Goal: Answer question/provide support

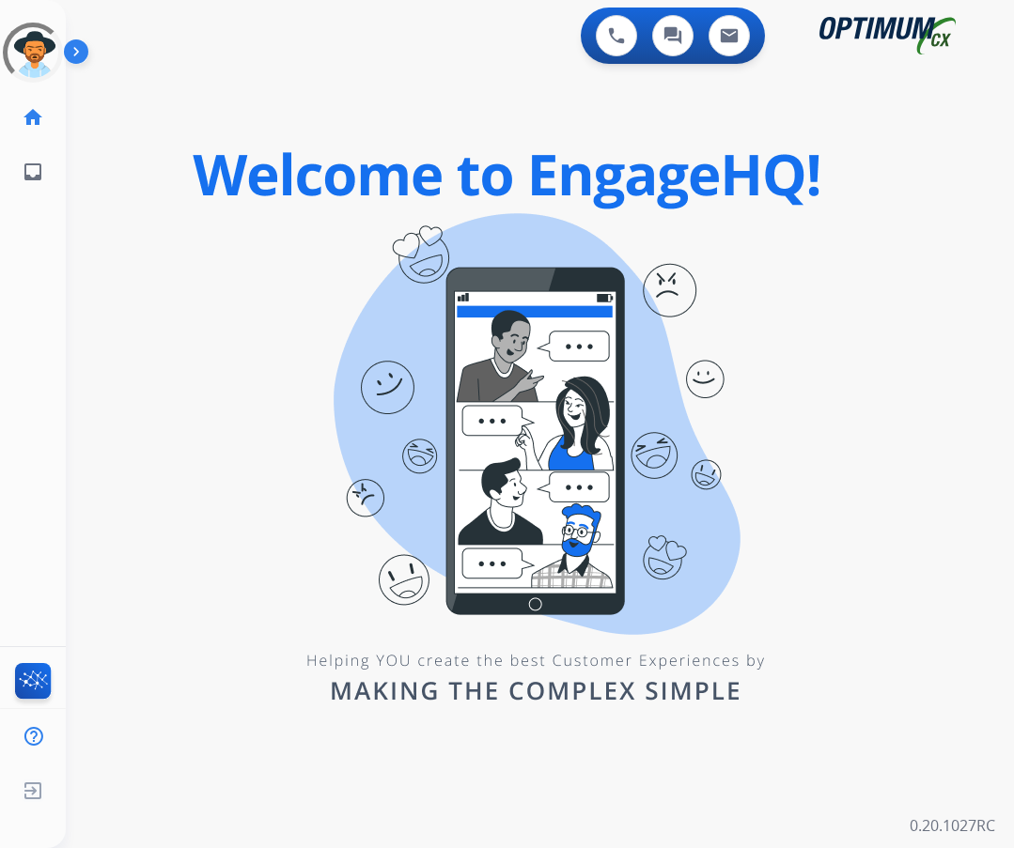
click at [492, 70] on div "swap_horiz Break voice bridge close_fullscreen Connect 3-Way Call merge_type Se…" at bounding box center [517, 113] width 903 height 90
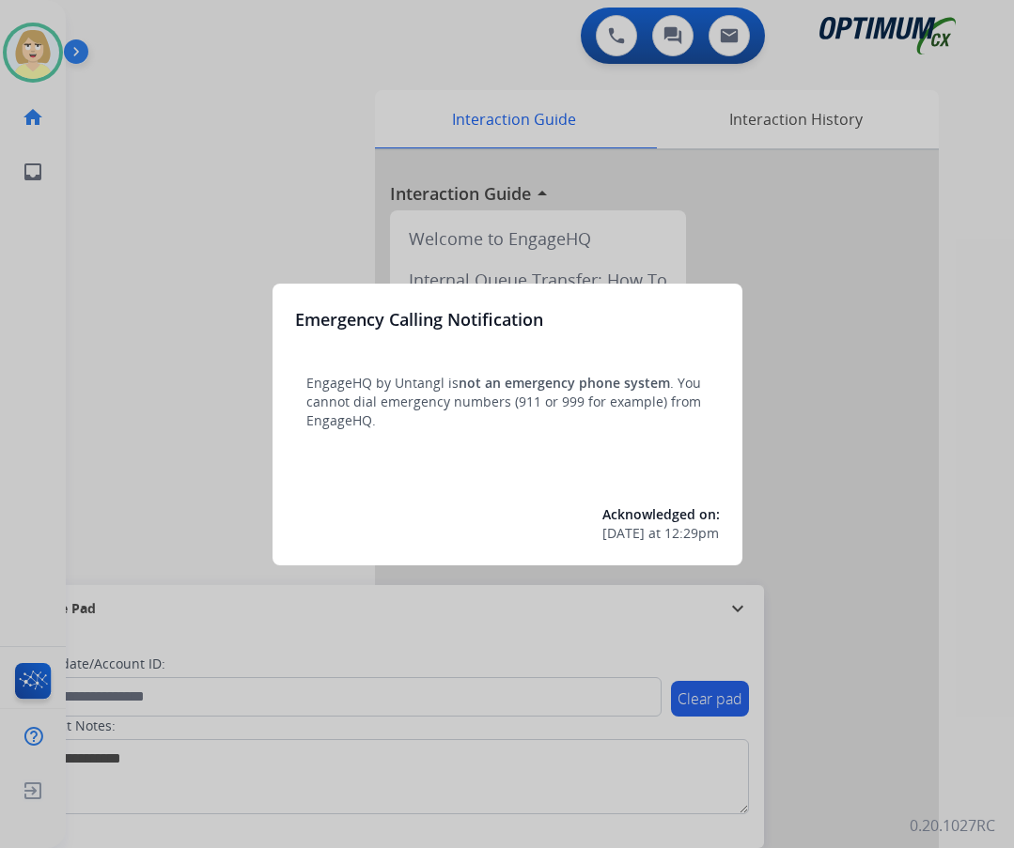
click at [149, 258] on div at bounding box center [507, 424] width 1014 height 848
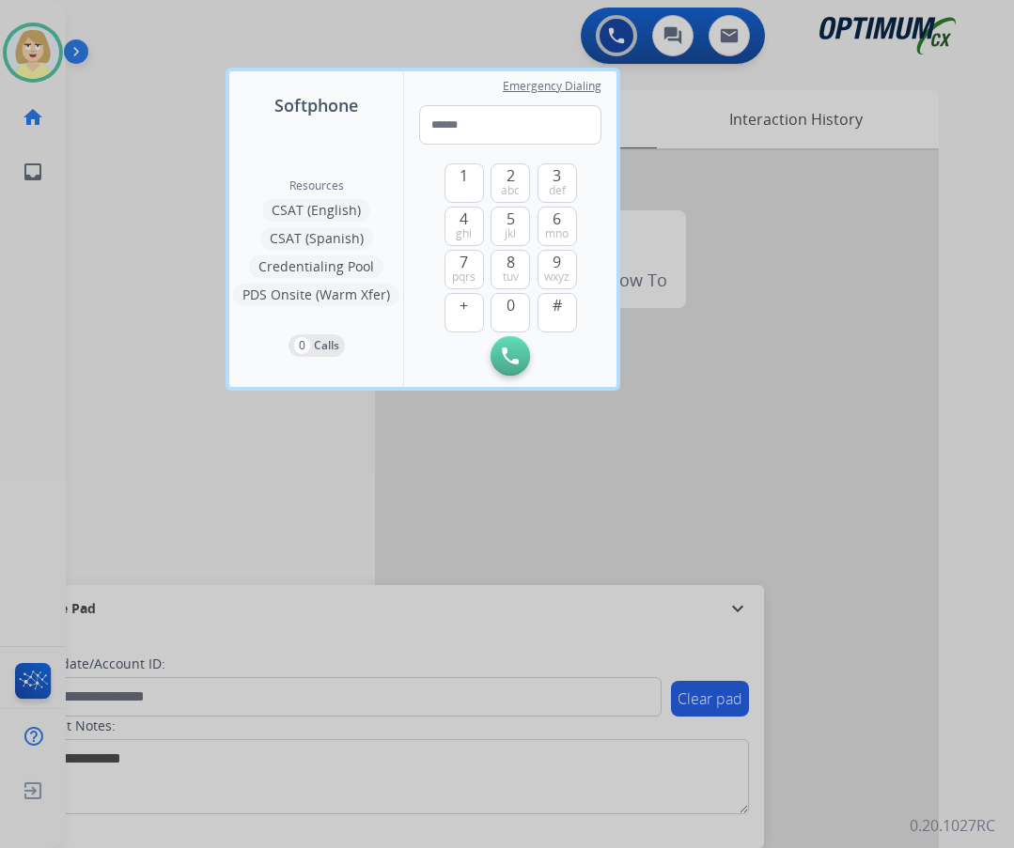
click at [140, 145] on div at bounding box center [507, 424] width 1014 height 848
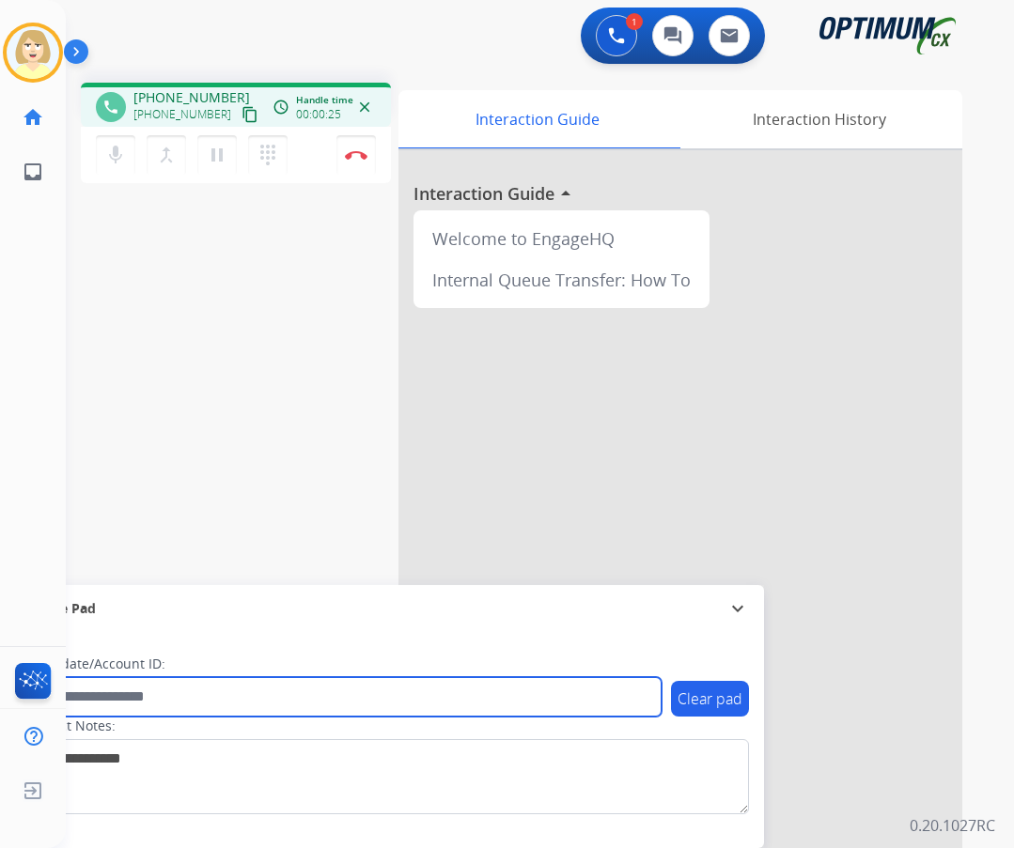
click at [190, 696] on input "text" at bounding box center [342, 696] width 637 height 39
paste input "*******"
type input "*******"
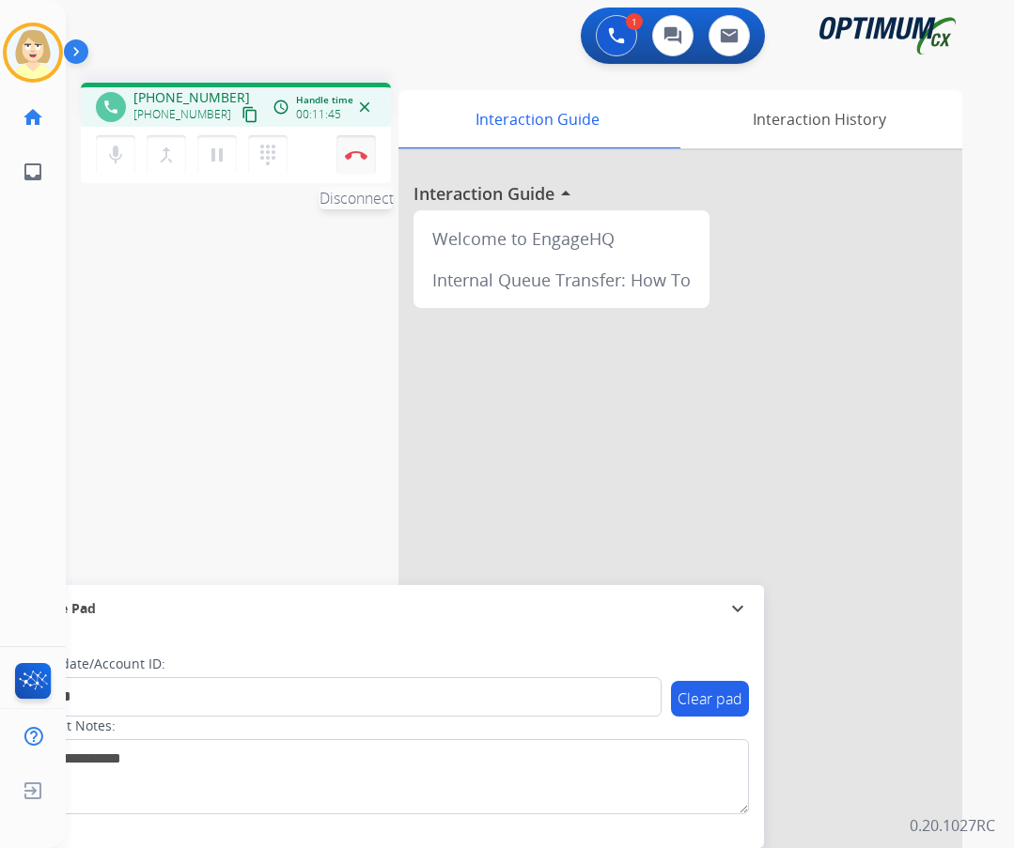
click at [362, 154] on img at bounding box center [356, 154] width 23 height 9
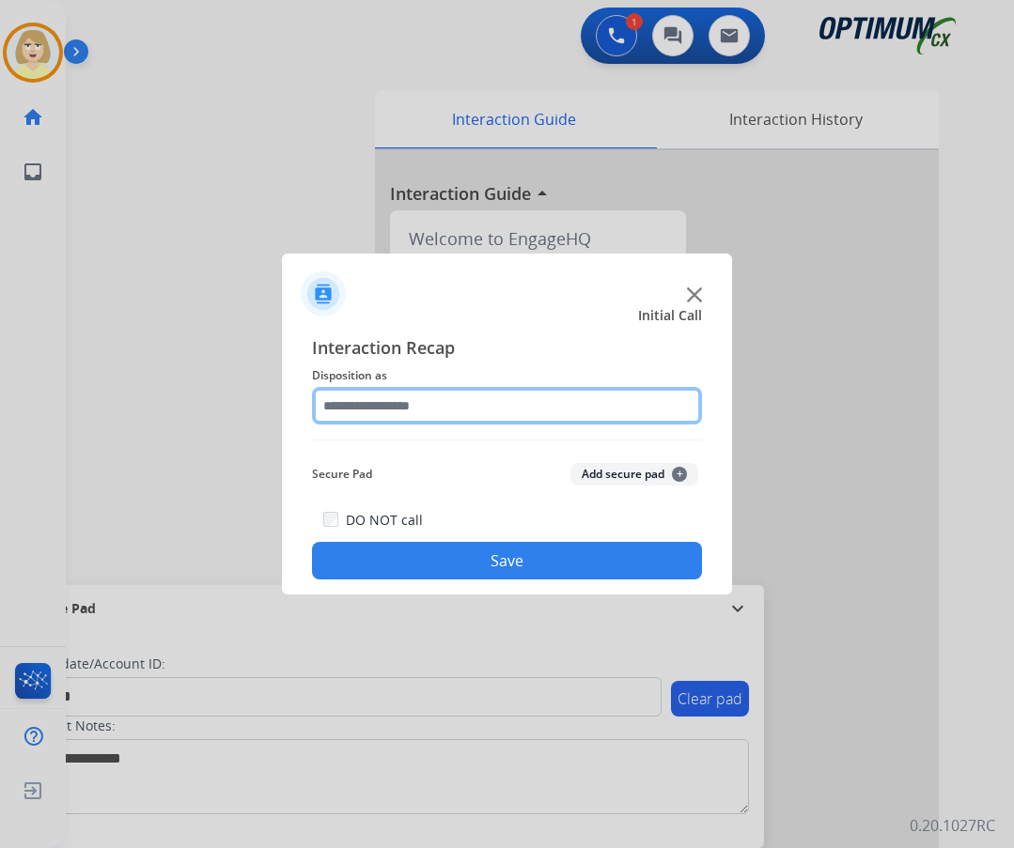
click at [405, 405] on input "text" at bounding box center [507, 406] width 390 height 38
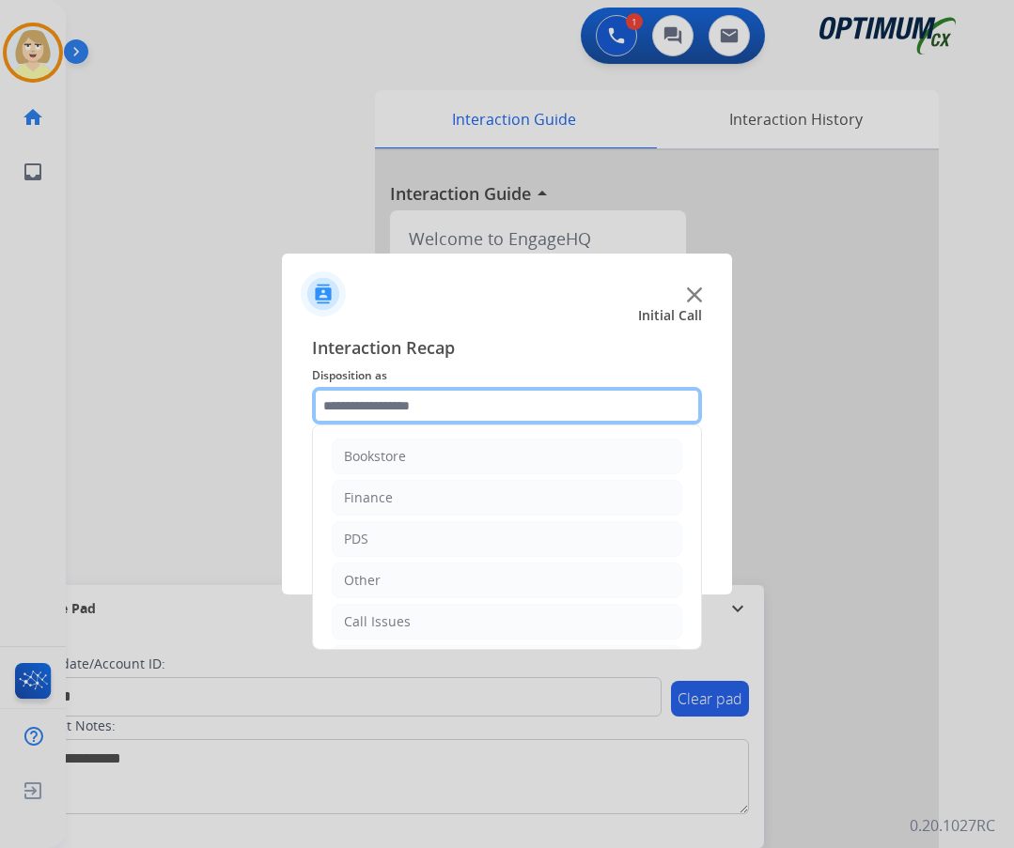
scroll to position [128, 0]
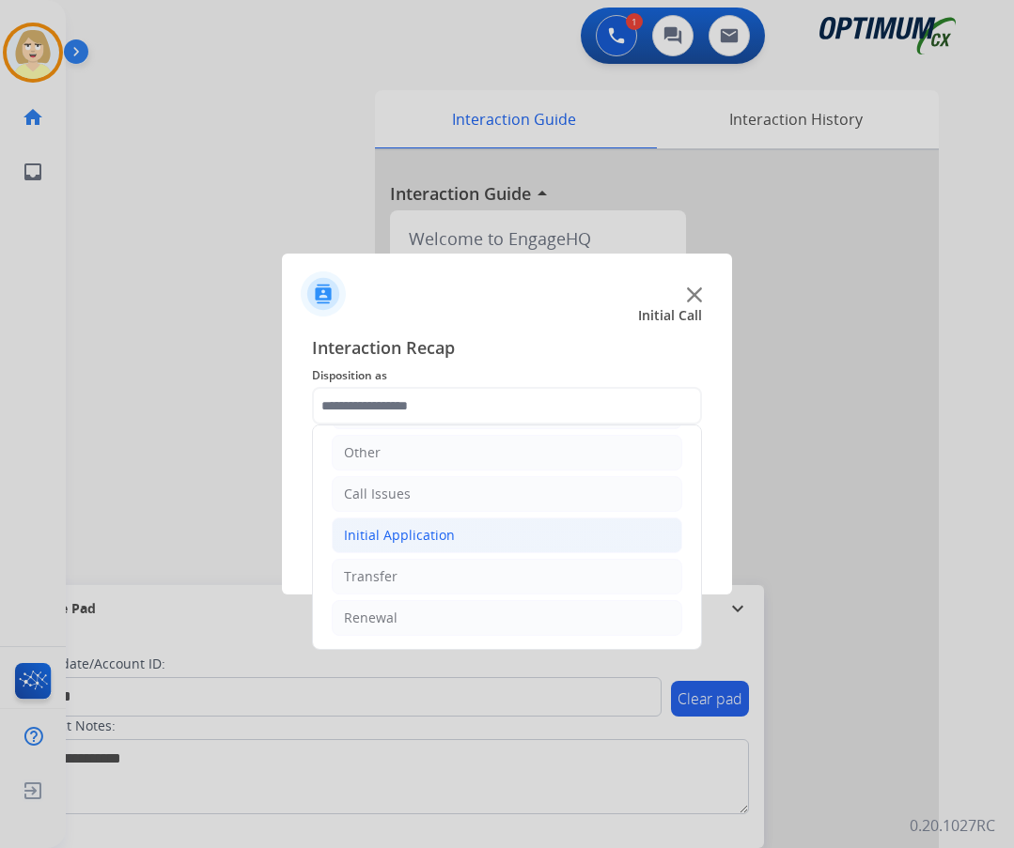
click at [415, 539] on div "Initial Application" at bounding box center [399, 535] width 111 height 19
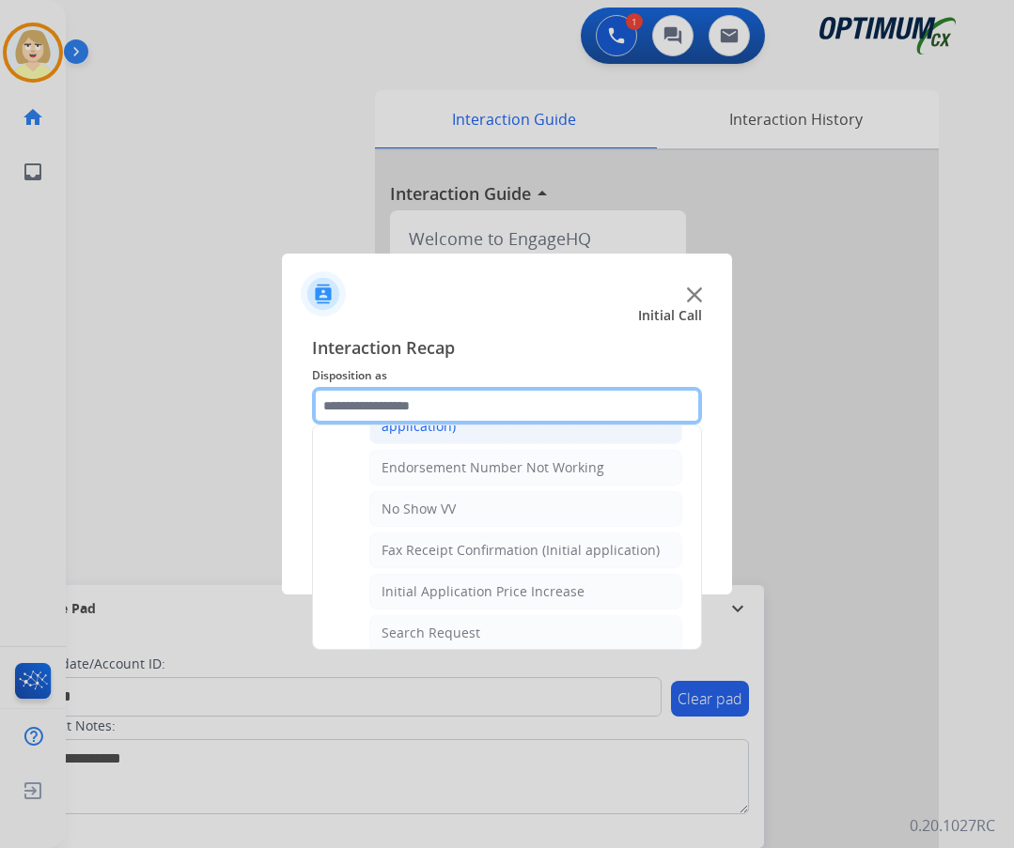
scroll to position [597, 0]
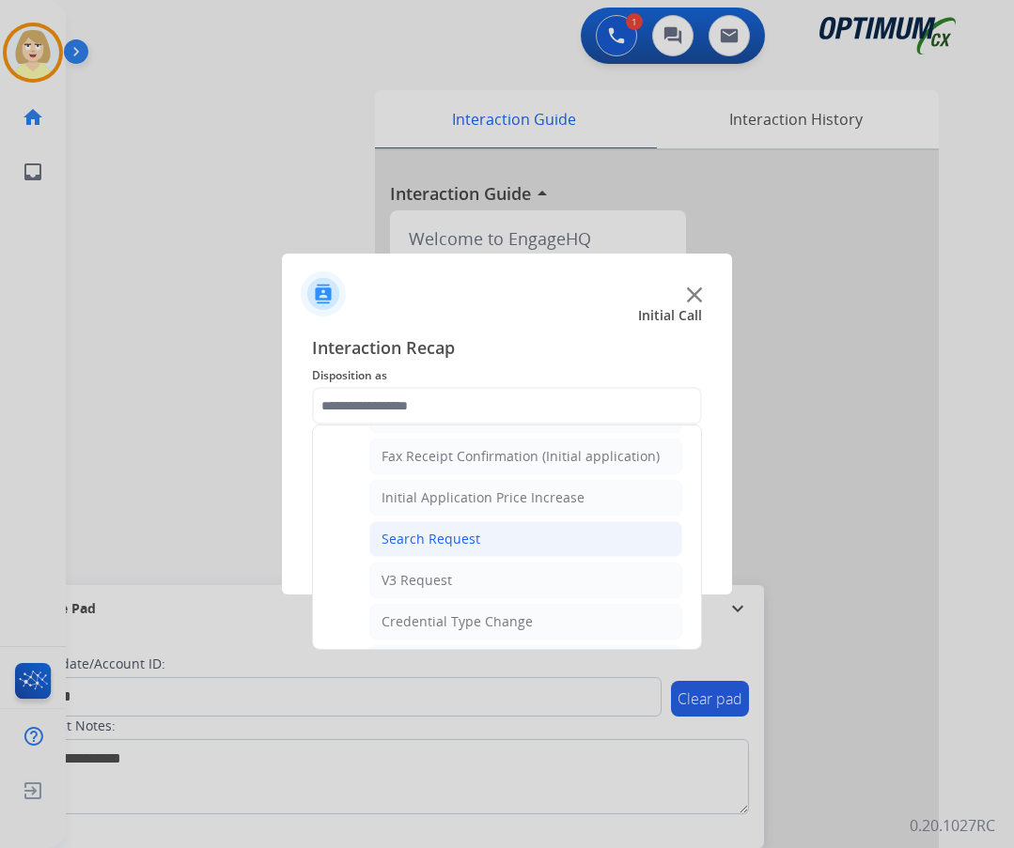
click at [467, 537] on div "Search Request" at bounding box center [430, 539] width 99 height 19
type input "**********"
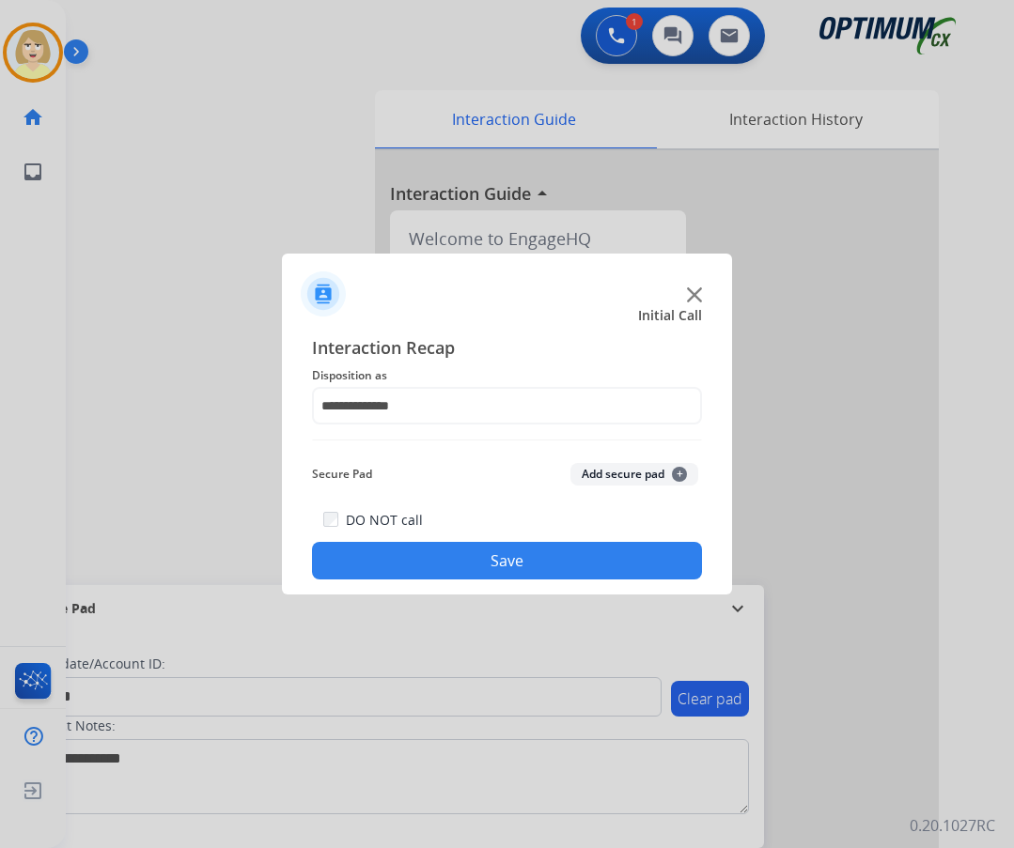
click at [624, 472] on button "Add secure pad +" at bounding box center [634, 474] width 128 height 23
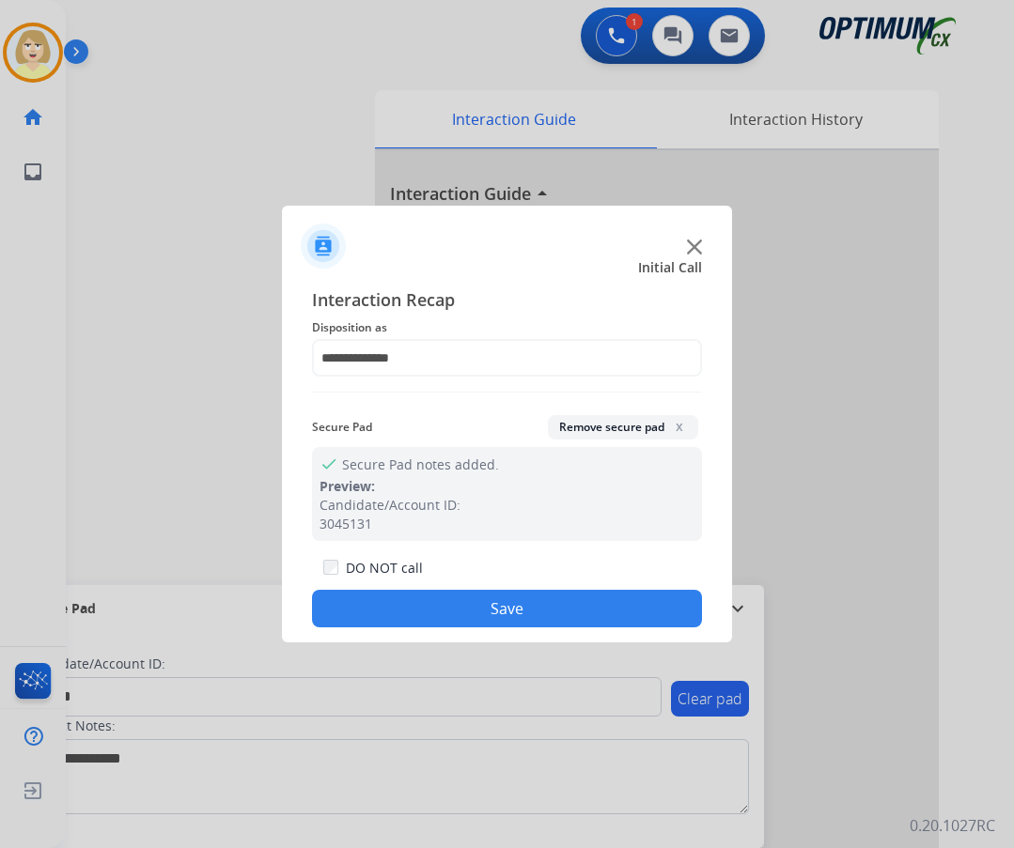
drag, startPoint x: 445, startPoint y: 601, endPoint x: 434, endPoint y: 583, distance: 21.1
click at [443, 600] on button "Save" at bounding box center [507, 609] width 390 height 38
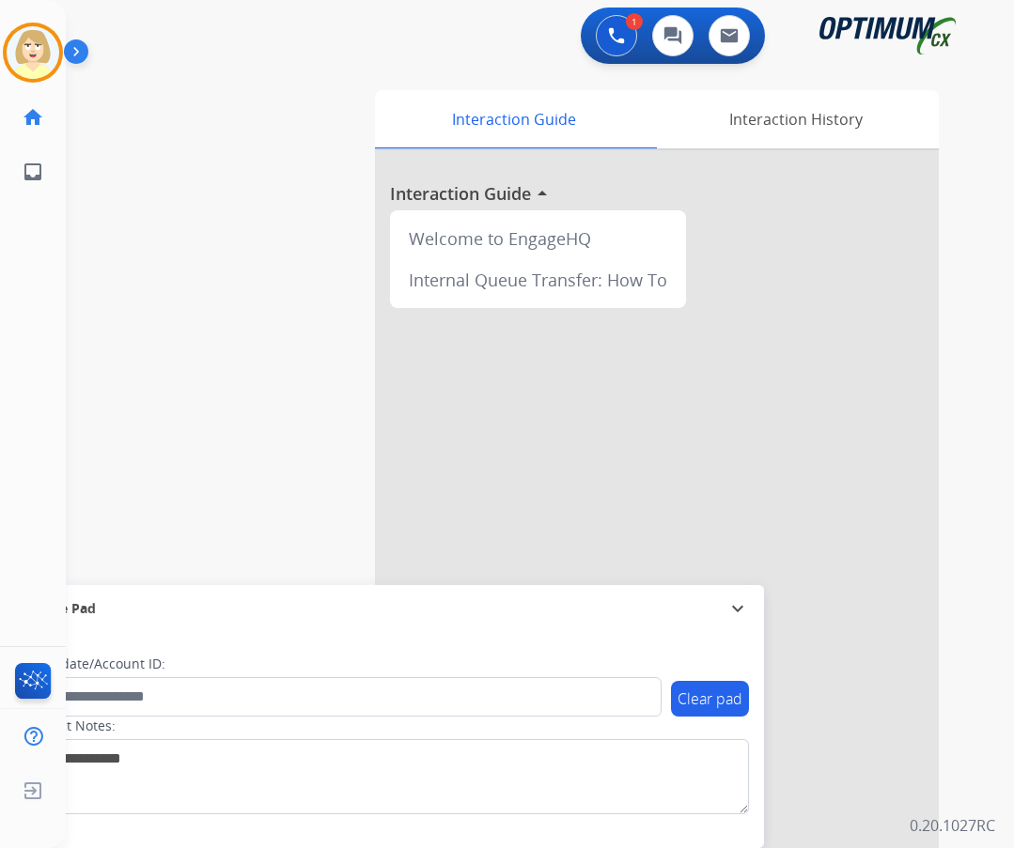
drag, startPoint x: 45, startPoint y: 66, endPoint x: 94, endPoint y: 63, distance: 48.9
click at [44, 66] on img at bounding box center [33, 52] width 53 height 53
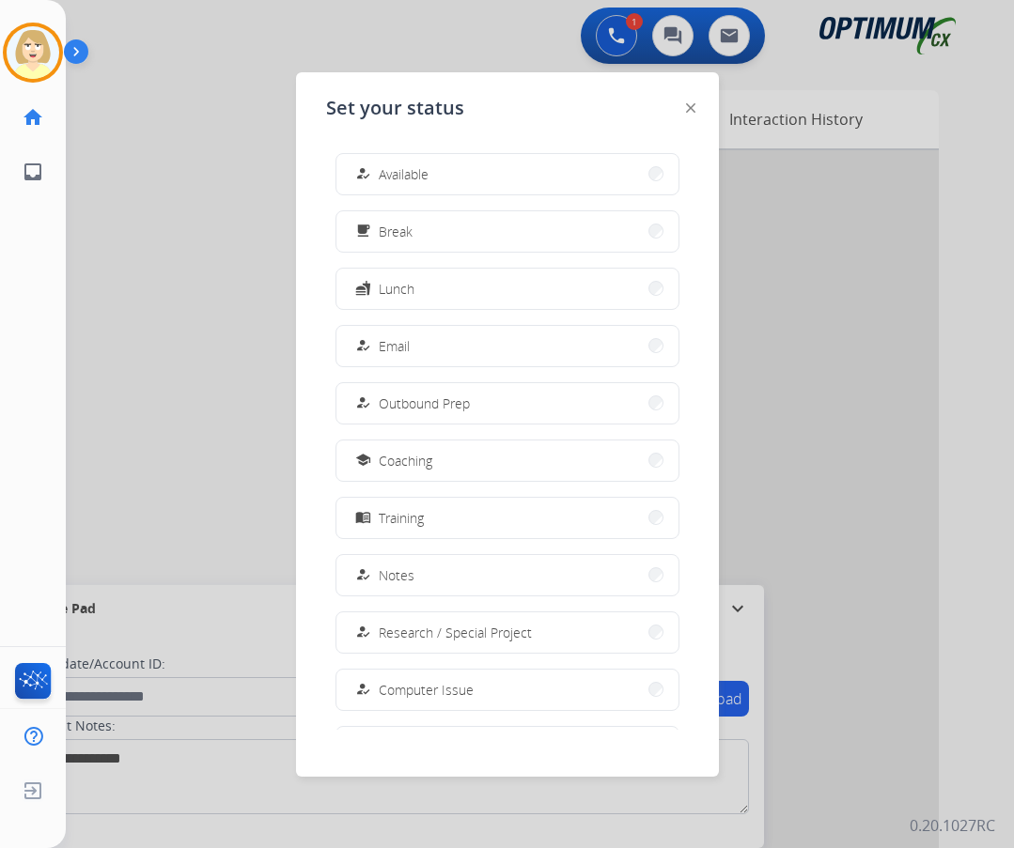
click at [398, 172] on span "Available" at bounding box center [404, 174] width 50 height 20
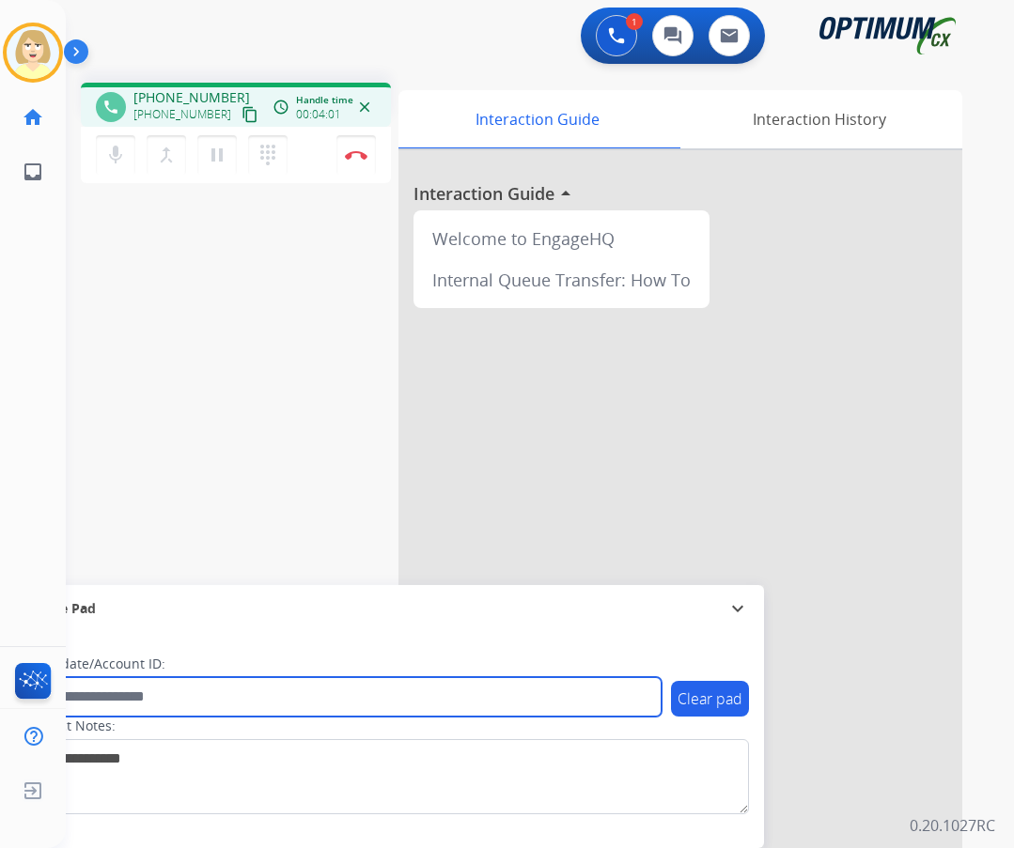
click at [142, 692] on input "text" at bounding box center [342, 696] width 637 height 39
paste input "*******"
type input "*******"
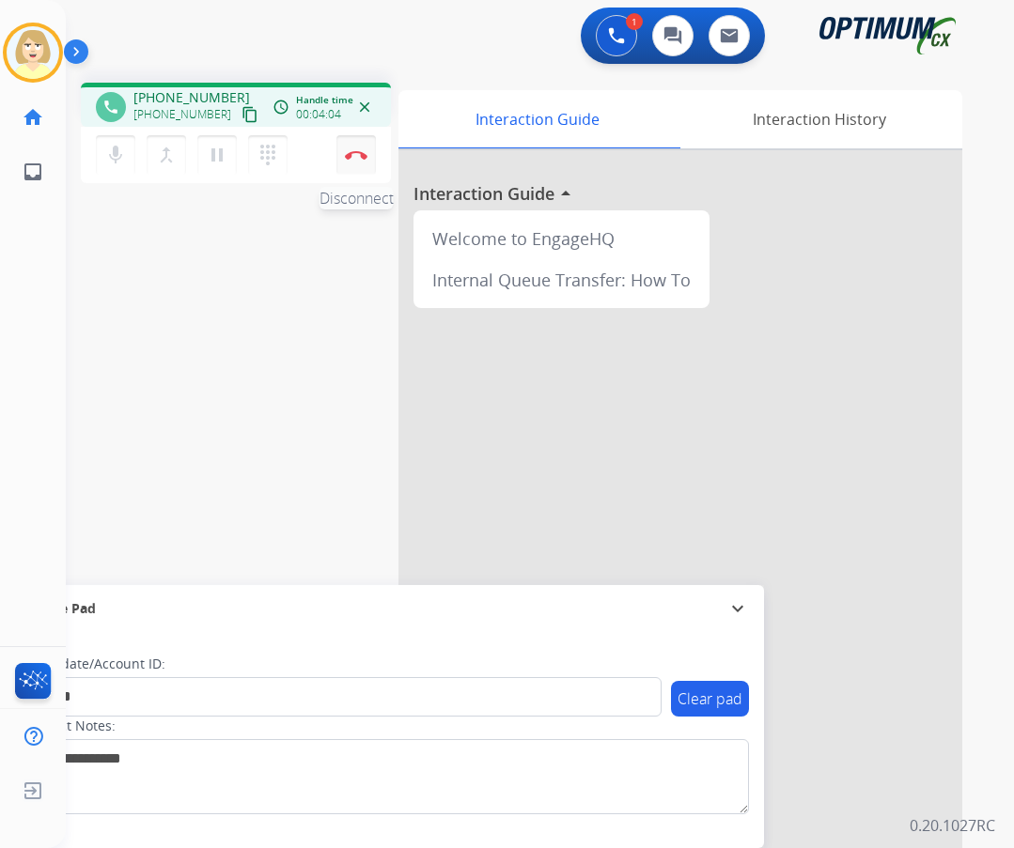
click at [355, 154] on img at bounding box center [356, 154] width 23 height 9
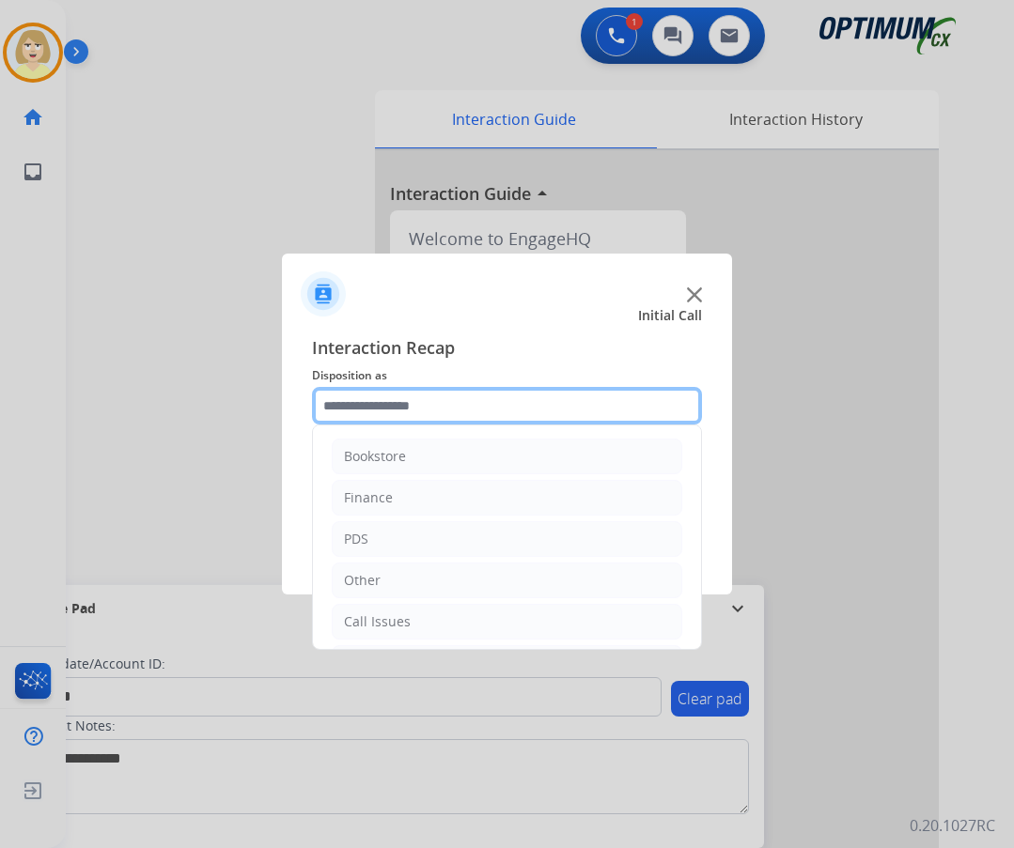
click at [391, 402] on input "text" at bounding box center [507, 406] width 390 height 38
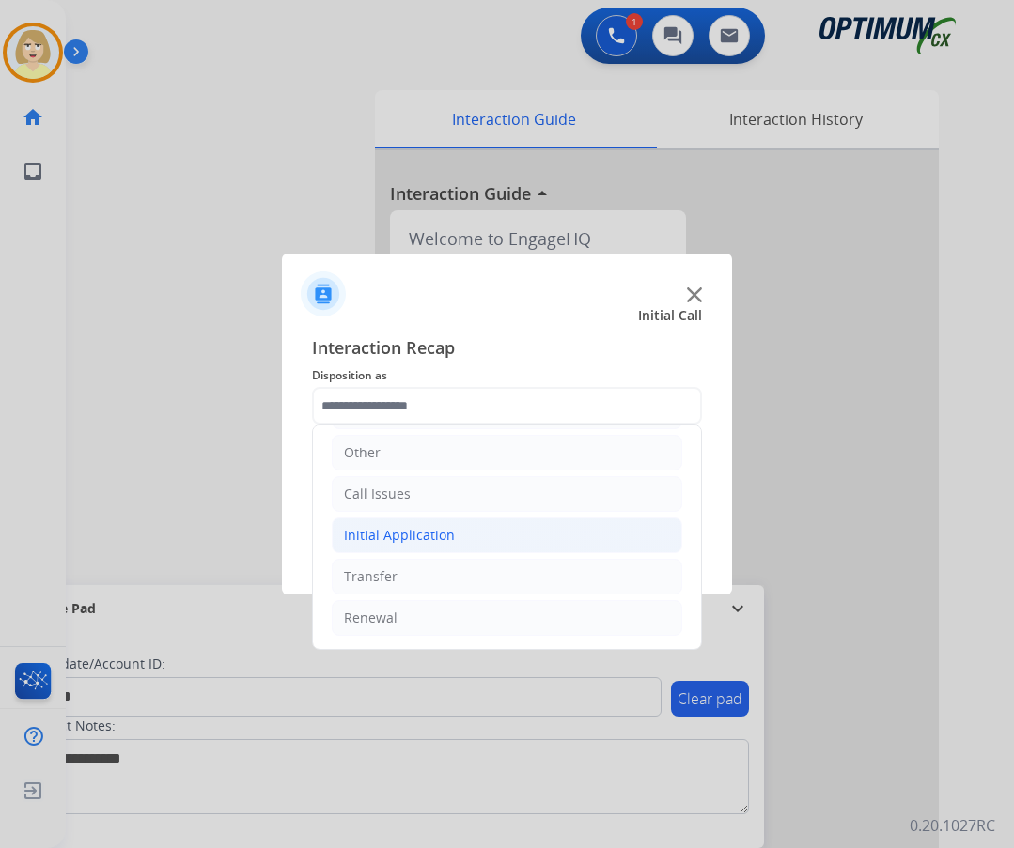
click at [399, 536] on div "Initial Application" at bounding box center [399, 535] width 111 height 19
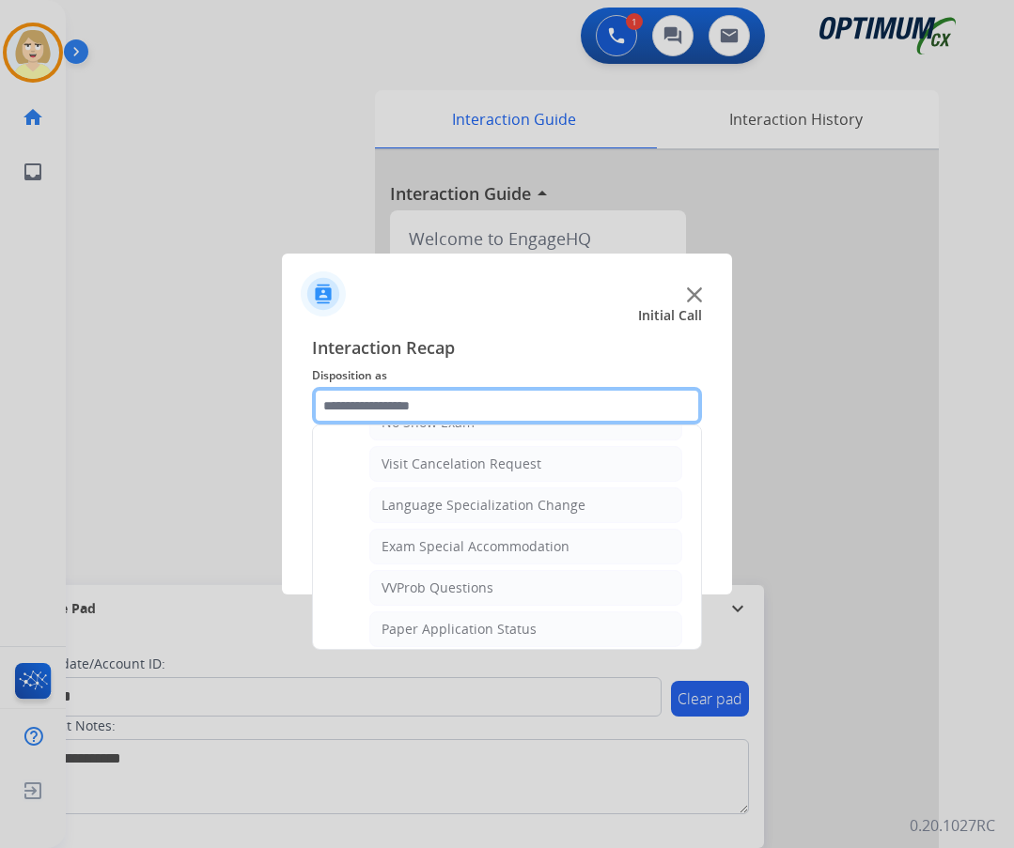
scroll to position [1067, 0]
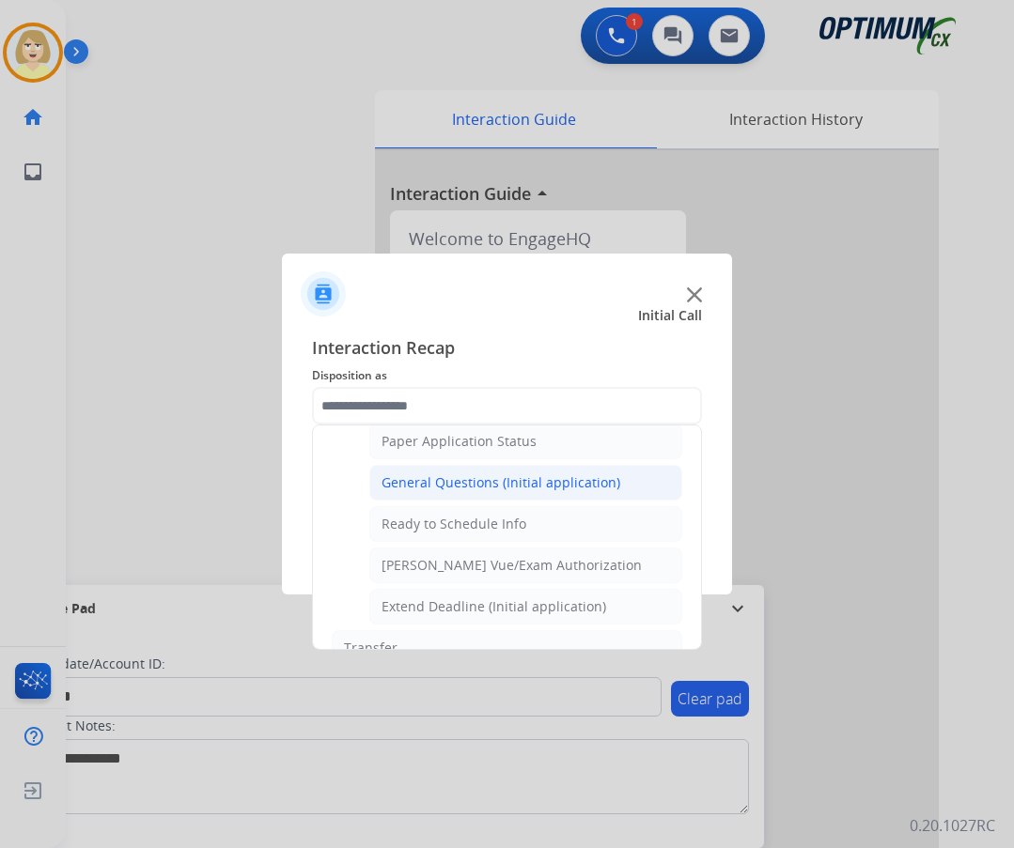
click at [473, 488] on div "General Questions (Initial application)" at bounding box center [500, 482] width 239 height 19
type input "**********"
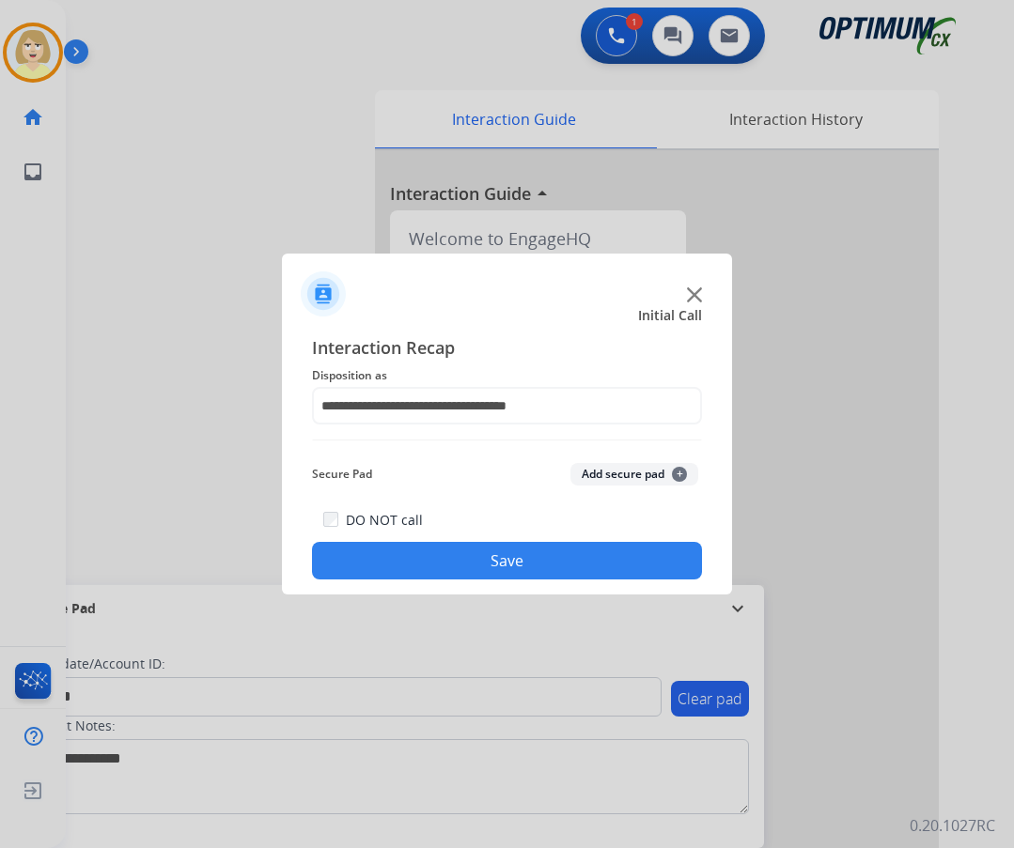
click at [606, 469] on button "Add secure pad +" at bounding box center [634, 474] width 128 height 23
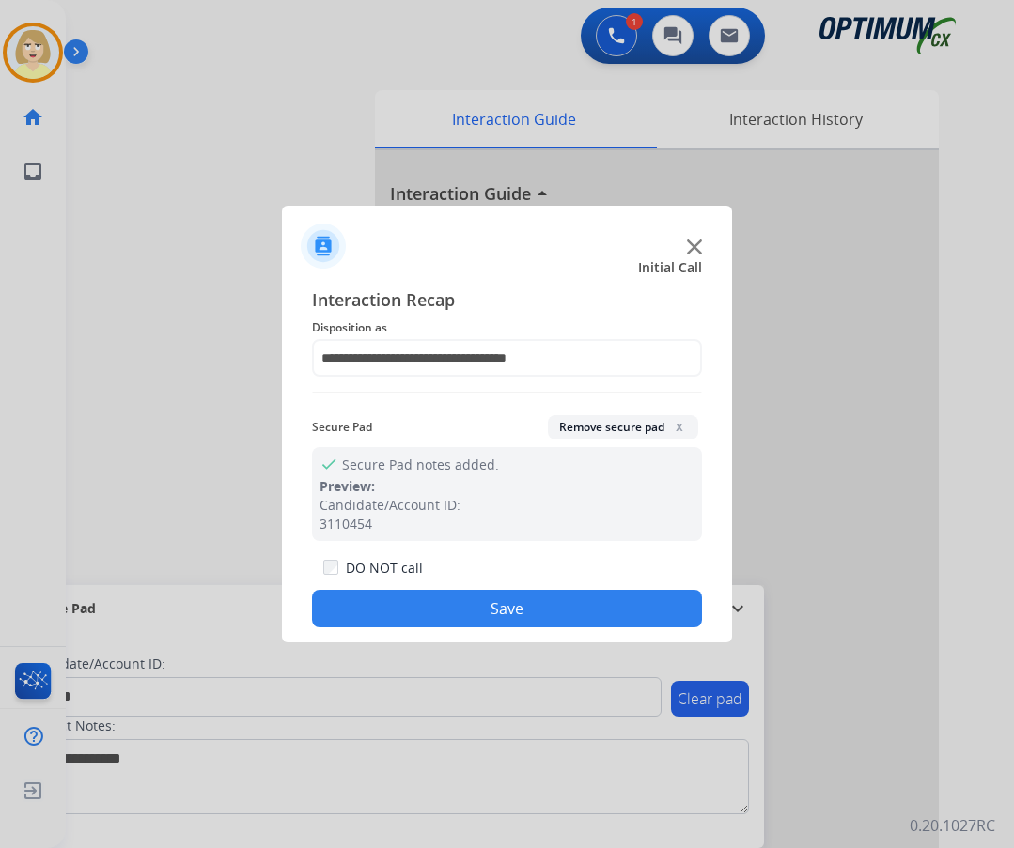
click at [364, 616] on button "Save" at bounding box center [507, 609] width 390 height 38
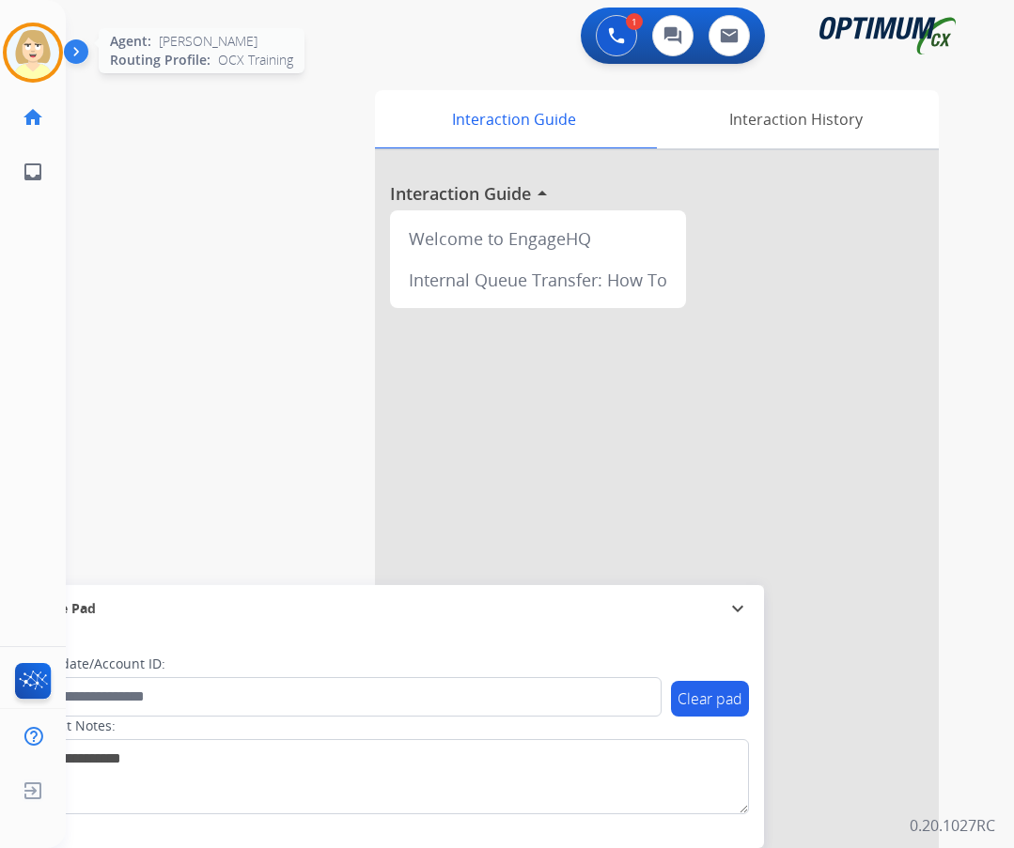
click at [41, 52] on img at bounding box center [33, 52] width 53 height 53
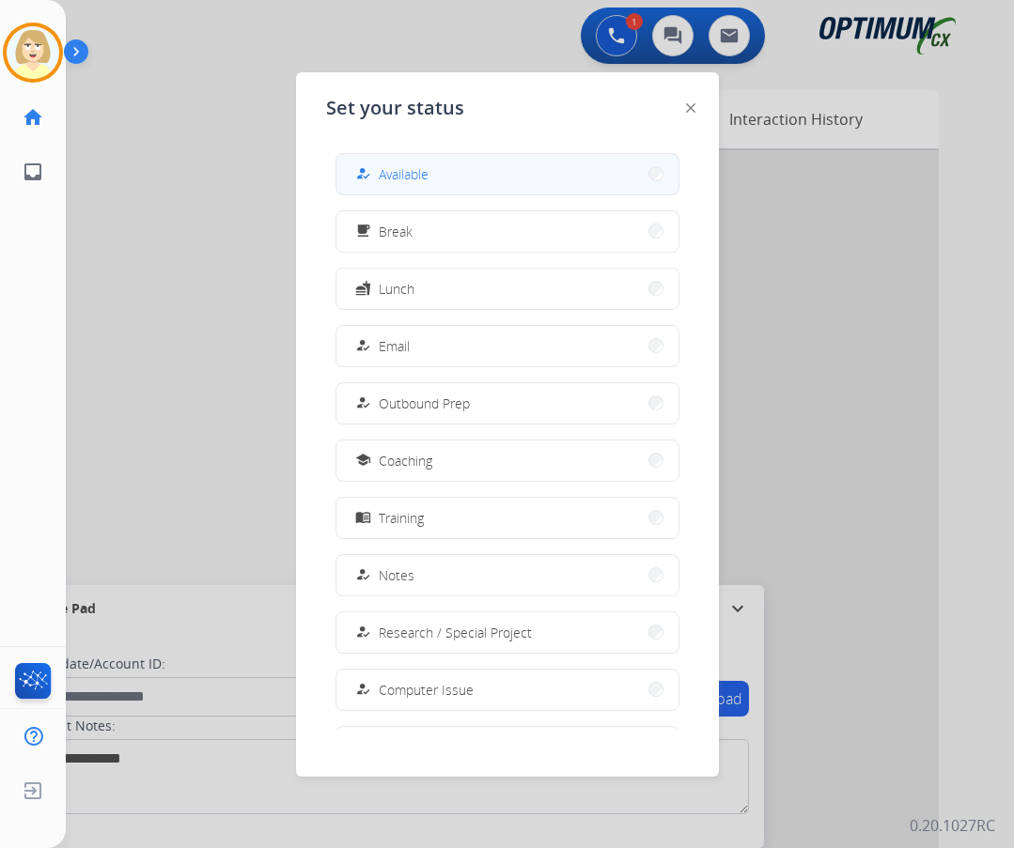
click at [393, 166] on span "Available" at bounding box center [404, 174] width 50 height 20
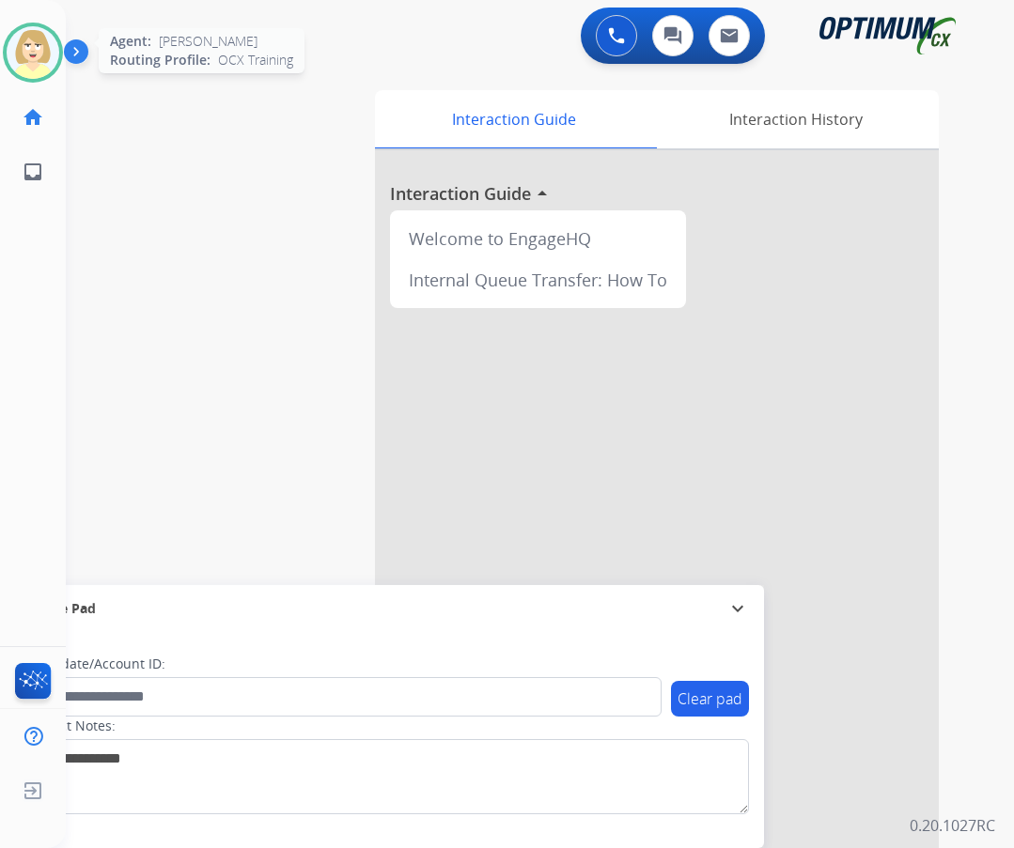
click at [20, 48] on img at bounding box center [33, 52] width 53 height 53
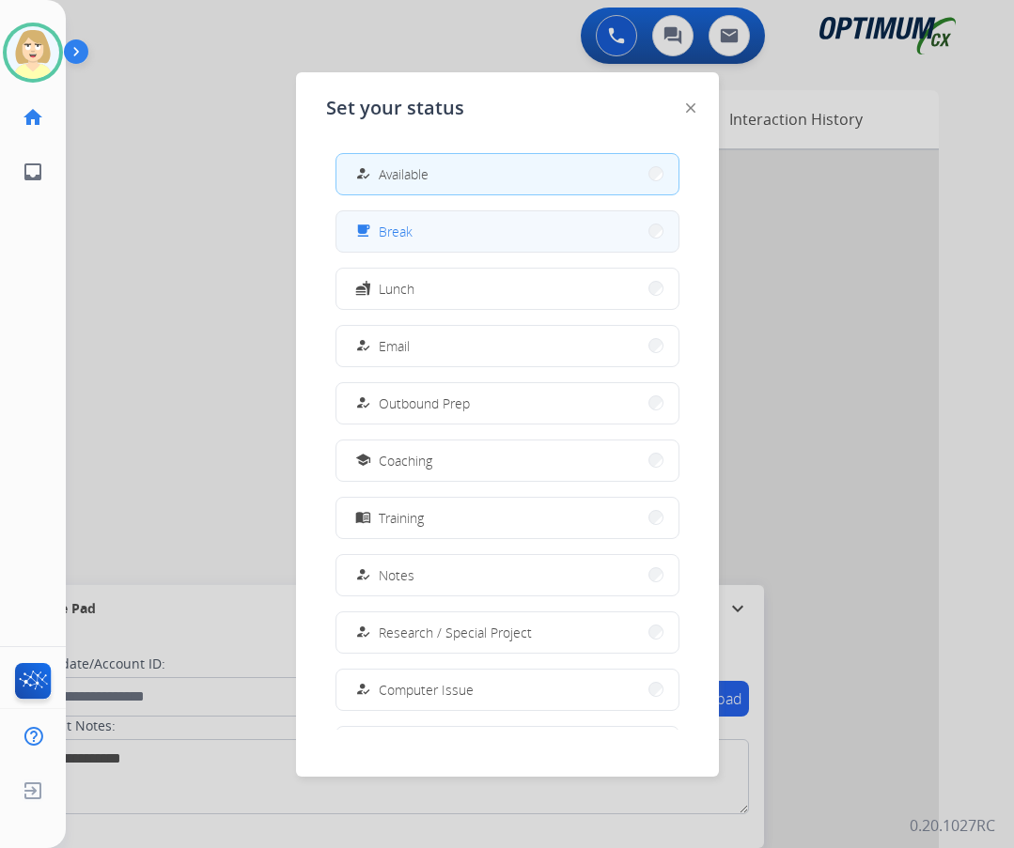
click at [395, 225] on span "Break" at bounding box center [396, 232] width 34 height 20
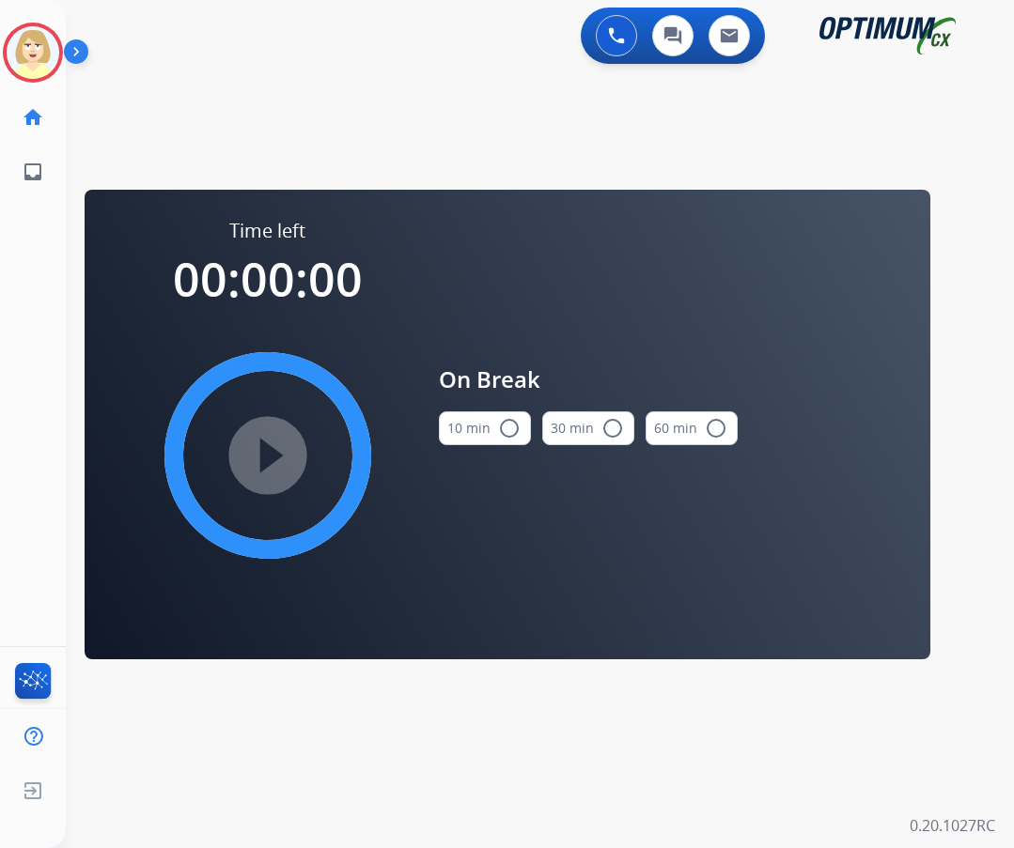
drag, startPoint x: 485, startPoint y: 426, endPoint x: 167, endPoint y: 482, distance: 322.3
click at [479, 427] on button "10 min radio_button_unchecked" at bounding box center [485, 428] width 92 height 34
click at [256, 457] on mat-icon "play_circle_filled" at bounding box center [267, 455] width 23 height 23
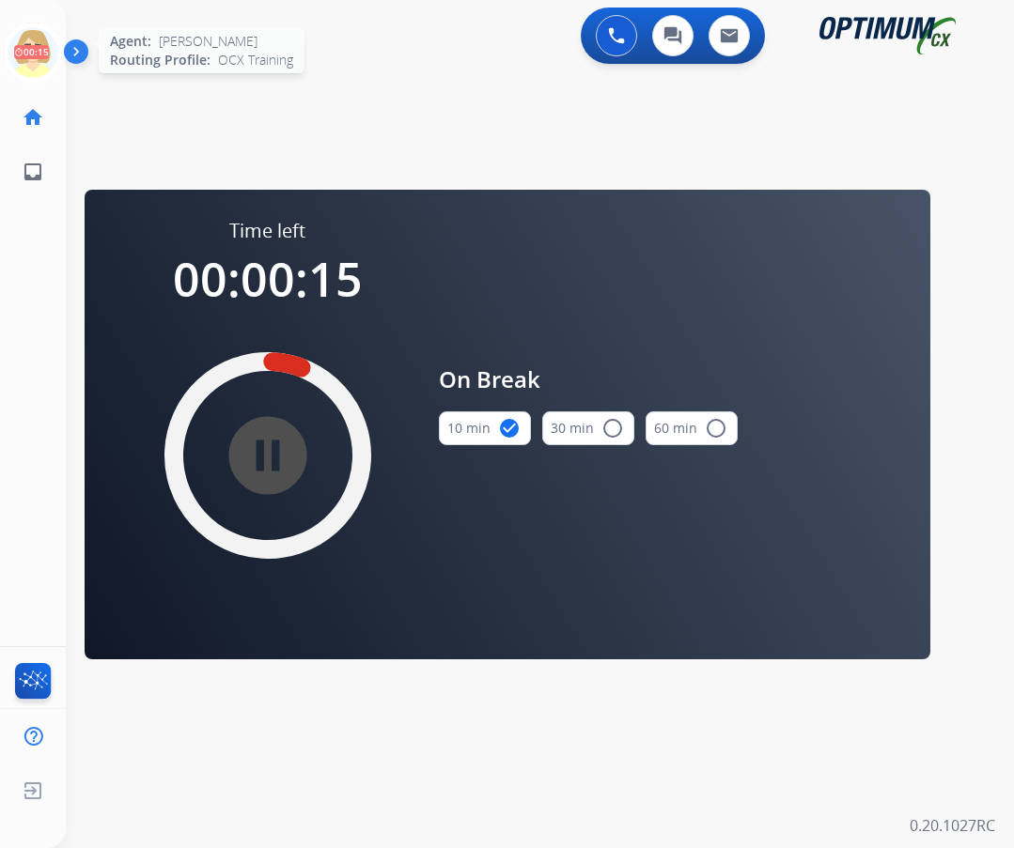
click at [41, 39] on icon at bounding box center [33, 53] width 61 height 61
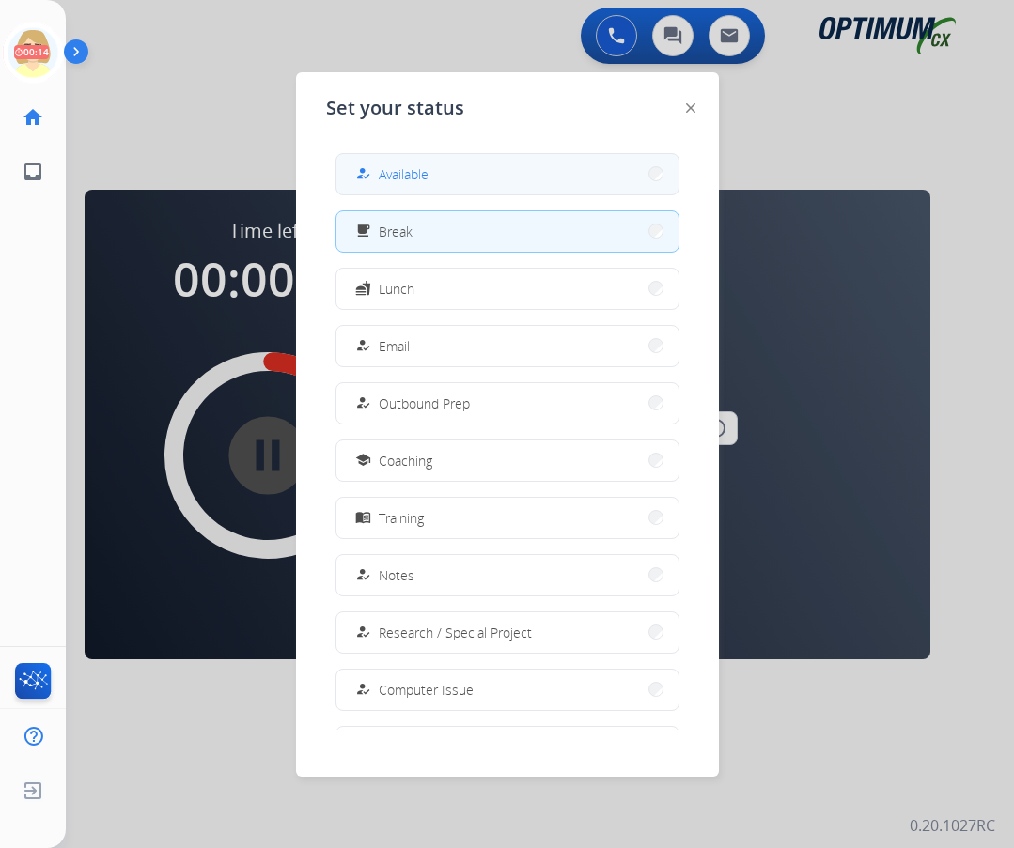
click at [408, 174] on span "Available" at bounding box center [404, 174] width 50 height 20
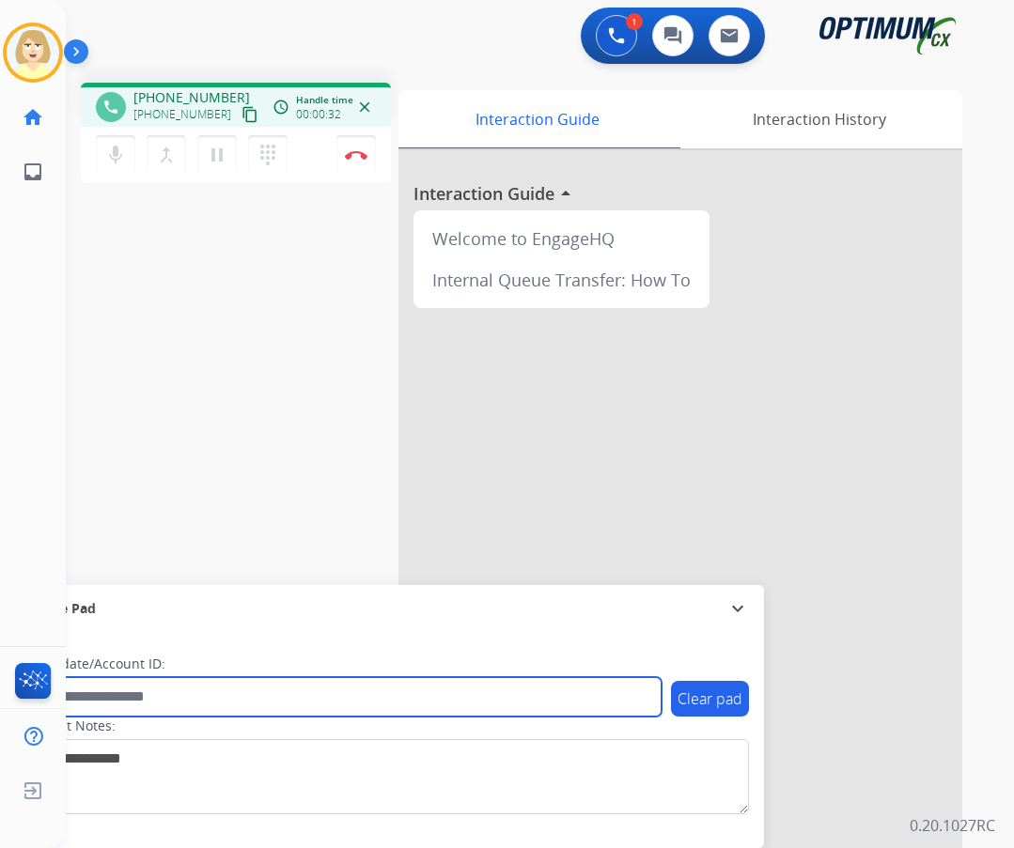
click at [101, 693] on input "text" at bounding box center [342, 696] width 637 height 39
paste input "*******"
type input "*******"
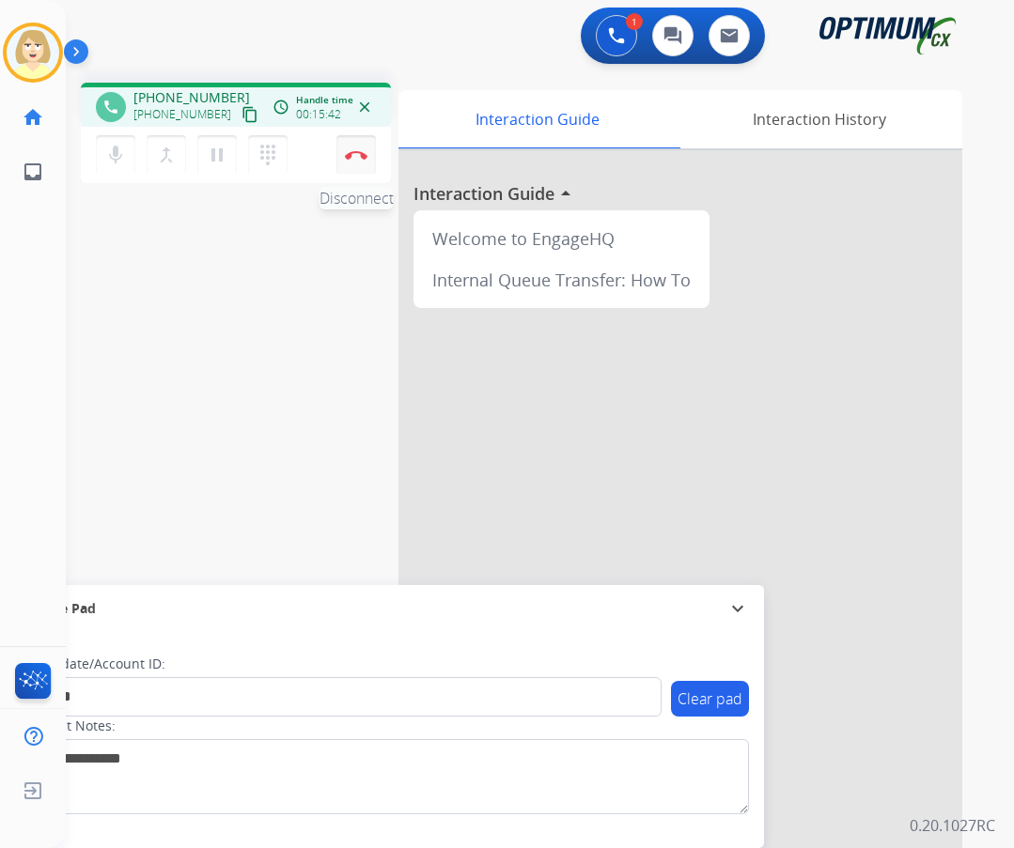
click at [354, 152] on img at bounding box center [356, 154] width 23 height 9
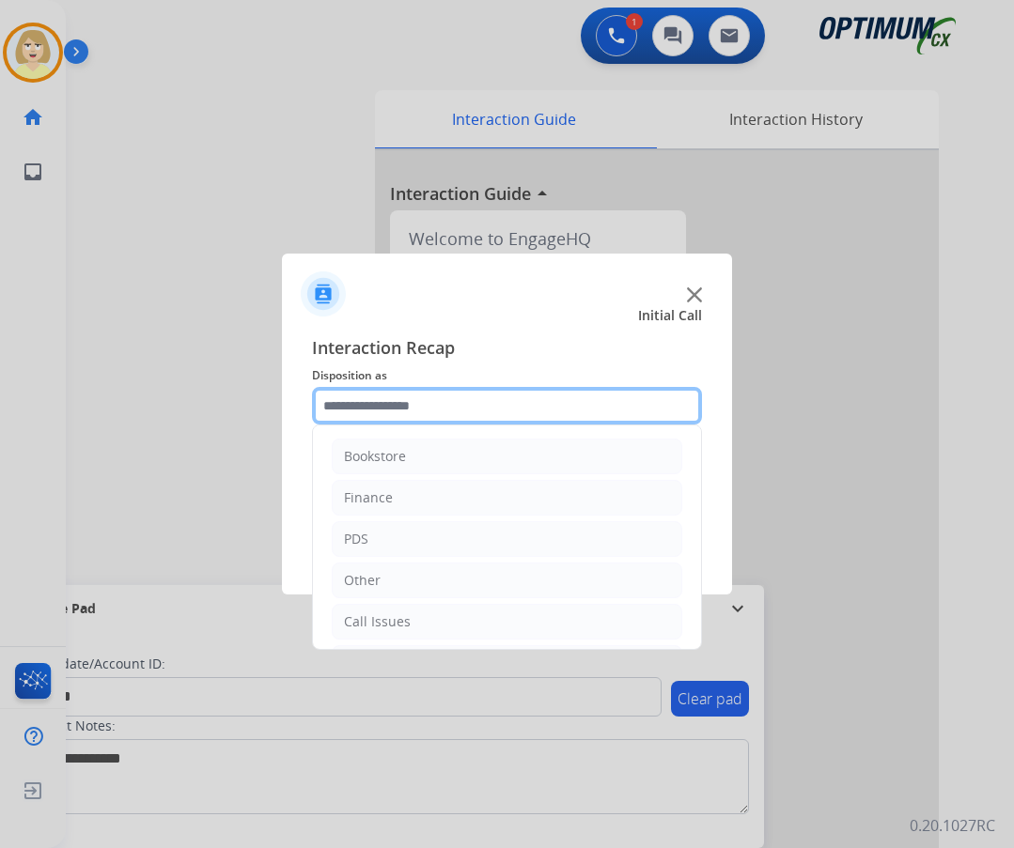
click at [393, 400] on input "text" at bounding box center [507, 406] width 390 height 38
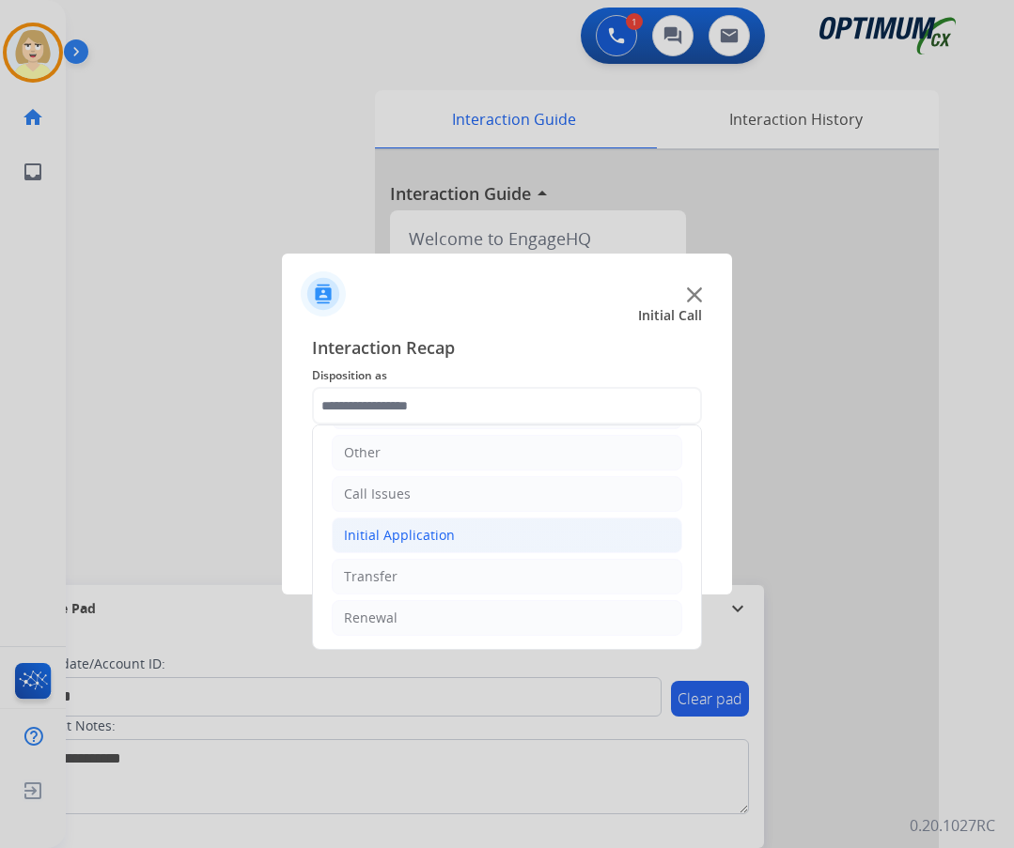
click at [422, 537] on div "Initial Application" at bounding box center [399, 535] width 111 height 19
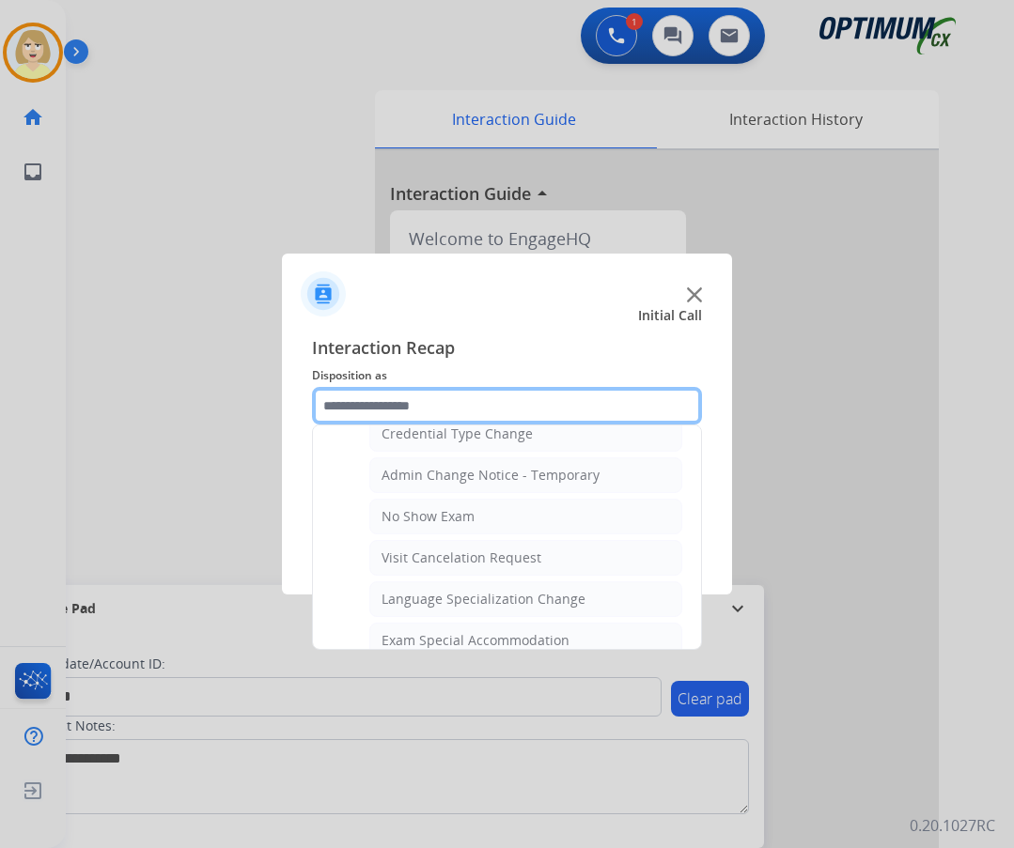
scroll to position [1138, 0]
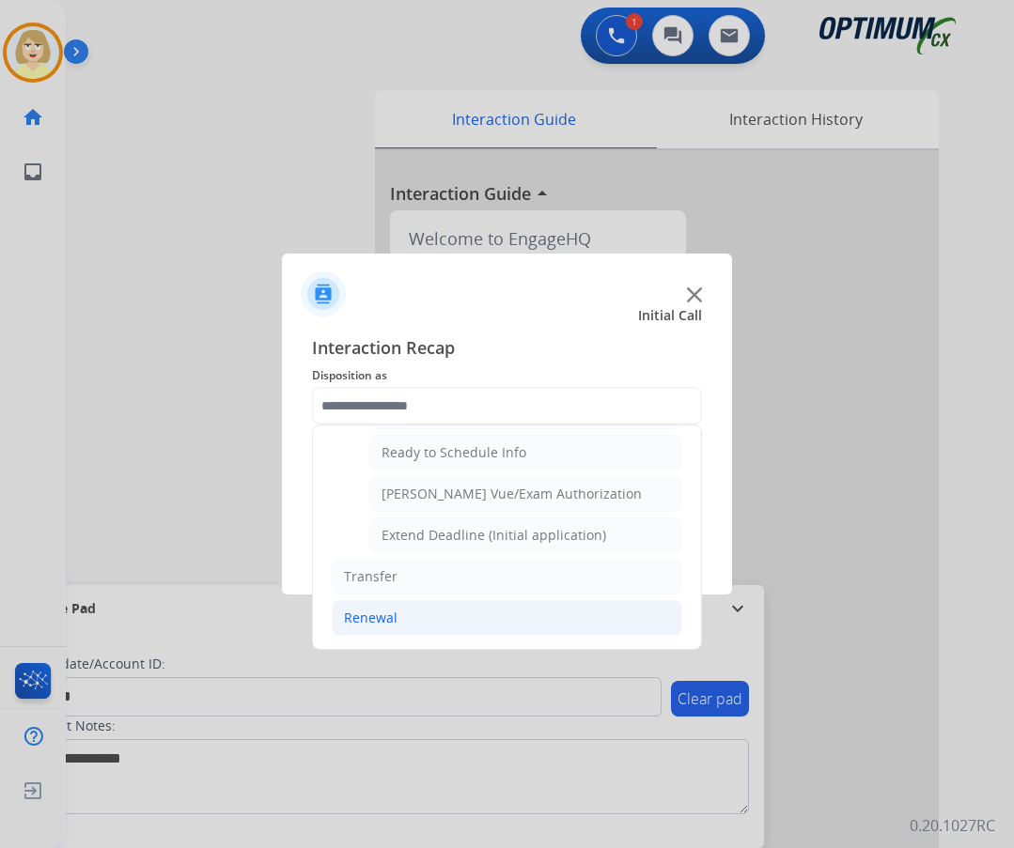
click at [382, 613] on div "Renewal" at bounding box center [371, 618] width 54 height 19
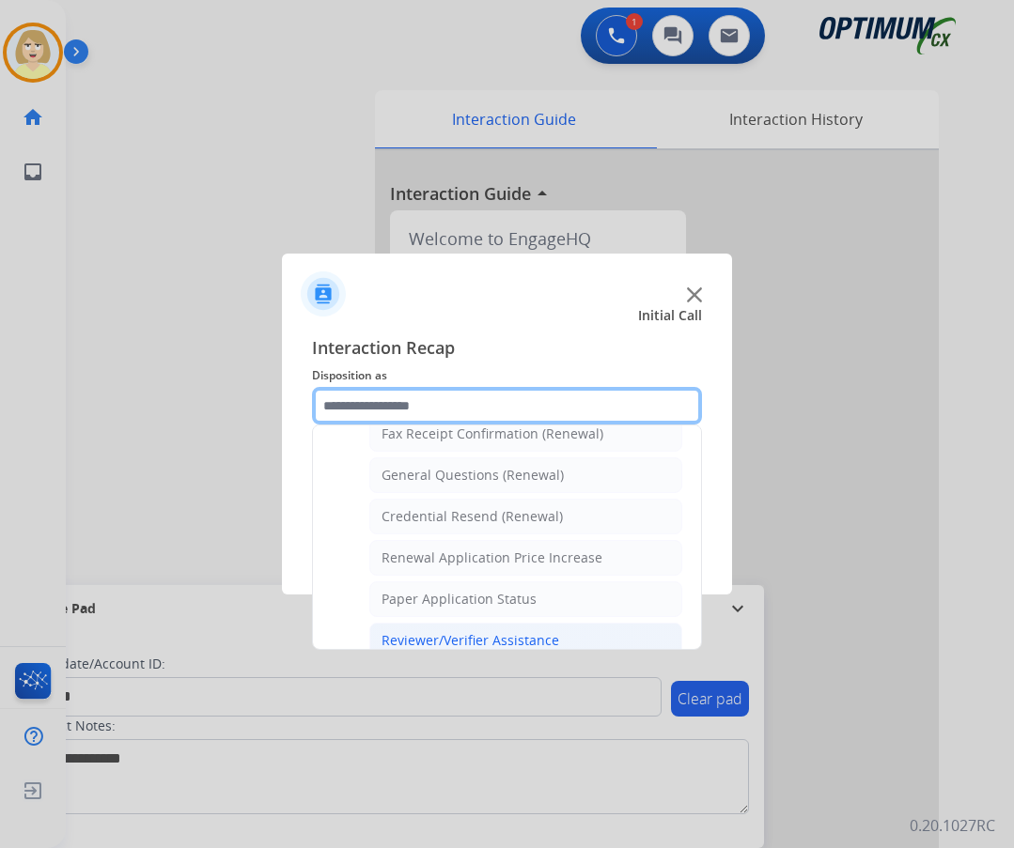
scroll to position [443, 0]
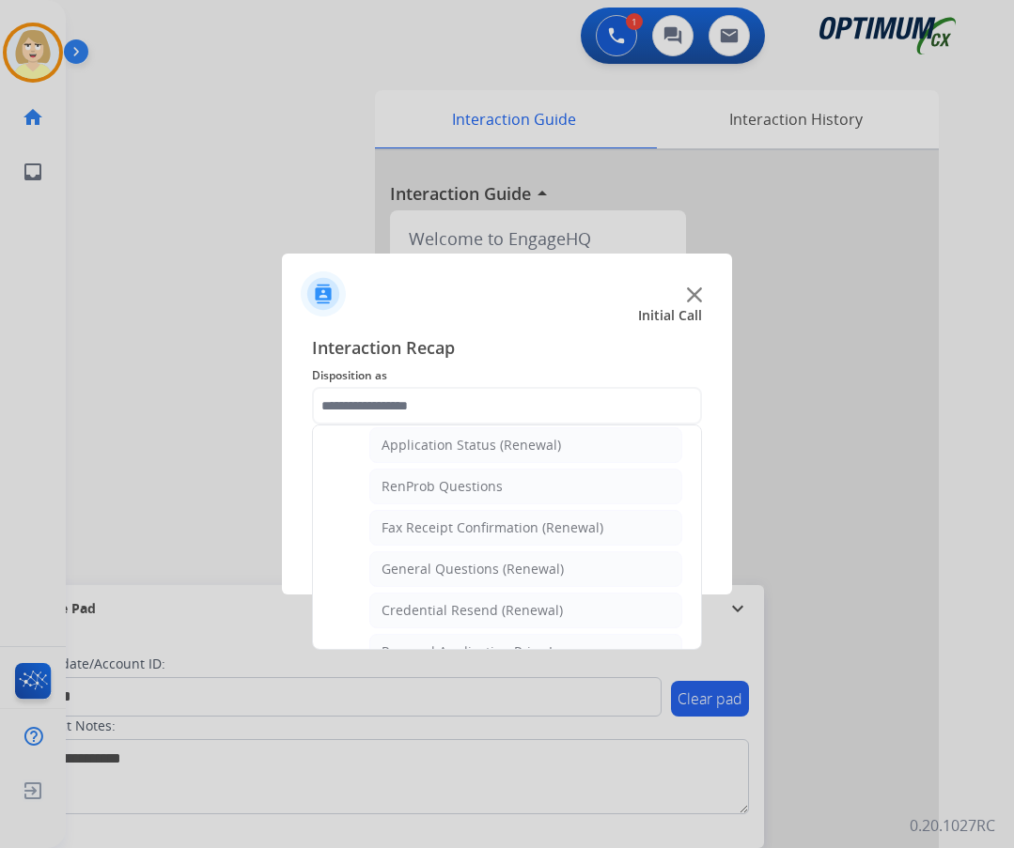
click at [435, 576] on div "General Questions (Renewal)" at bounding box center [472, 569] width 182 height 19
type input "**********"
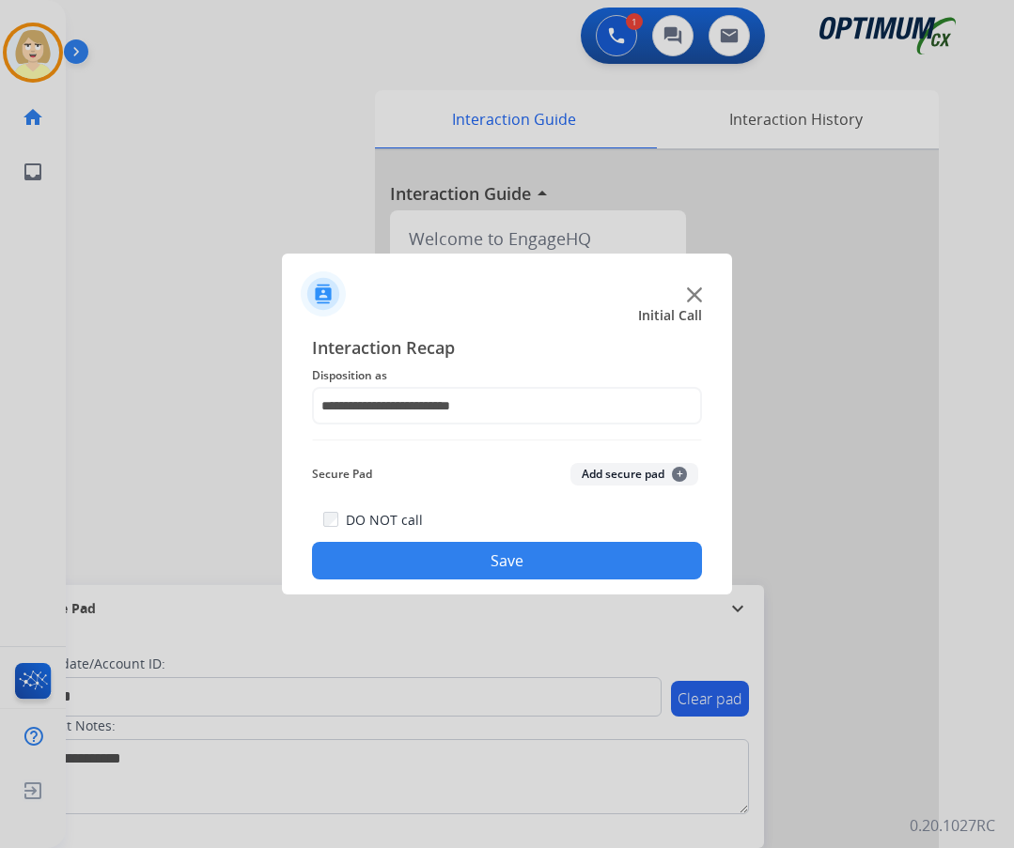
click at [612, 475] on button "Add secure pad +" at bounding box center [634, 474] width 128 height 23
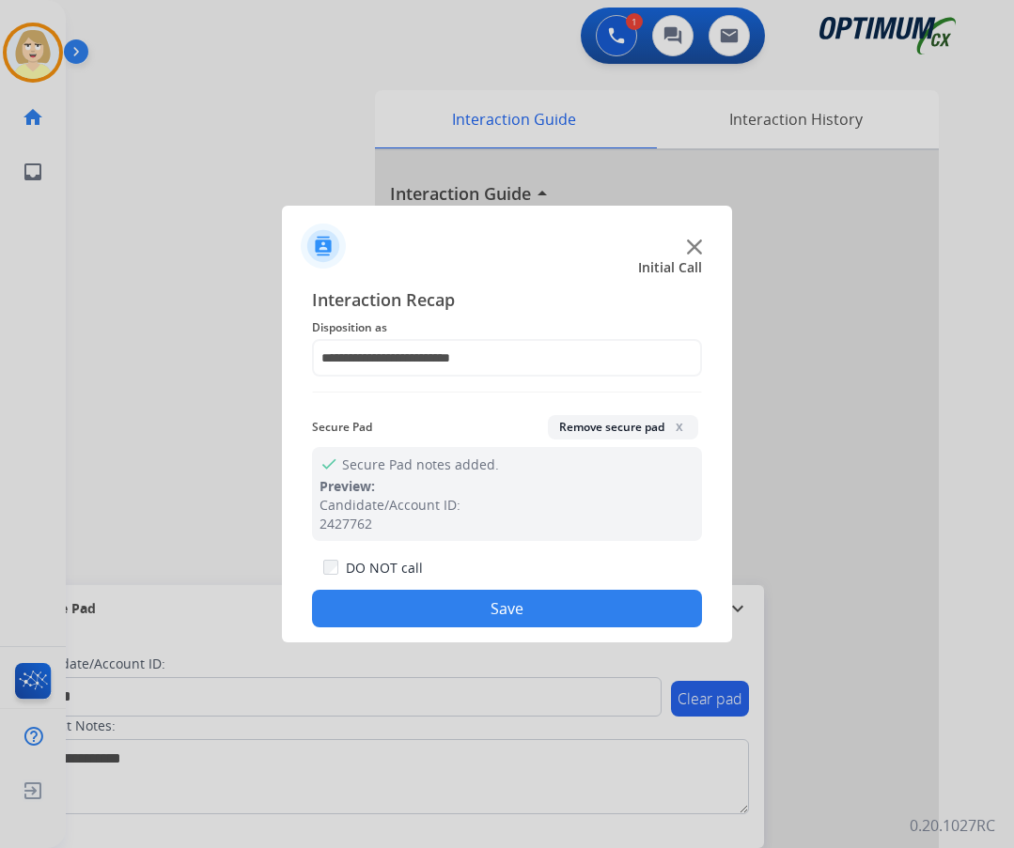
drag, startPoint x: 460, startPoint y: 615, endPoint x: 411, endPoint y: 556, distance: 76.7
click at [458, 614] on button "Save" at bounding box center [507, 609] width 390 height 38
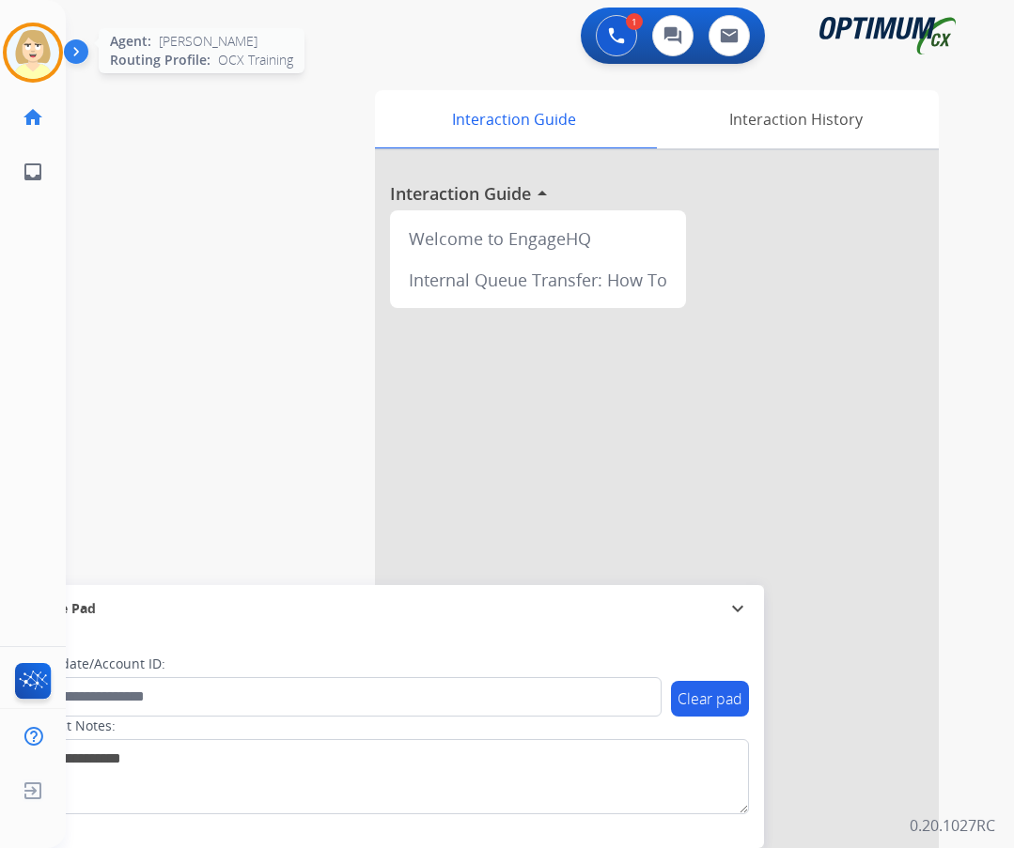
click at [30, 41] on img at bounding box center [33, 52] width 53 height 53
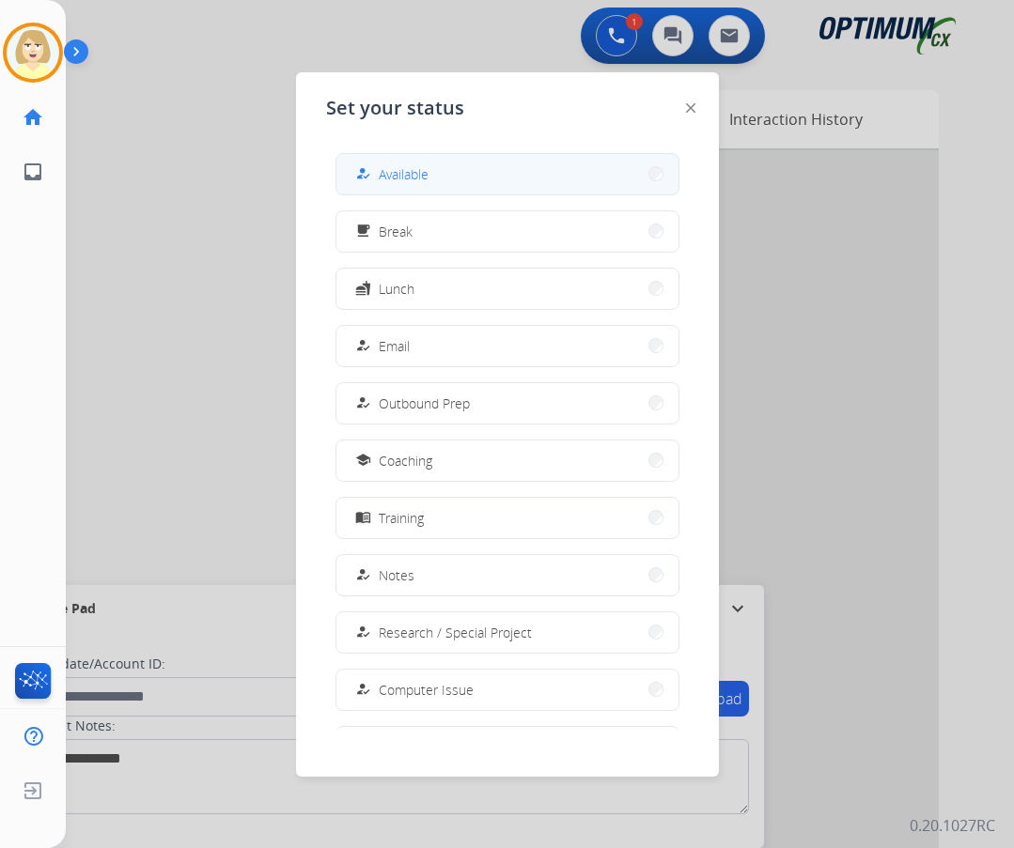
click at [419, 174] on span "Available" at bounding box center [404, 174] width 50 height 20
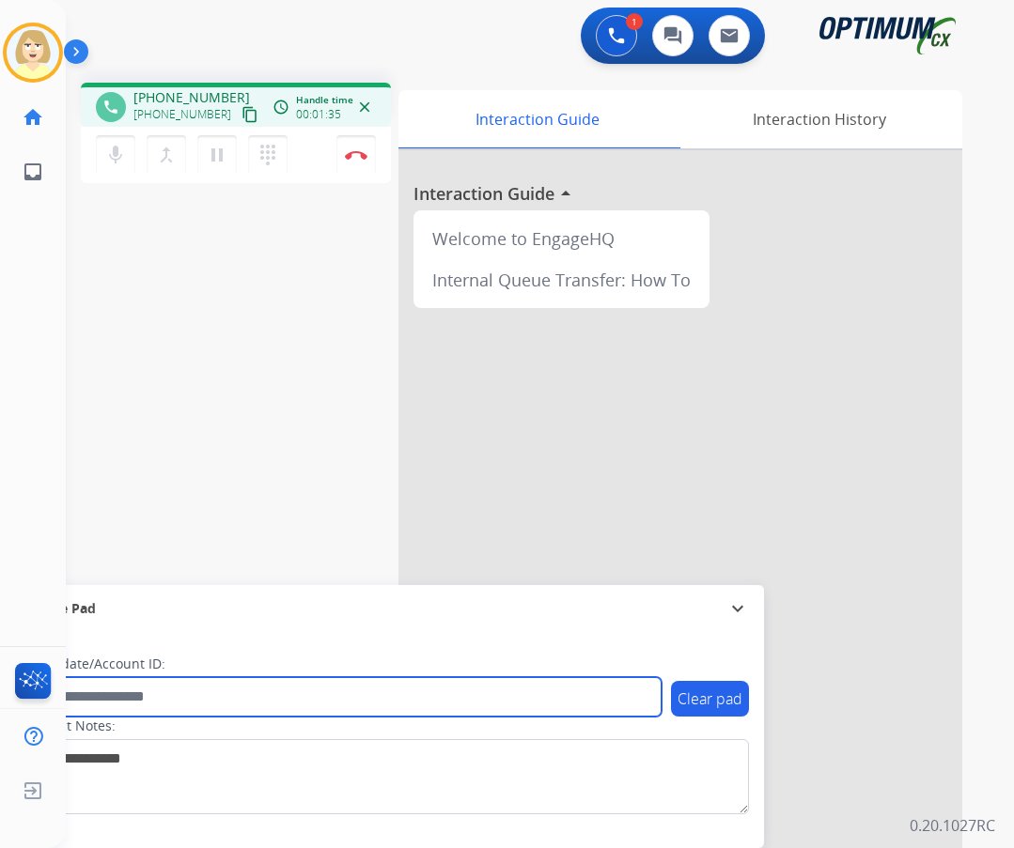
click at [115, 691] on input "text" at bounding box center [342, 696] width 637 height 39
paste input "*******"
type input "*******"
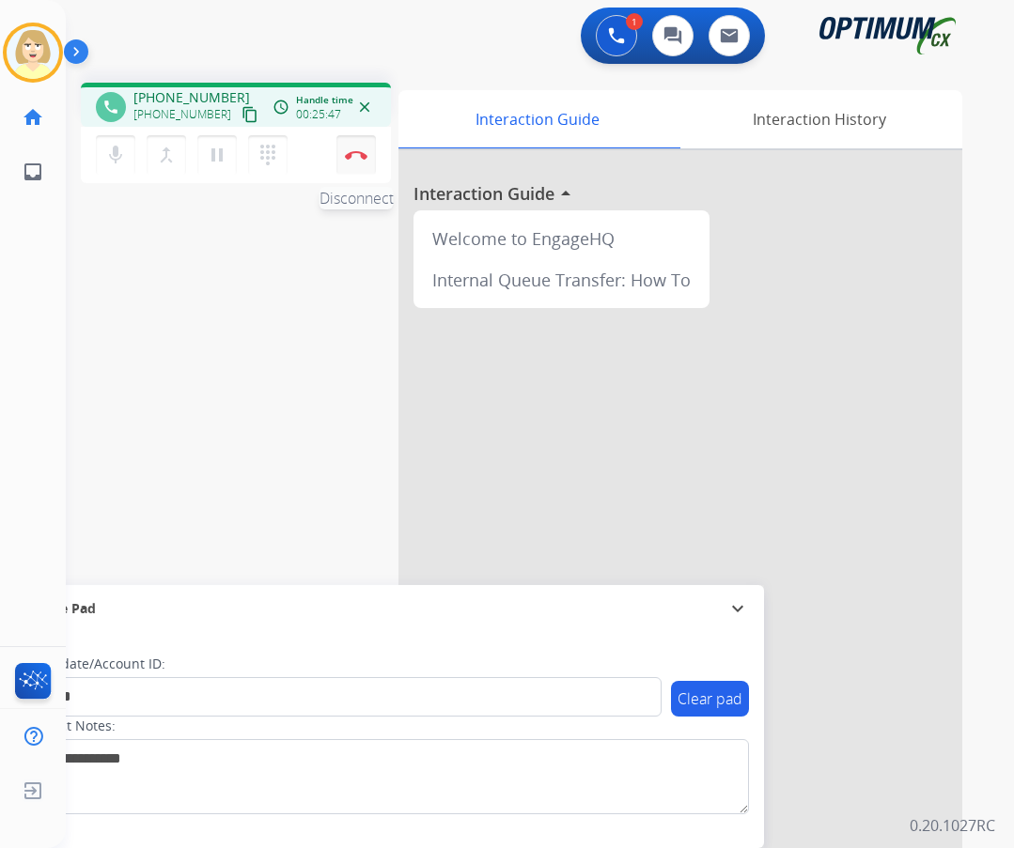
click at [357, 148] on button "Disconnect" at bounding box center [355, 154] width 39 height 39
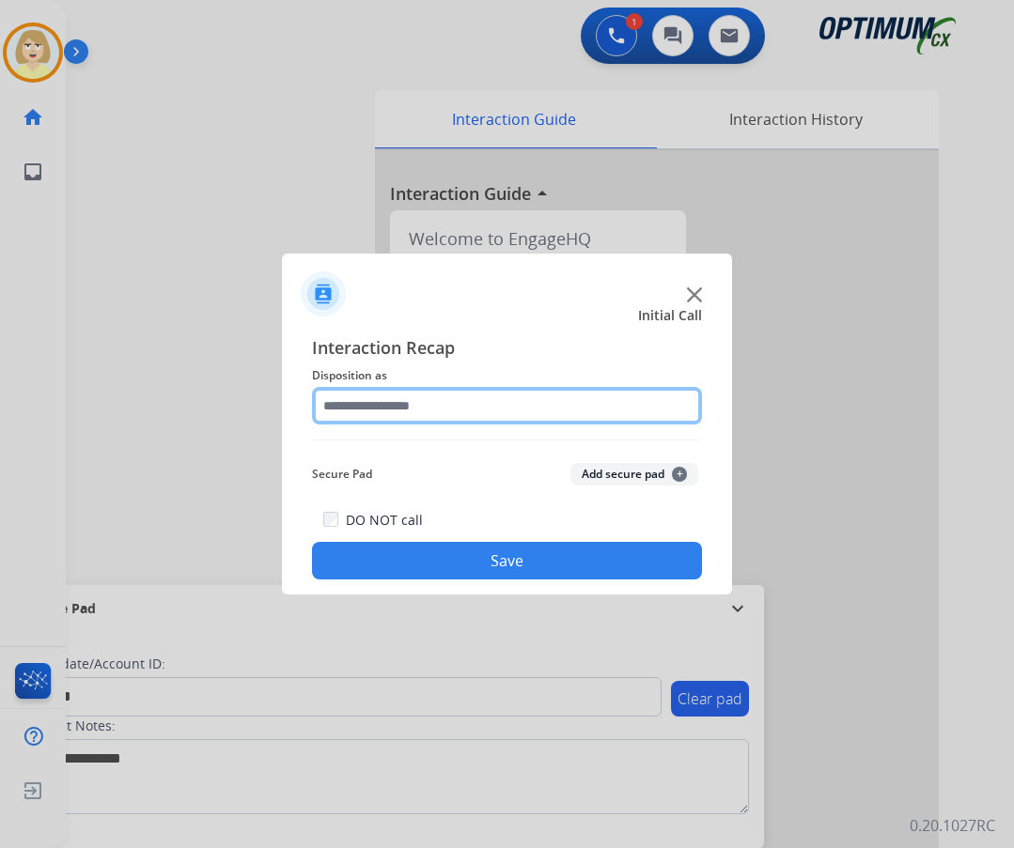
click at [358, 410] on input "text" at bounding box center [507, 406] width 390 height 38
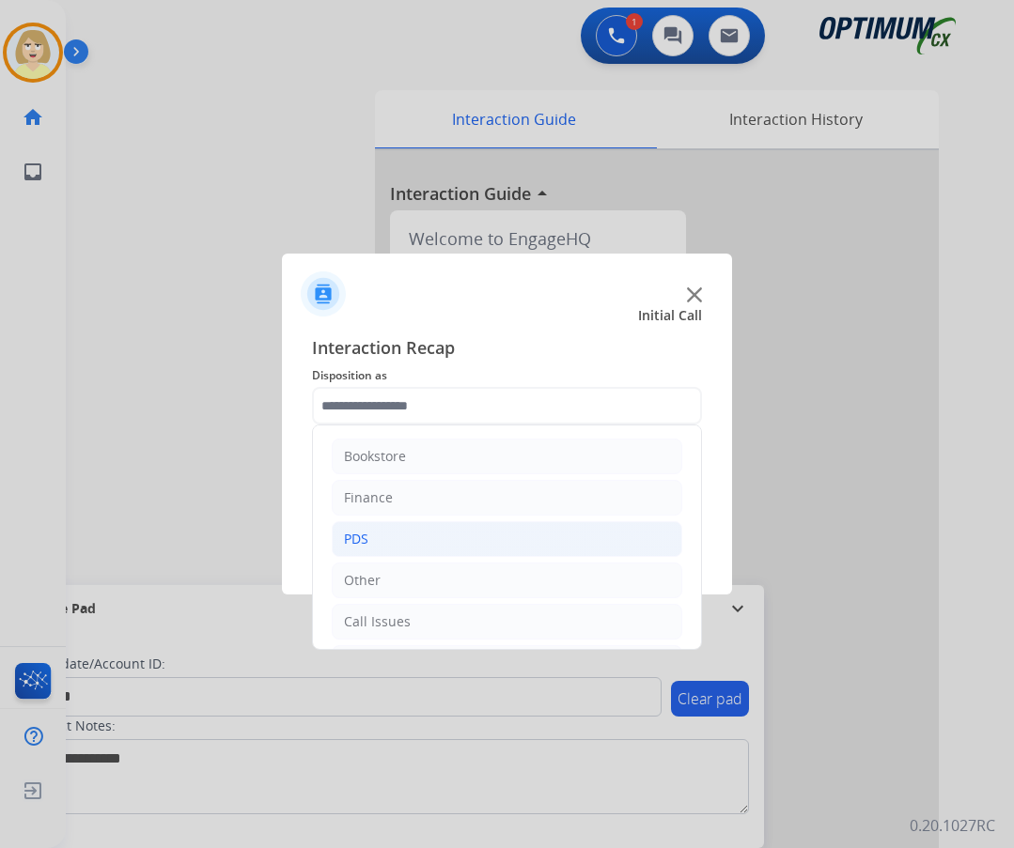
click at [357, 537] on div "PDS" at bounding box center [356, 539] width 24 height 19
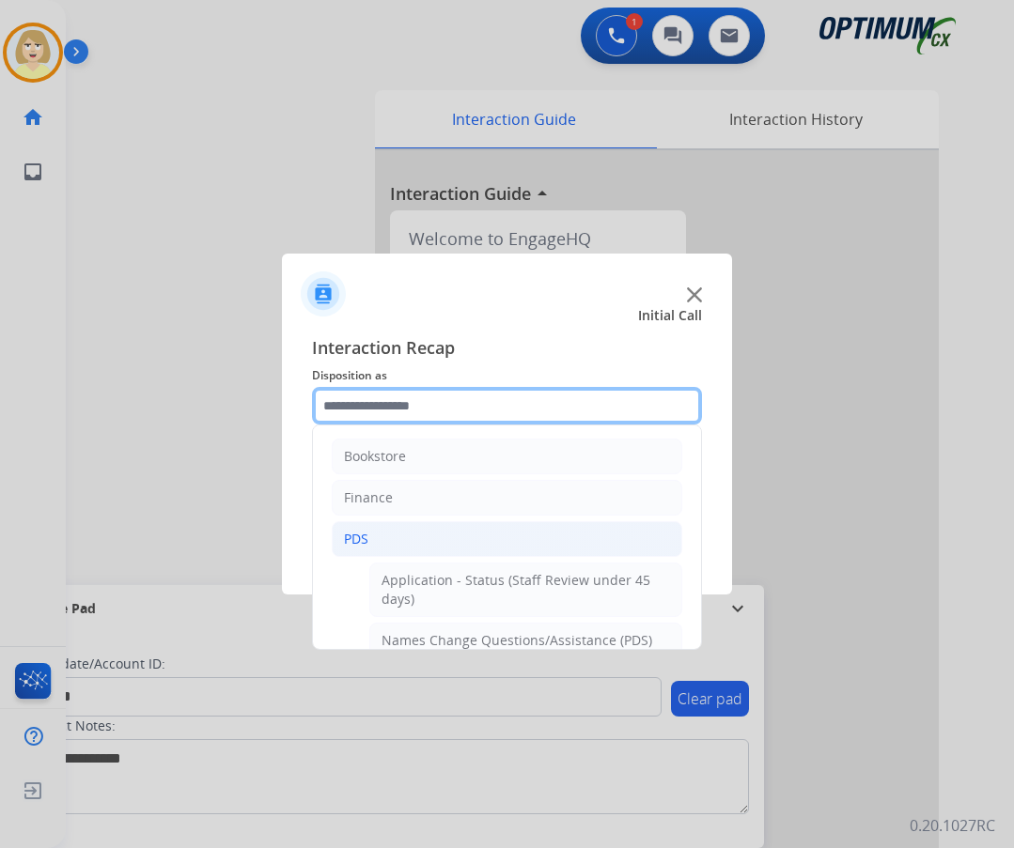
scroll to position [188, 0]
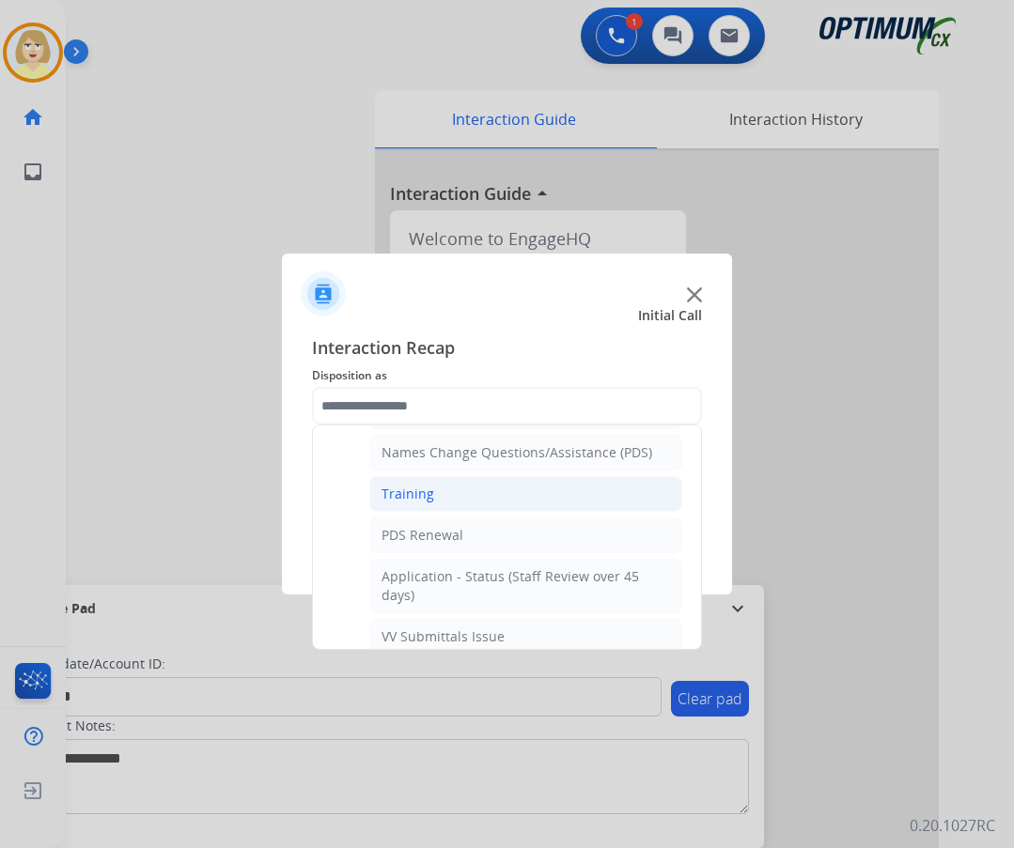
click at [403, 496] on div "Training" at bounding box center [407, 494] width 53 height 19
type input "********"
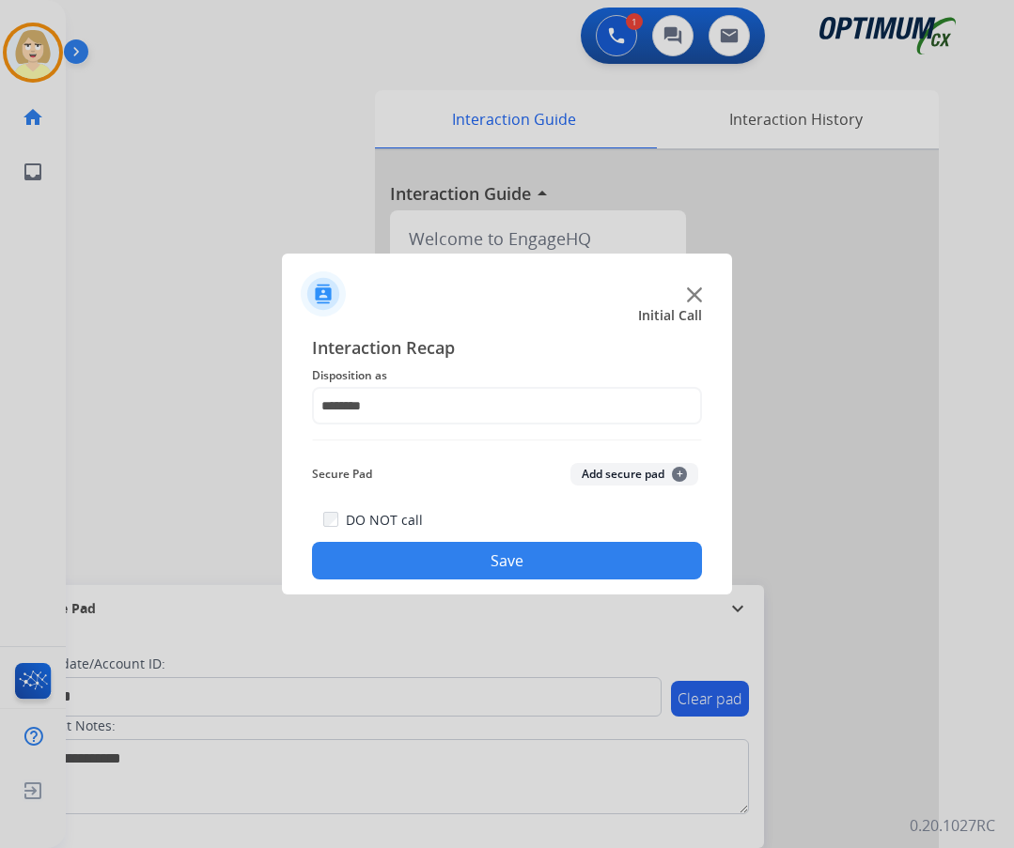
click at [611, 472] on button "Add secure pad +" at bounding box center [634, 474] width 128 height 23
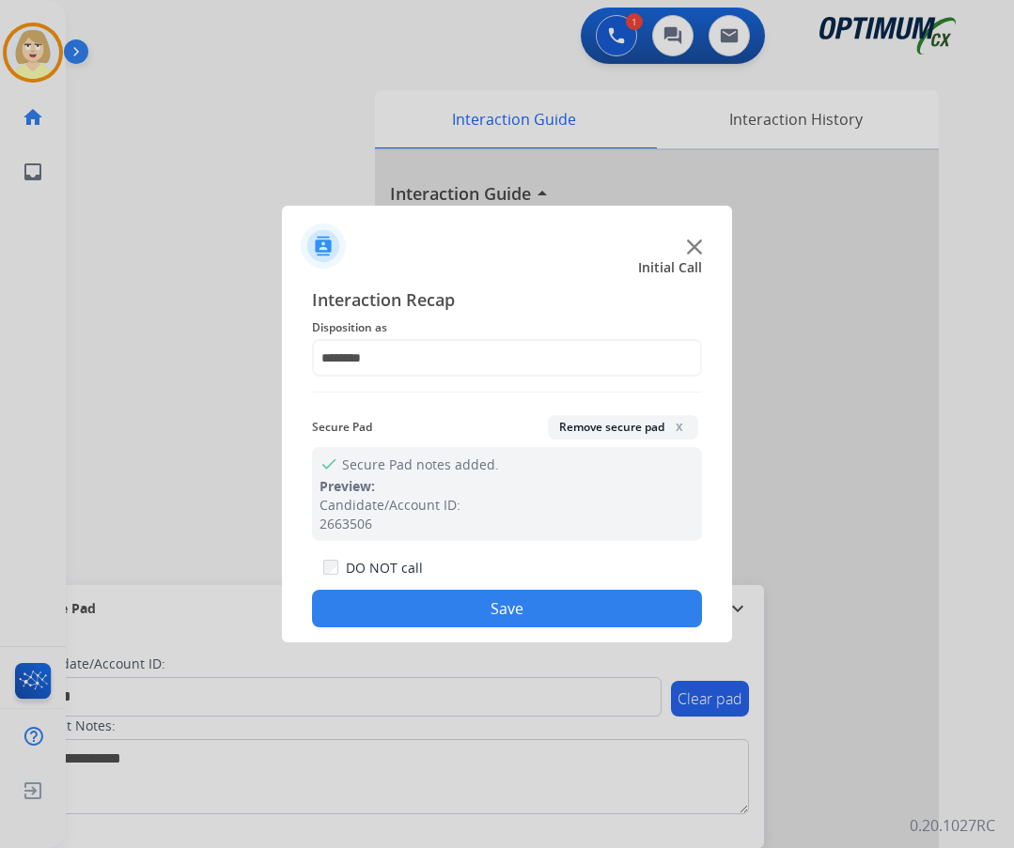
click at [463, 603] on button "Save" at bounding box center [507, 609] width 390 height 38
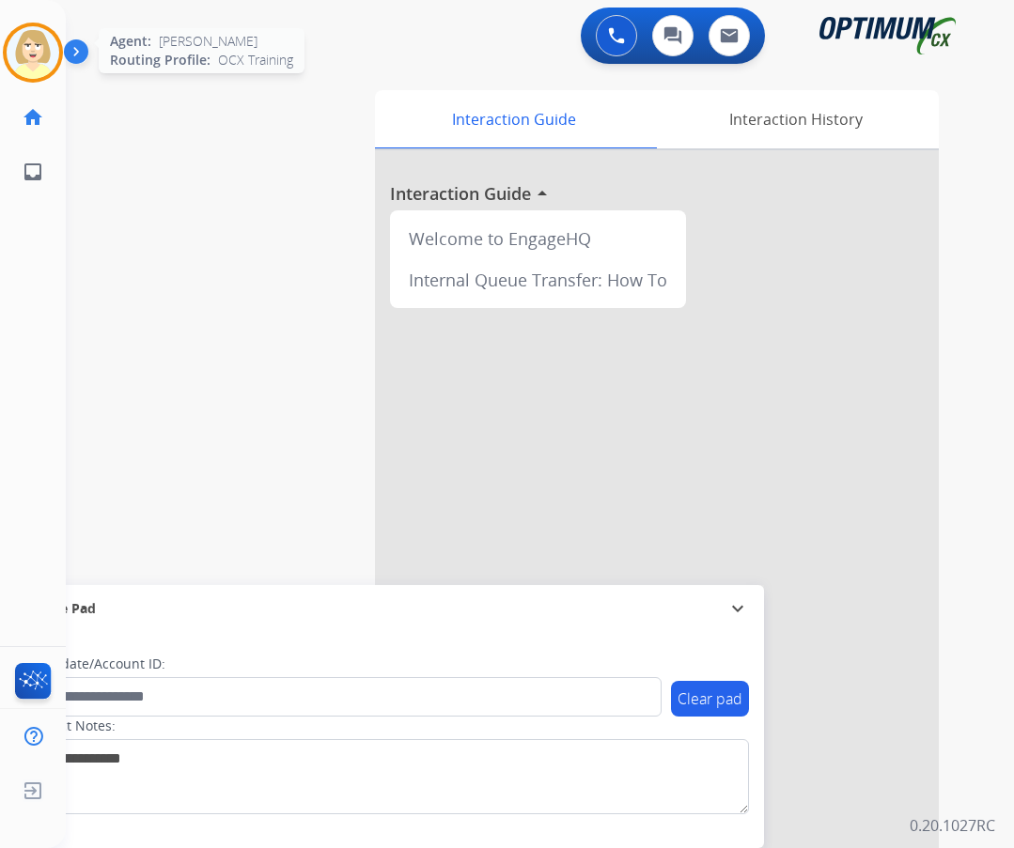
click at [33, 52] on img at bounding box center [33, 52] width 53 height 53
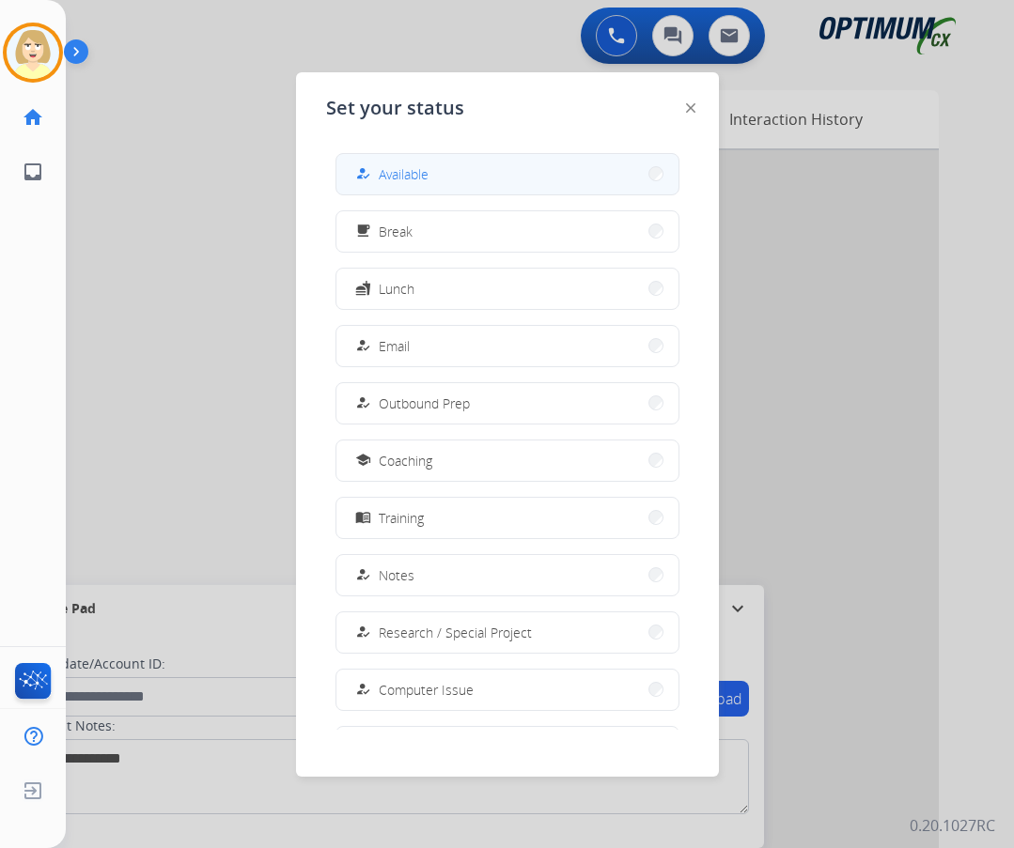
click at [394, 169] on span "Available" at bounding box center [404, 174] width 50 height 20
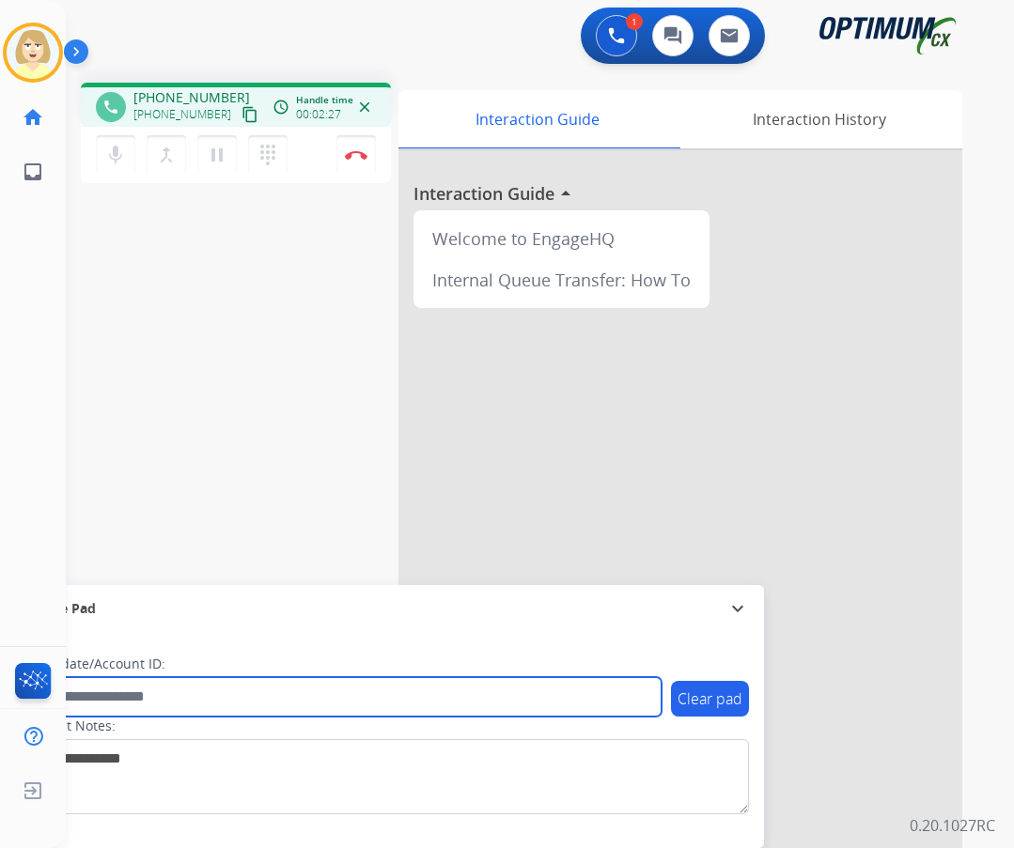
click at [119, 691] on input "text" at bounding box center [342, 696] width 637 height 39
paste input "*********"
type input "*********"
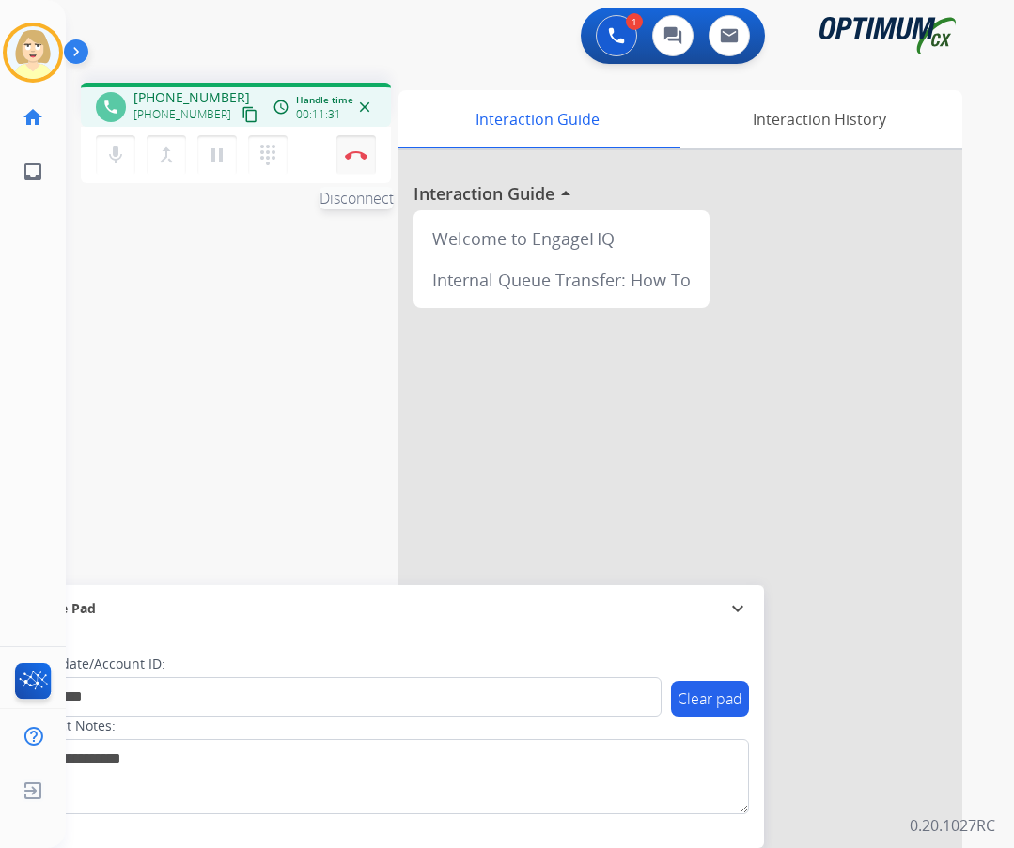
click at [348, 150] on img at bounding box center [356, 154] width 23 height 9
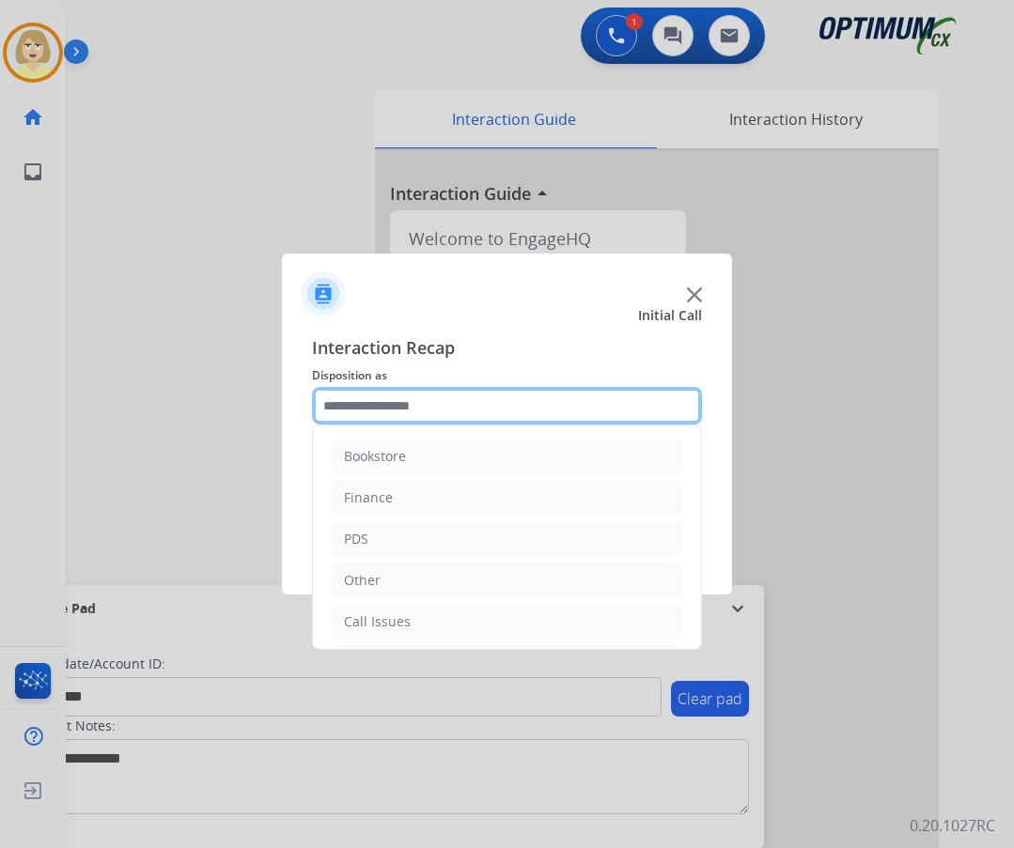
click at [372, 413] on input "text" at bounding box center [507, 406] width 390 height 38
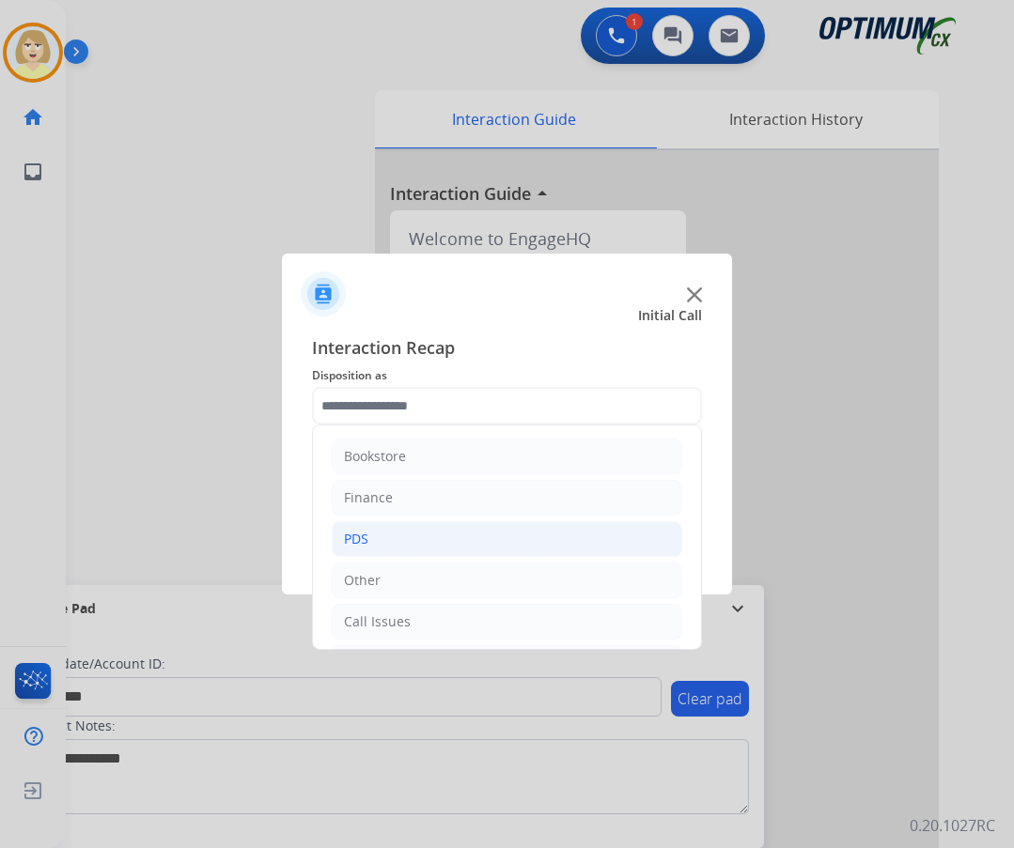
click at [363, 538] on div "PDS" at bounding box center [356, 539] width 24 height 19
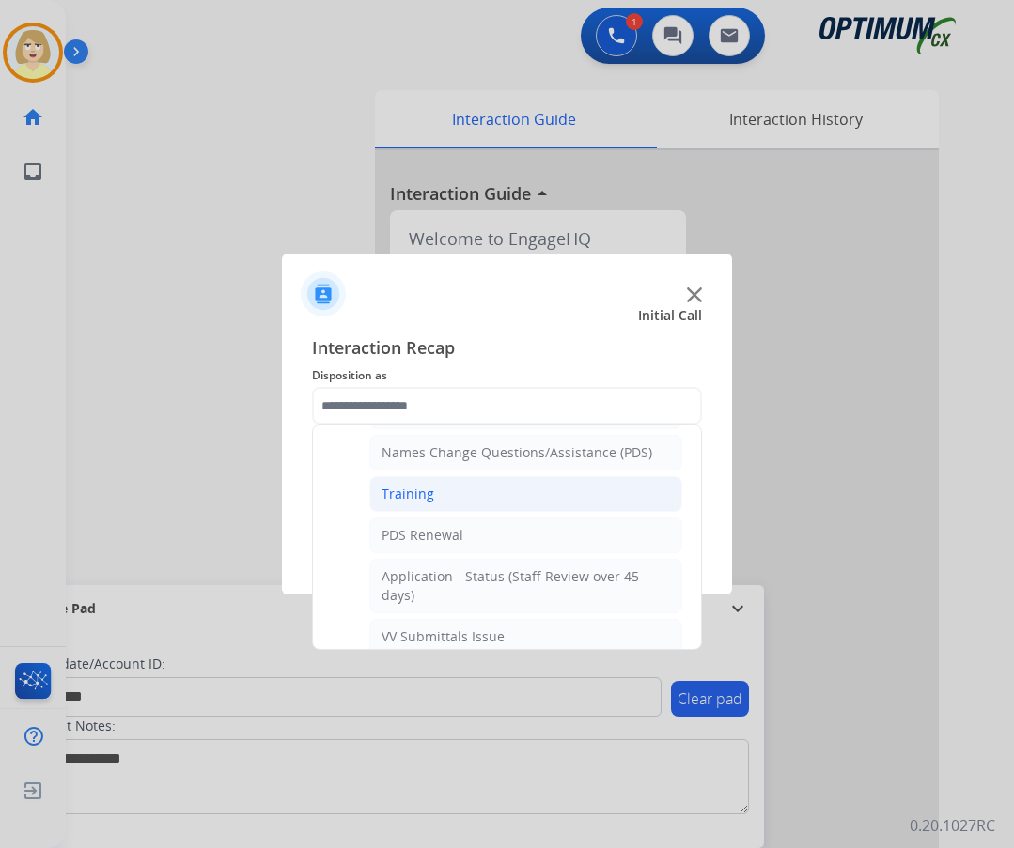
click at [410, 500] on div "Training" at bounding box center [407, 494] width 53 height 19
type input "********"
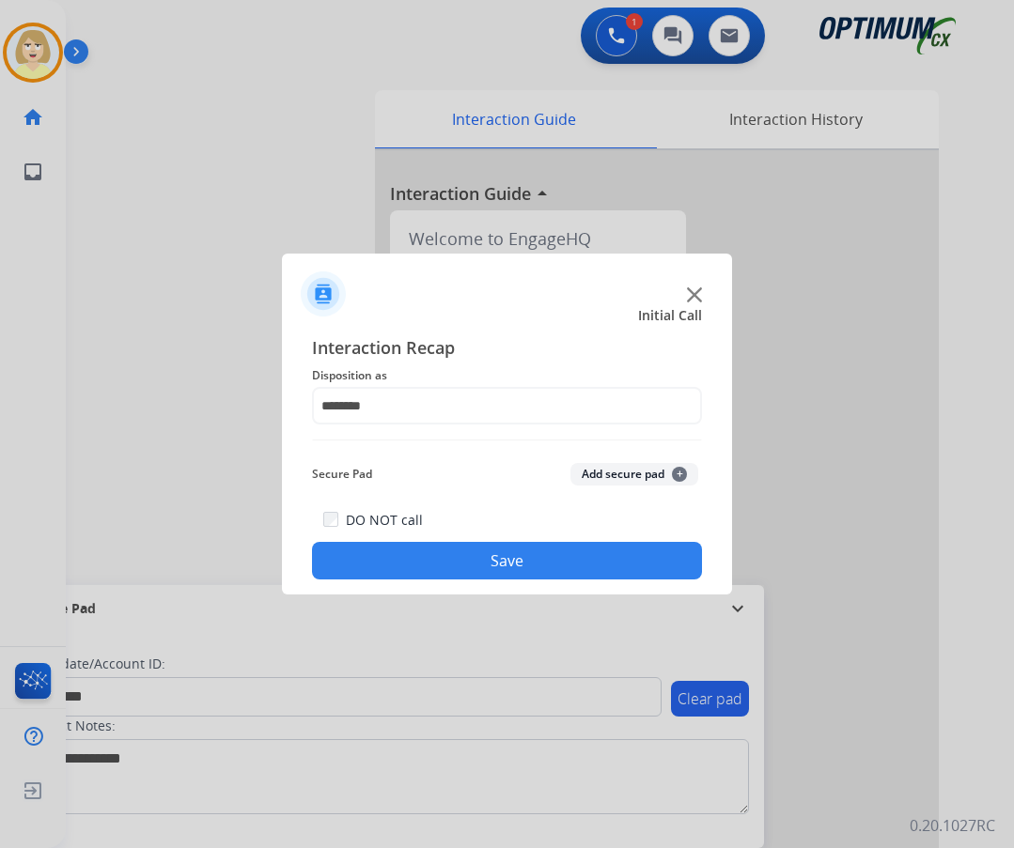
click at [603, 481] on button "Add secure pad +" at bounding box center [634, 474] width 128 height 23
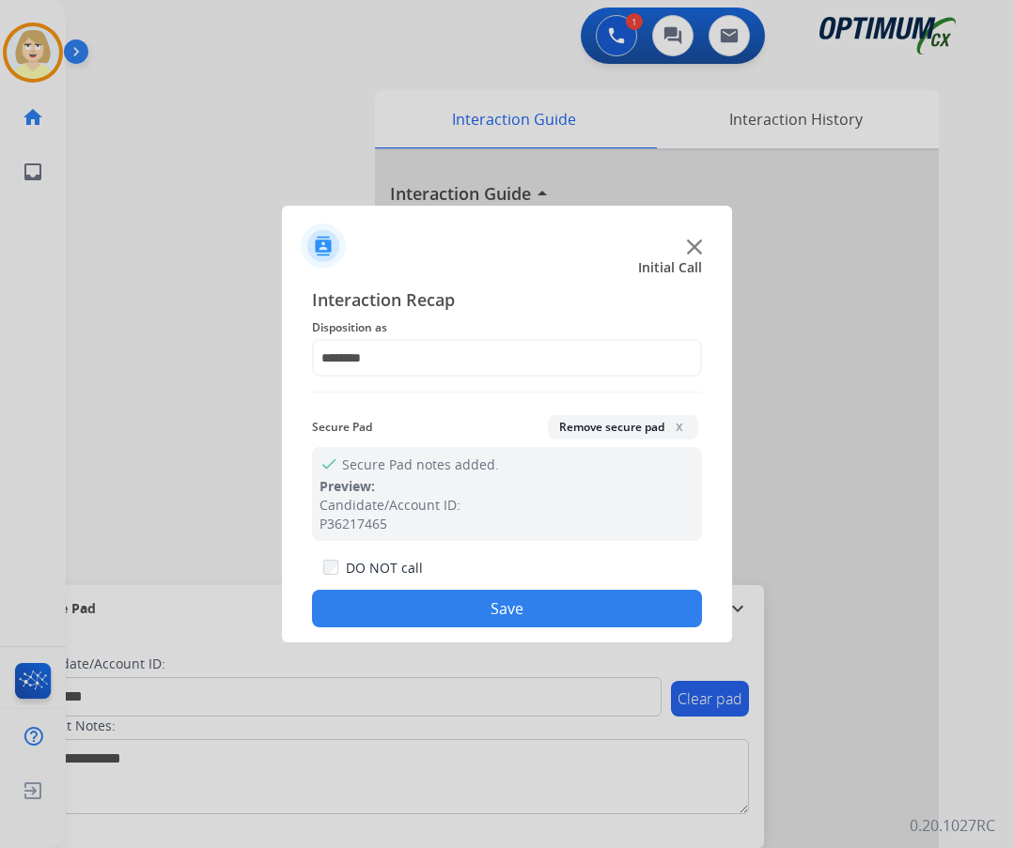
click at [485, 604] on button "Save" at bounding box center [507, 609] width 390 height 38
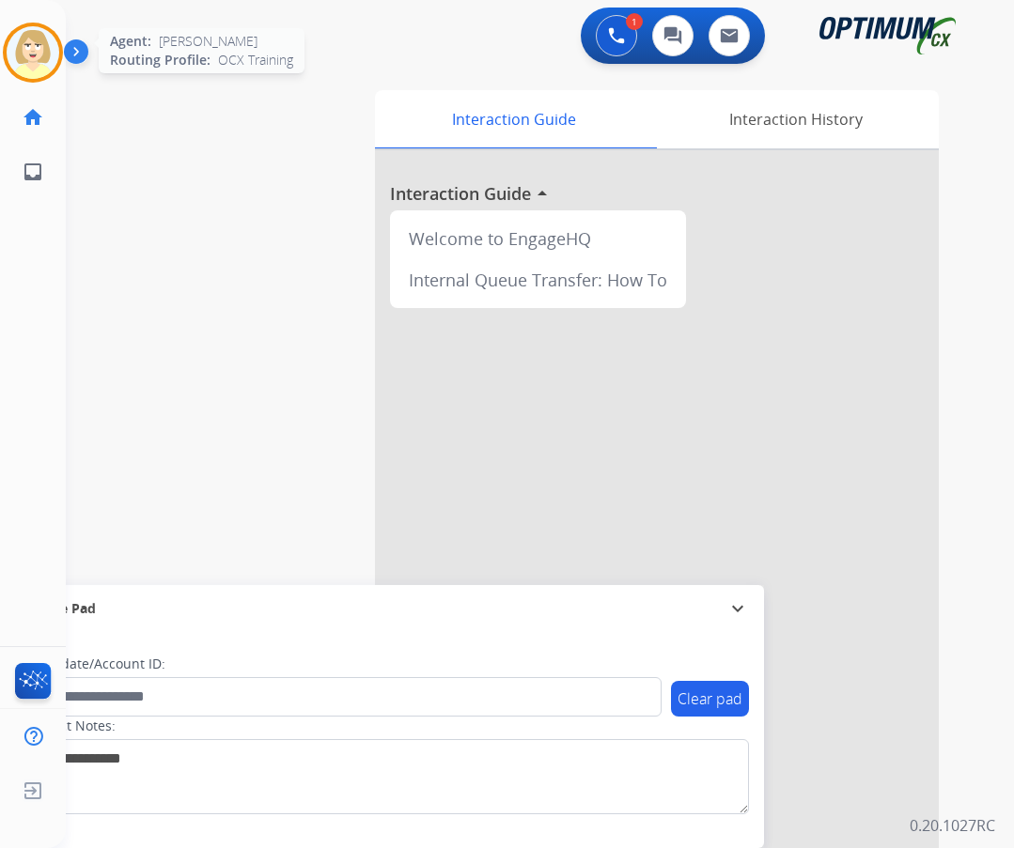
click at [27, 42] on img at bounding box center [33, 52] width 53 height 53
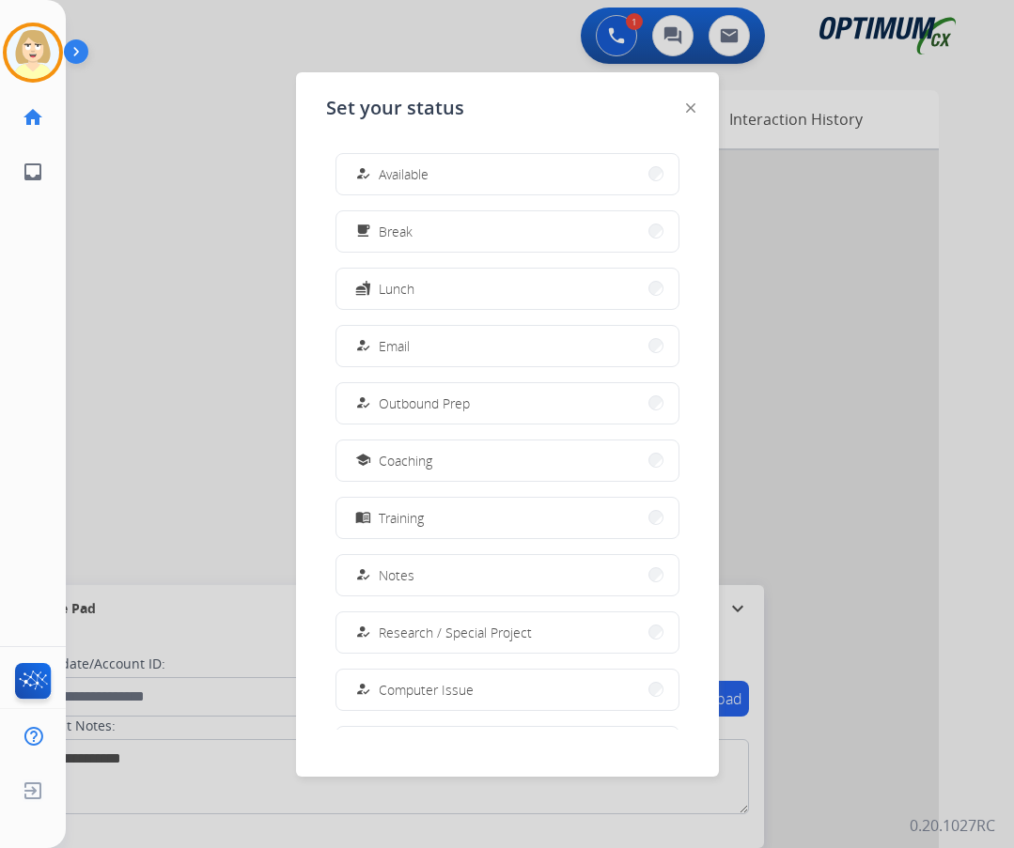
drag, startPoint x: 390, startPoint y: 178, endPoint x: 371, endPoint y: 181, distance: 19.2
click at [390, 177] on span "Available" at bounding box center [404, 174] width 50 height 20
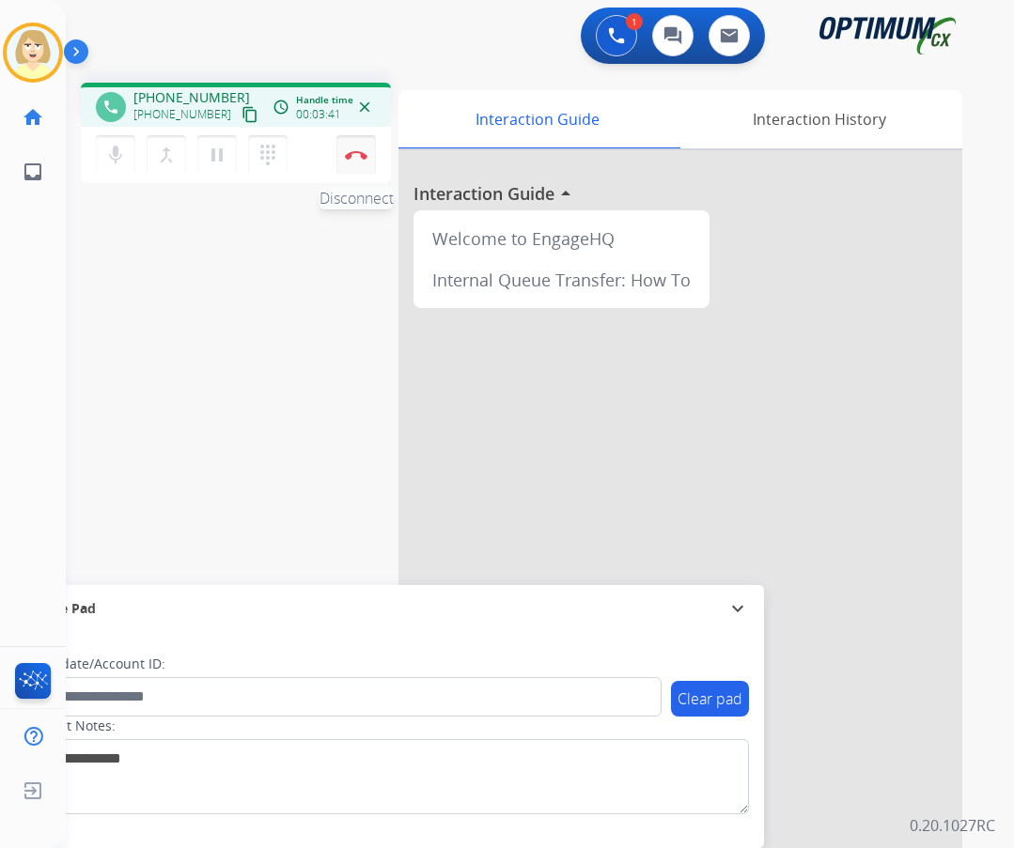
click at [354, 148] on button "Disconnect" at bounding box center [355, 154] width 39 height 39
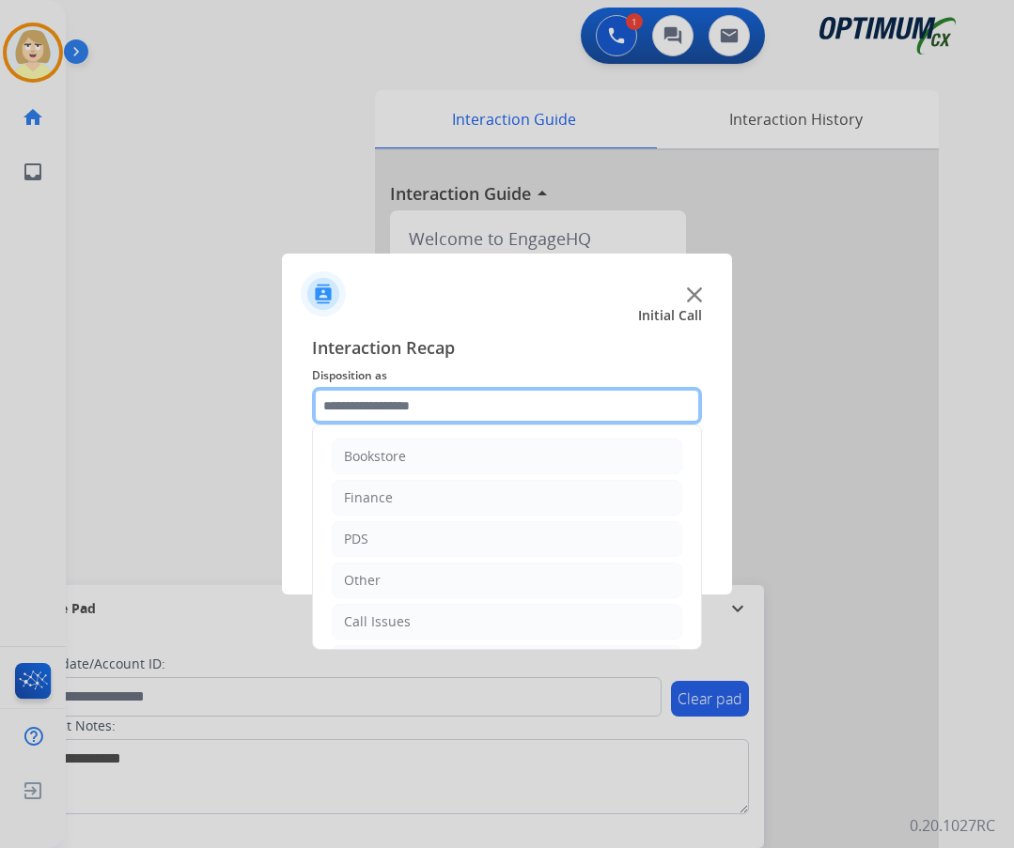
click at [392, 413] on input "text" at bounding box center [507, 406] width 390 height 38
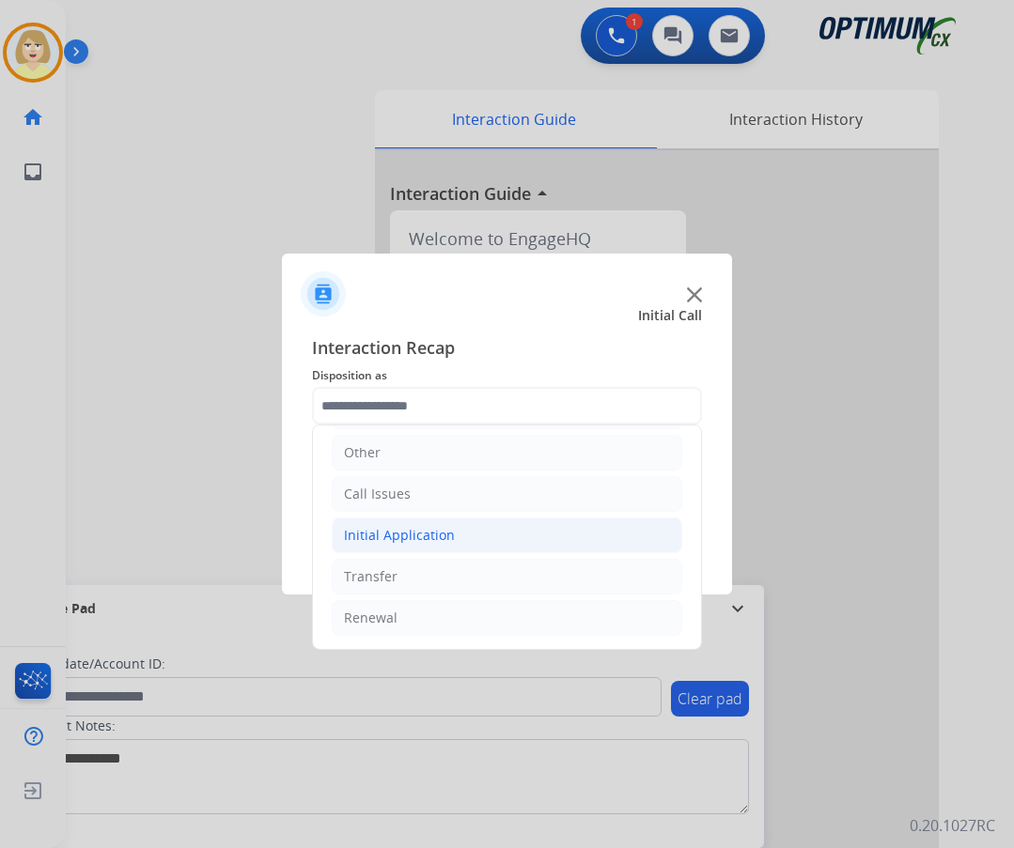
click at [386, 537] on div "Initial Application" at bounding box center [399, 535] width 111 height 19
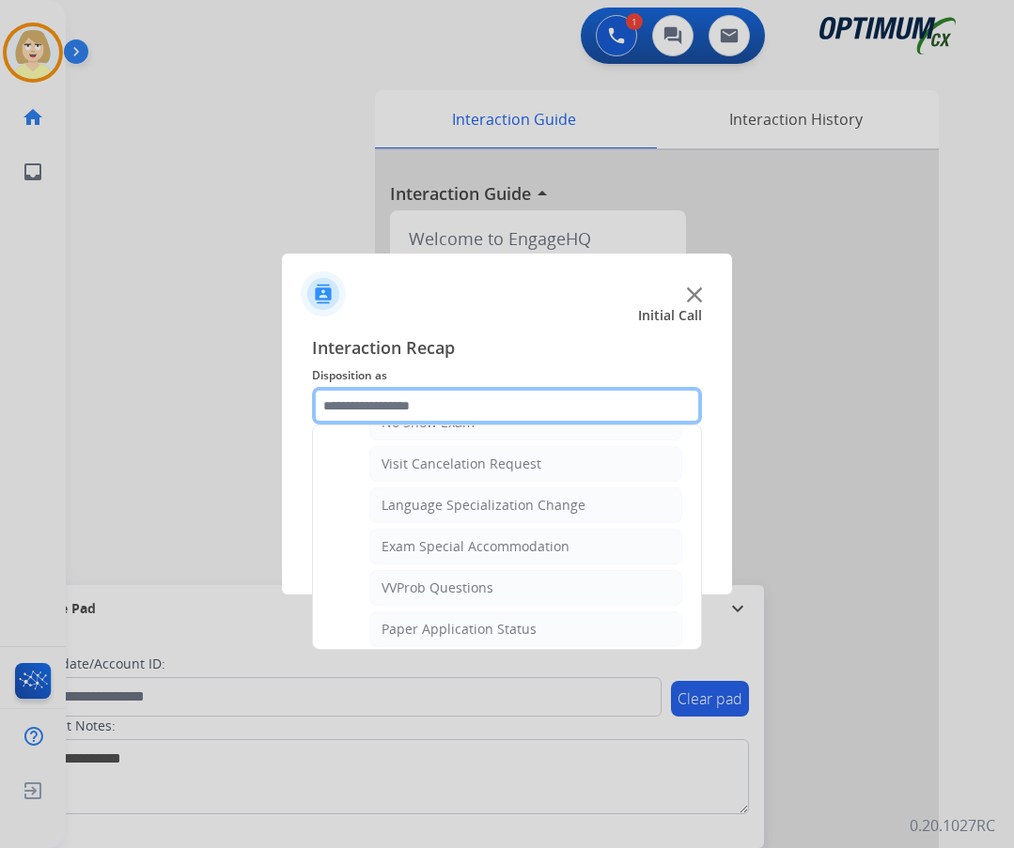
scroll to position [973, 0]
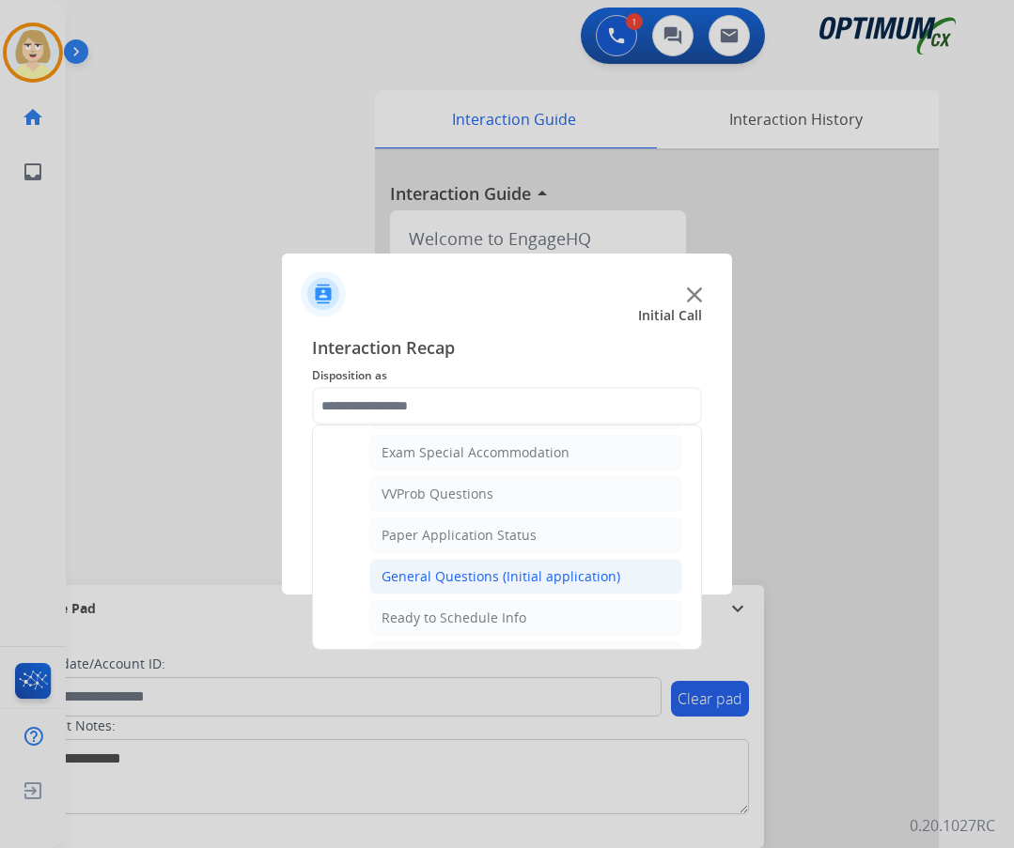
click at [468, 580] on div "General Questions (Initial application)" at bounding box center [500, 576] width 239 height 19
type input "**********"
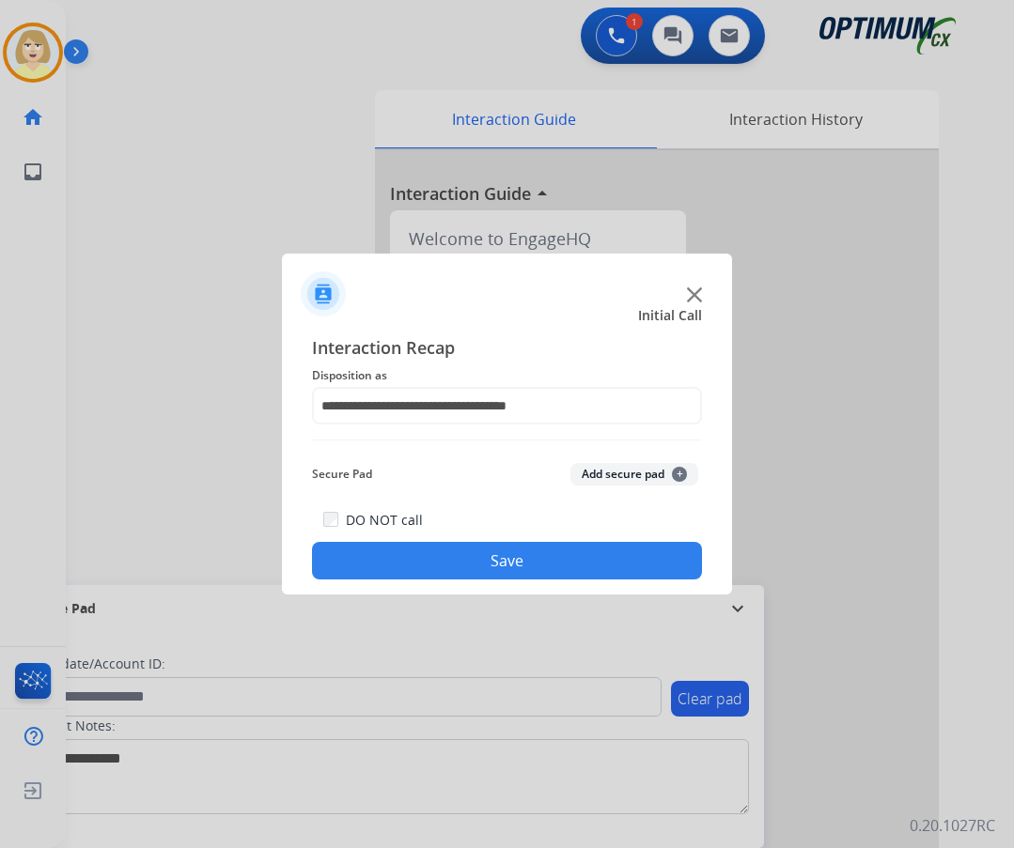
click at [596, 470] on button "Add secure pad +" at bounding box center [634, 474] width 128 height 23
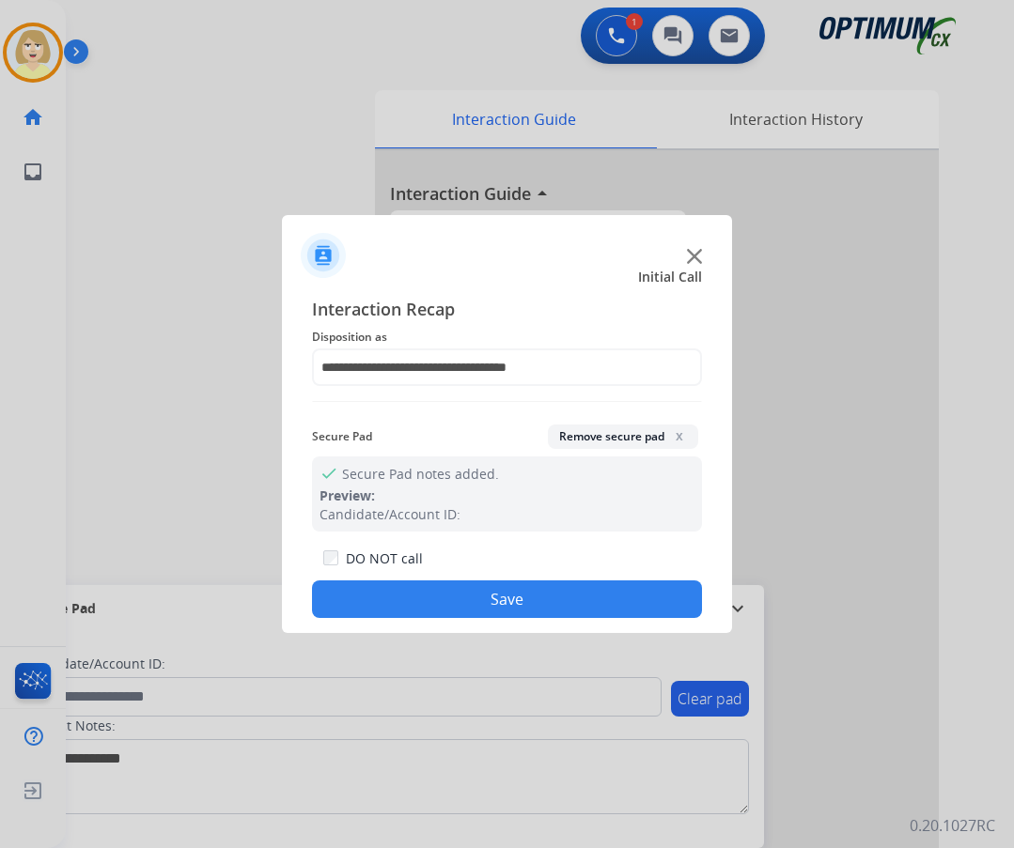
click at [434, 600] on button "Save" at bounding box center [507, 599] width 390 height 38
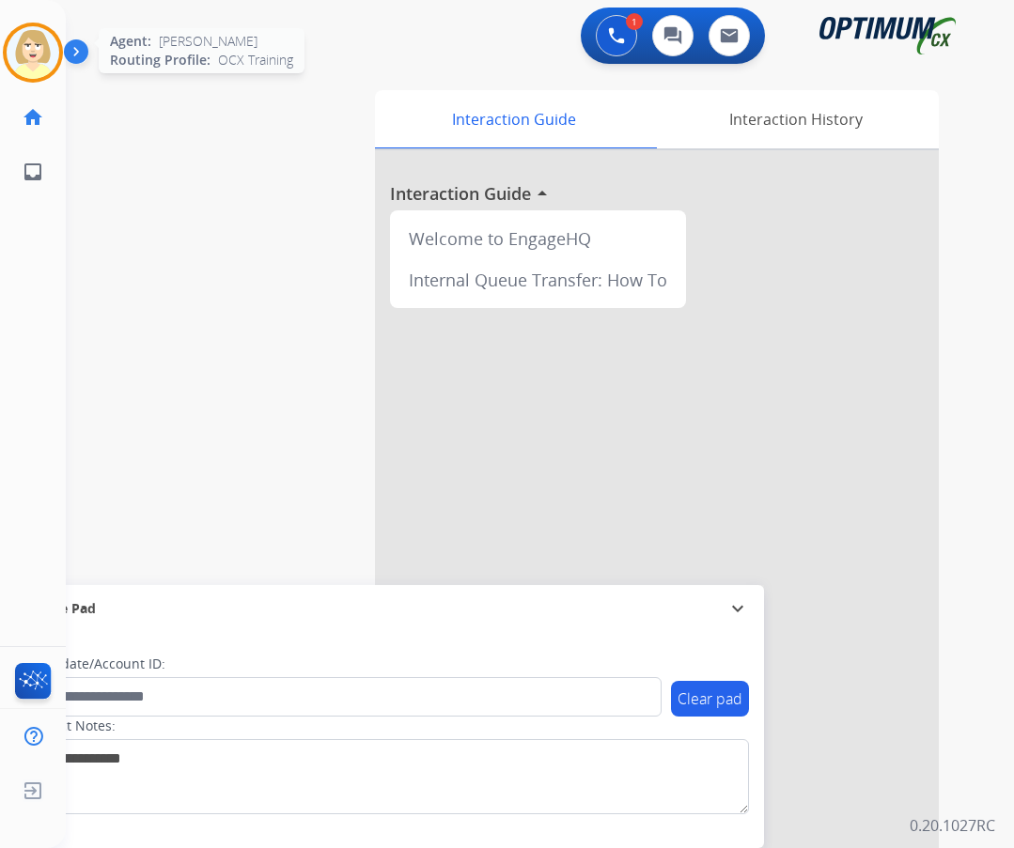
click at [27, 38] on img at bounding box center [33, 52] width 53 height 53
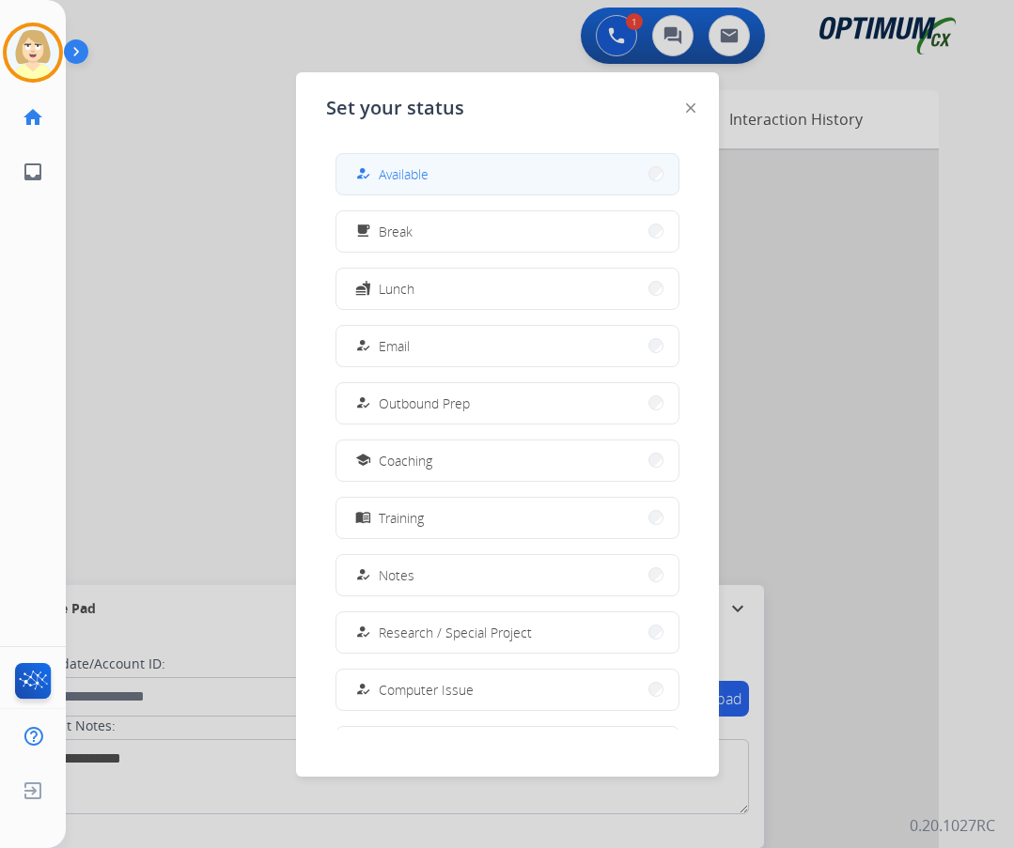
click at [396, 171] on span "Available" at bounding box center [404, 174] width 50 height 20
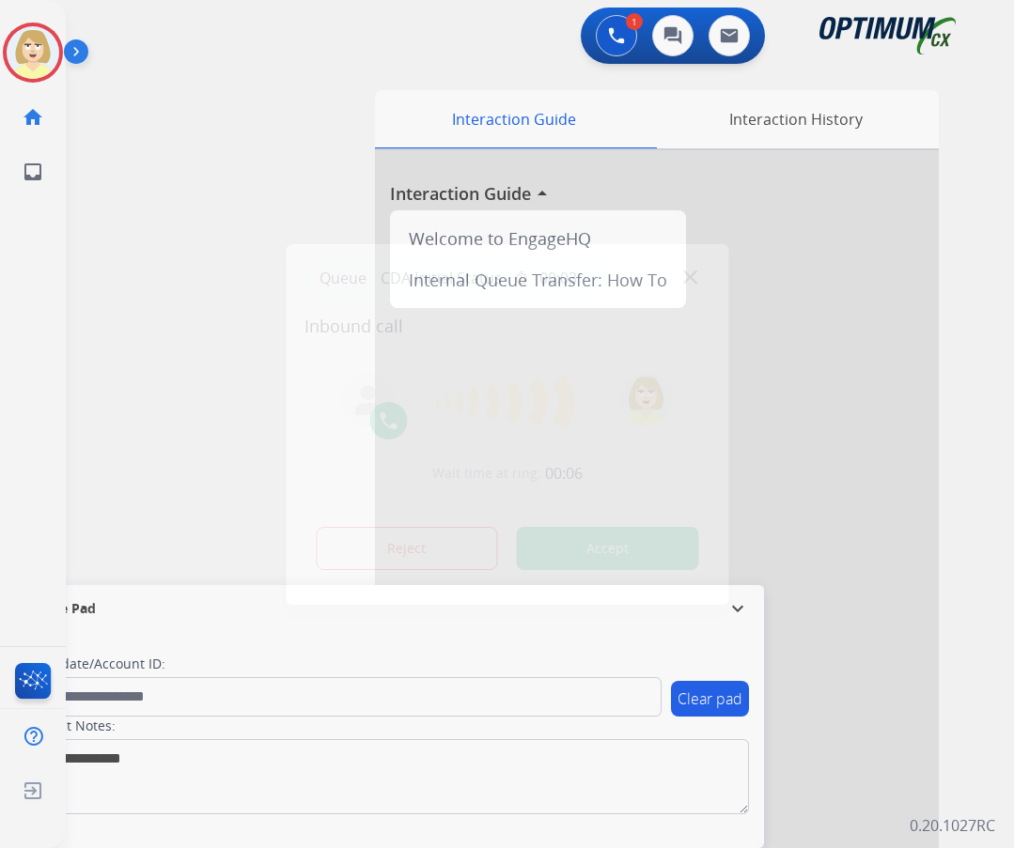
click at [591, 543] on button "Accept" at bounding box center [607, 548] width 182 height 43
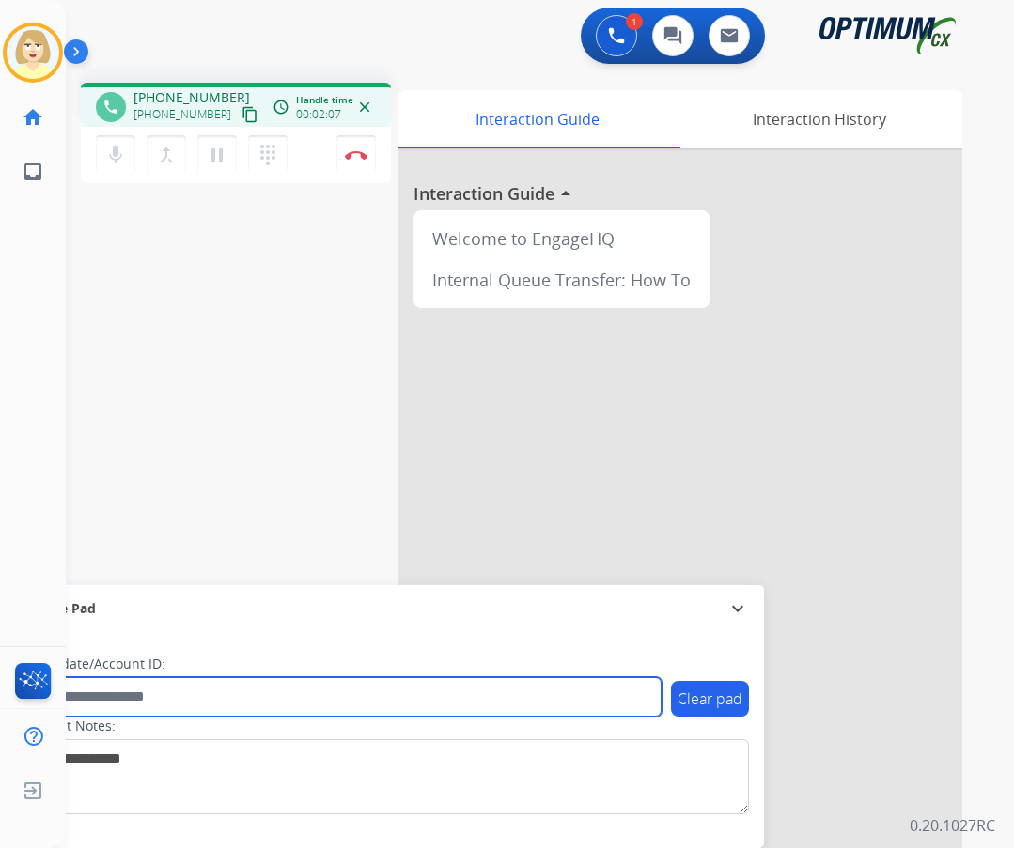
click at [100, 700] on input "text" at bounding box center [342, 696] width 637 height 39
paste input "*******"
type input "*******"
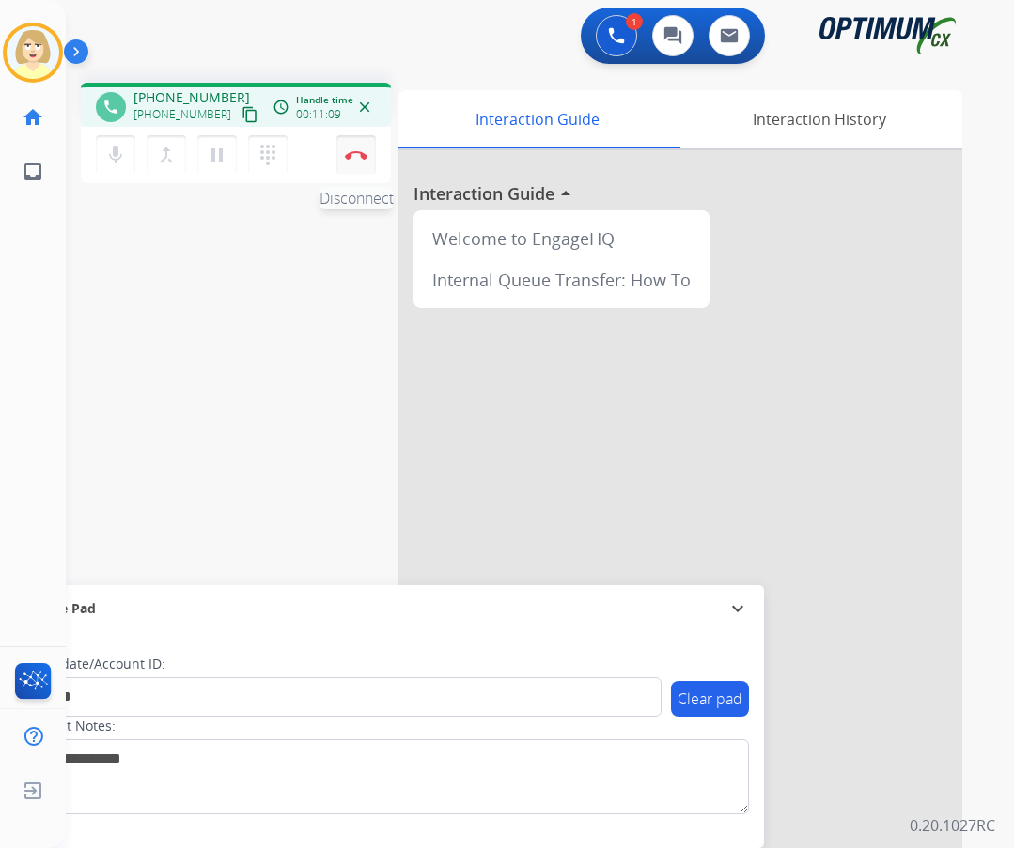
click at [358, 140] on button "Disconnect" at bounding box center [355, 154] width 39 height 39
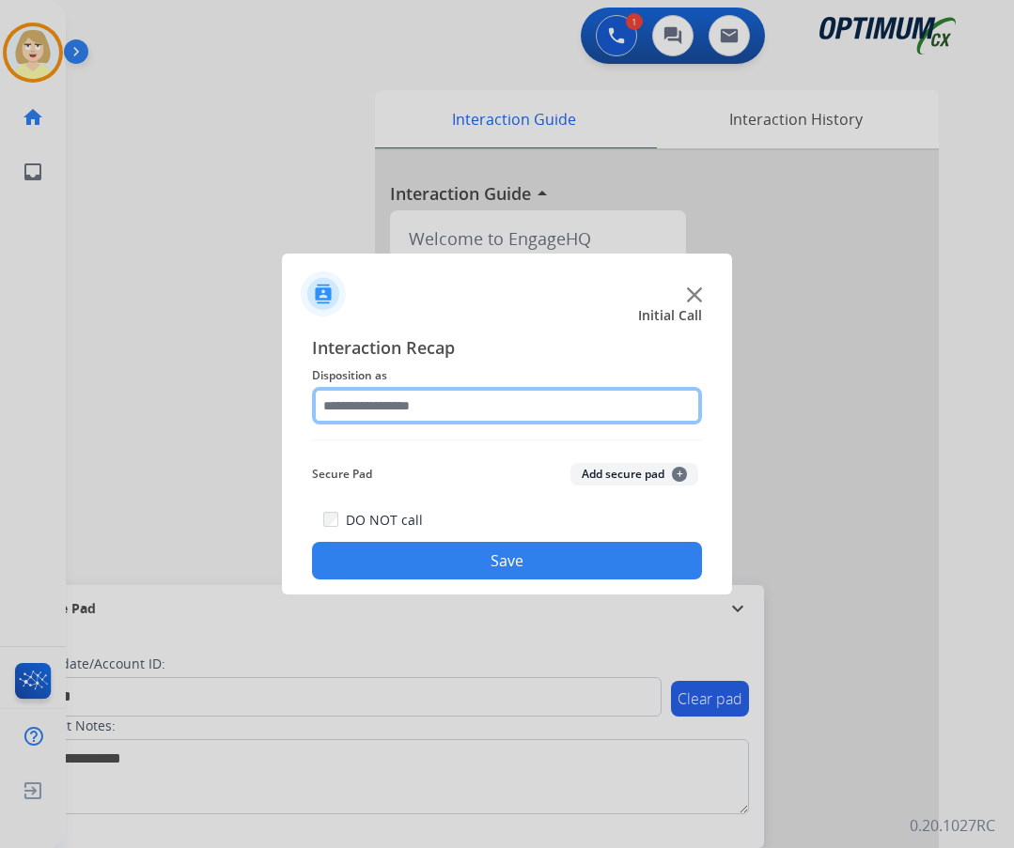
click at [390, 405] on input "text" at bounding box center [507, 406] width 390 height 38
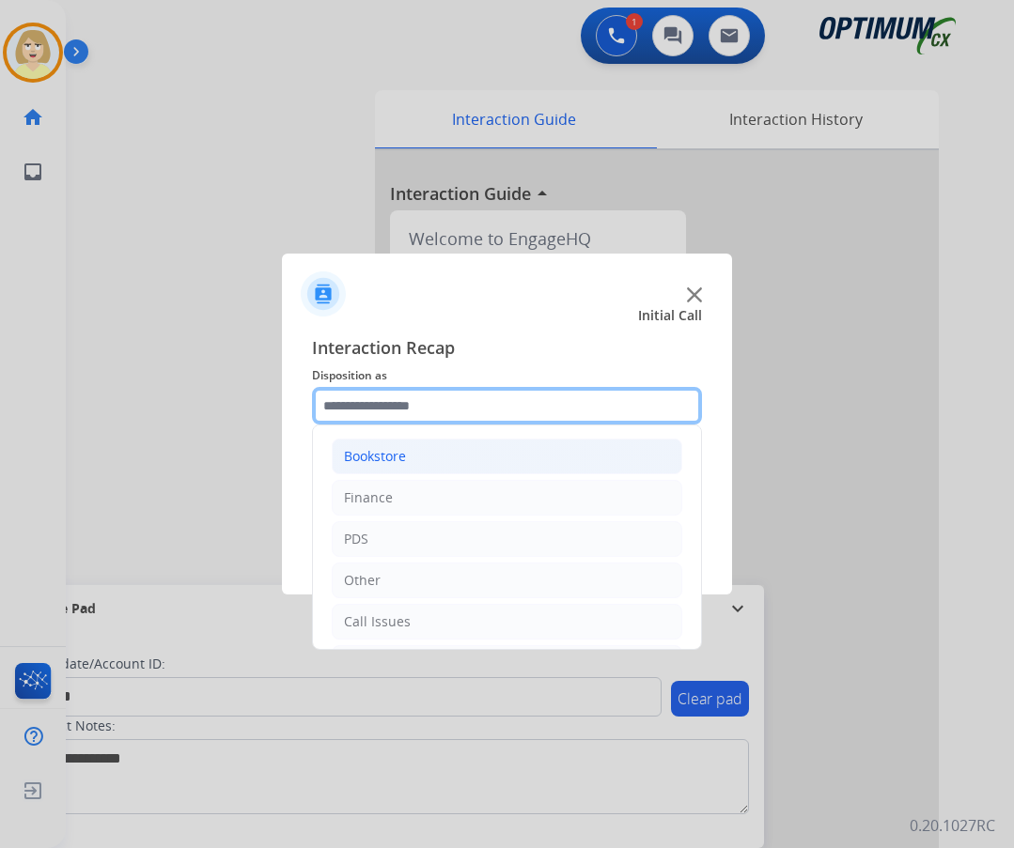
scroll to position [128, 0]
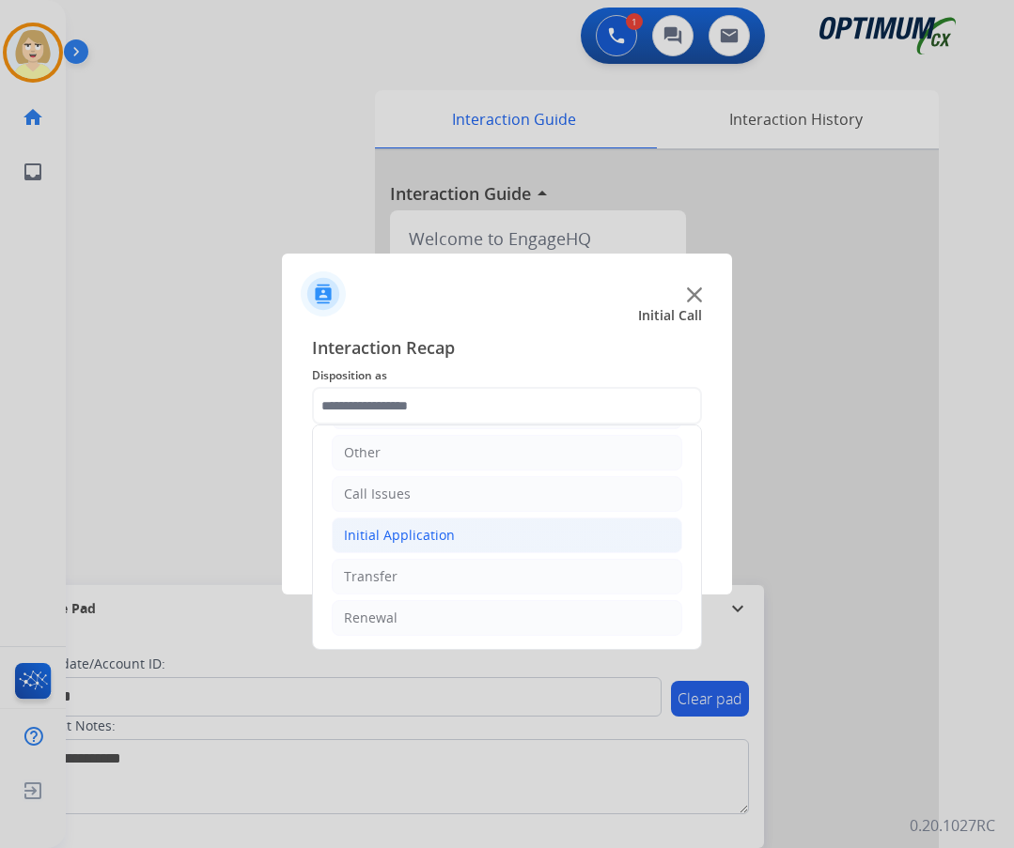
click at [410, 526] on div "Initial Application" at bounding box center [399, 535] width 111 height 19
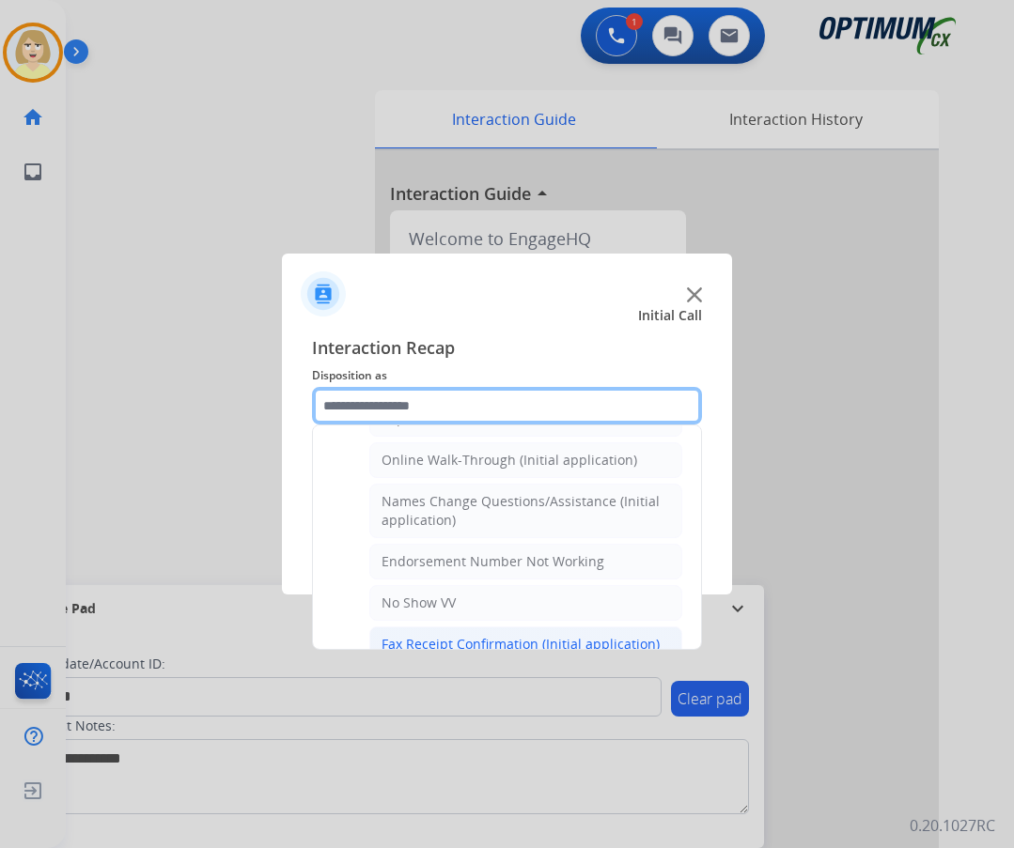
scroll to position [316, 0]
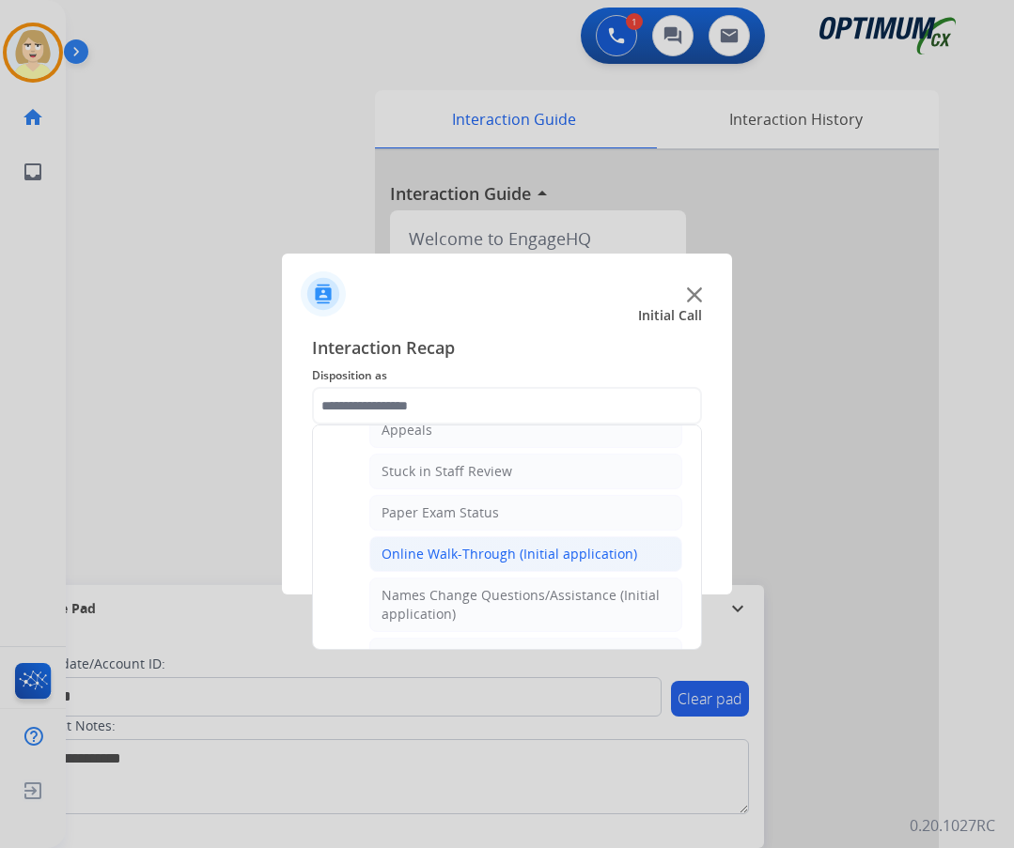
click at [437, 549] on div "Online Walk-Through (Initial application)" at bounding box center [508, 554] width 255 height 19
type input "**********"
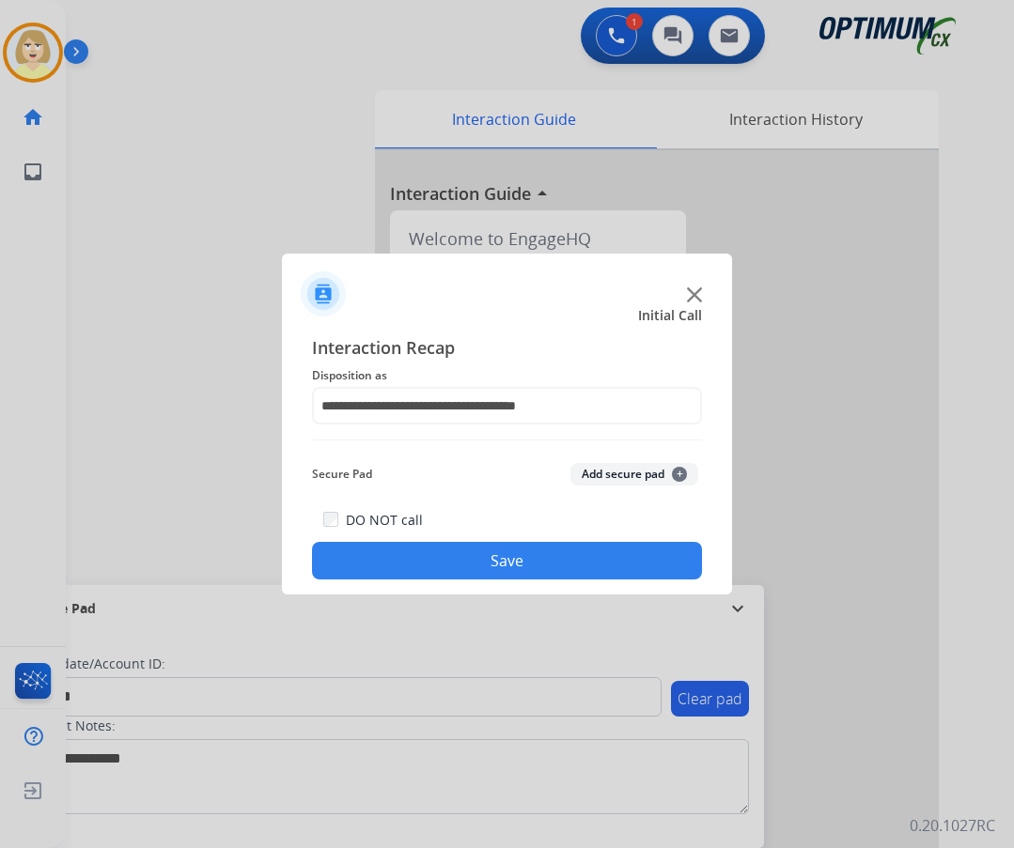
click at [592, 465] on button "Add secure pad +" at bounding box center [634, 474] width 128 height 23
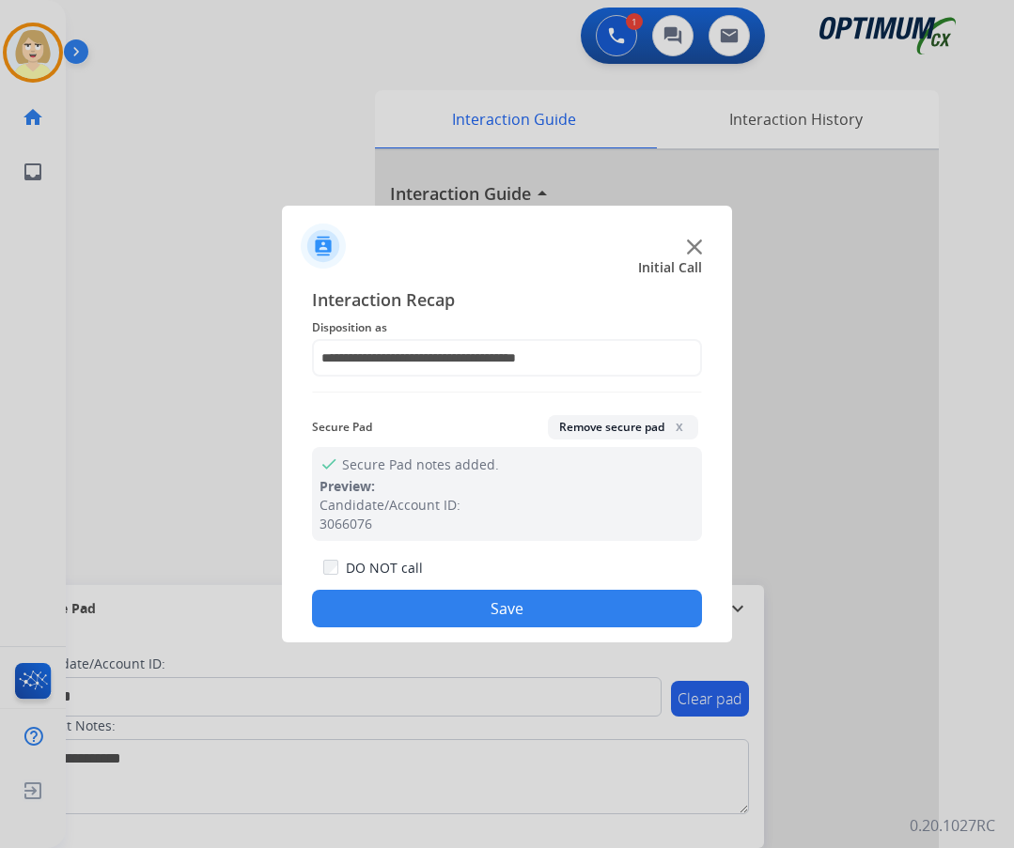
click at [423, 611] on button "Save" at bounding box center [507, 609] width 390 height 38
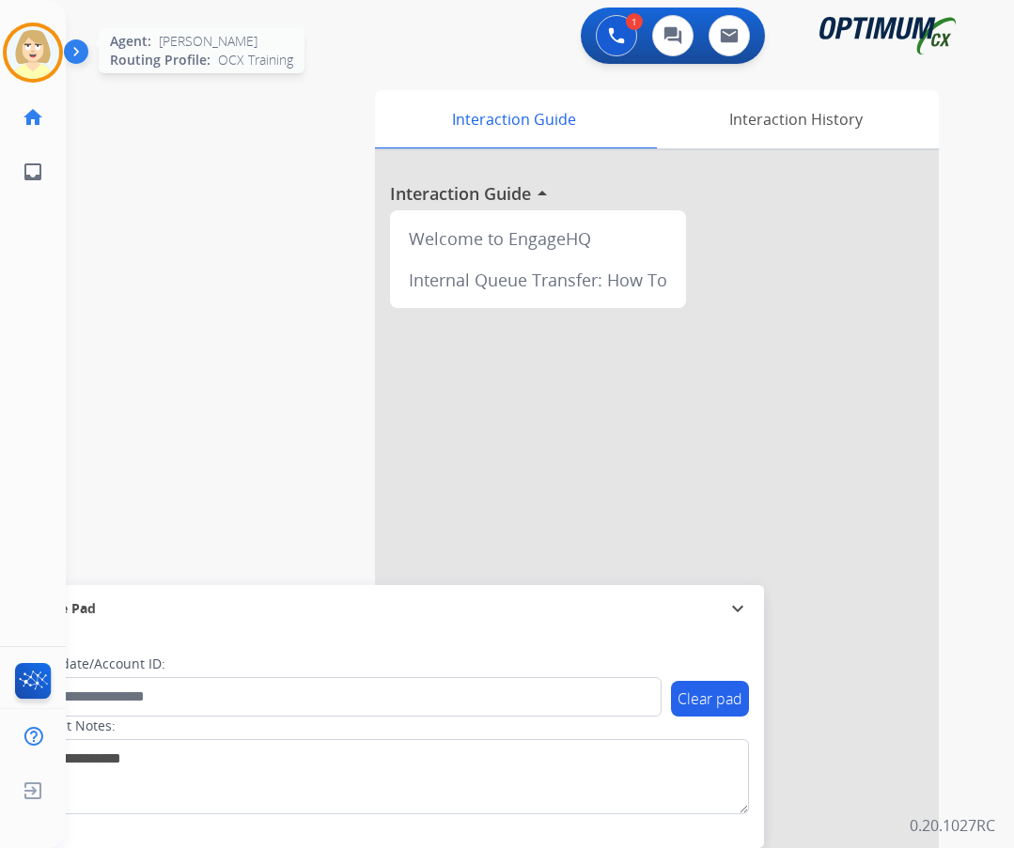
click at [20, 49] on img at bounding box center [33, 52] width 53 height 53
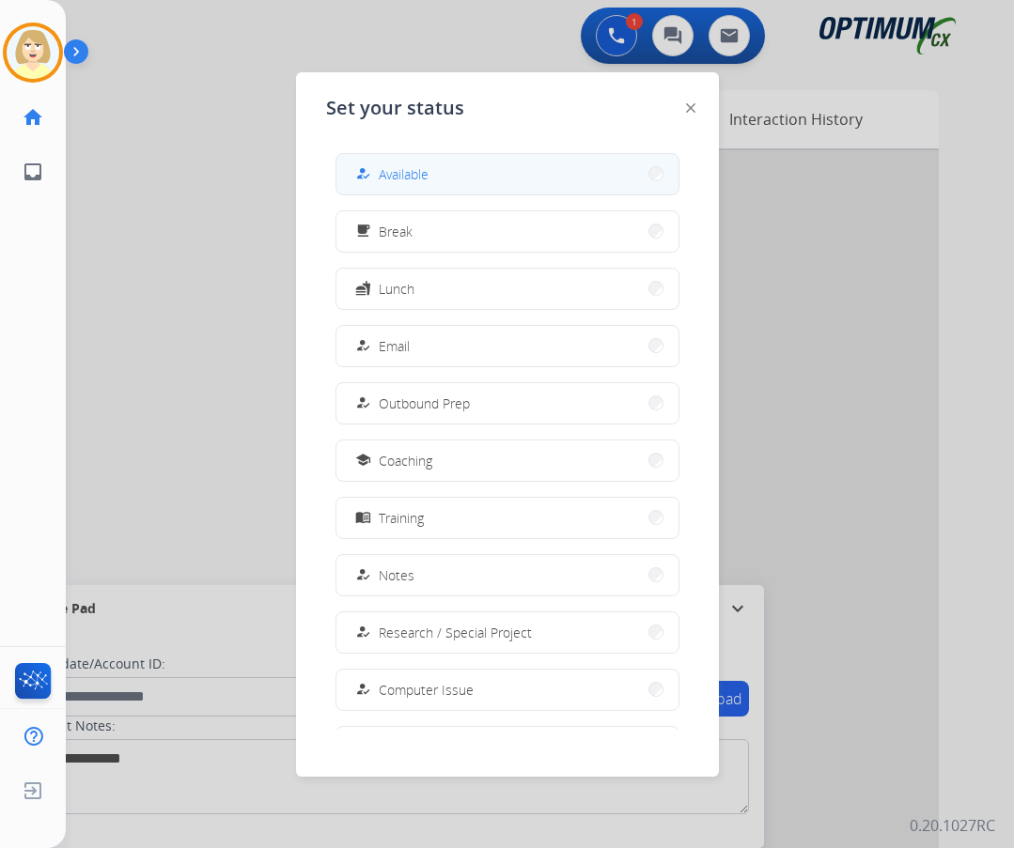
click at [399, 172] on span "Available" at bounding box center [404, 174] width 50 height 20
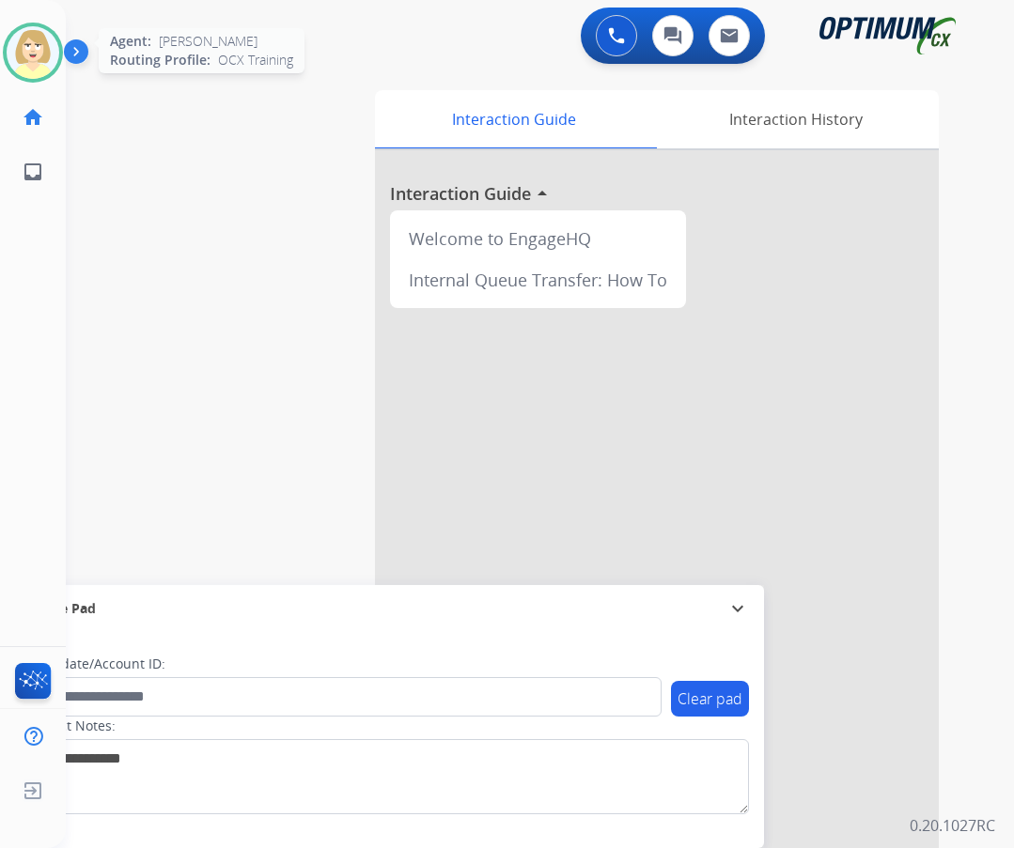
click at [39, 56] on img at bounding box center [33, 52] width 53 height 53
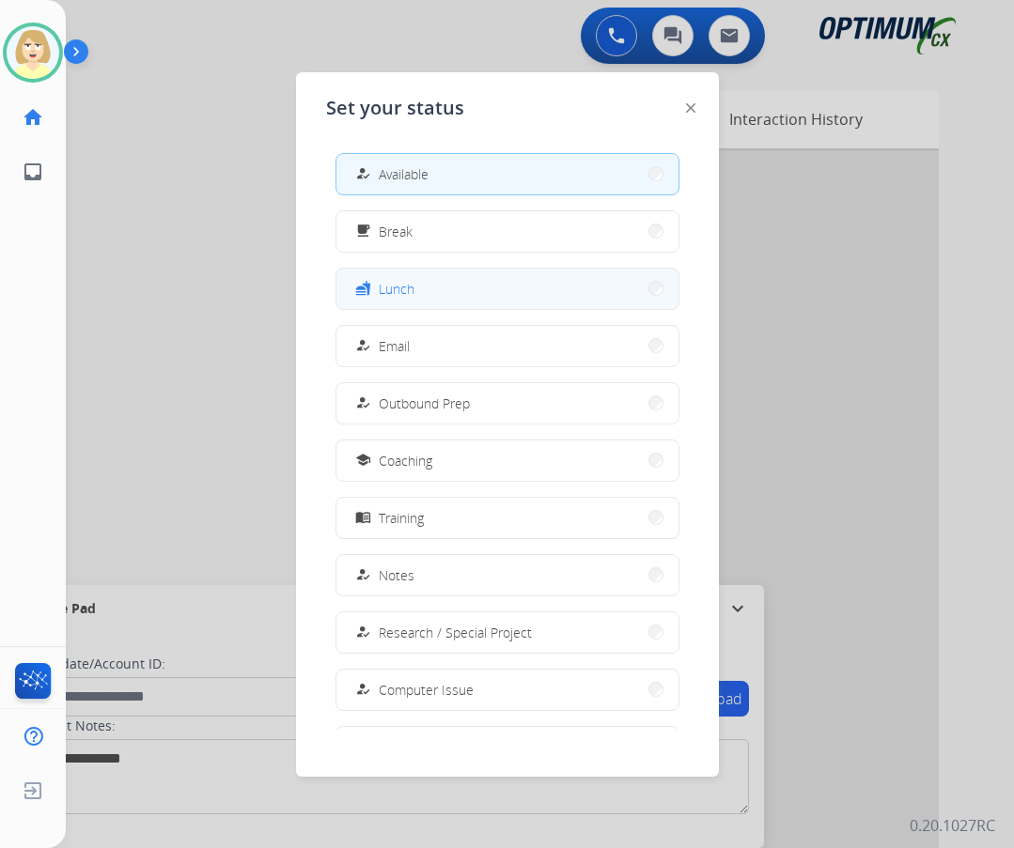
click at [399, 287] on span "Lunch" at bounding box center [397, 289] width 36 height 20
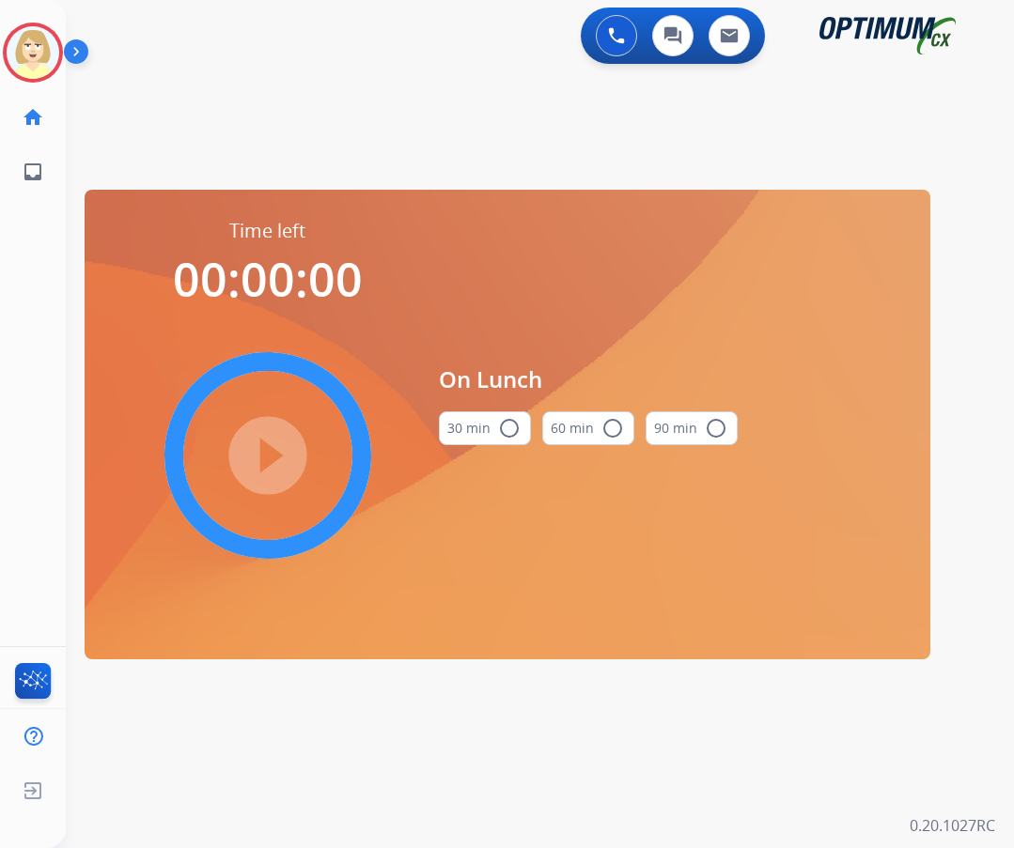
drag, startPoint x: 501, startPoint y: 427, endPoint x: 408, endPoint y: 431, distance: 93.1
click at [500, 427] on mat-icon "radio_button_unchecked" at bounding box center [509, 428] width 23 height 23
drag, startPoint x: 326, startPoint y: 444, endPoint x: 252, endPoint y: 465, distance: 77.0
click at [313, 449] on div "play_circle_filled" at bounding box center [268, 456] width 282 height 282
click at [256, 465] on mat-icon "play_circle_filled" at bounding box center [267, 455] width 23 height 23
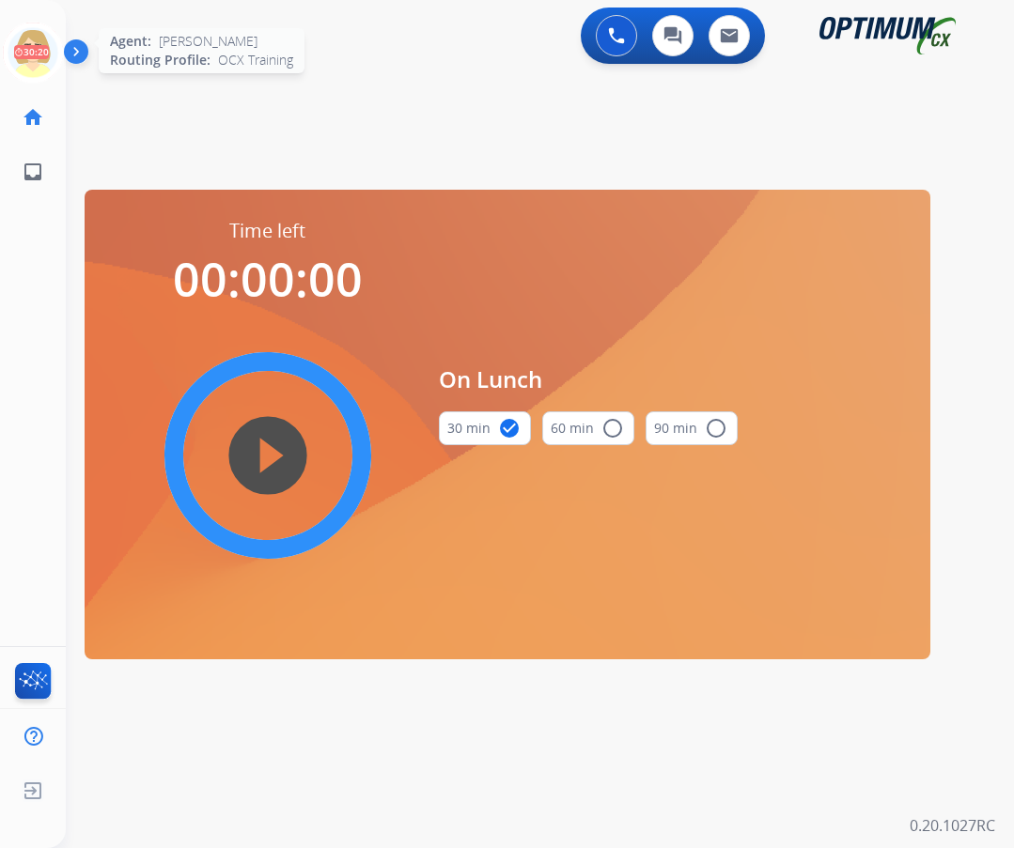
click at [29, 48] on icon at bounding box center [33, 53] width 61 height 61
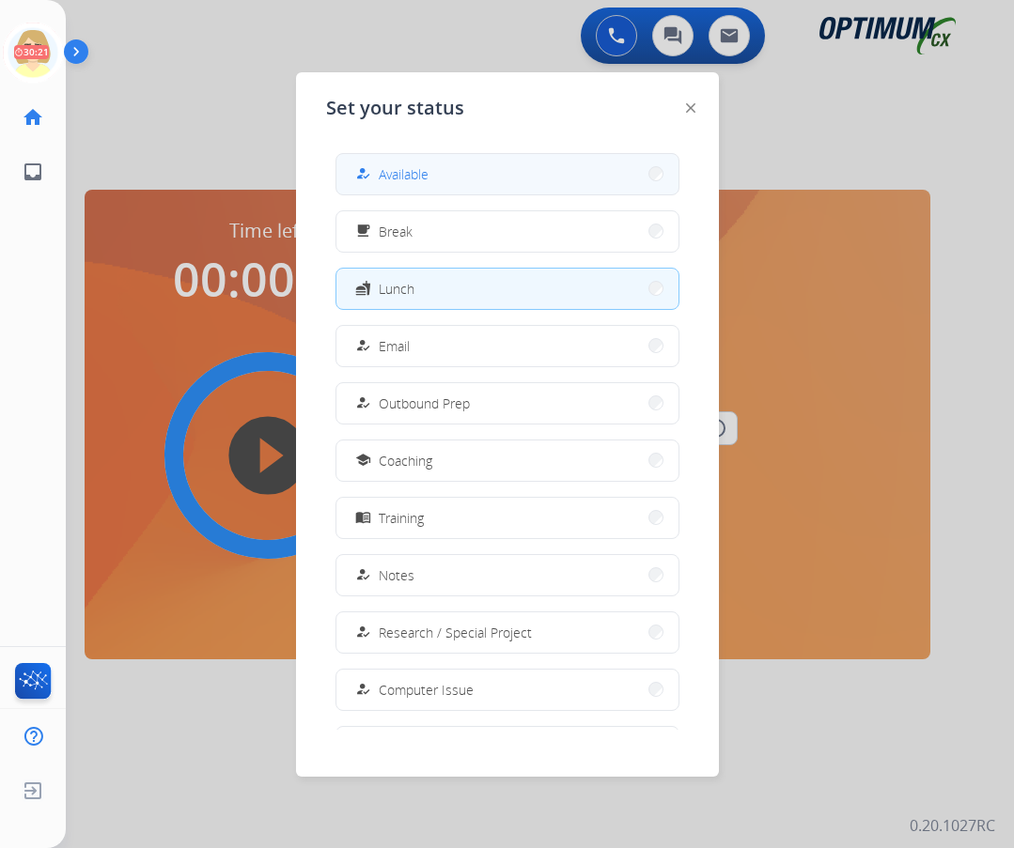
click at [437, 172] on button "how_to_reg Available" at bounding box center [507, 174] width 342 height 40
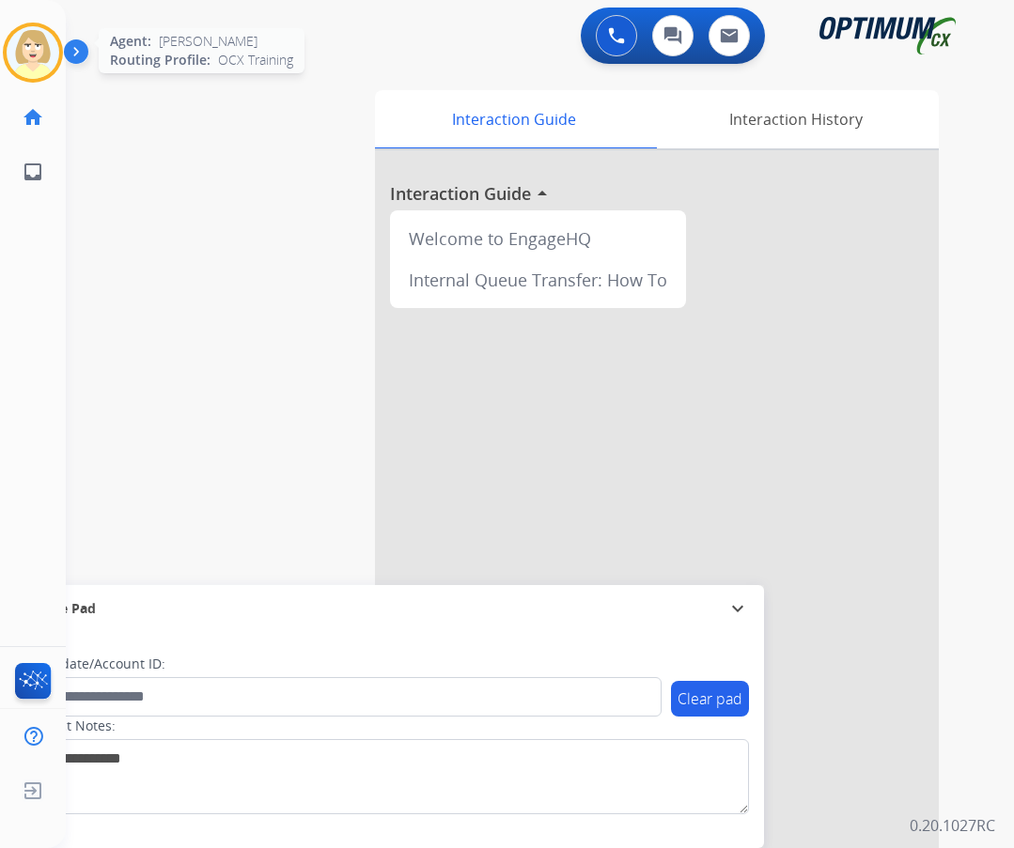
click at [22, 47] on img at bounding box center [33, 52] width 53 height 53
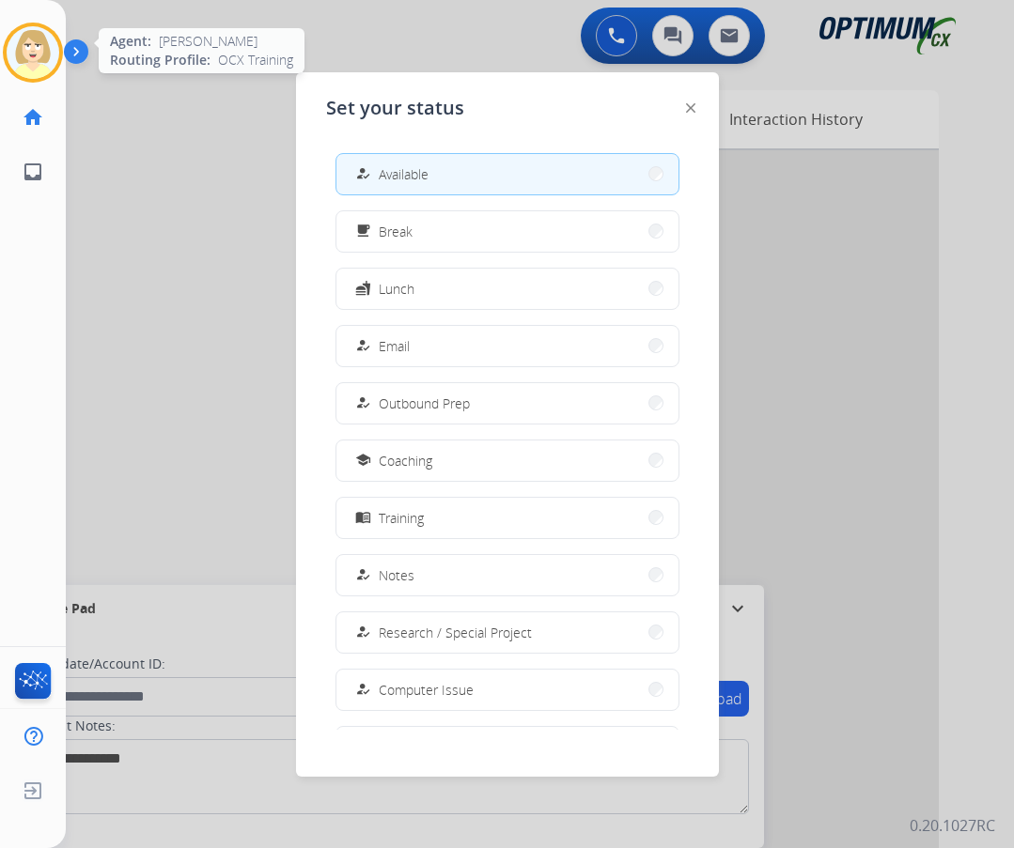
click at [22, 46] on img at bounding box center [33, 52] width 53 height 53
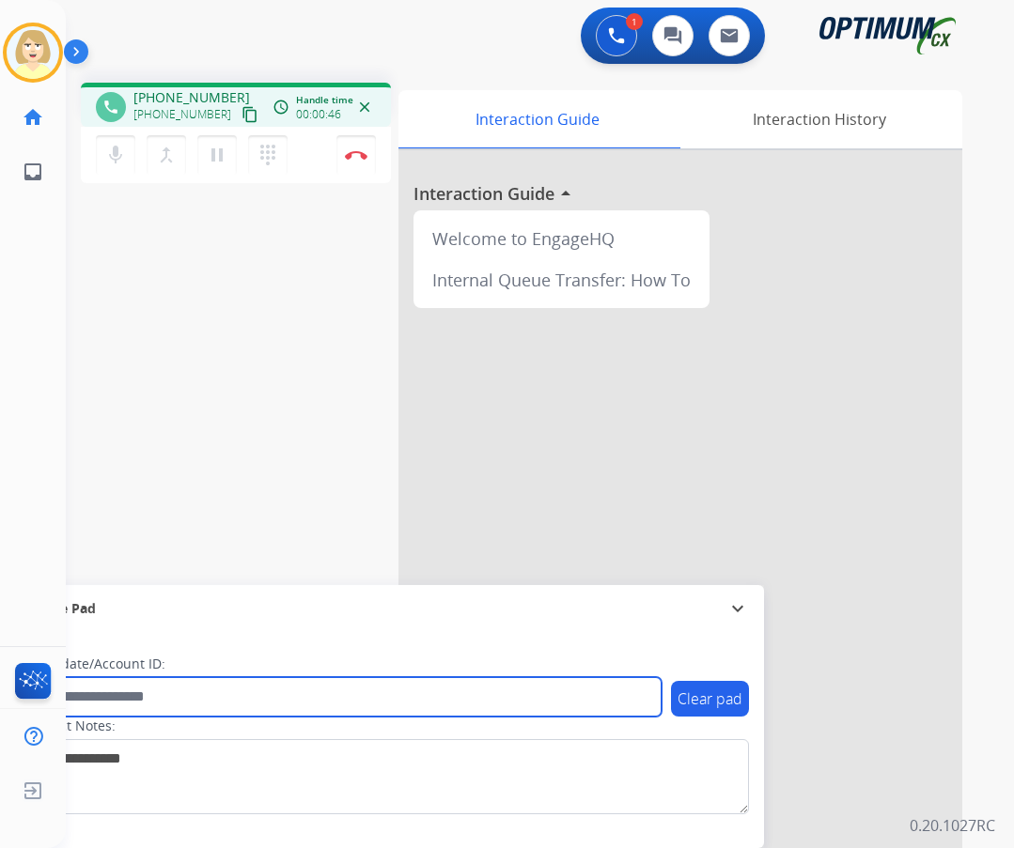
click at [170, 696] on input "text" at bounding box center [342, 696] width 637 height 39
paste input "*******"
type input "*******"
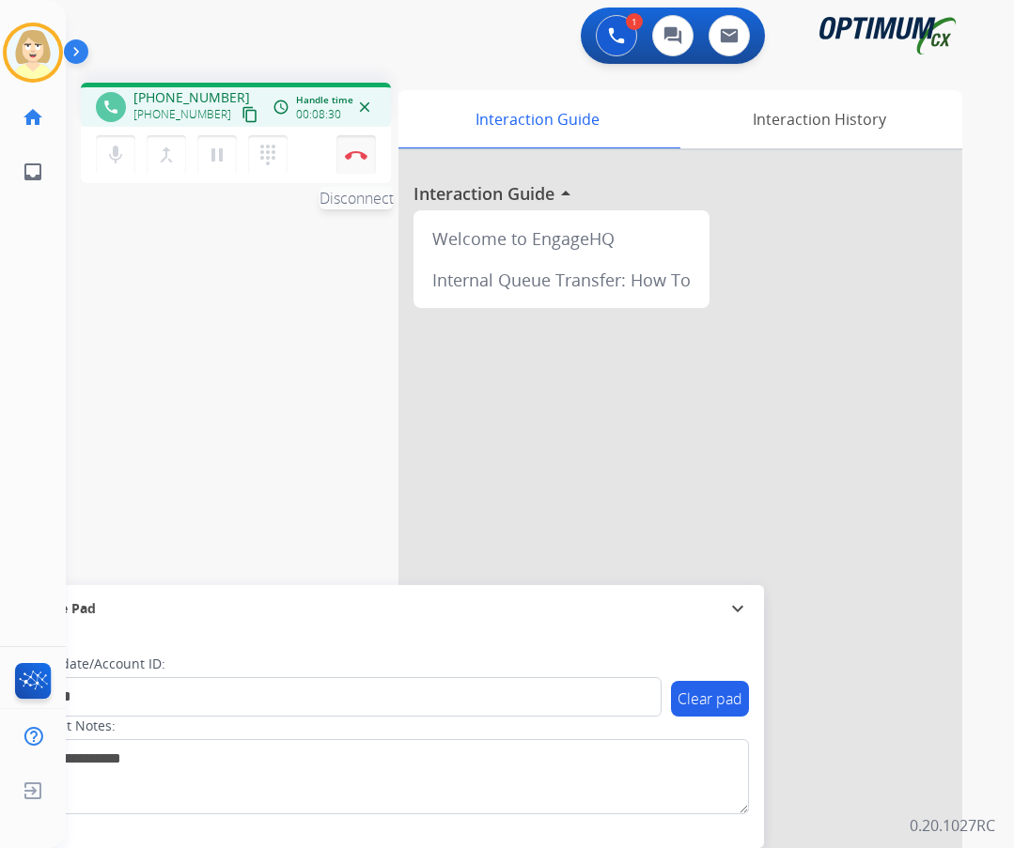
click at [356, 155] on img at bounding box center [356, 154] width 23 height 9
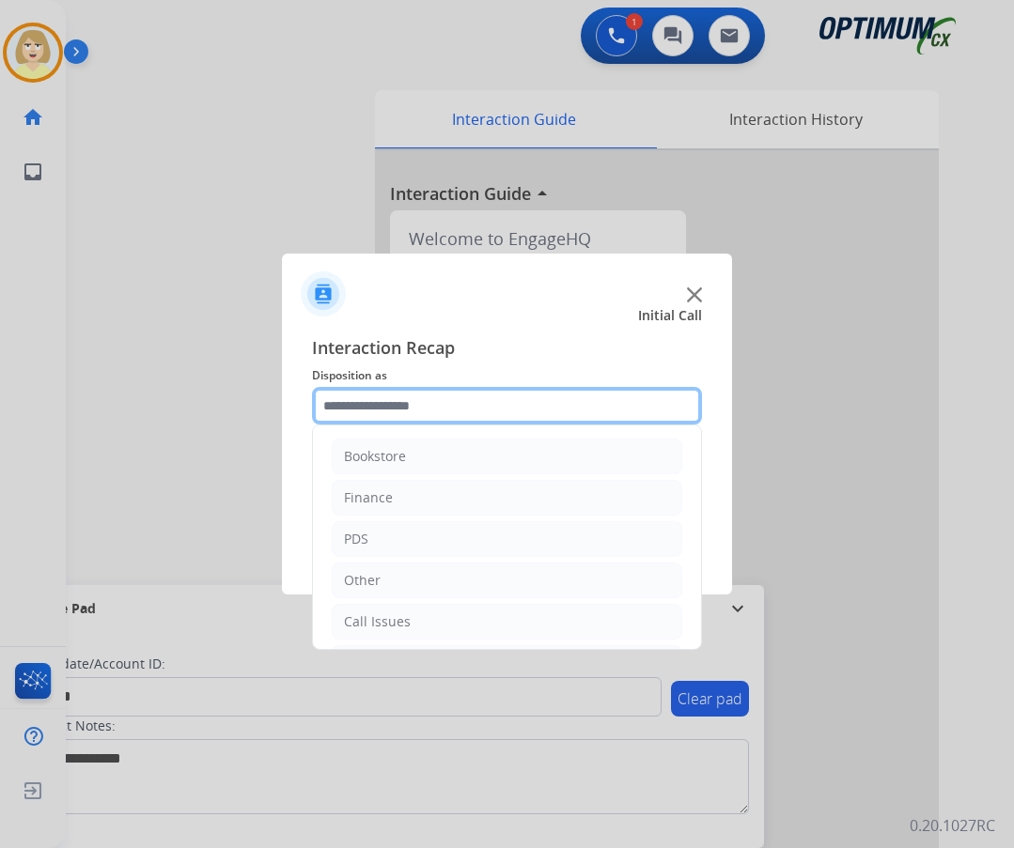
click at [354, 408] on input "text" at bounding box center [507, 406] width 390 height 38
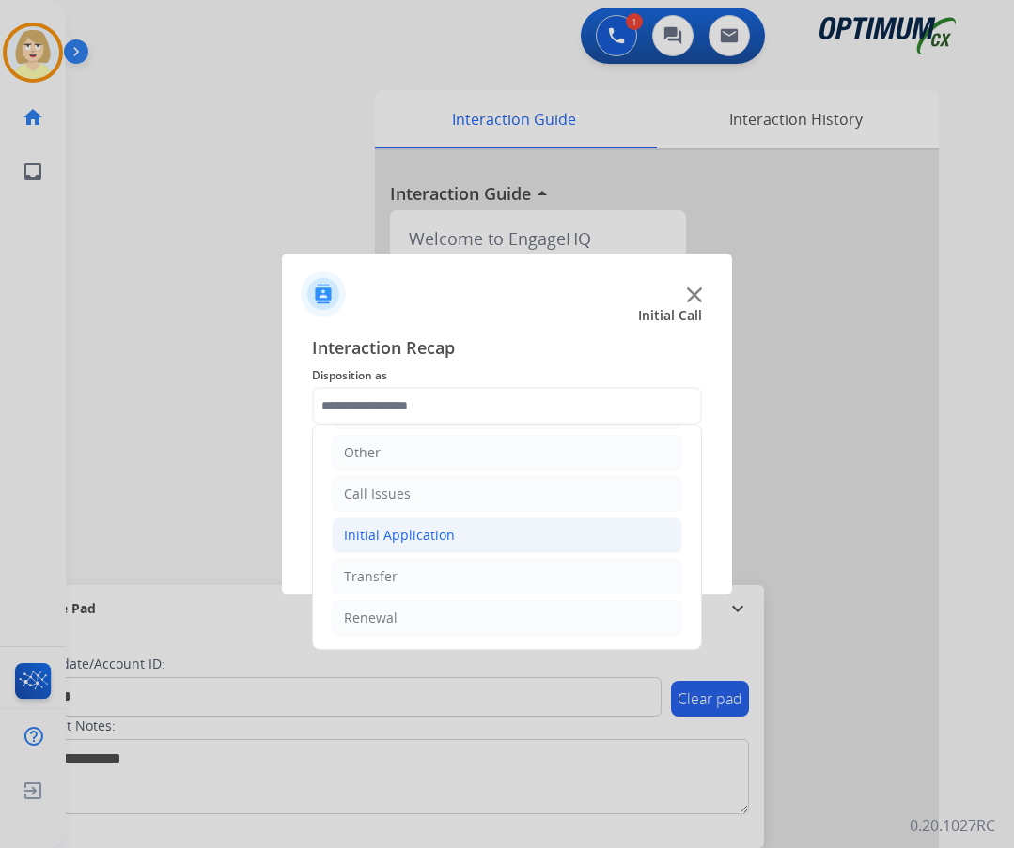
click at [380, 540] on div "Initial Application" at bounding box center [399, 535] width 111 height 19
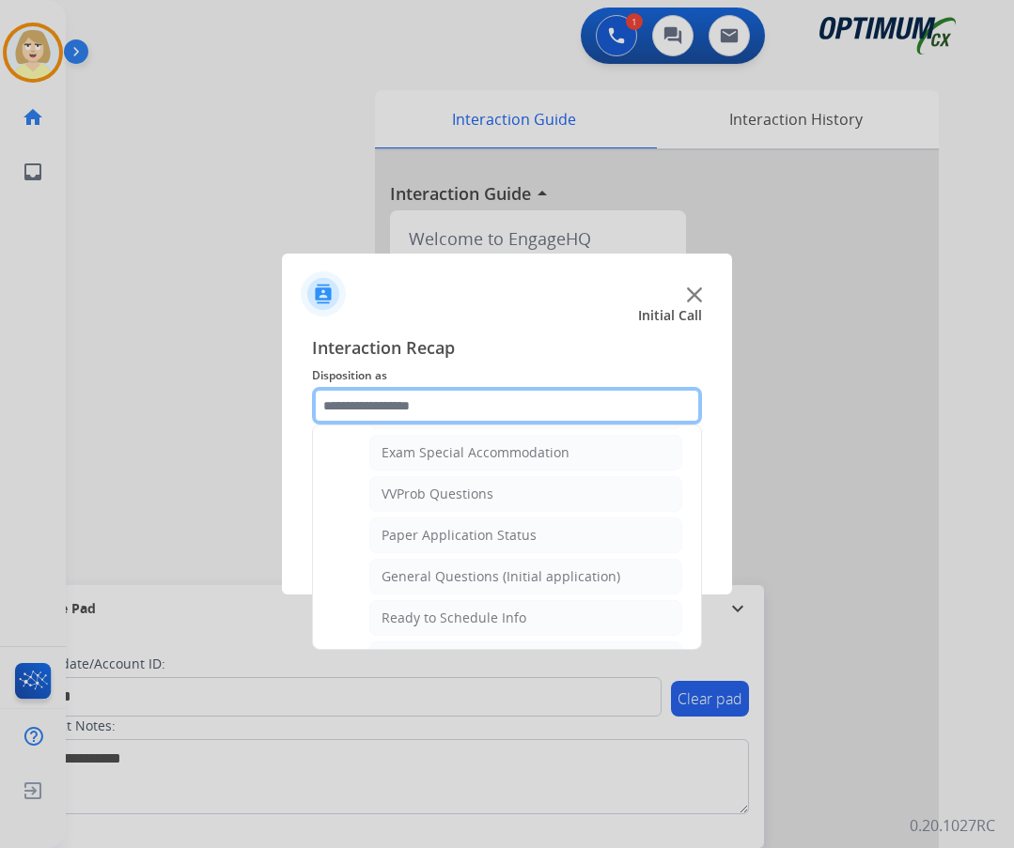
scroll to position [1067, 0]
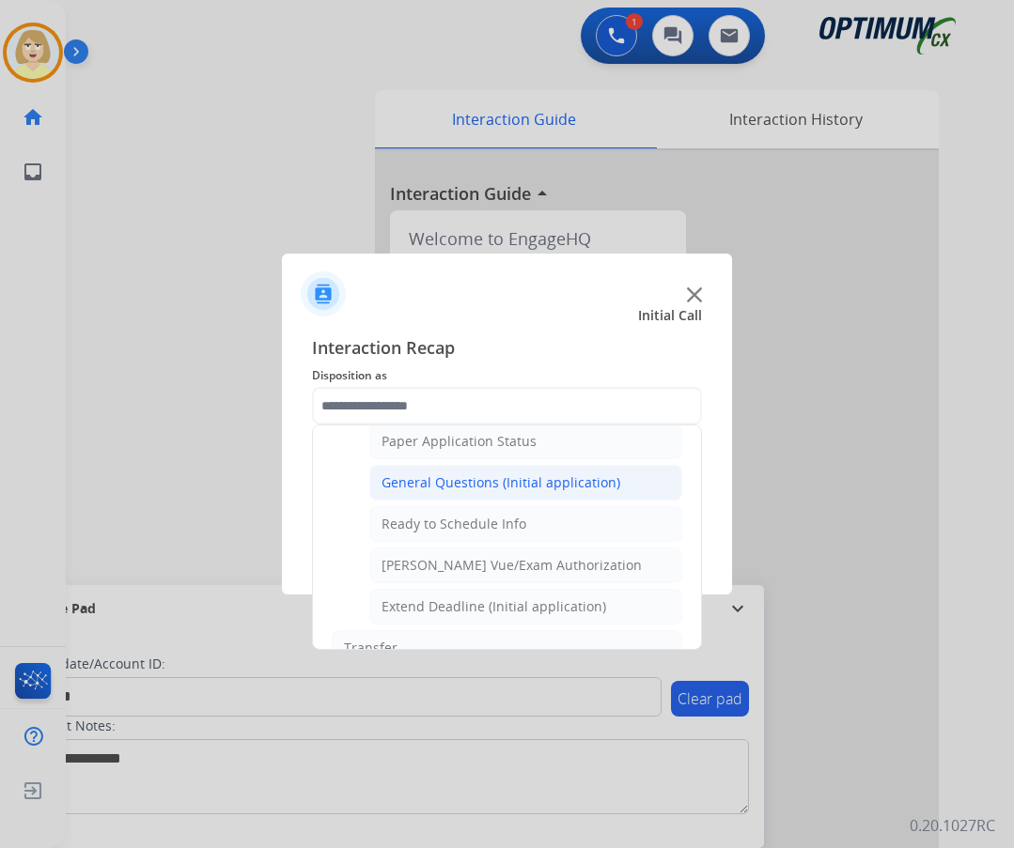
click at [438, 485] on div "General Questions (Initial application)" at bounding box center [500, 482] width 239 height 19
type input "**********"
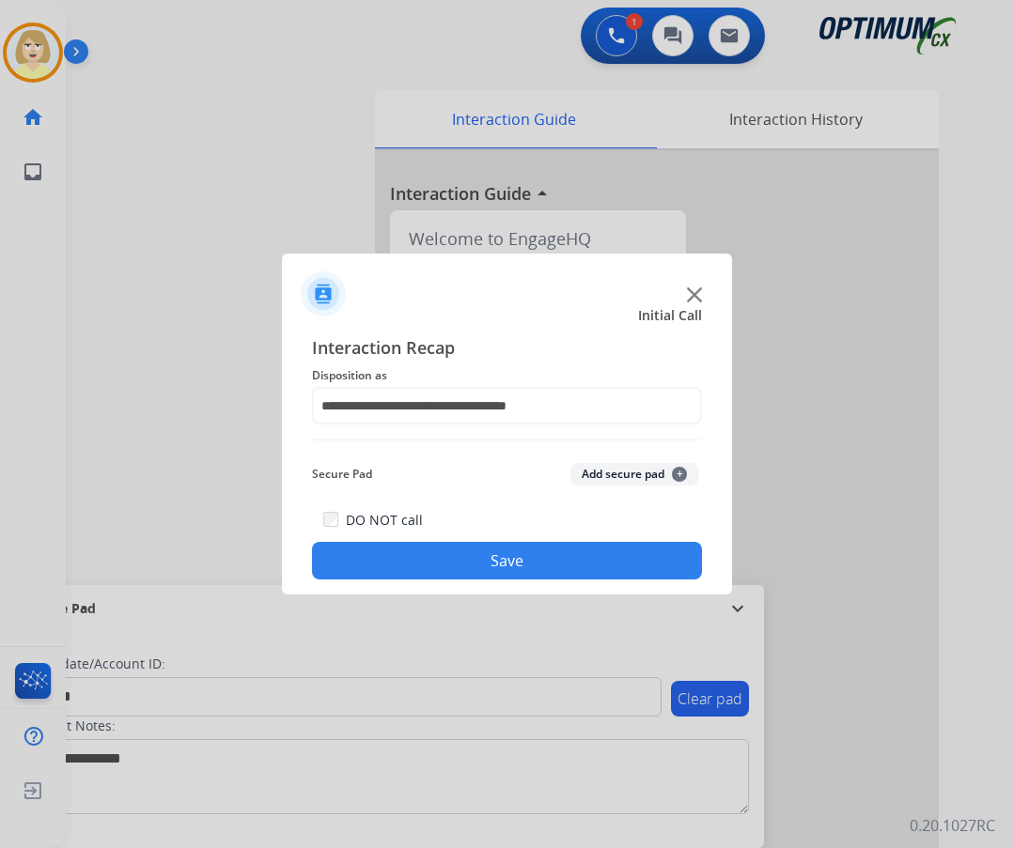
click at [598, 465] on button "Add secure pad +" at bounding box center [634, 474] width 128 height 23
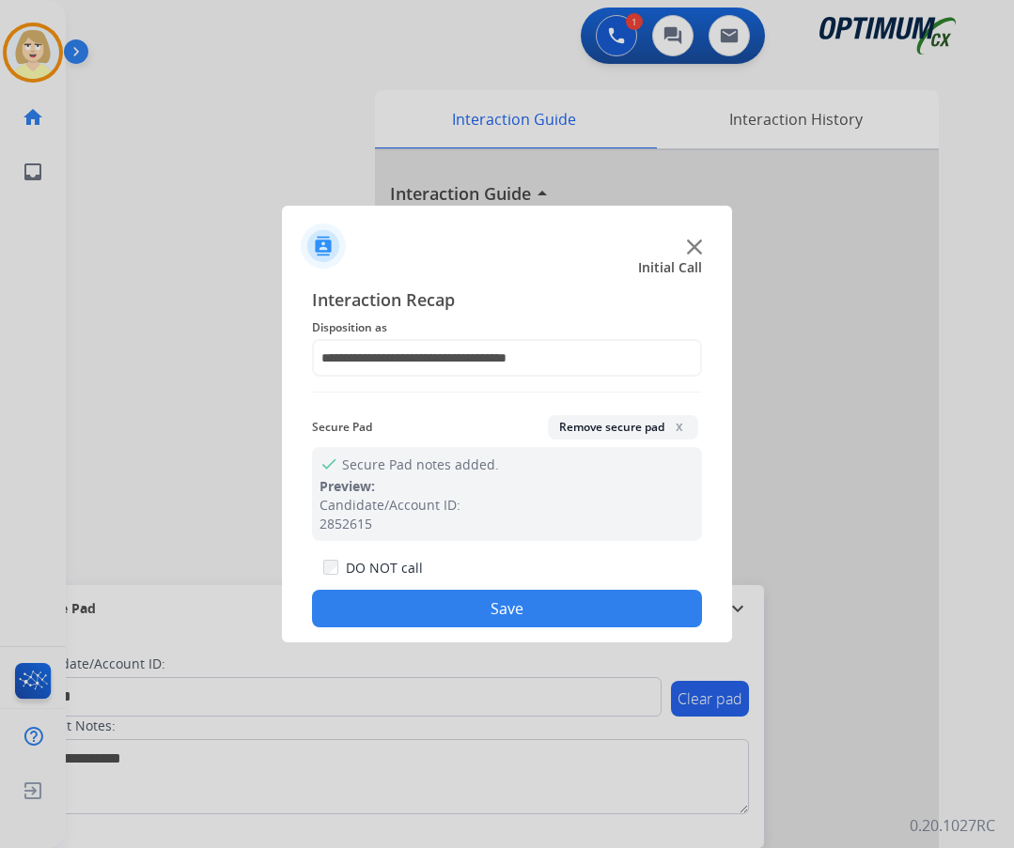
click at [429, 602] on button "Save" at bounding box center [507, 609] width 390 height 38
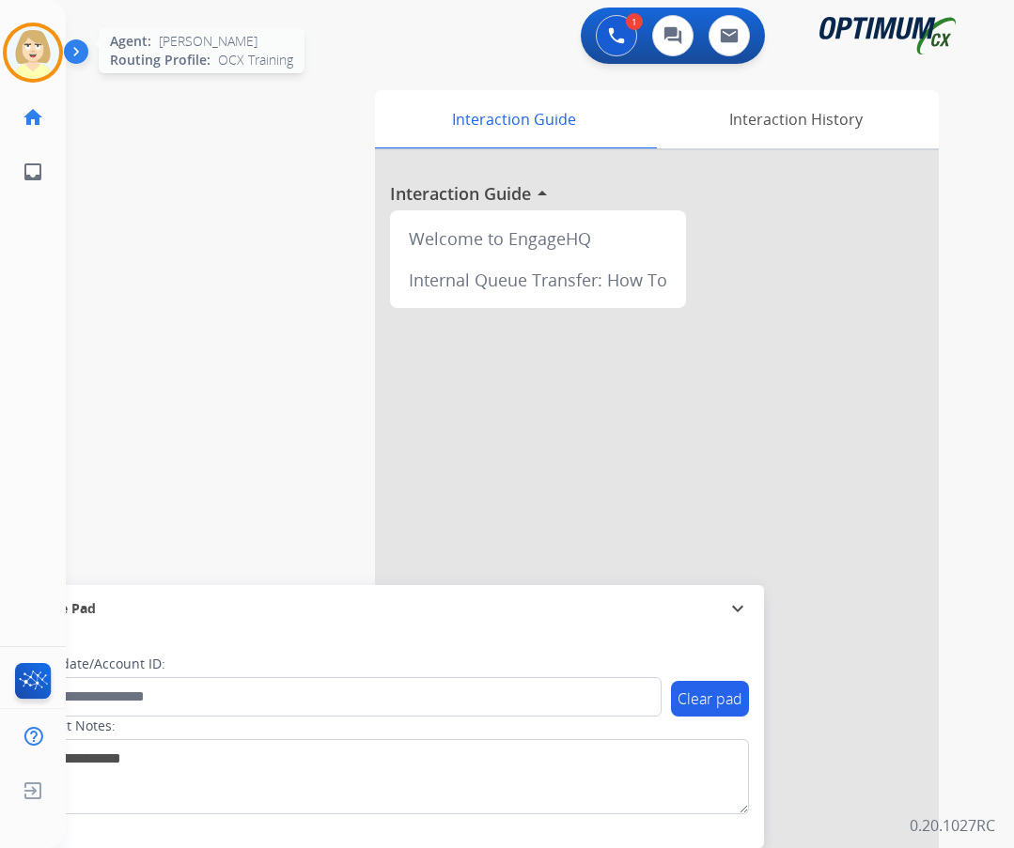
click at [39, 50] on img at bounding box center [33, 52] width 53 height 53
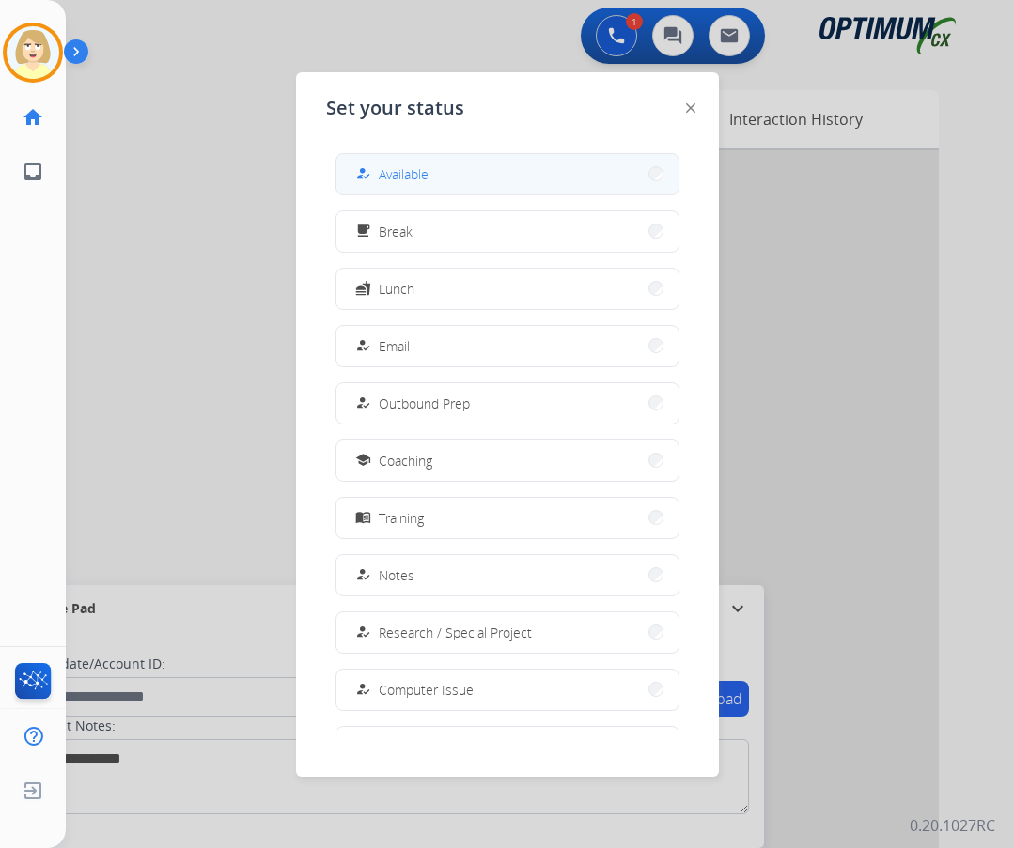
click at [373, 171] on div "how_to_reg" at bounding box center [364, 174] width 27 height 23
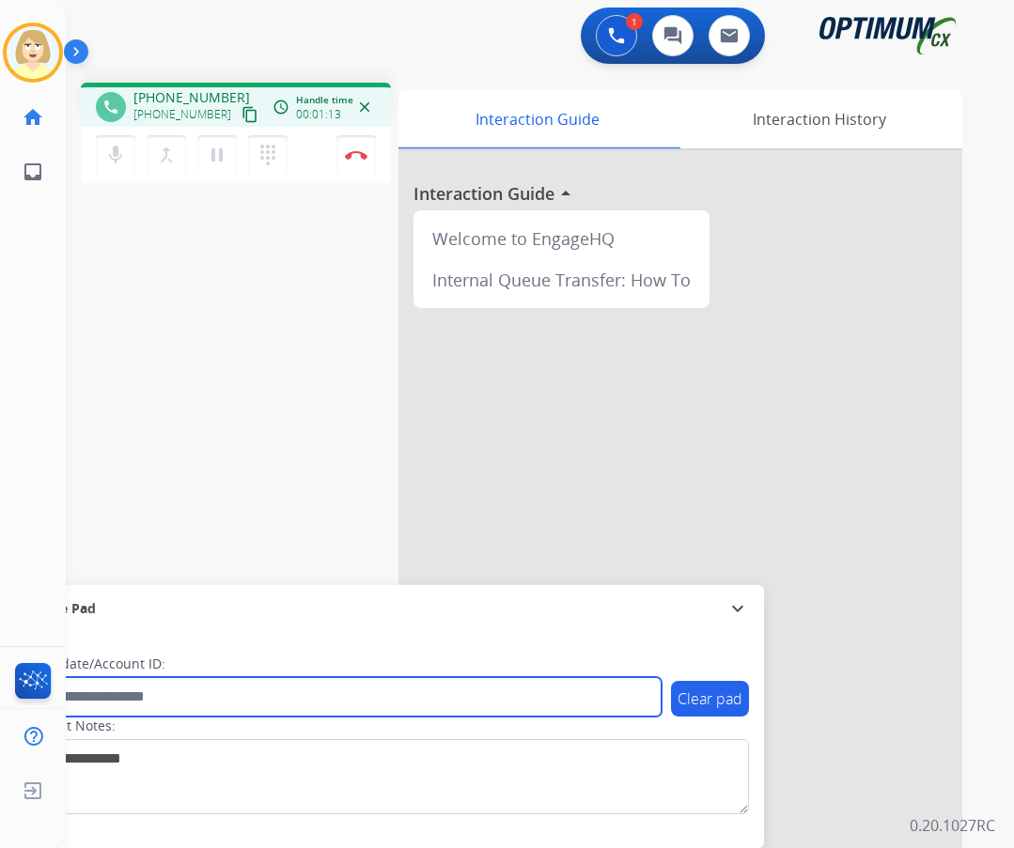
click at [149, 700] on input "text" at bounding box center [342, 696] width 637 height 39
paste input "*******"
type input "*******"
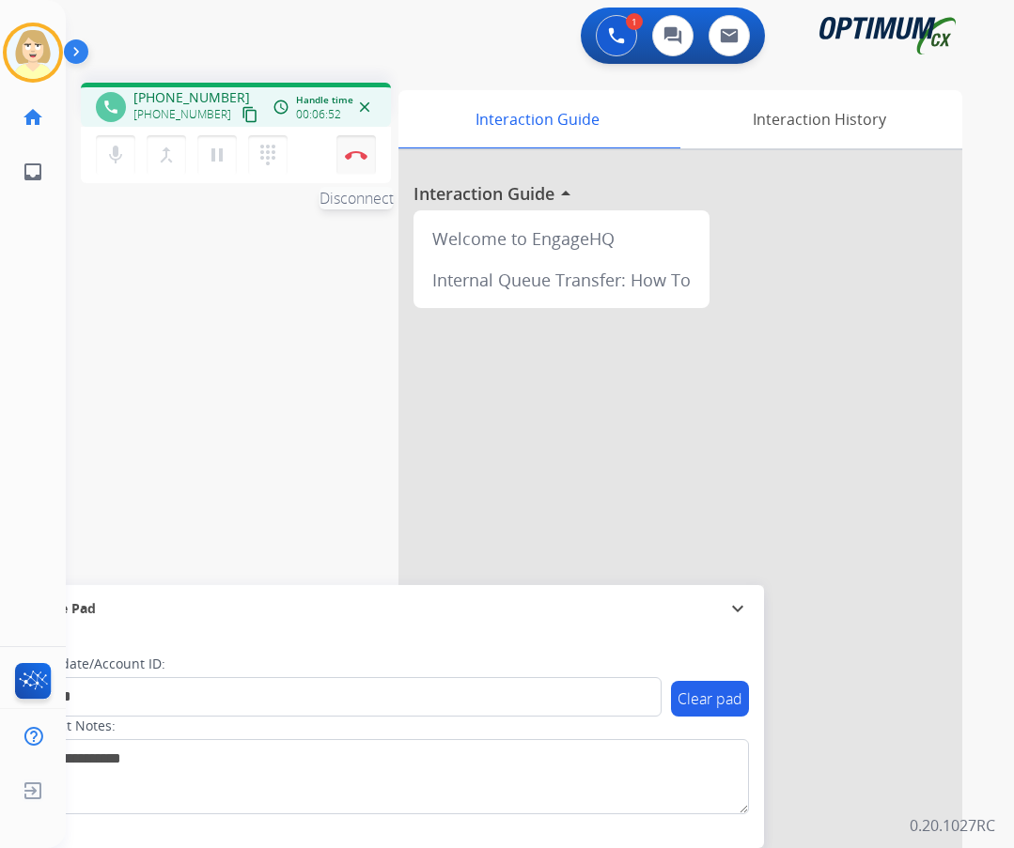
click at [355, 153] on img at bounding box center [356, 154] width 23 height 9
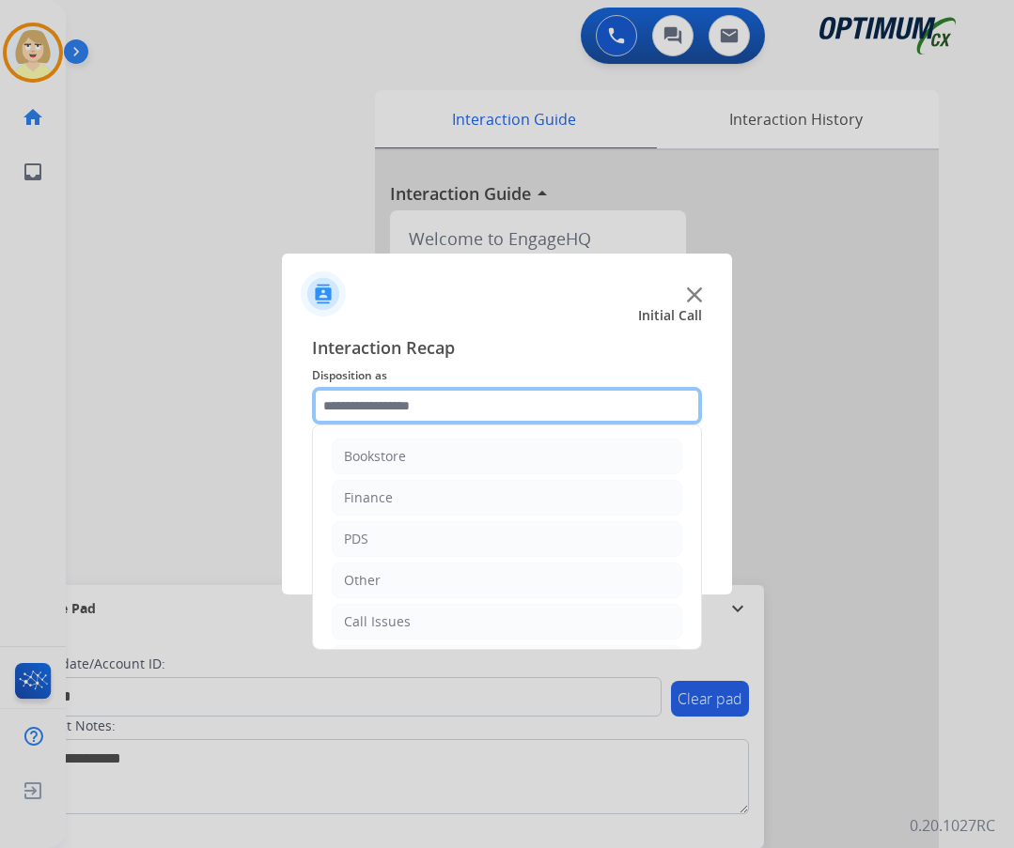
click at [360, 398] on input "text" at bounding box center [507, 406] width 390 height 38
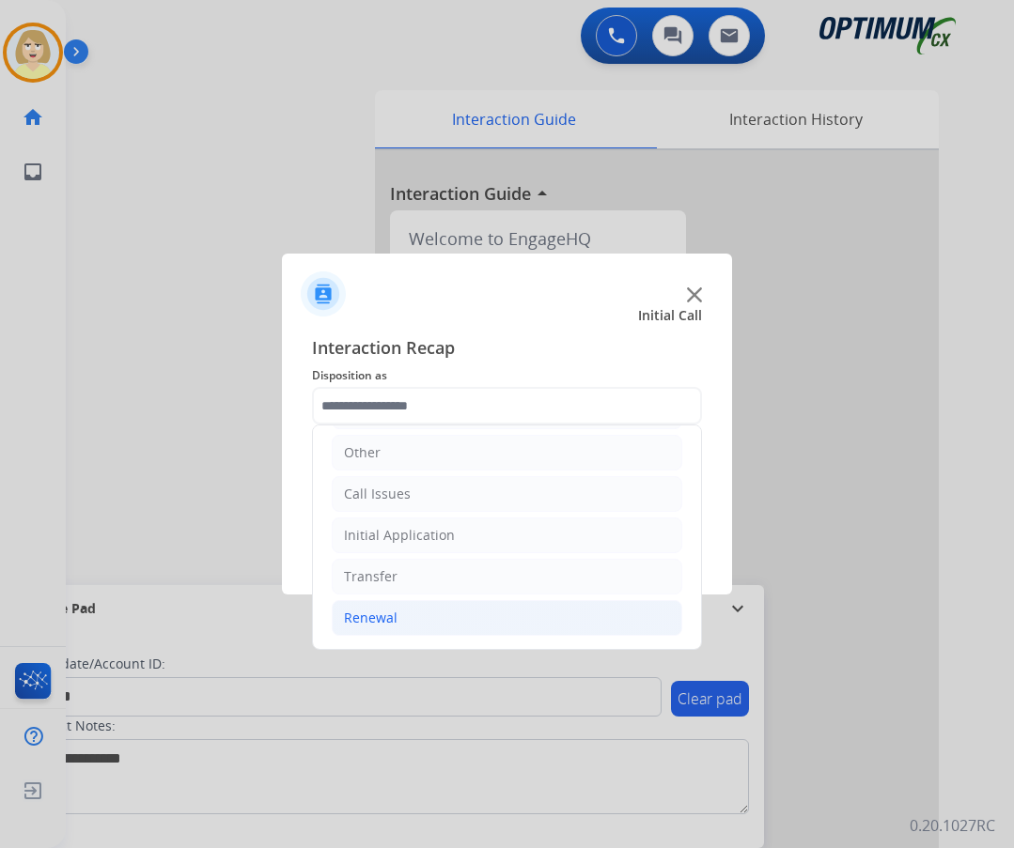
click at [362, 617] on div "Renewal" at bounding box center [371, 618] width 54 height 19
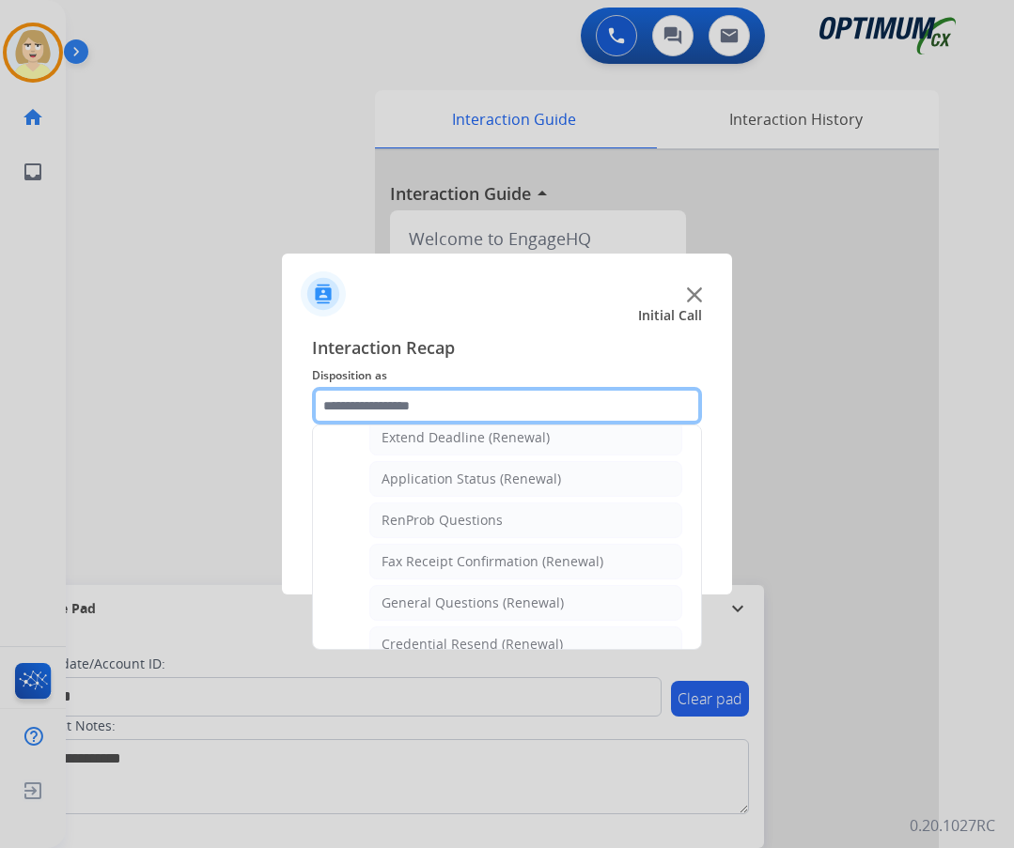
scroll to position [503, 0]
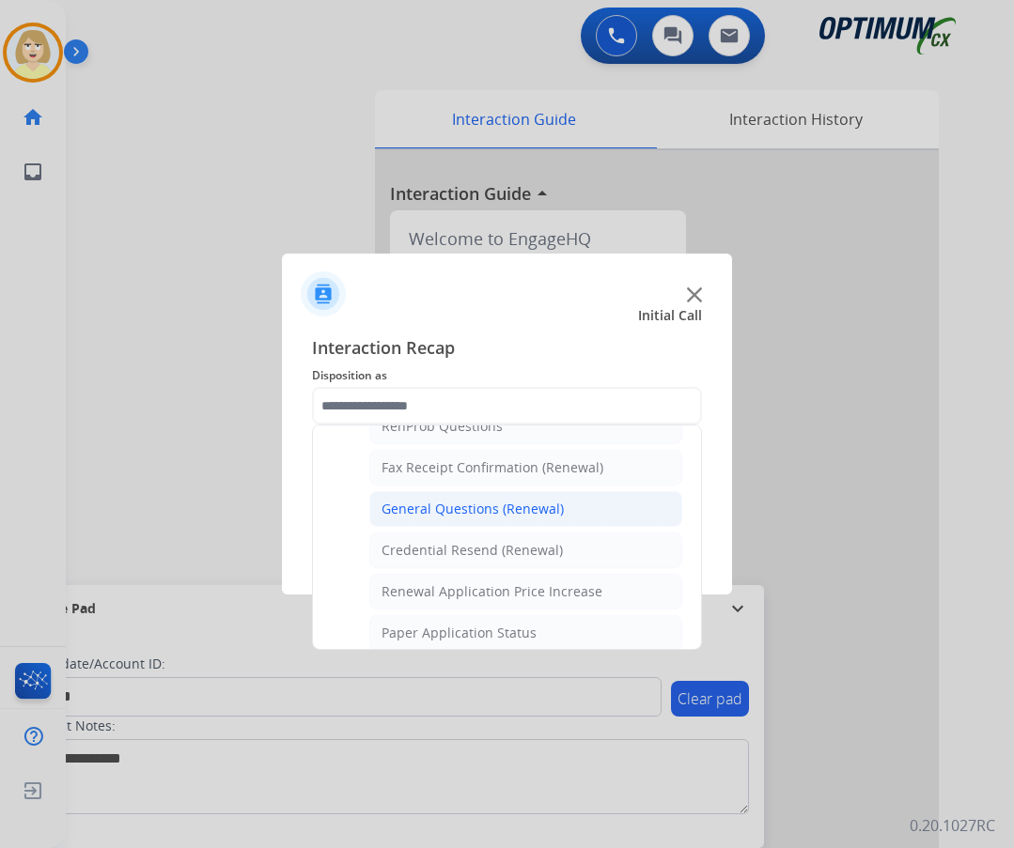
click at [417, 506] on div "General Questions (Renewal)" at bounding box center [472, 509] width 182 height 19
type input "**********"
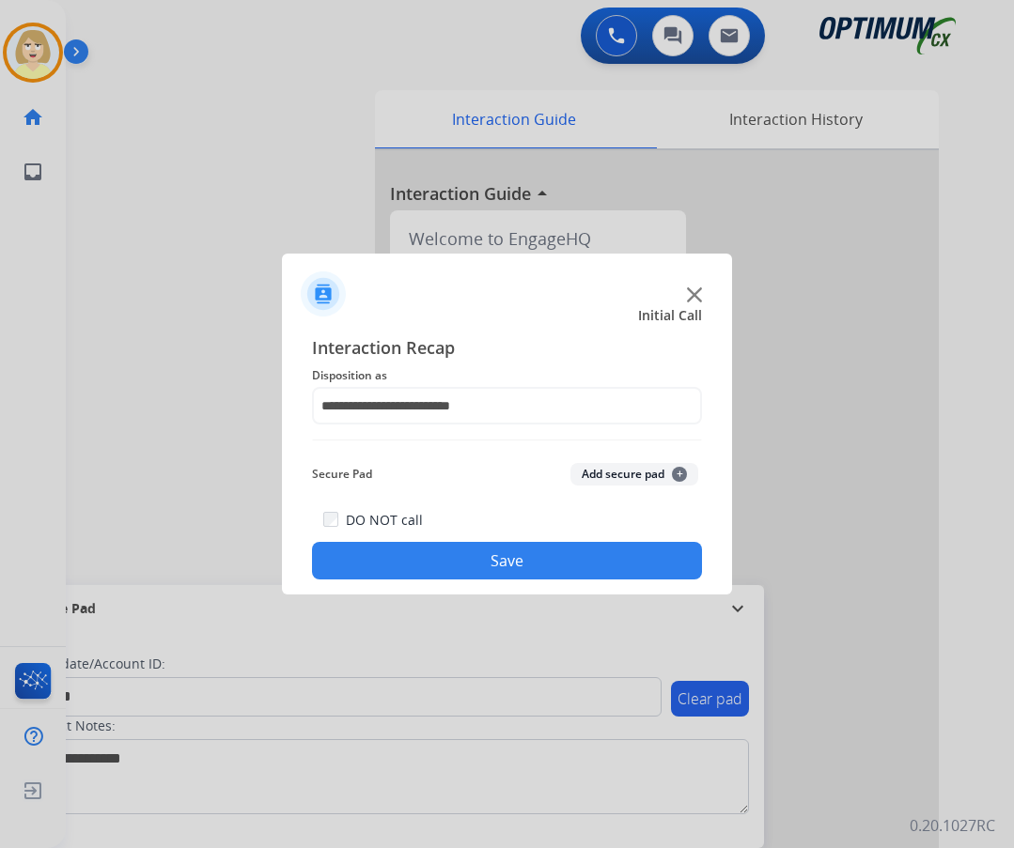
click at [632, 470] on button "Add secure pad +" at bounding box center [634, 474] width 128 height 23
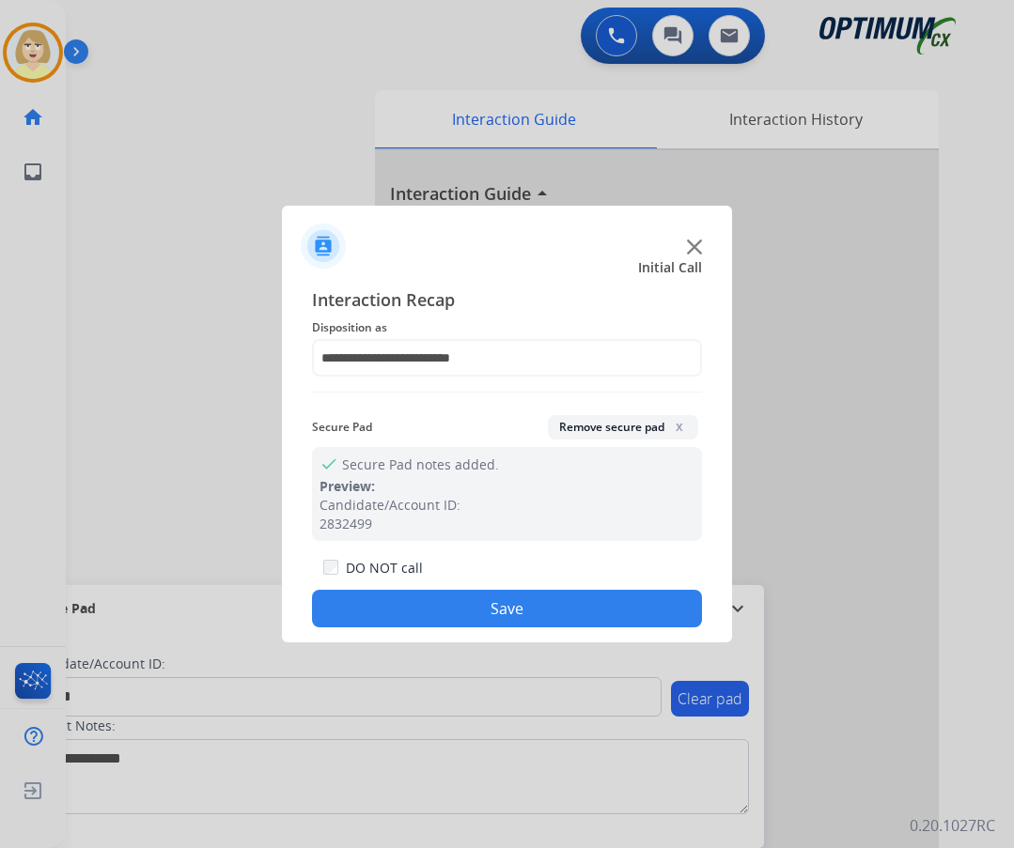
click at [434, 604] on button "Save" at bounding box center [507, 609] width 390 height 38
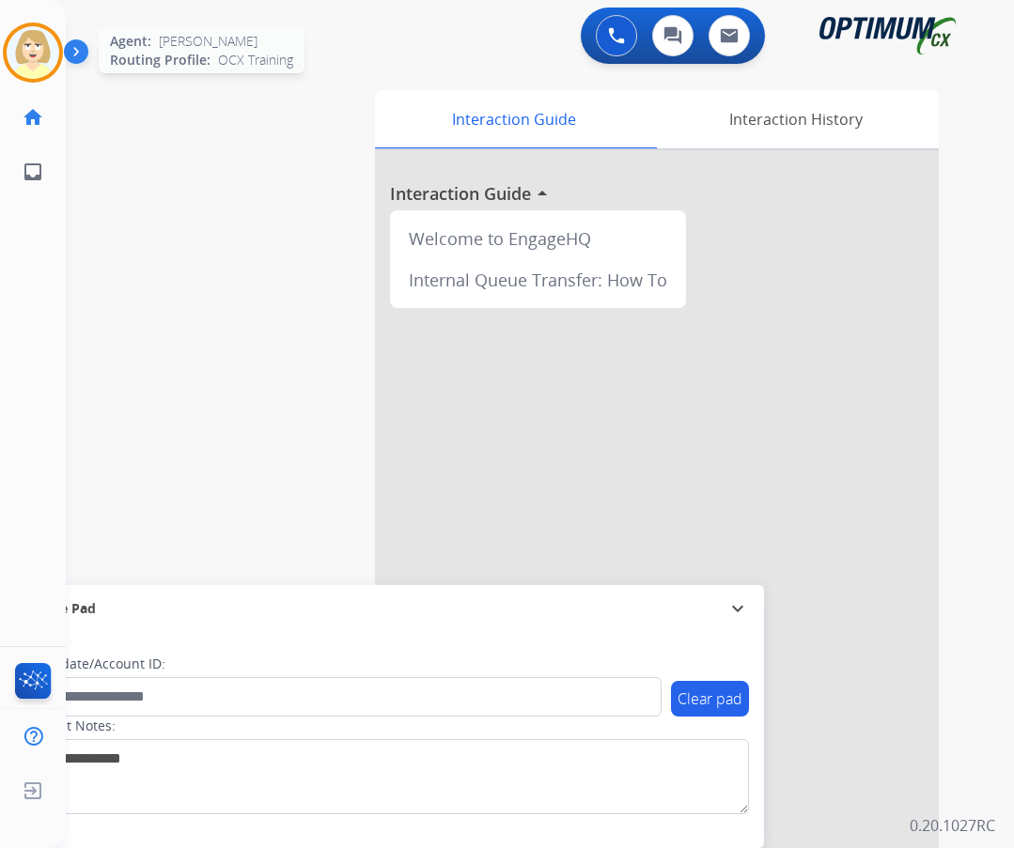
click at [28, 44] on img at bounding box center [33, 52] width 53 height 53
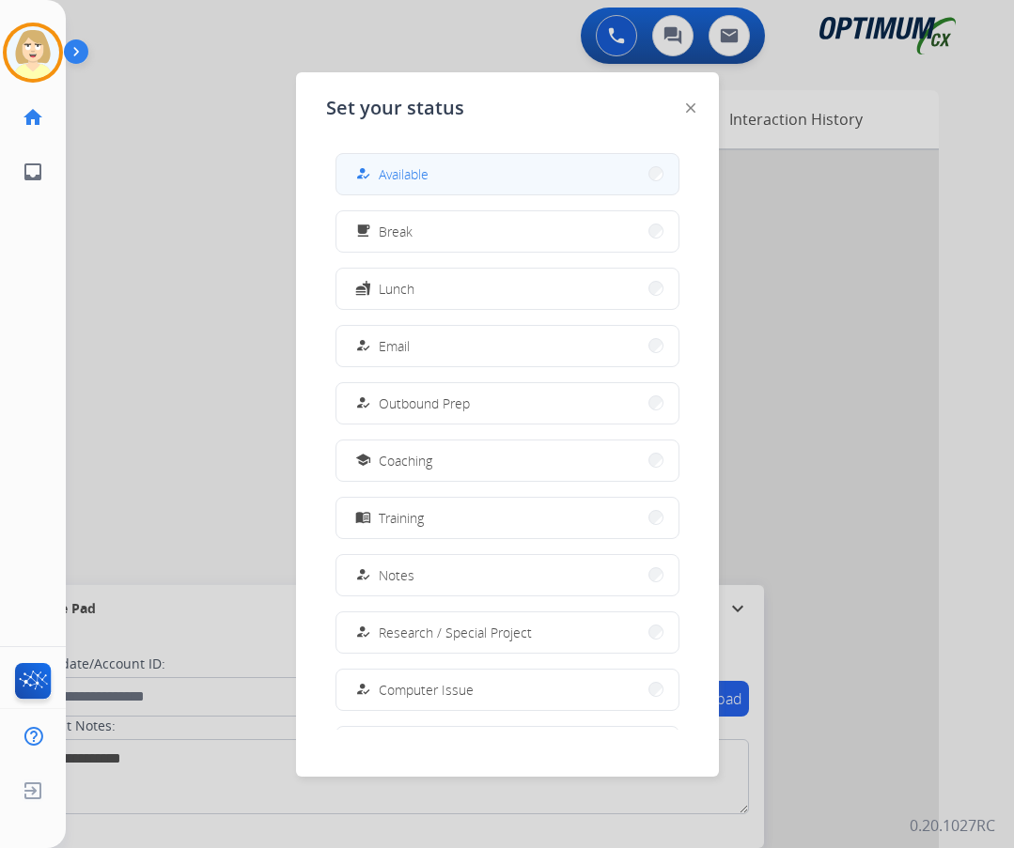
click at [415, 174] on span "Available" at bounding box center [404, 174] width 50 height 20
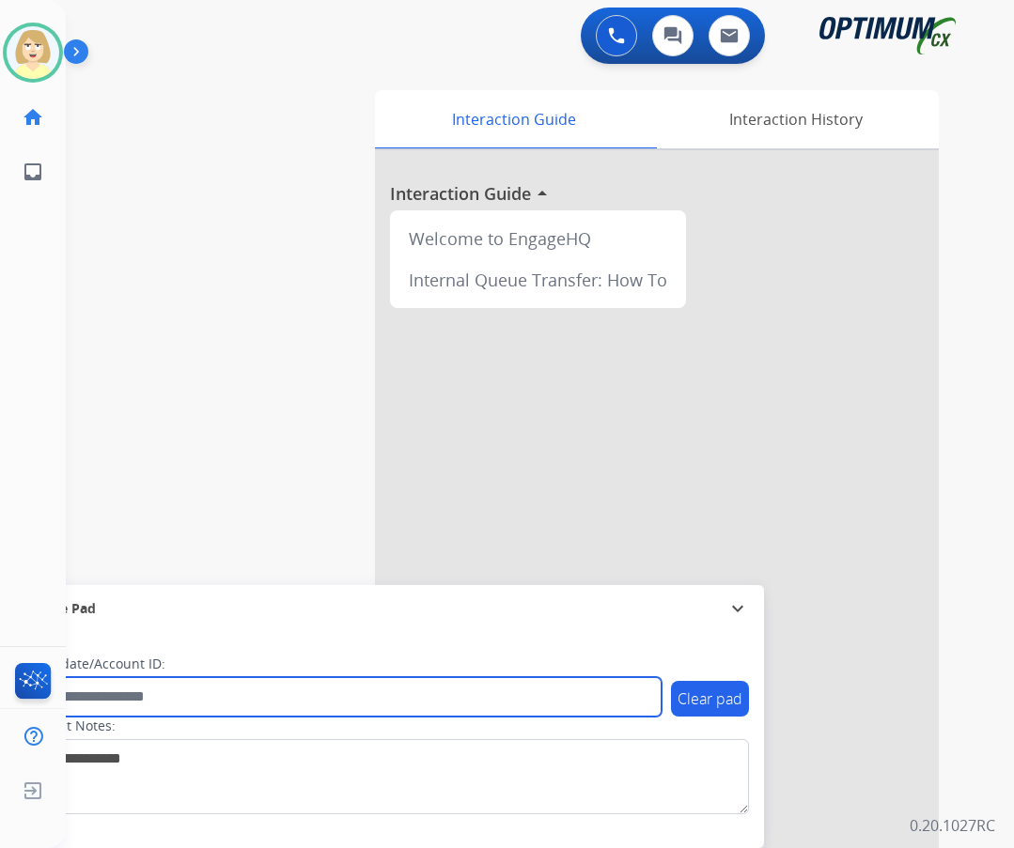
click at [121, 696] on input "text" at bounding box center [342, 696] width 637 height 39
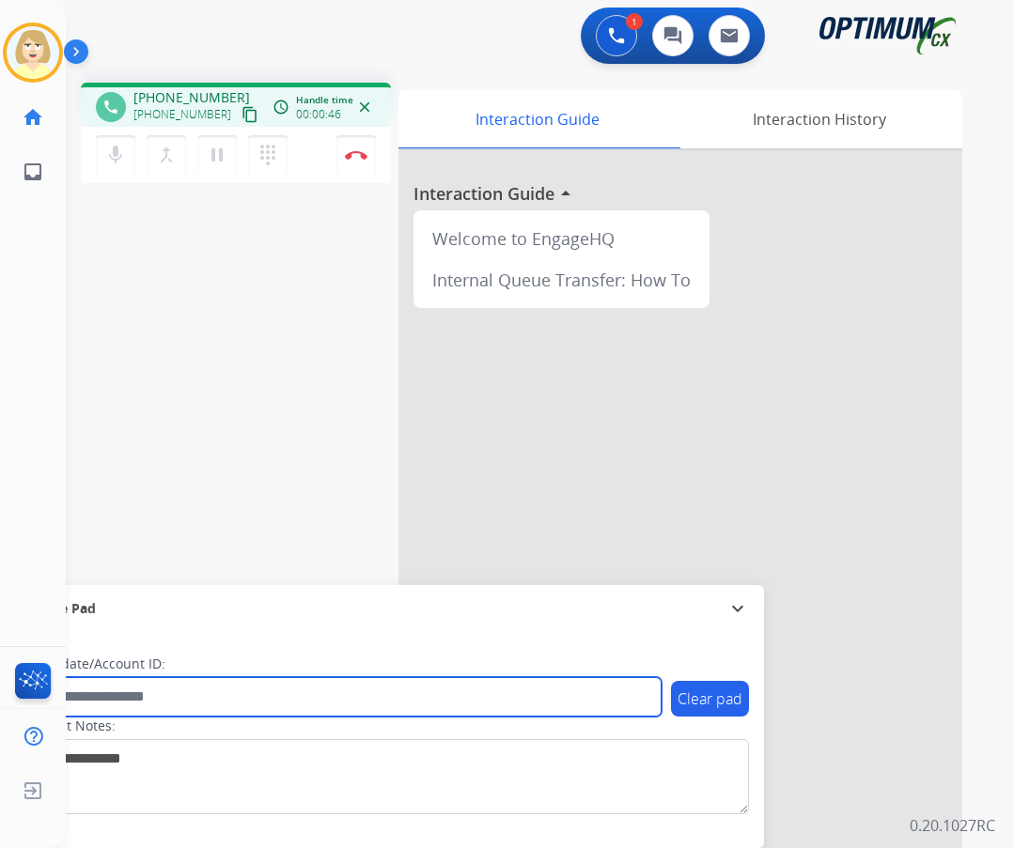
click at [88, 704] on input "text" at bounding box center [342, 696] width 637 height 39
paste input "*******"
type input "*******"
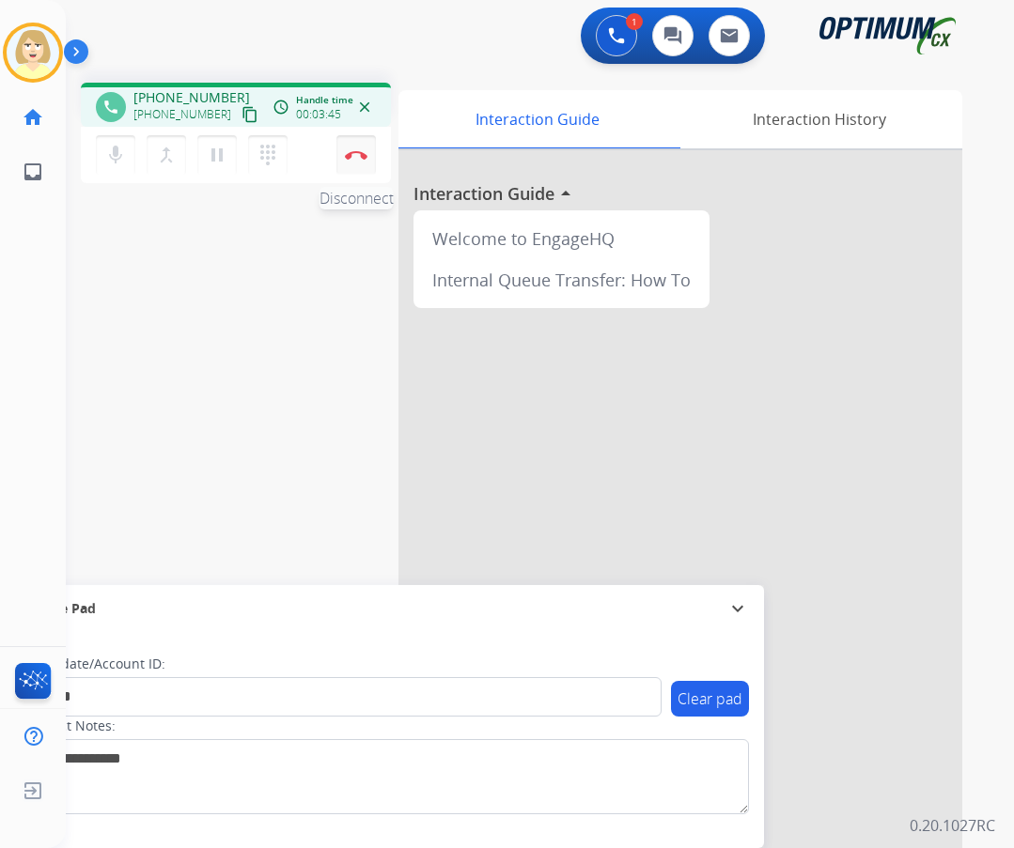
click at [352, 149] on button "Disconnect" at bounding box center [355, 154] width 39 height 39
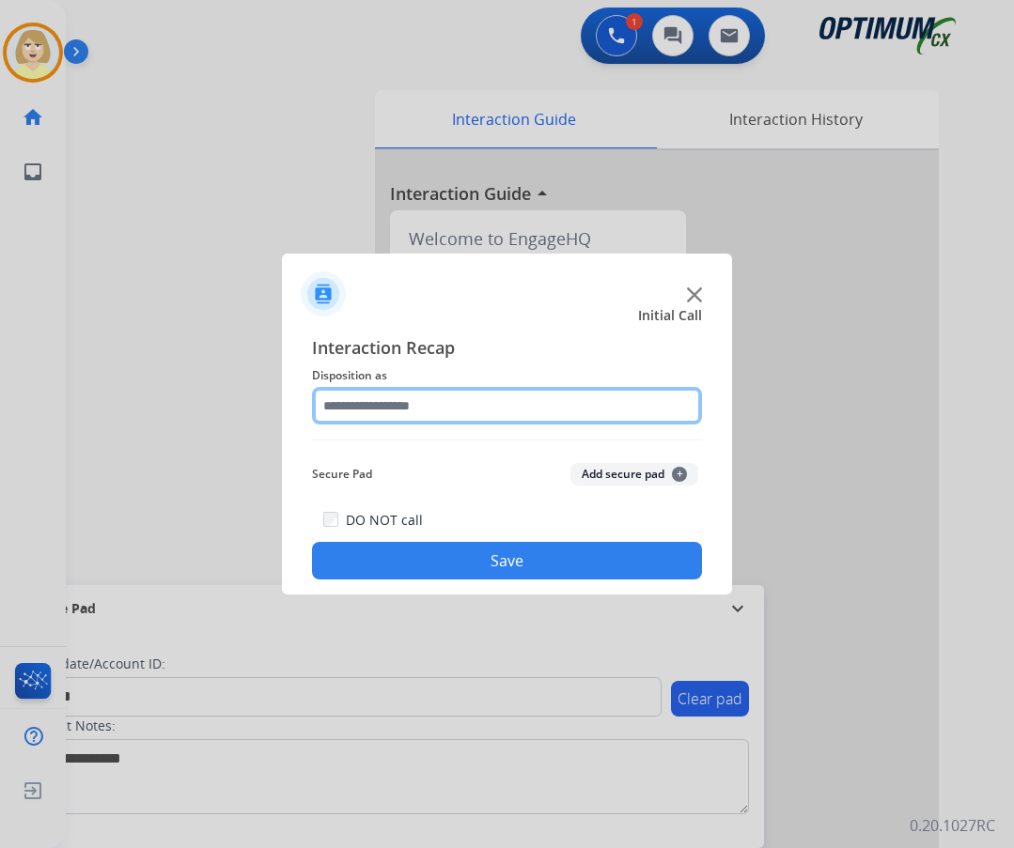
click at [361, 407] on input "text" at bounding box center [507, 406] width 390 height 38
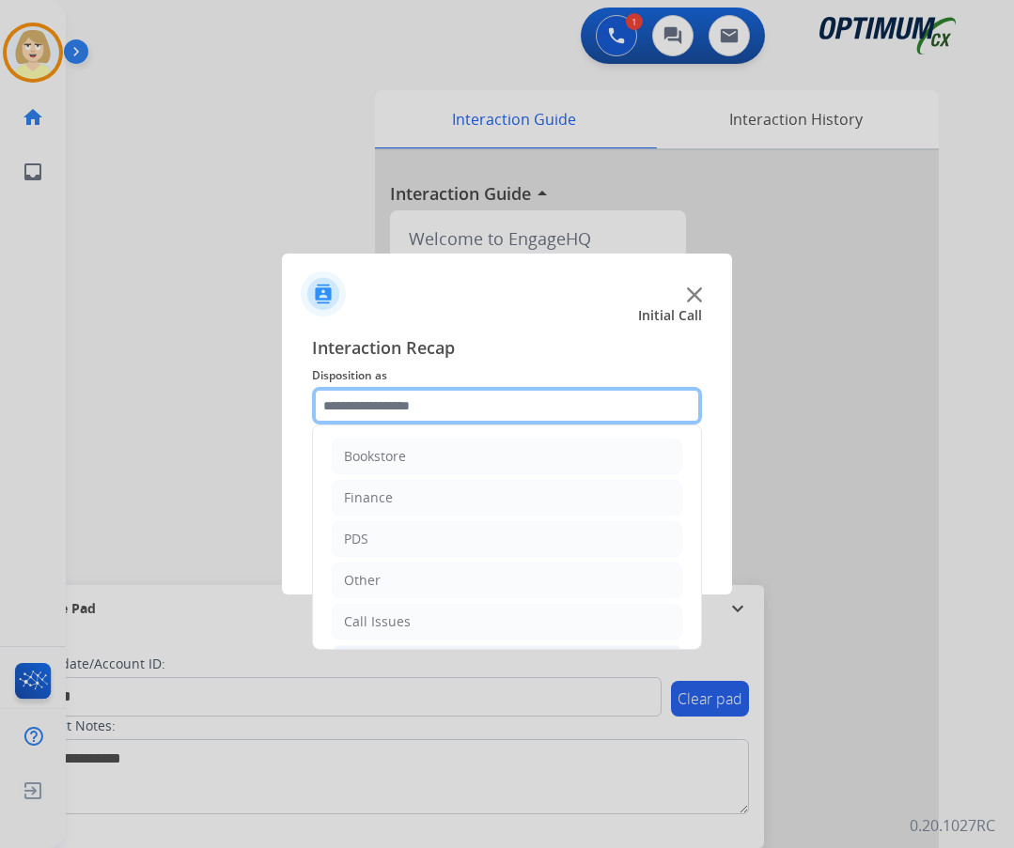
scroll to position [128, 0]
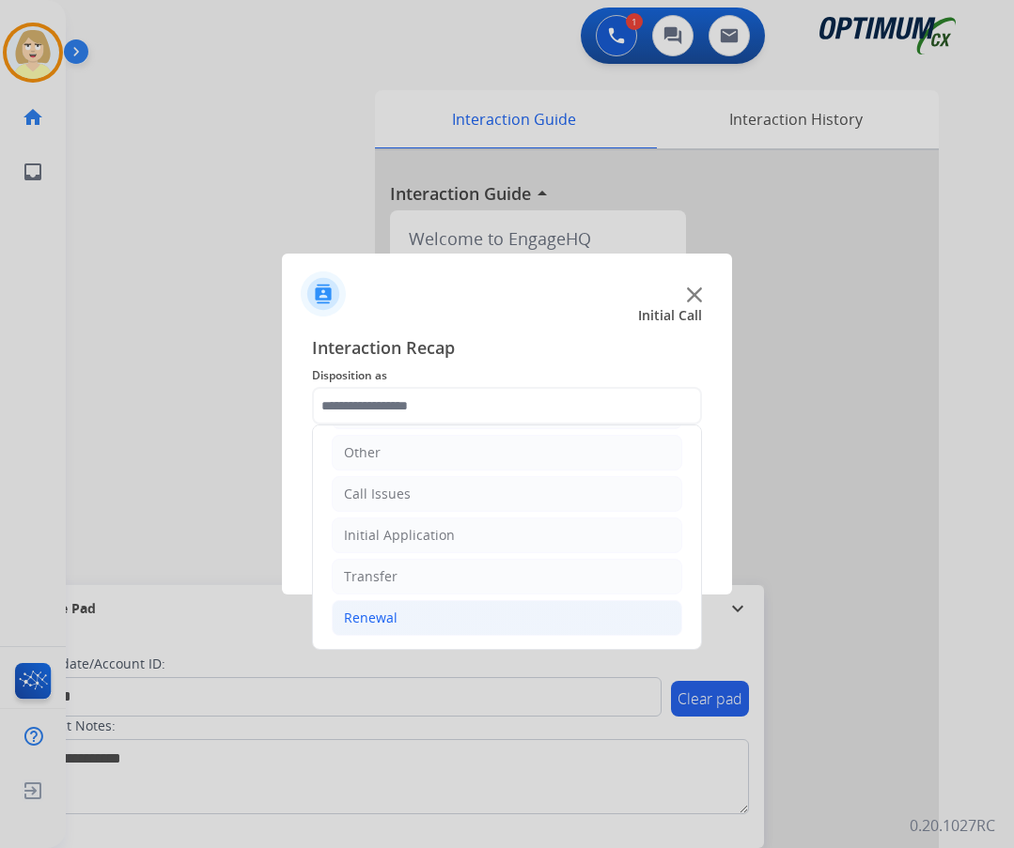
click at [371, 621] on div "Renewal" at bounding box center [371, 618] width 54 height 19
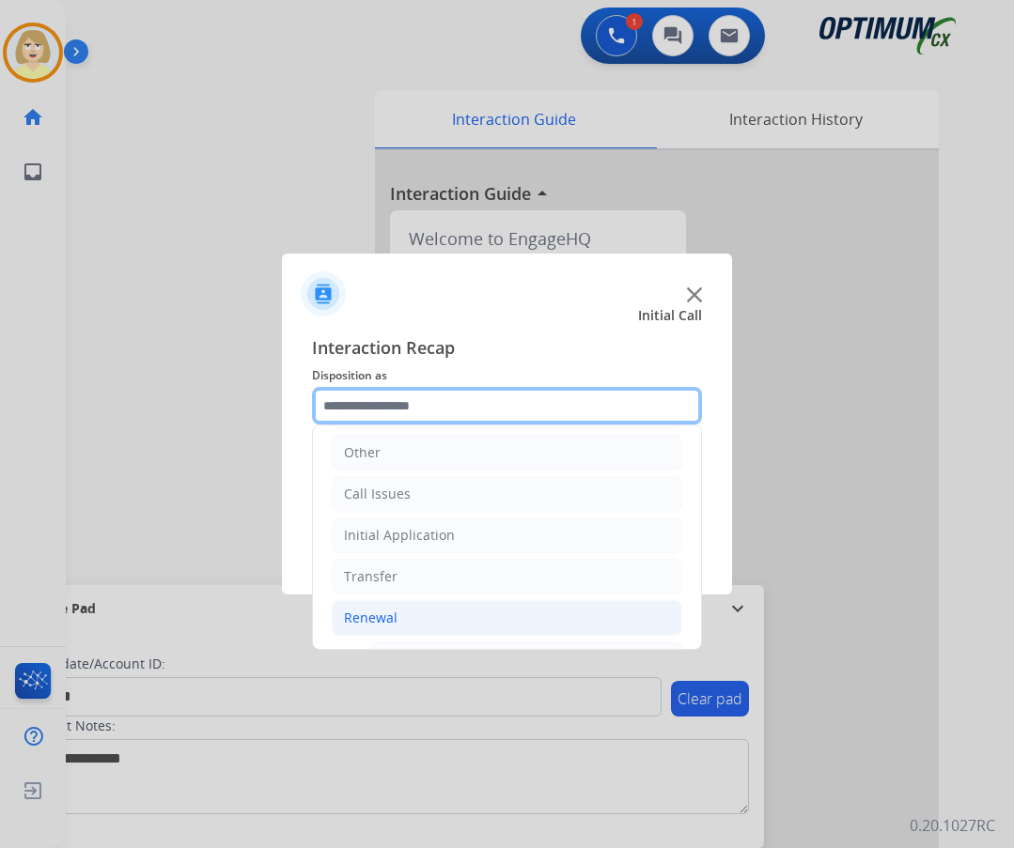
scroll to position [410, 0]
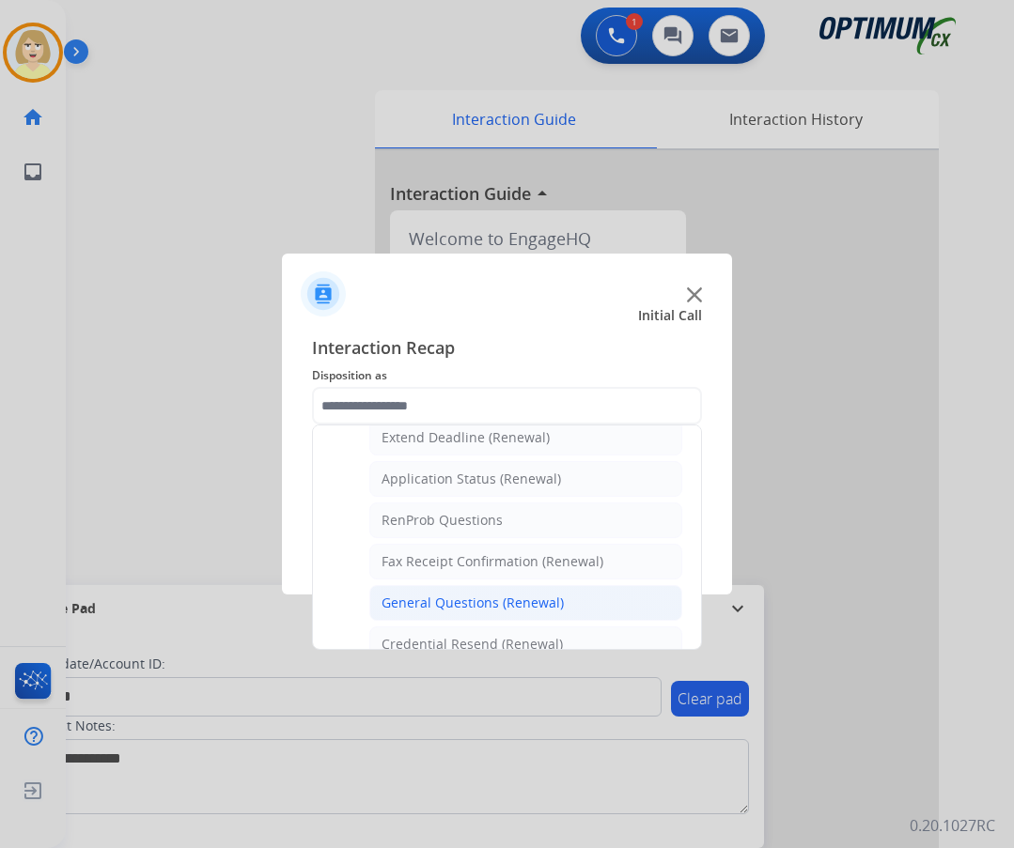
click at [458, 606] on div "General Questions (Renewal)" at bounding box center [472, 603] width 182 height 19
type input "**********"
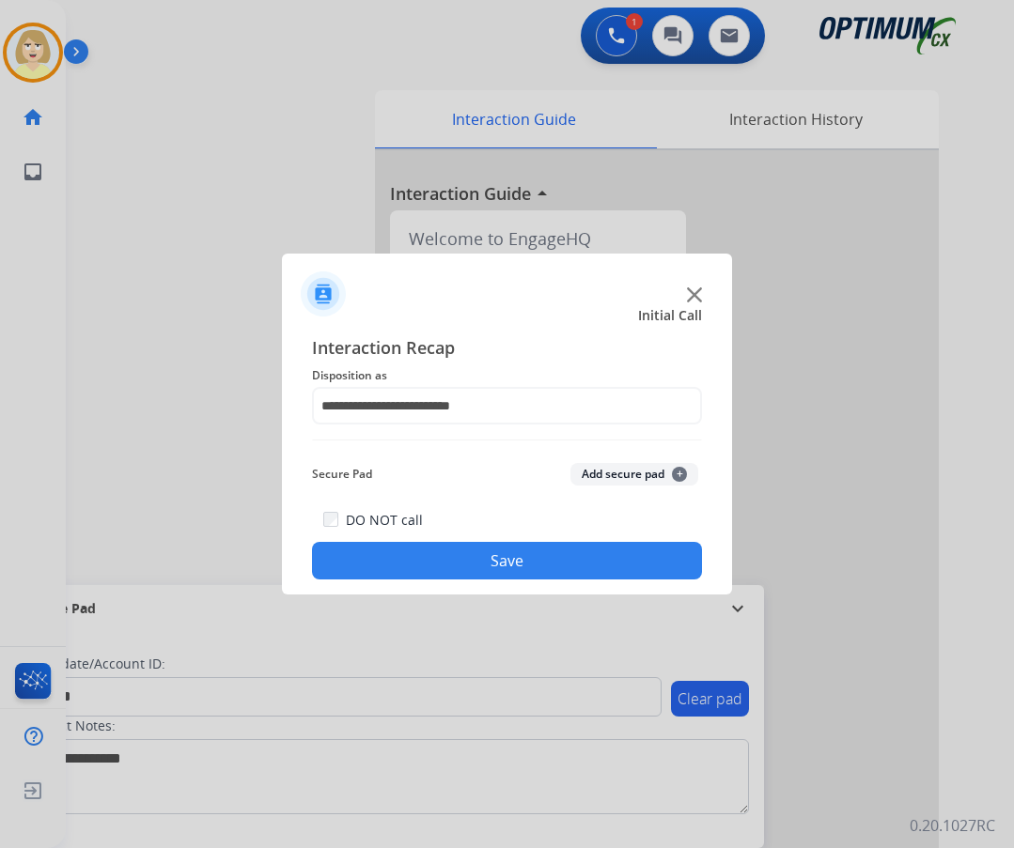
click at [605, 476] on button "Add secure pad +" at bounding box center [634, 474] width 128 height 23
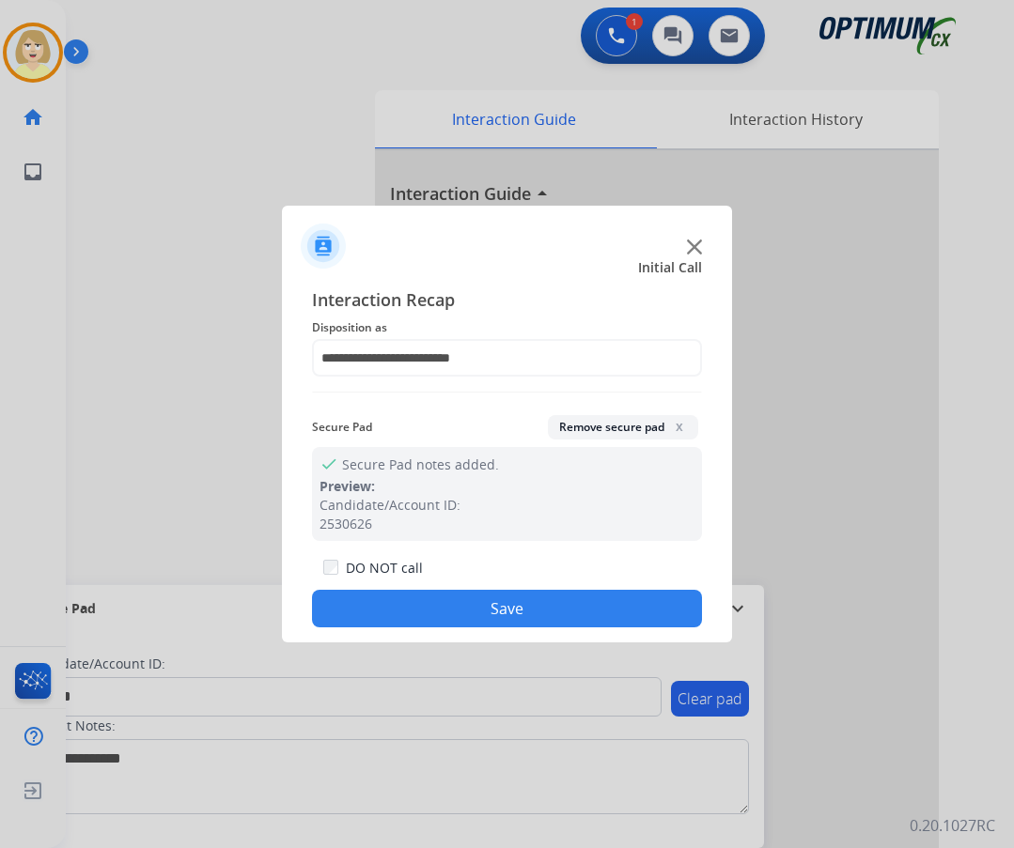
drag, startPoint x: 490, startPoint y: 611, endPoint x: 226, endPoint y: 347, distance: 373.3
click at [485, 606] on button "Save" at bounding box center [507, 609] width 390 height 38
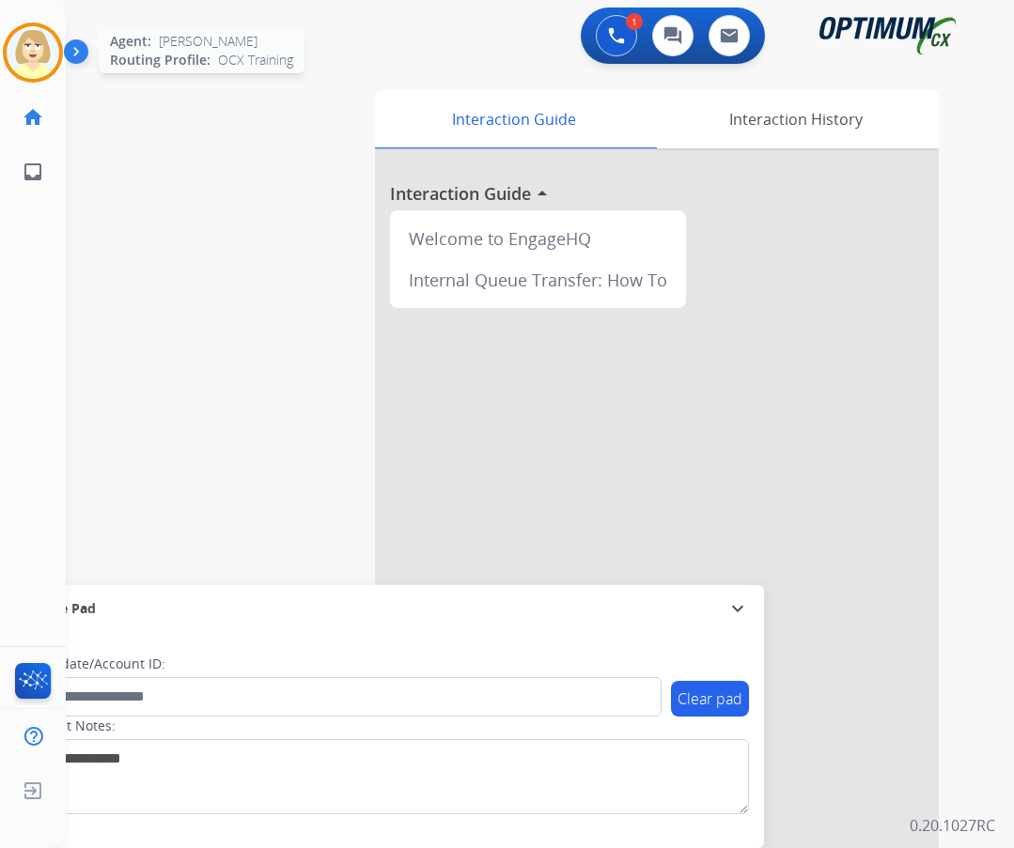
click at [38, 66] on img at bounding box center [33, 52] width 53 height 53
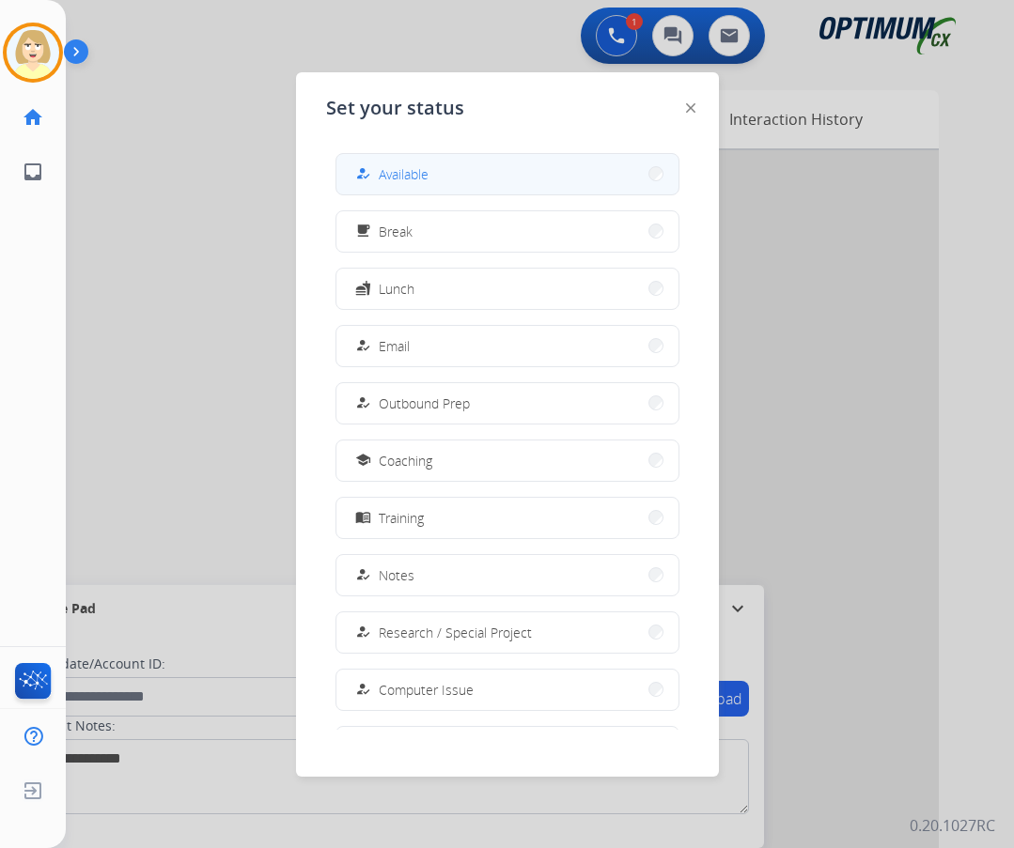
click at [424, 164] on span "Available" at bounding box center [404, 174] width 50 height 20
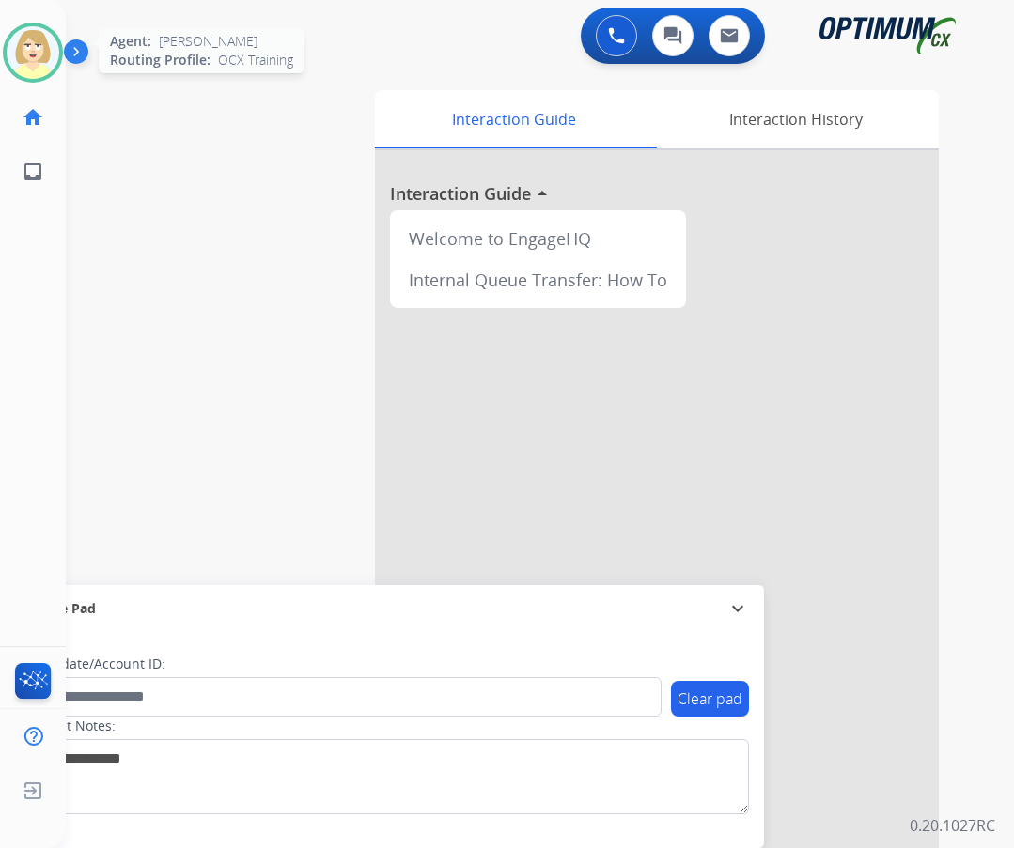
click at [31, 44] on img at bounding box center [33, 52] width 53 height 53
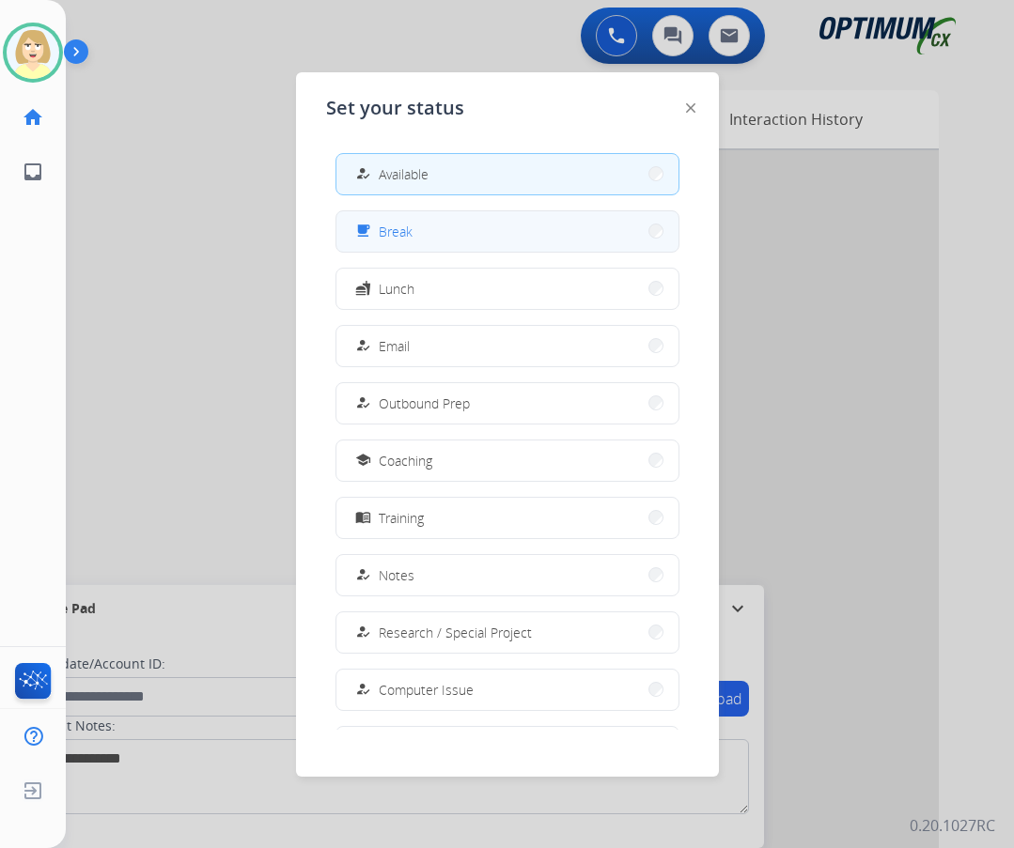
click at [417, 232] on button "free_breakfast Break" at bounding box center [507, 231] width 342 height 40
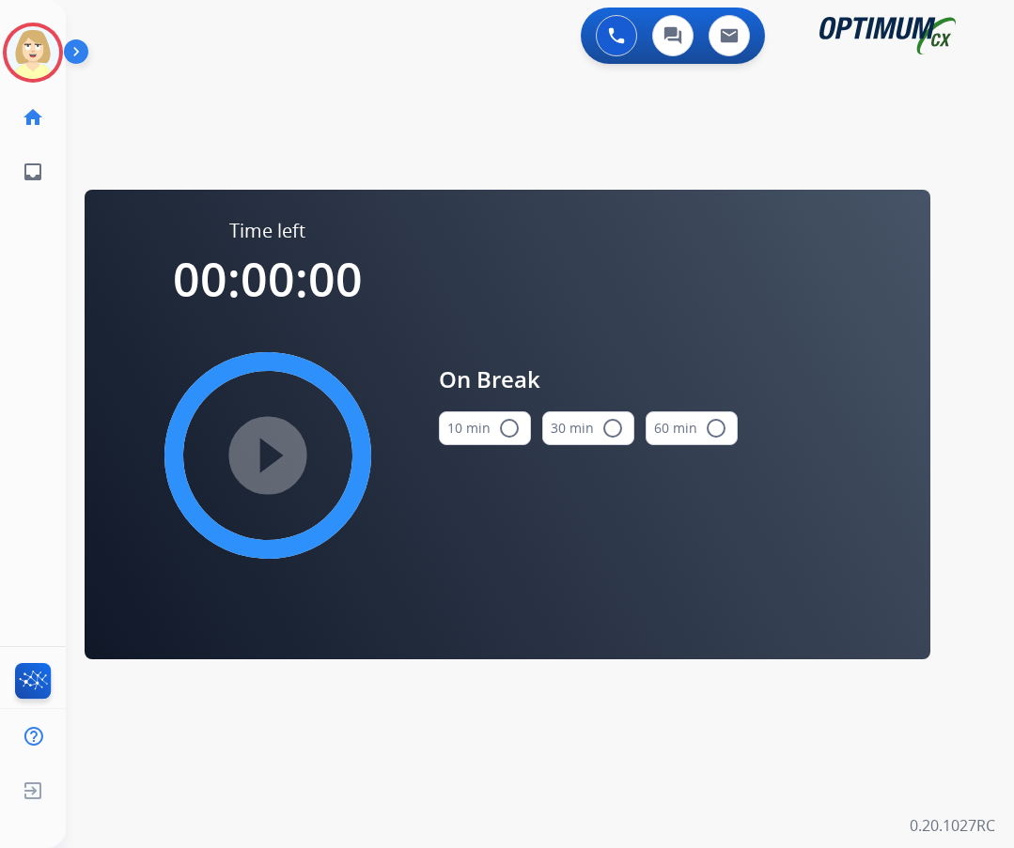
drag, startPoint x: 503, startPoint y: 419, endPoint x: 199, endPoint y: 429, distance: 304.5
click at [502, 419] on mat-icon "radio_button_unchecked" at bounding box center [509, 428] width 23 height 23
click at [279, 444] on mat-icon "play_circle_filled" at bounding box center [267, 455] width 23 height 23
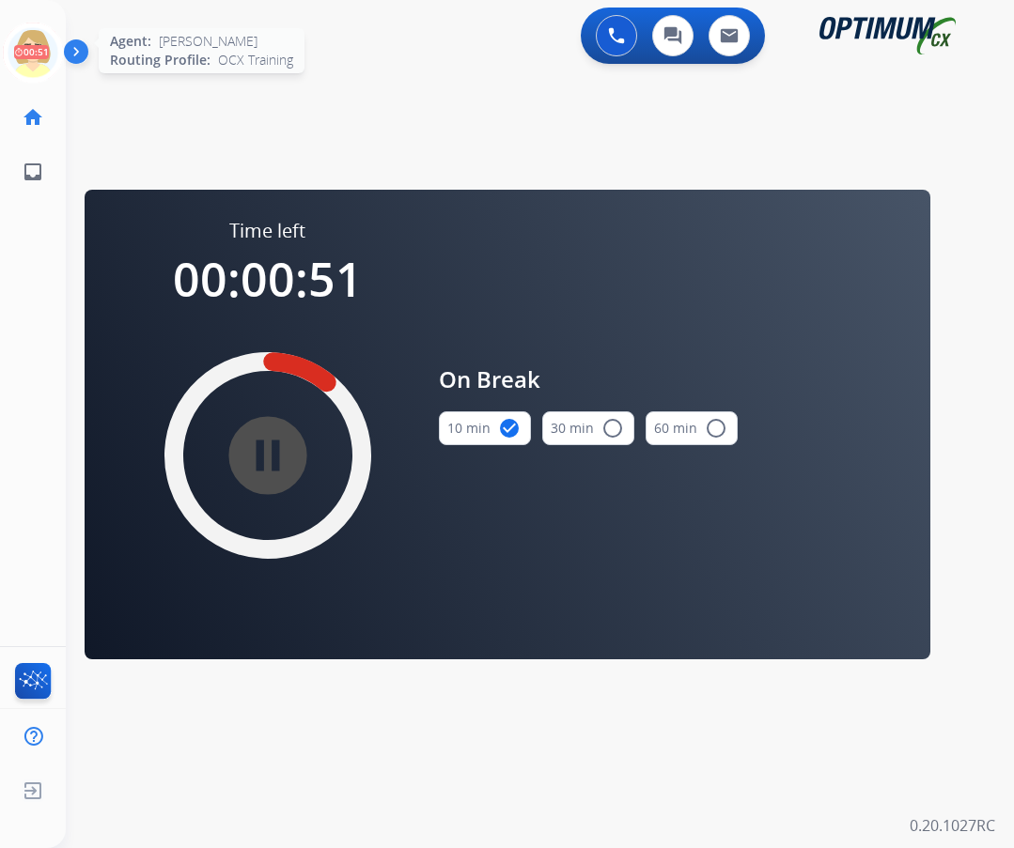
click at [36, 48] on icon at bounding box center [33, 53] width 61 height 61
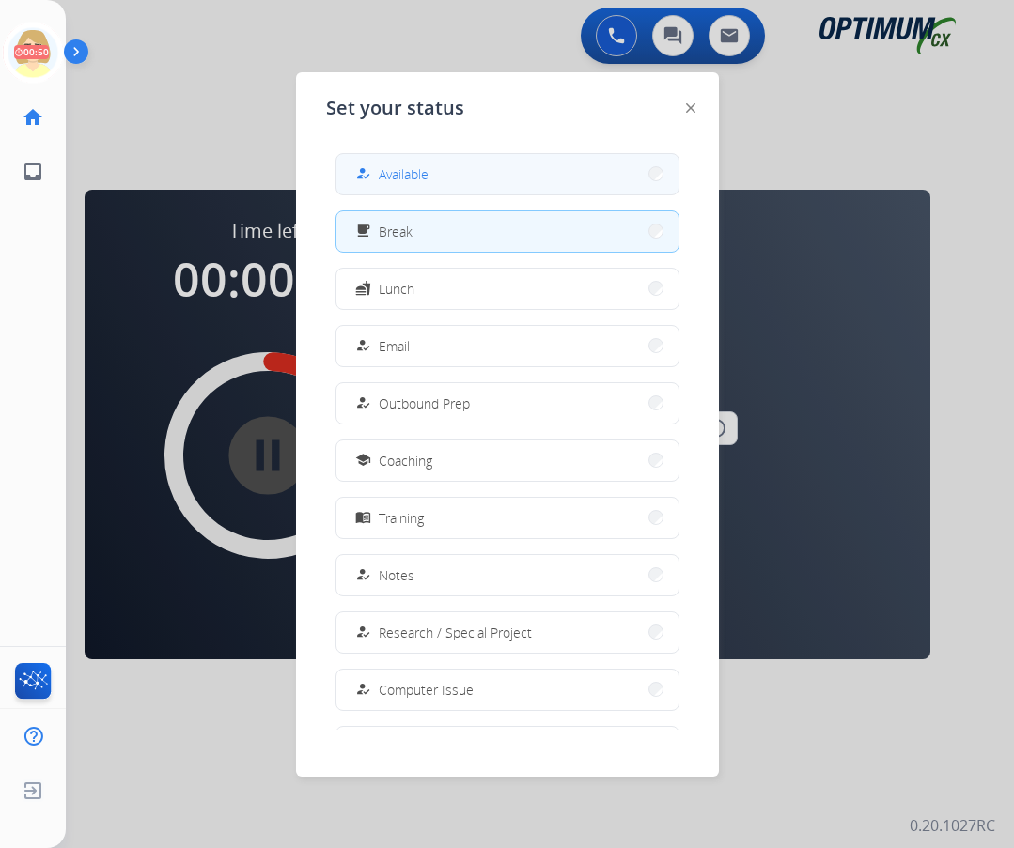
click at [437, 174] on button "how_to_reg Available" at bounding box center [507, 174] width 342 height 40
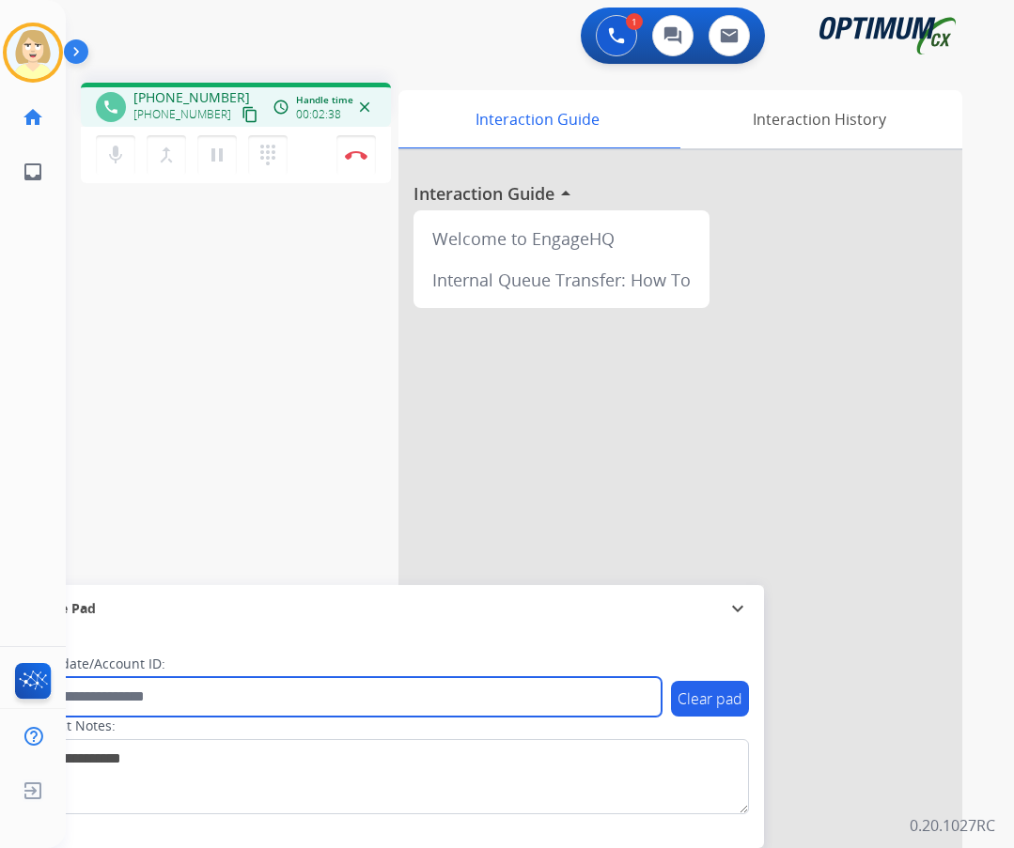
click at [97, 691] on input "text" at bounding box center [342, 696] width 637 height 39
paste input "*******"
type input "*******"
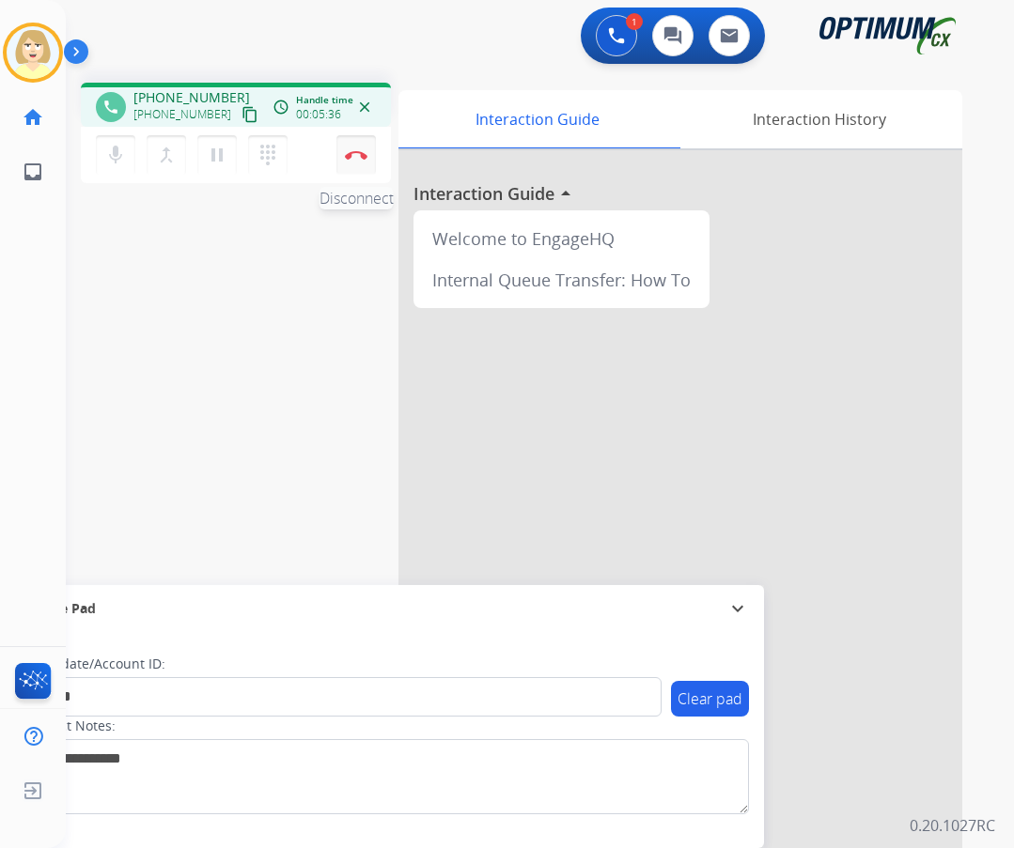
click at [351, 151] on img at bounding box center [356, 154] width 23 height 9
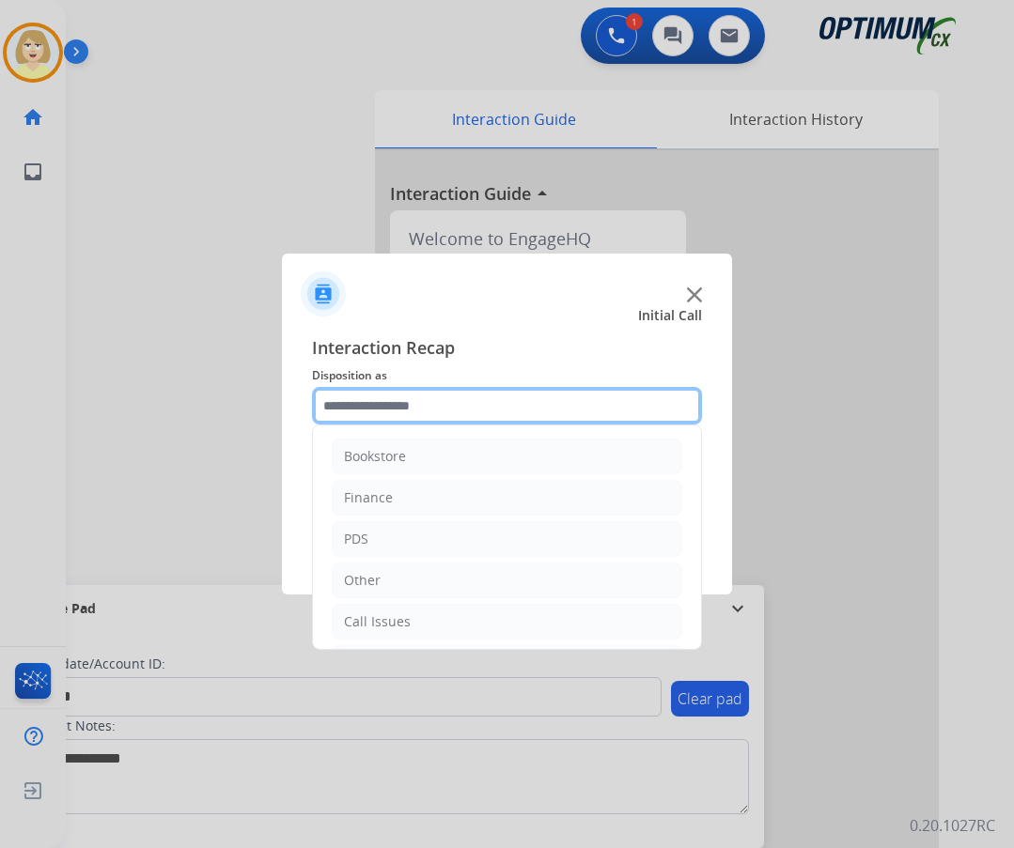
click at [348, 409] on input "text" at bounding box center [507, 406] width 390 height 38
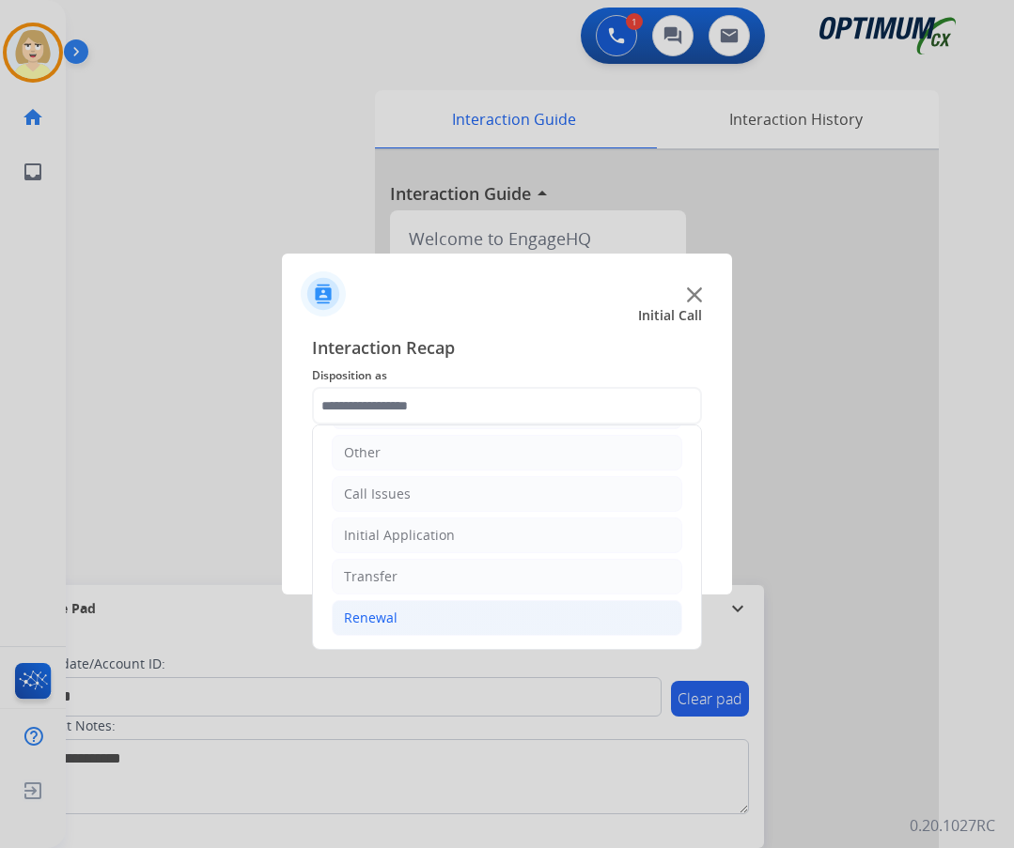
click at [364, 613] on div "Renewal" at bounding box center [371, 618] width 54 height 19
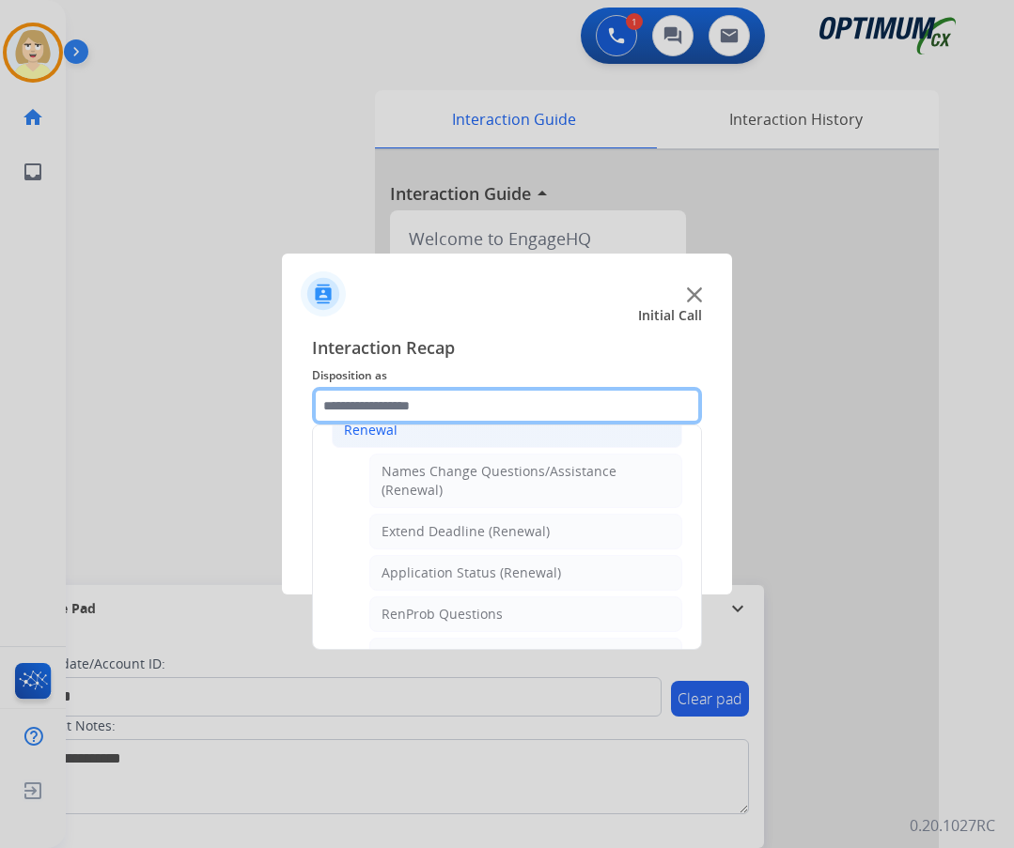
scroll to position [410, 0]
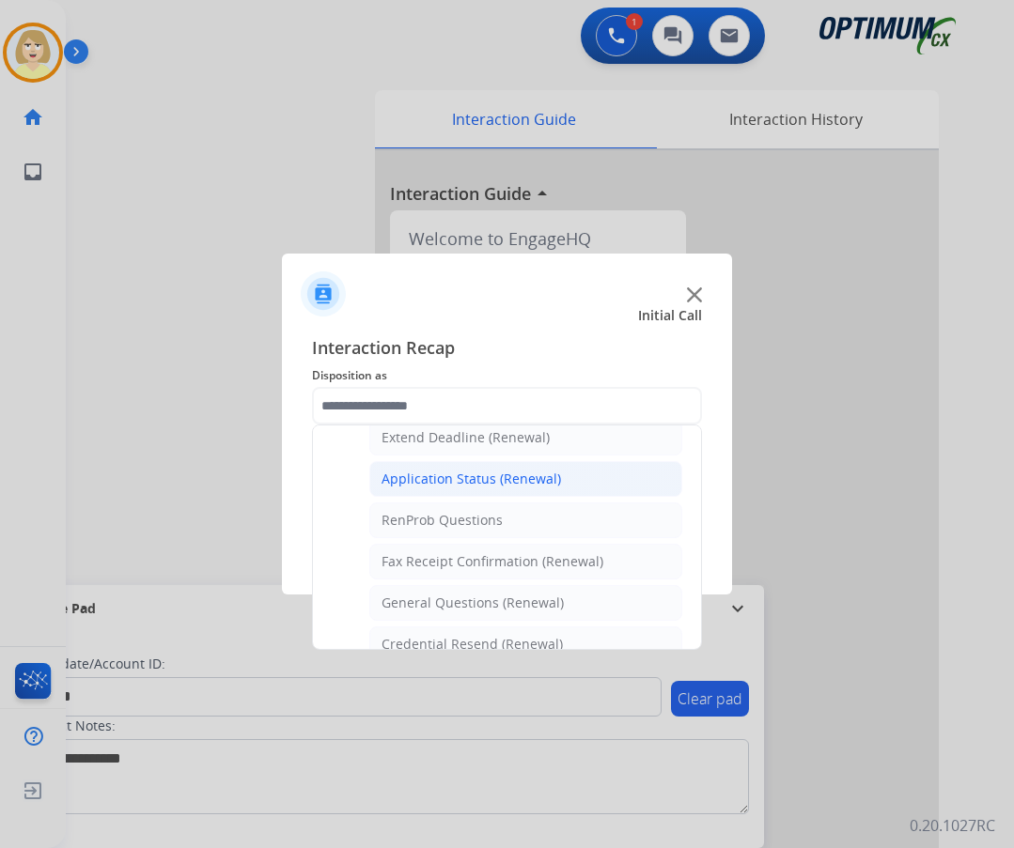
click at [447, 480] on div "Application Status (Renewal)" at bounding box center [470, 479] width 179 height 19
type input "**********"
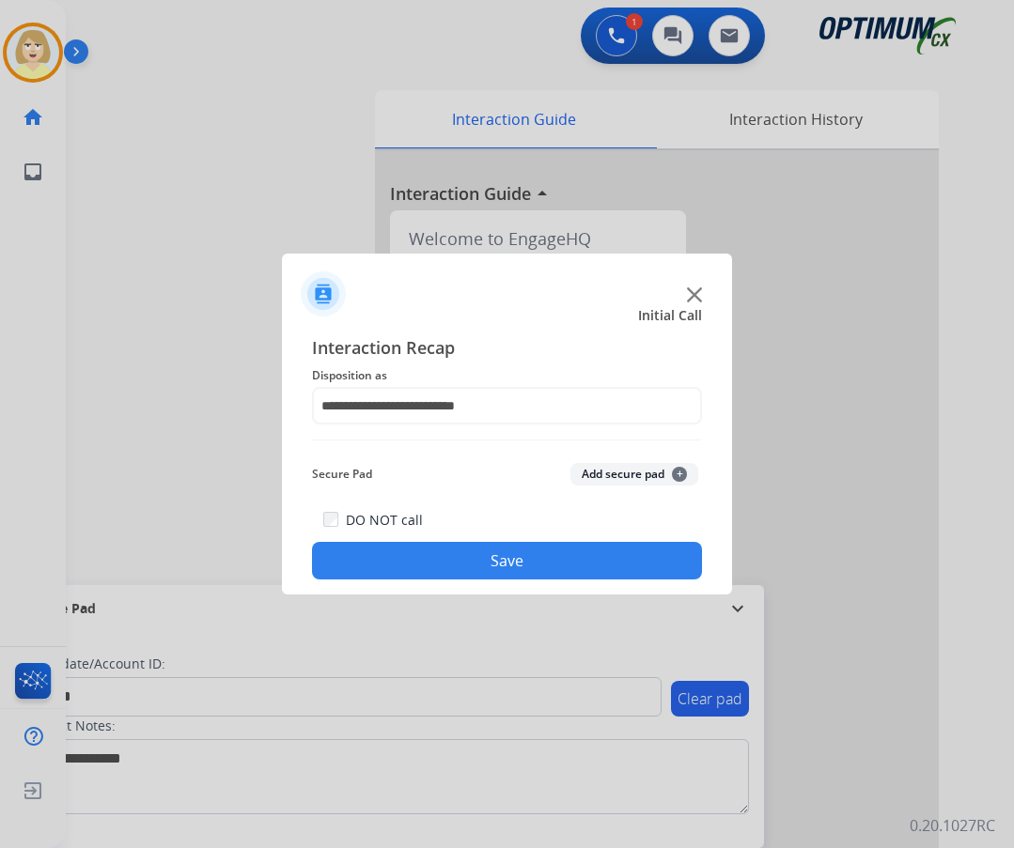
click at [598, 475] on button "Add secure pad +" at bounding box center [634, 474] width 128 height 23
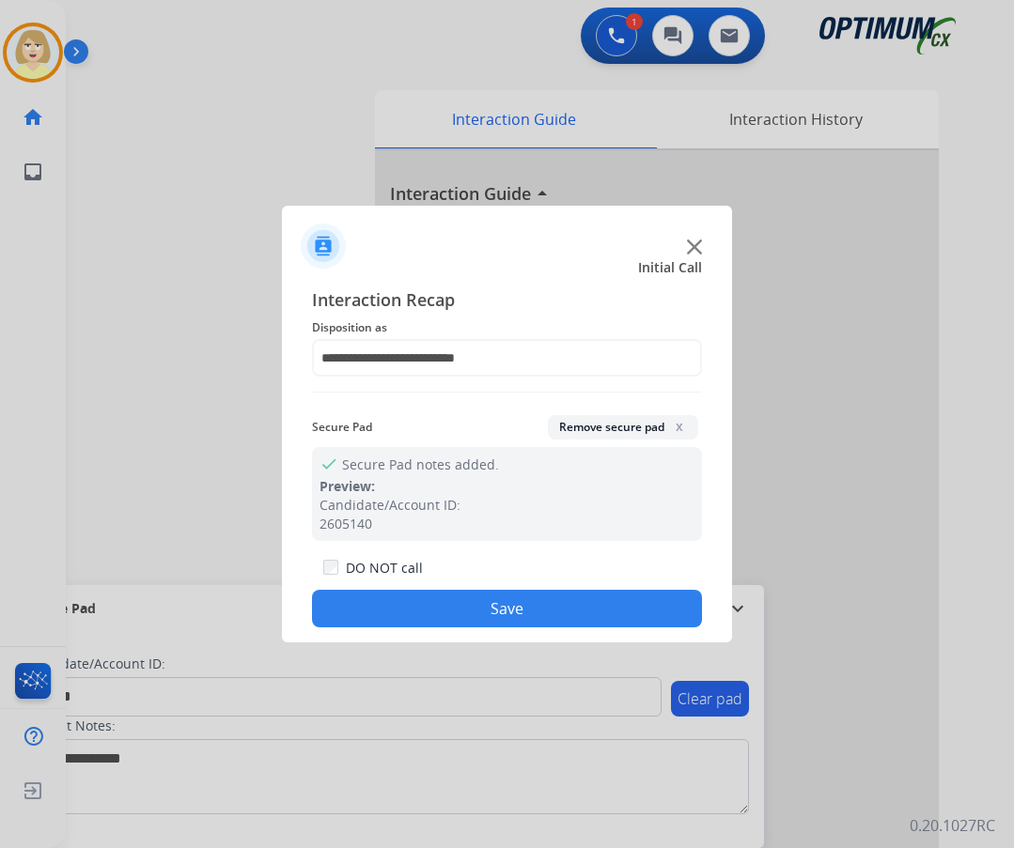
click at [428, 600] on button "Save" at bounding box center [507, 609] width 390 height 38
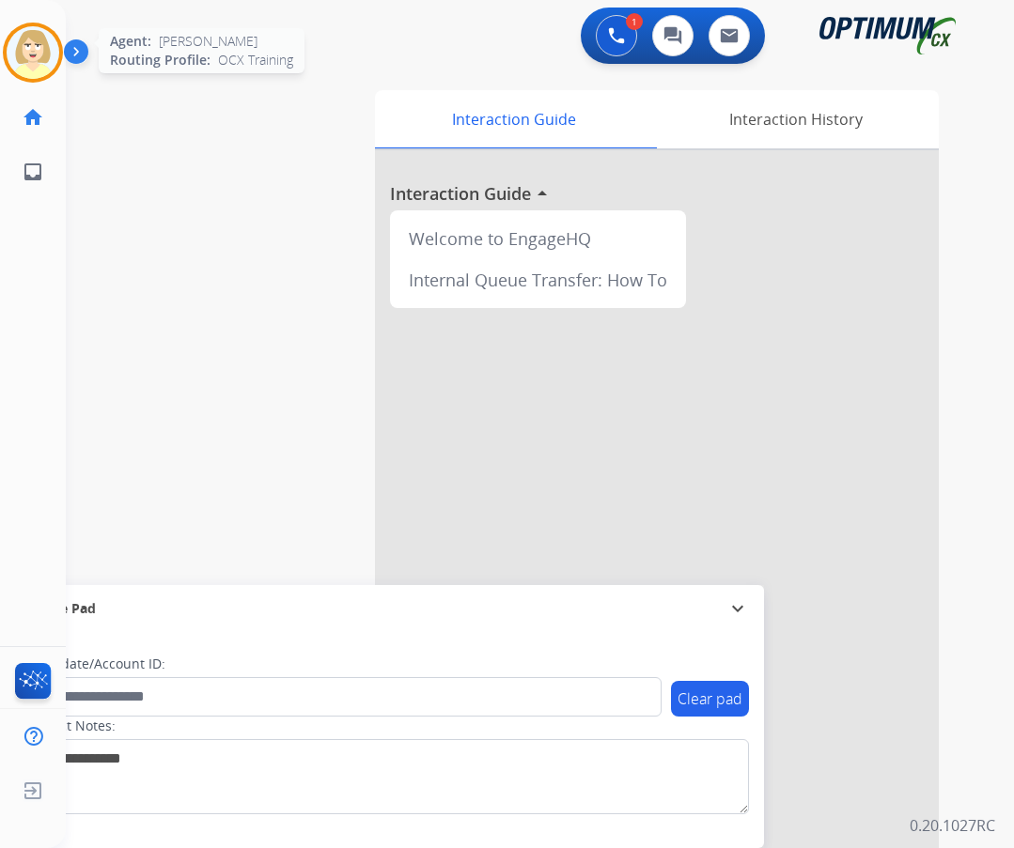
click at [26, 42] on img at bounding box center [33, 52] width 53 height 53
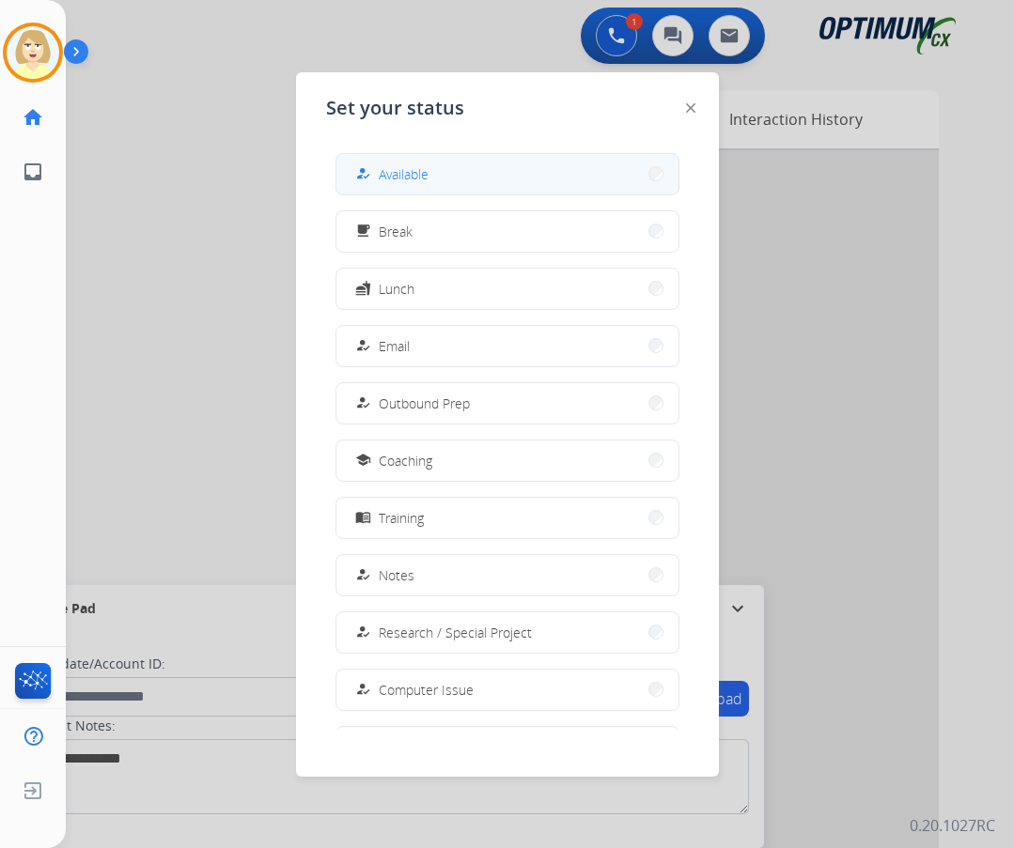
click at [402, 171] on span "Available" at bounding box center [404, 174] width 50 height 20
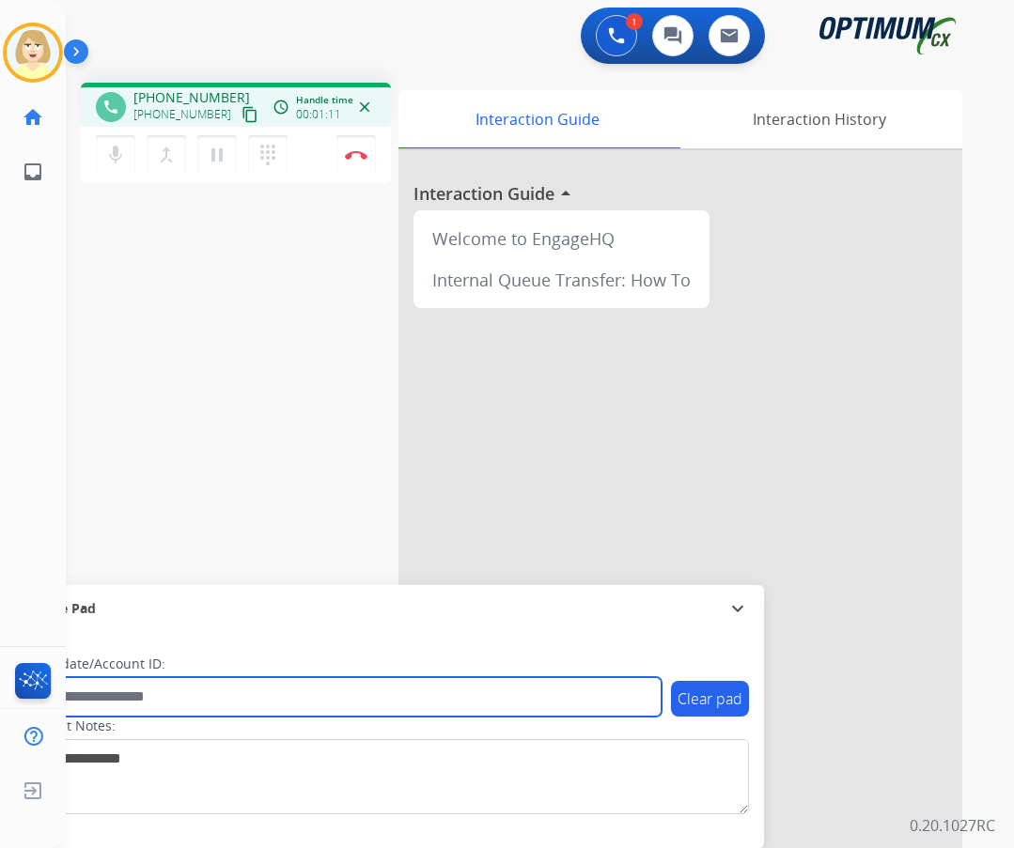
click at [124, 691] on input "text" at bounding box center [342, 696] width 637 height 39
paste input "*******"
type input "*******"
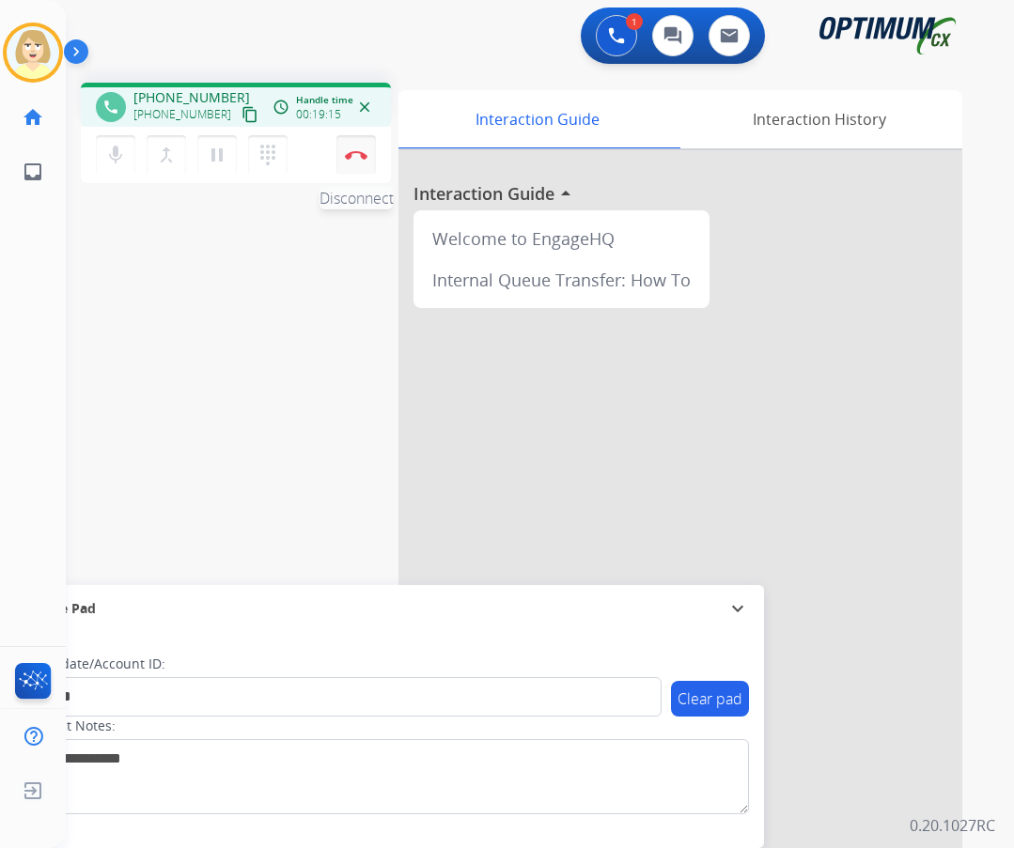
click at [361, 151] on img at bounding box center [356, 154] width 23 height 9
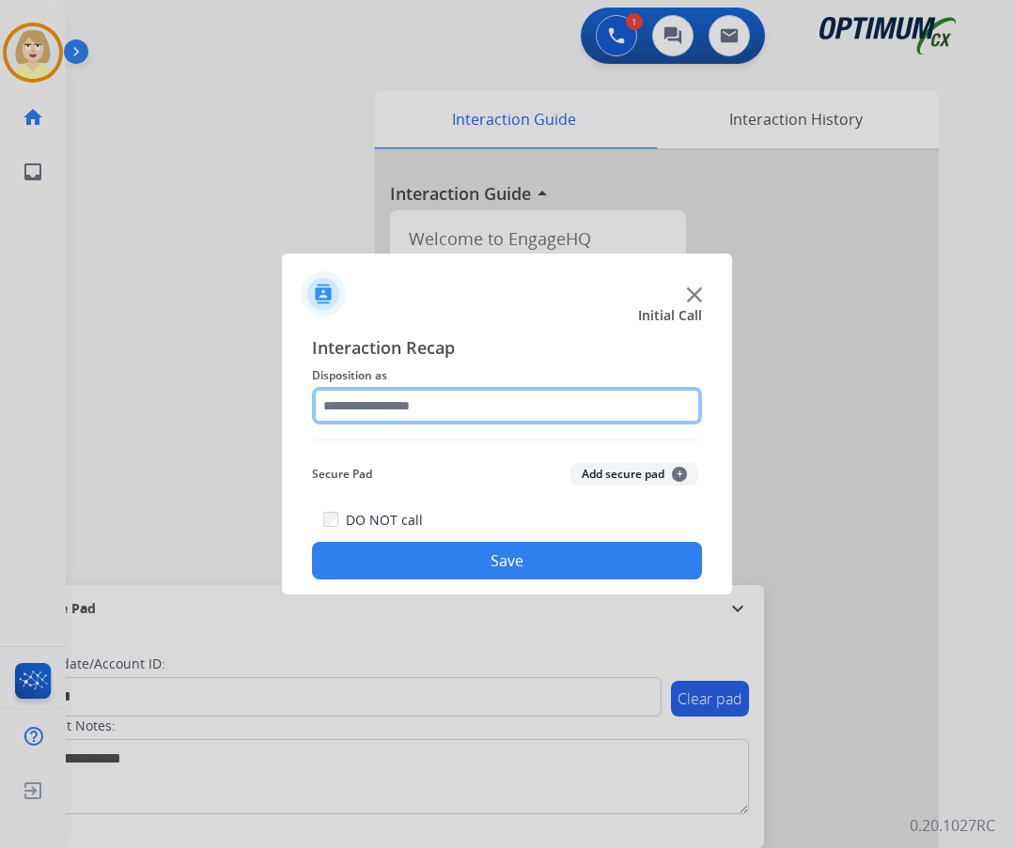
click at [385, 421] on input "text" at bounding box center [507, 406] width 390 height 38
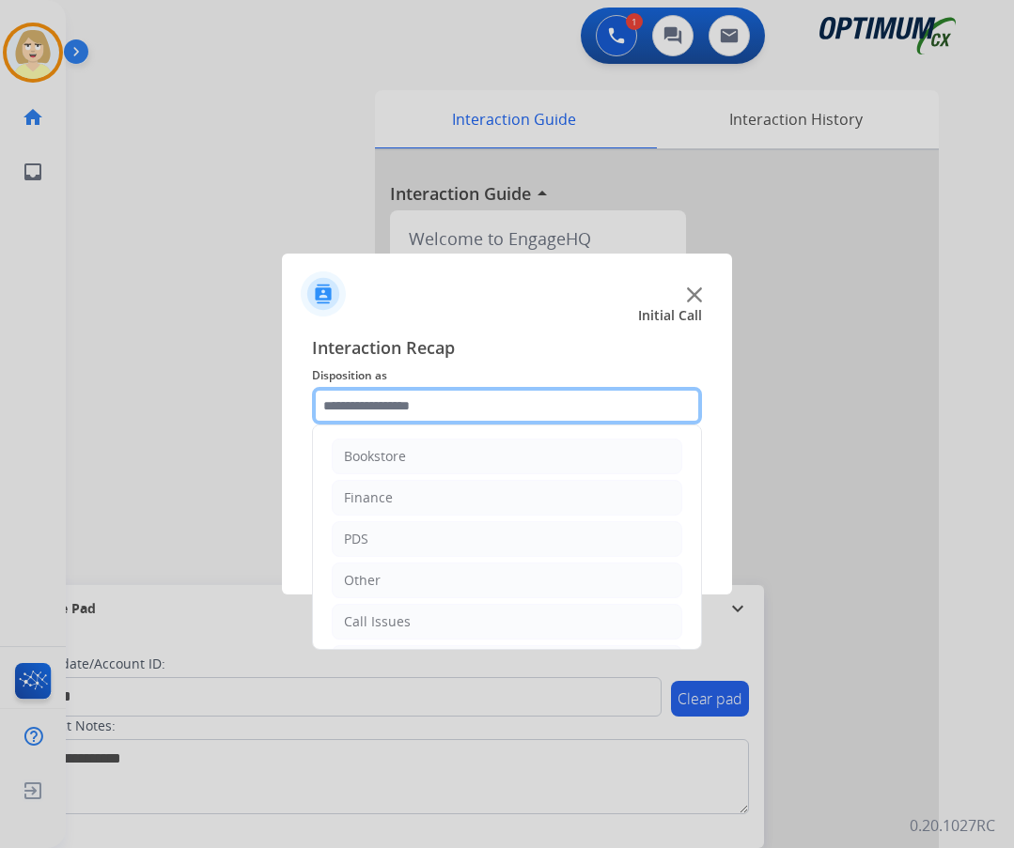
scroll to position [128, 0]
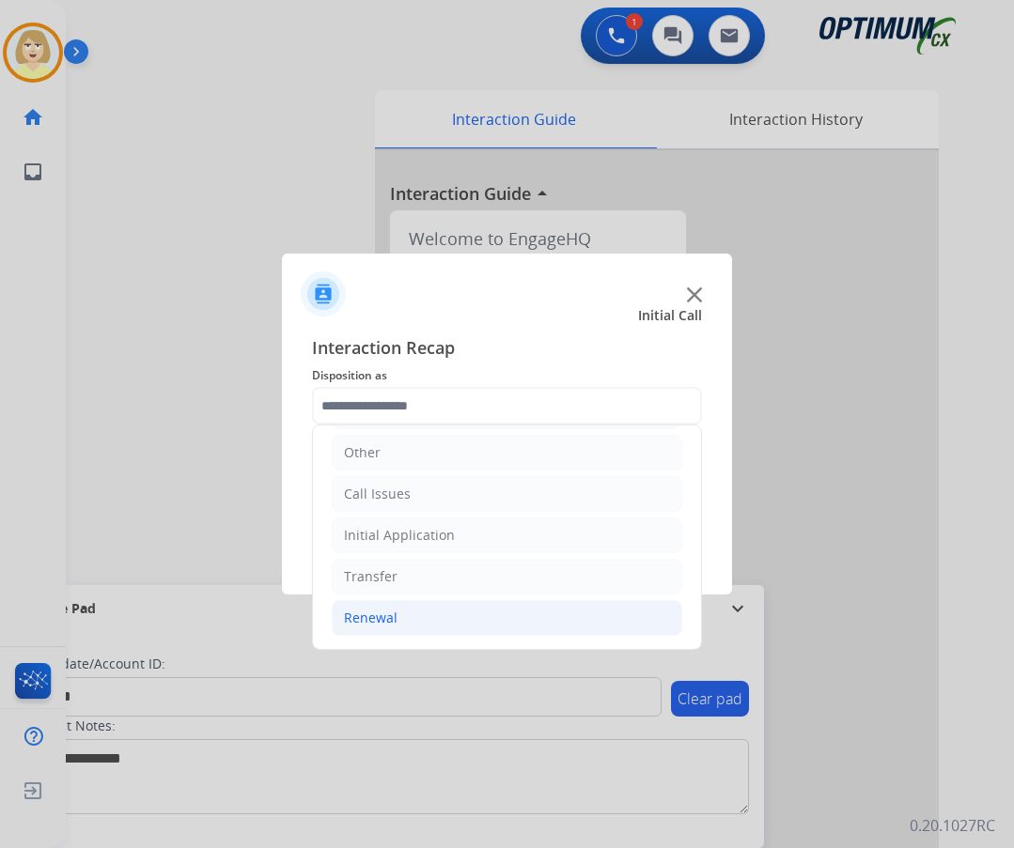
click at [376, 613] on div "Renewal" at bounding box center [371, 618] width 54 height 19
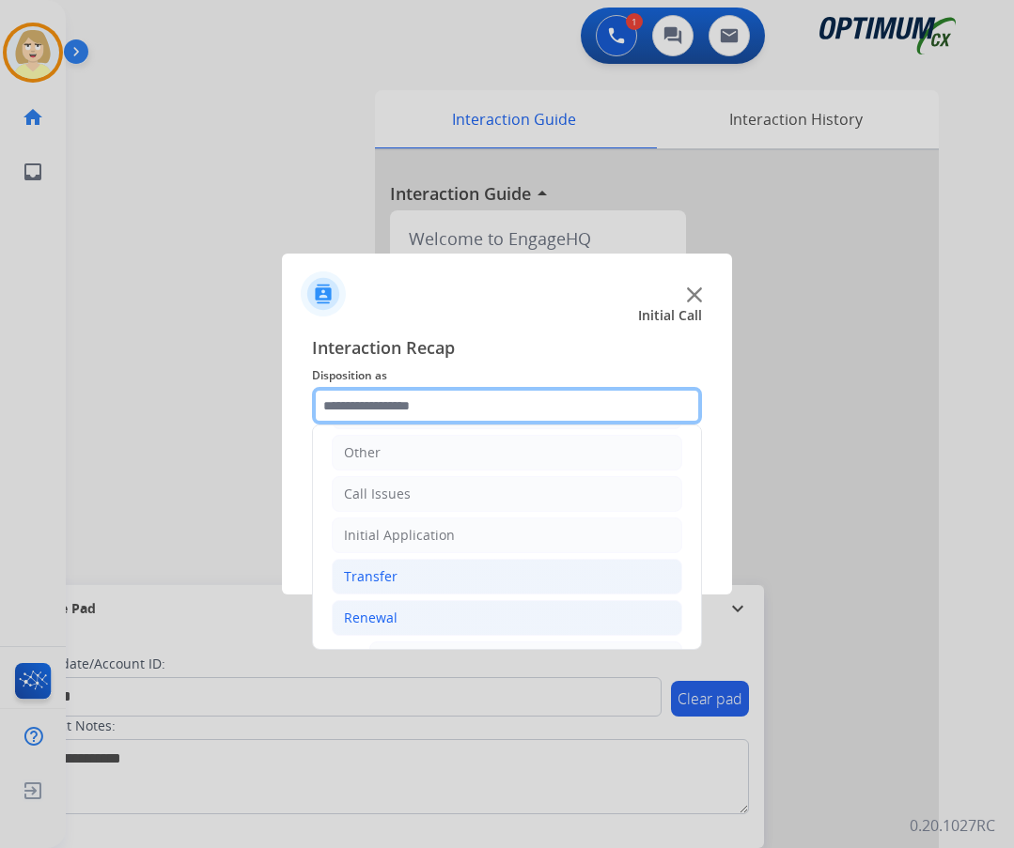
scroll to position [410, 0]
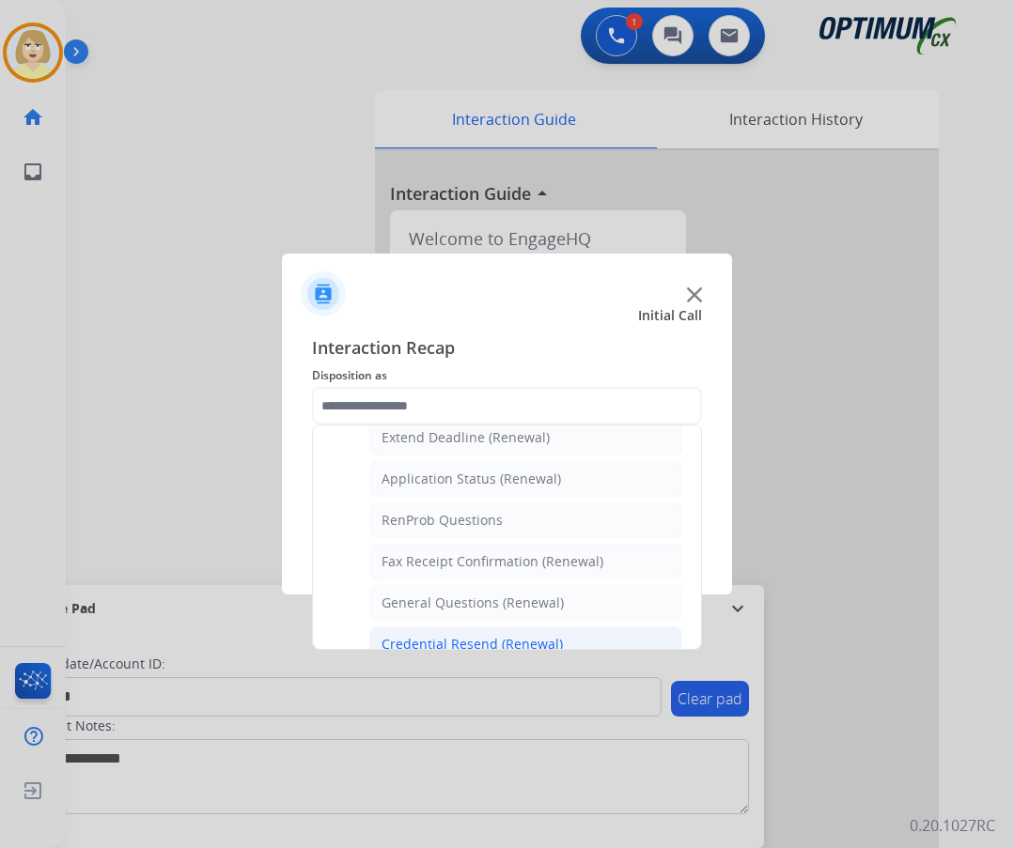
click at [440, 634] on li "Credential Resend (Renewal)" at bounding box center [525, 645] width 313 height 36
type input "**********"
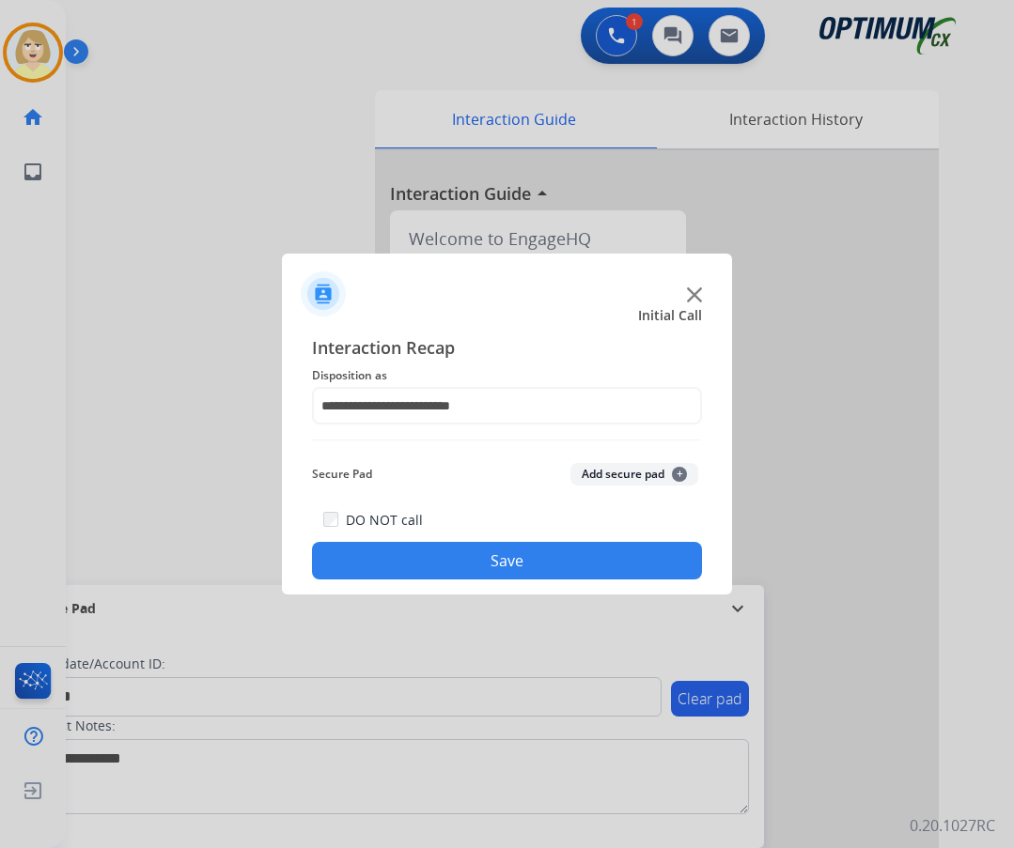
click at [604, 473] on button "Add secure pad +" at bounding box center [634, 474] width 128 height 23
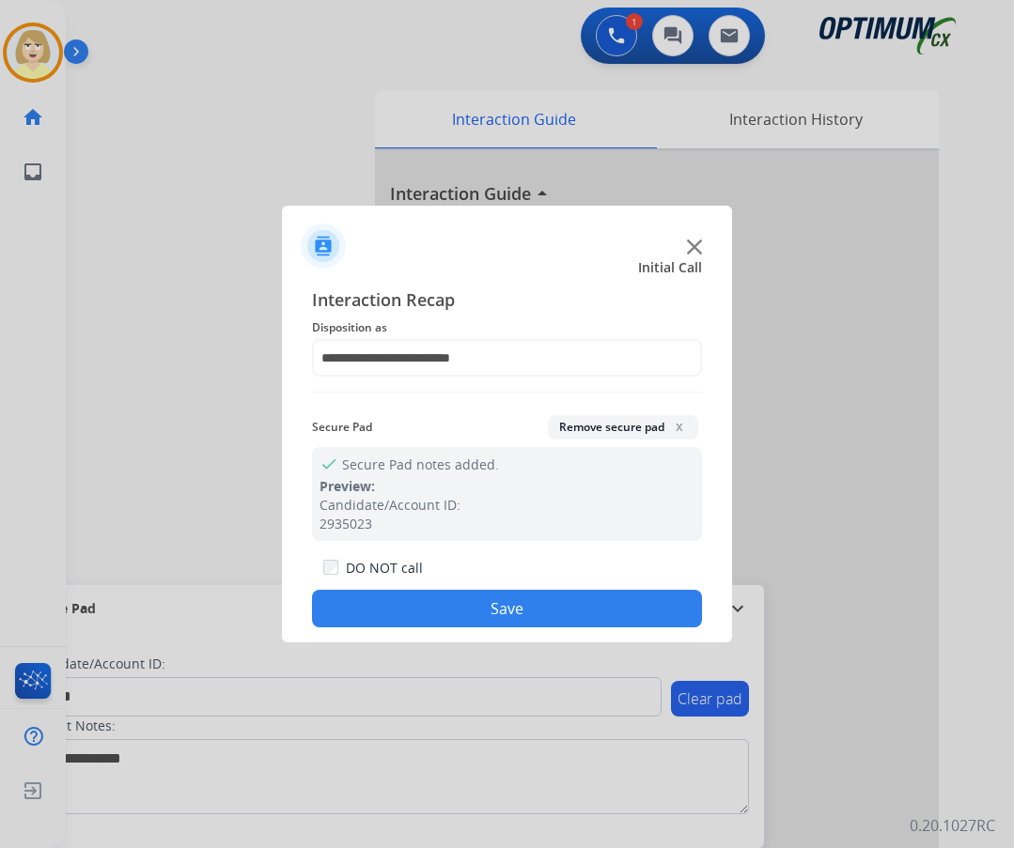
drag, startPoint x: 469, startPoint y: 601, endPoint x: 435, endPoint y: 580, distance: 40.1
click at [466, 601] on button "Save" at bounding box center [507, 609] width 390 height 38
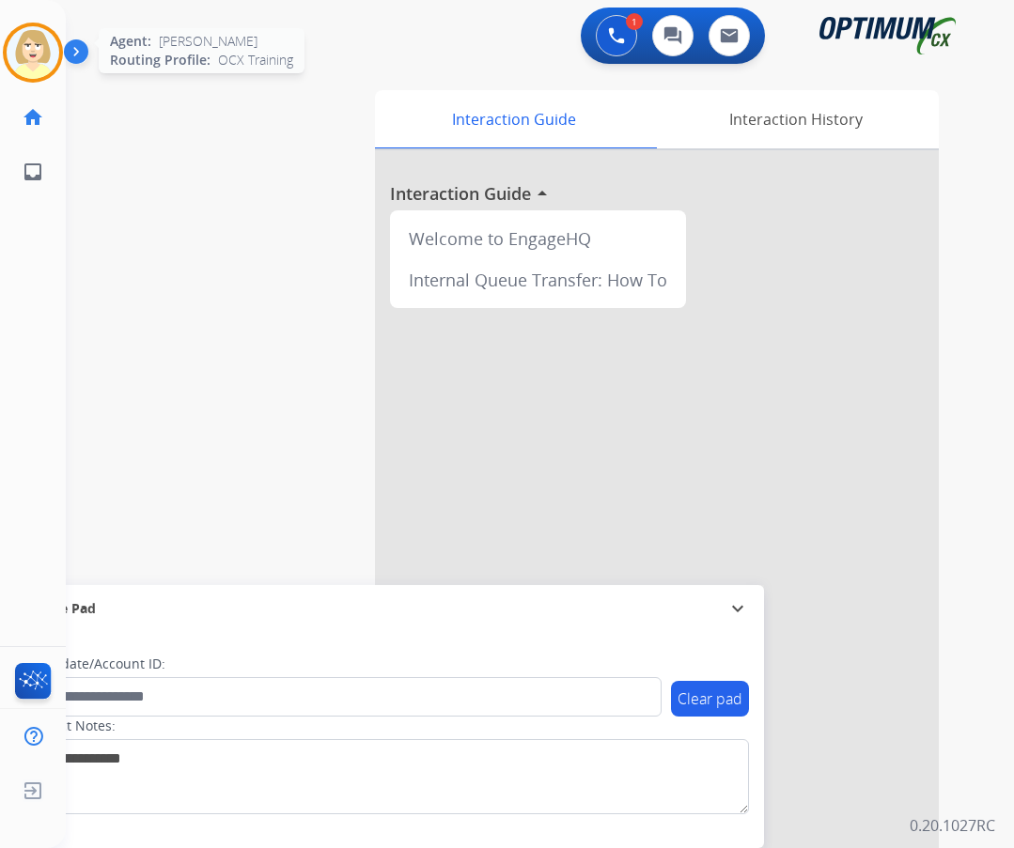
click at [40, 45] on img at bounding box center [33, 52] width 53 height 53
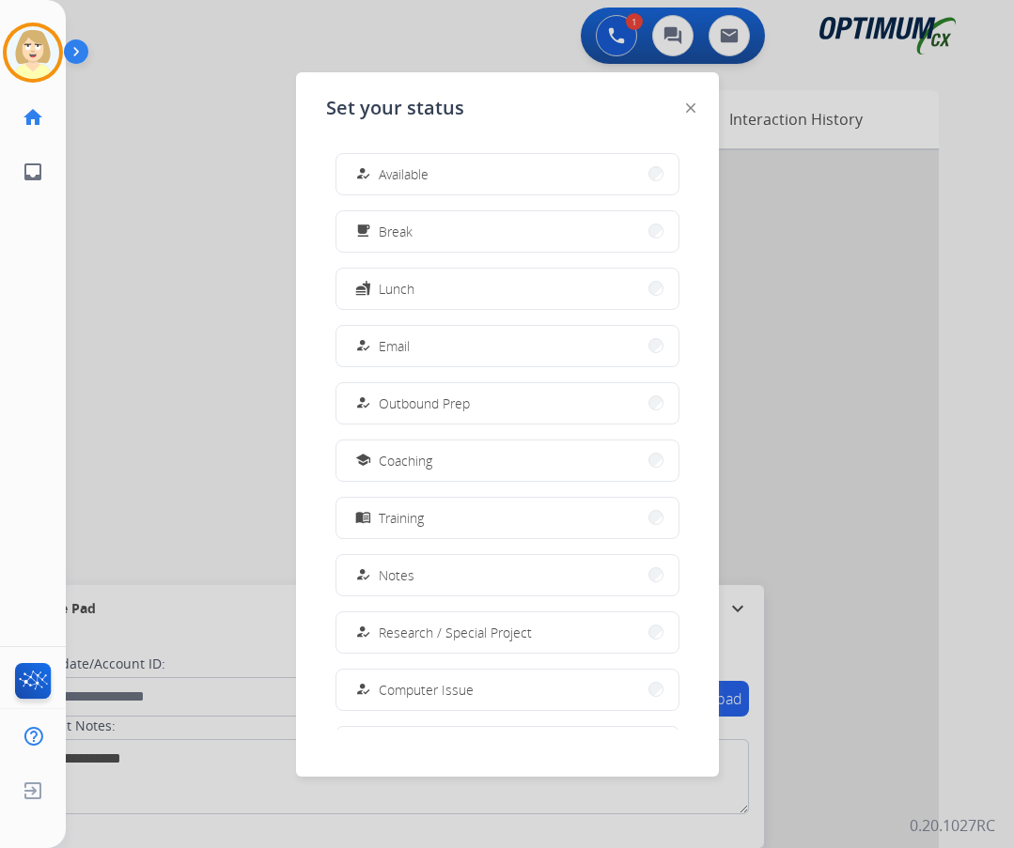
click at [416, 169] on span "Available" at bounding box center [404, 174] width 50 height 20
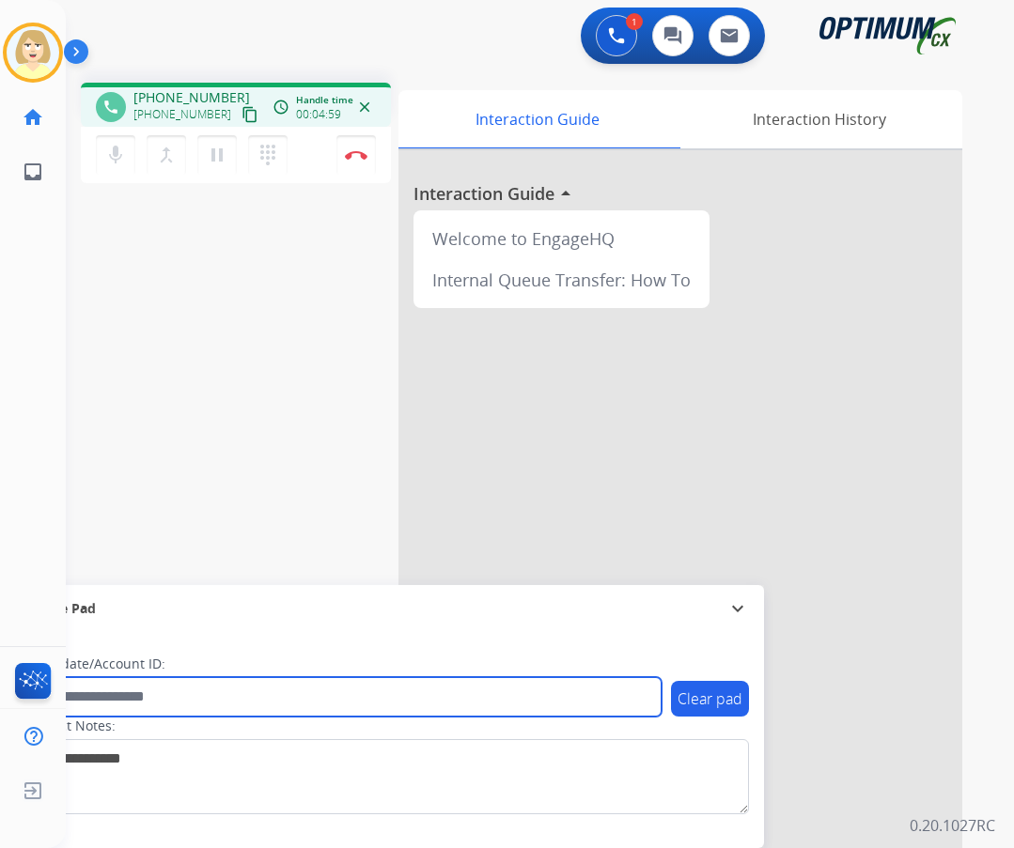
click at [165, 698] on input "text" at bounding box center [342, 696] width 637 height 39
paste input "*******"
type input "*******"
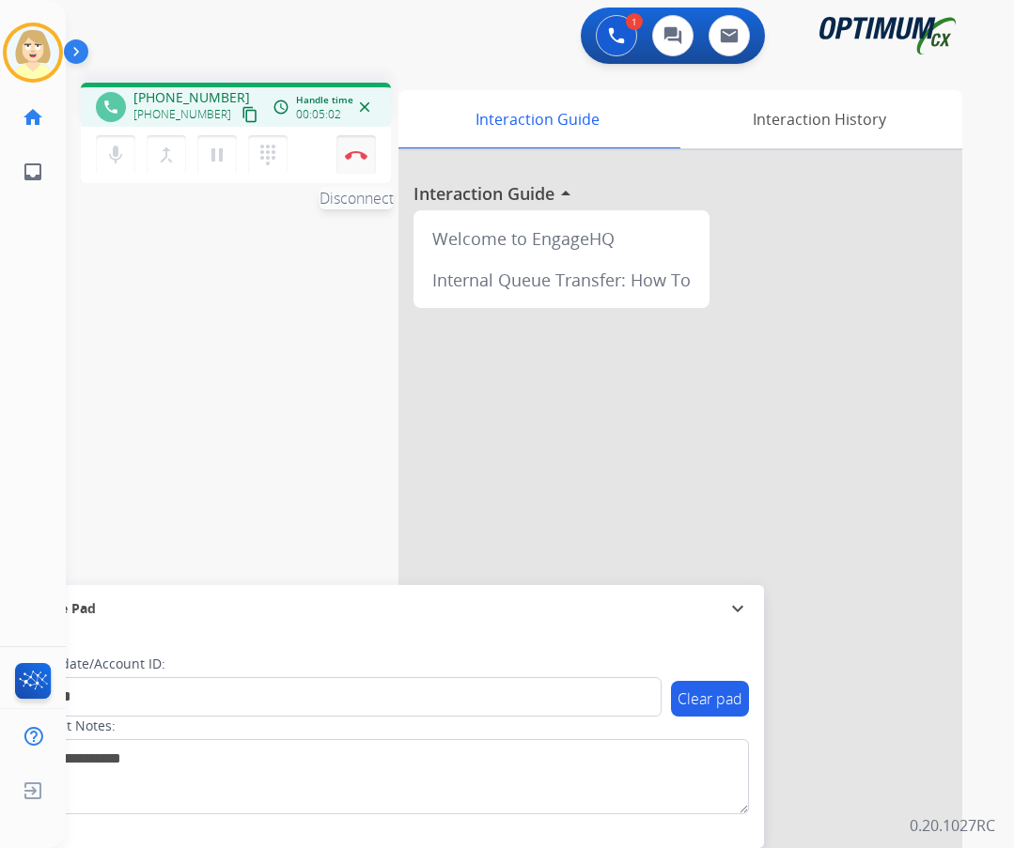
click at [354, 151] on img at bounding box center [356, 154] width 23 height 9
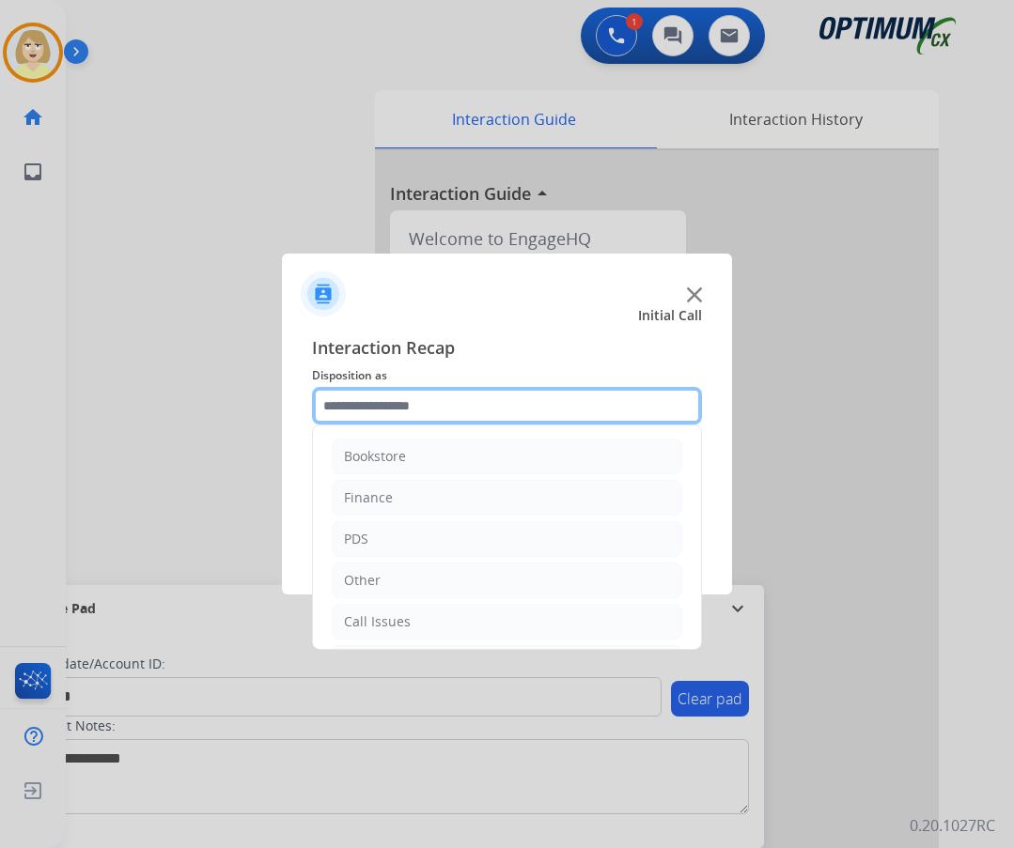
click at [385, 410] on input "text" at bounding box center [507, 406] width 390 height 38
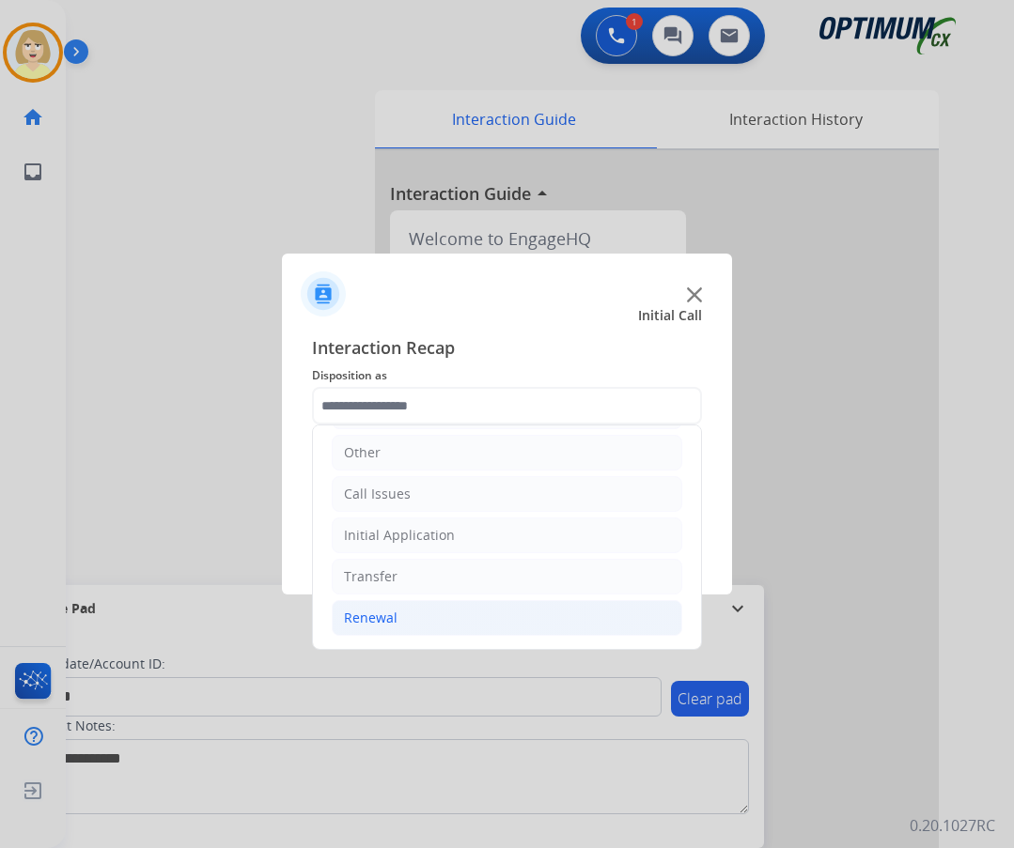
click at [381, 615] on div "Renewal" at bounding box center [371, 618] width 54 height 19
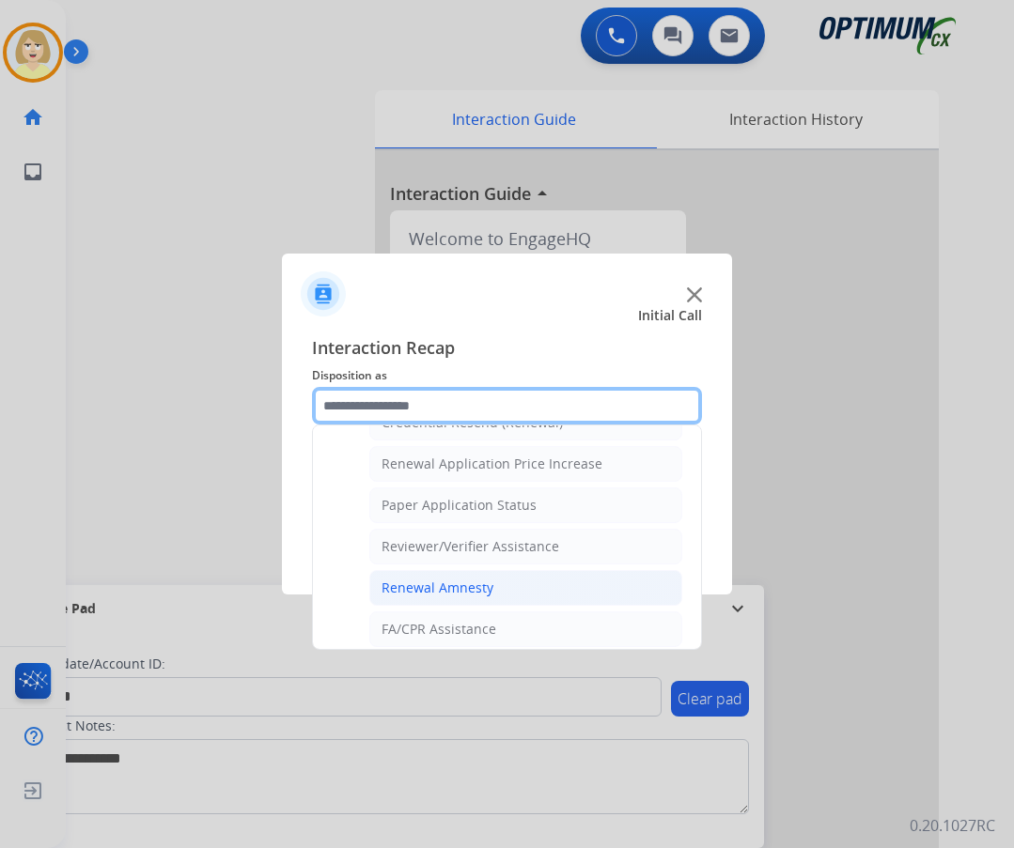
scroll to position [537, 0]
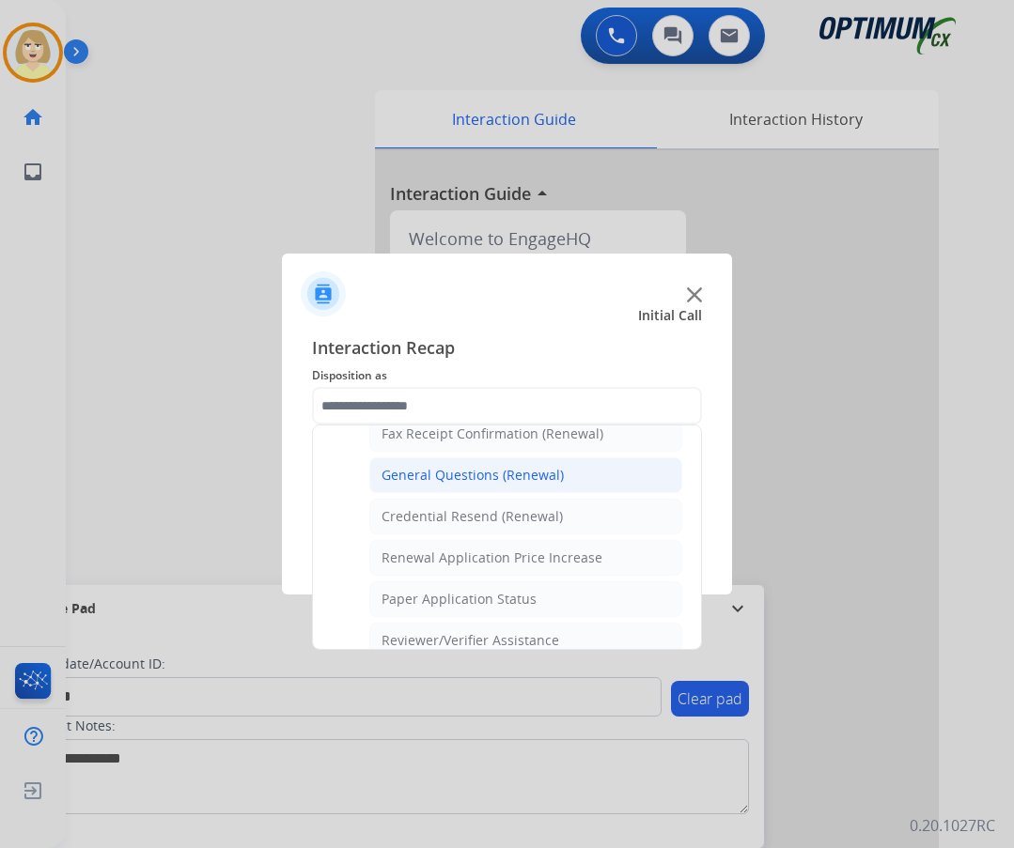
click at [456, 475] on div "General Questions (Renewal)" at bounding box center [472, 475] width 182 height 19
type input "**********"
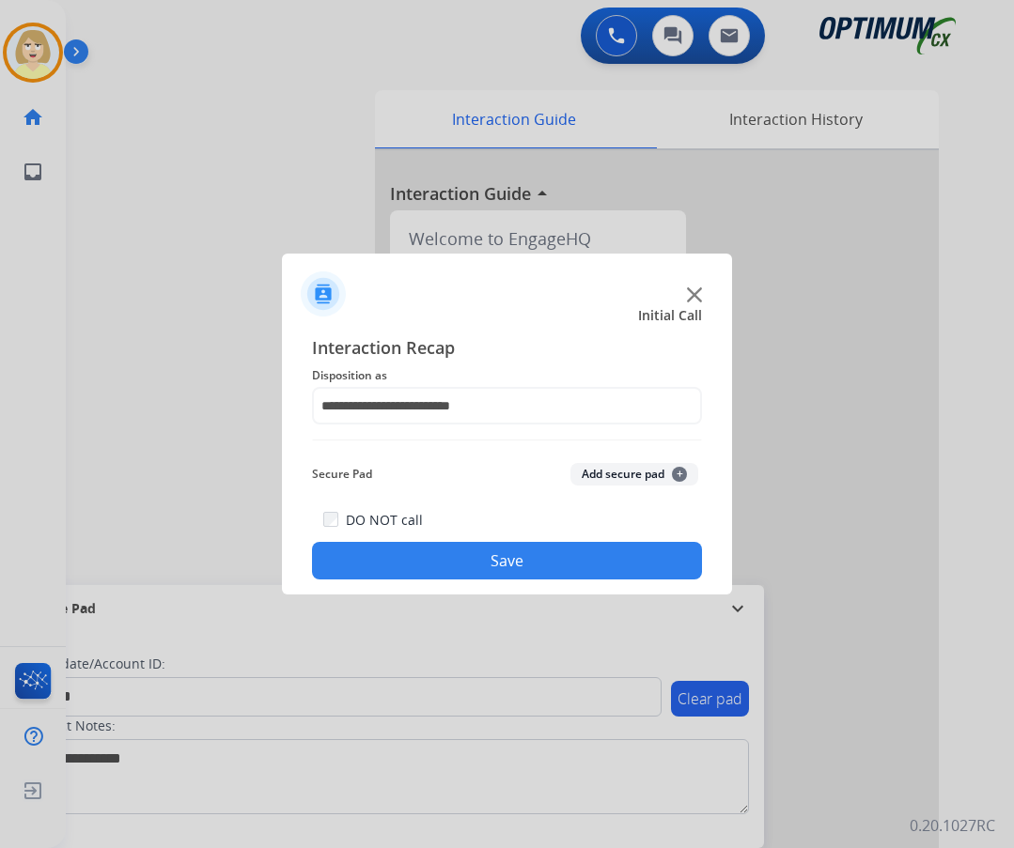
click at [622, 472] on button "Add secure pad +" at bounding box center [634, 474] width 128 height 23
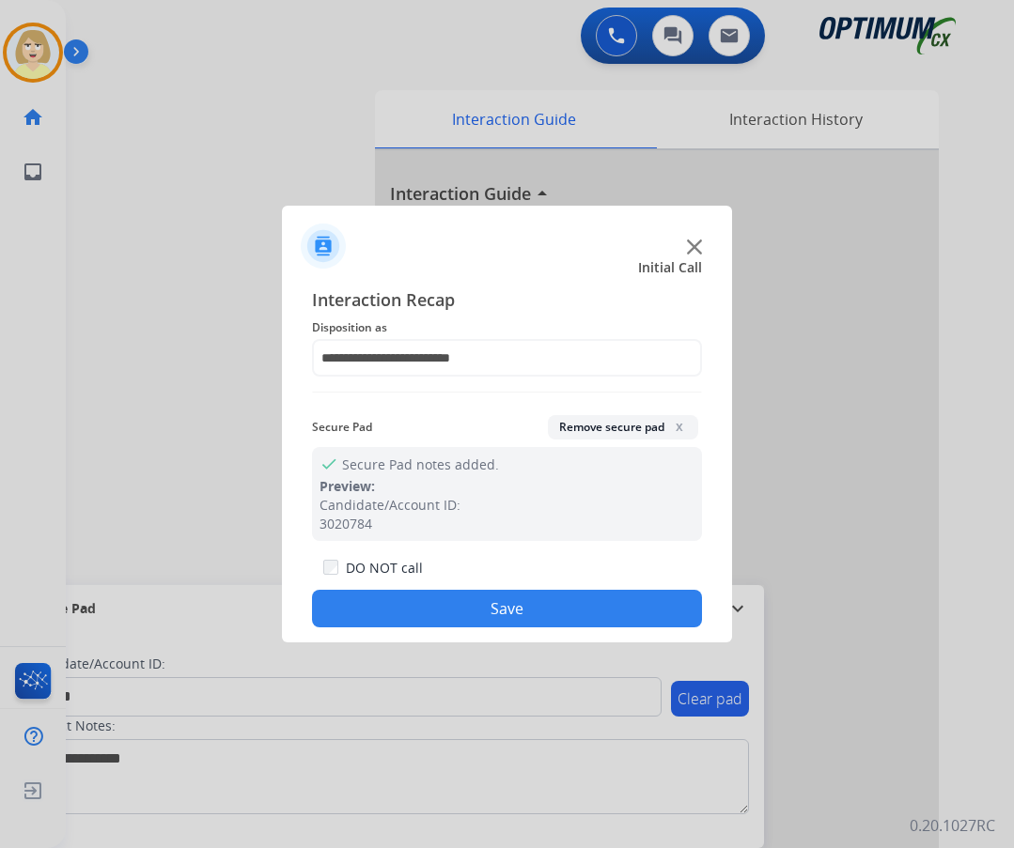
drag, startPoint x: 444, startPoint y: 615, endPoint x: 436, endPoint y: 605, distance: 13.4
click at [443, 613] on button "Save" at bounding box center [507, 609] width 390 height 38
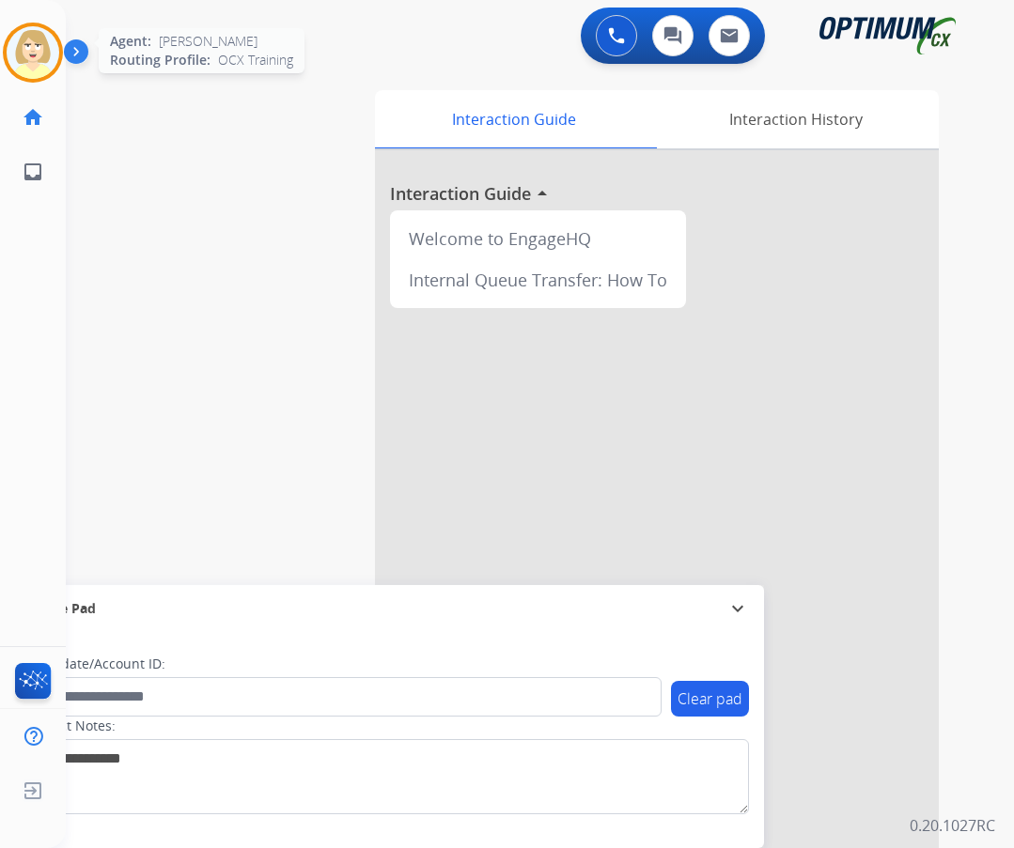
click at [39, 48] on img at bounding box center [33, 52] width 53 height 53
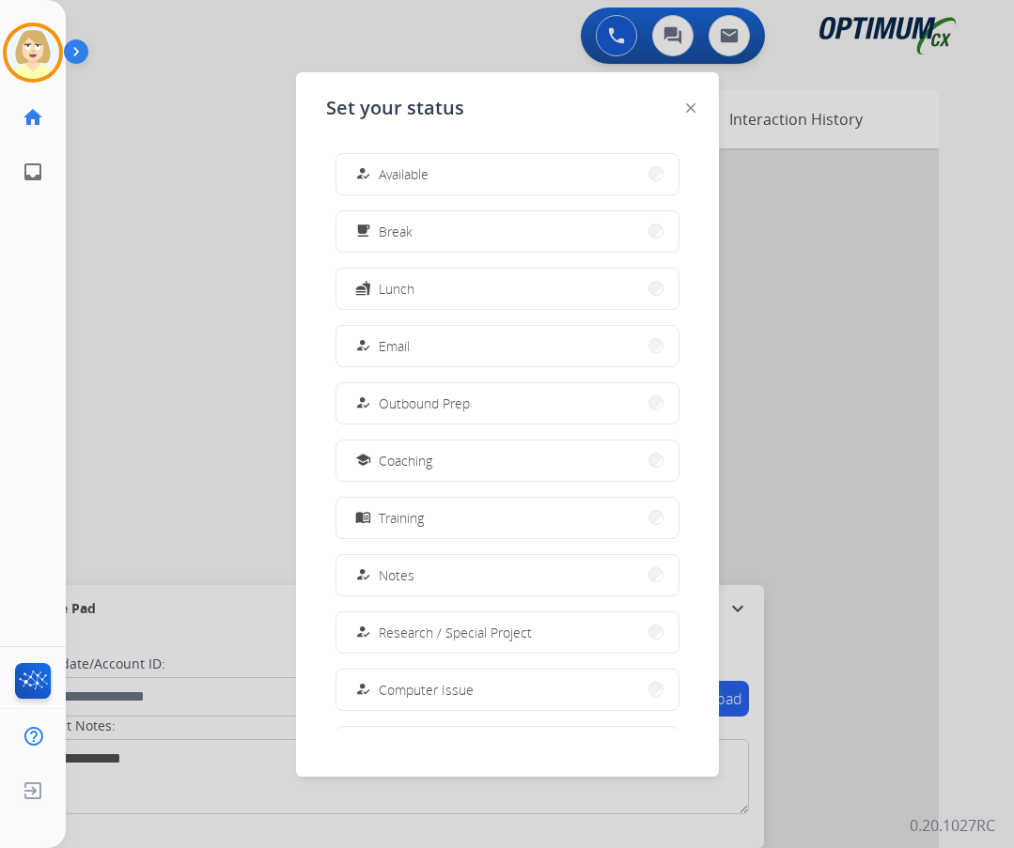
drag, startPoint x: 422, startPoint y: 179, endPoint x: 258, endPoint y: 200, distance: 164.7
click at [422, 178] on span "Available" at bounding box center [404, 174] width 50 height 20
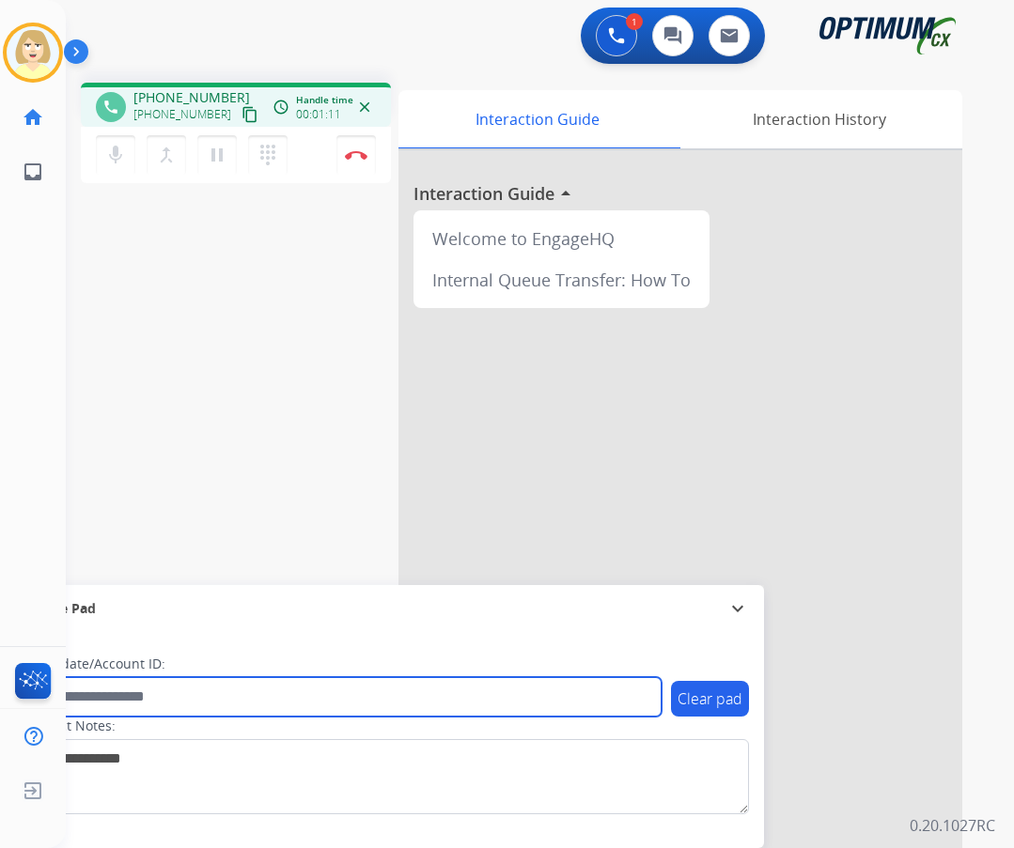
click at [87, 695] on input "text" at bounding box center [342, 696] width 637 height 39
paste input "*******"
type input "*******"
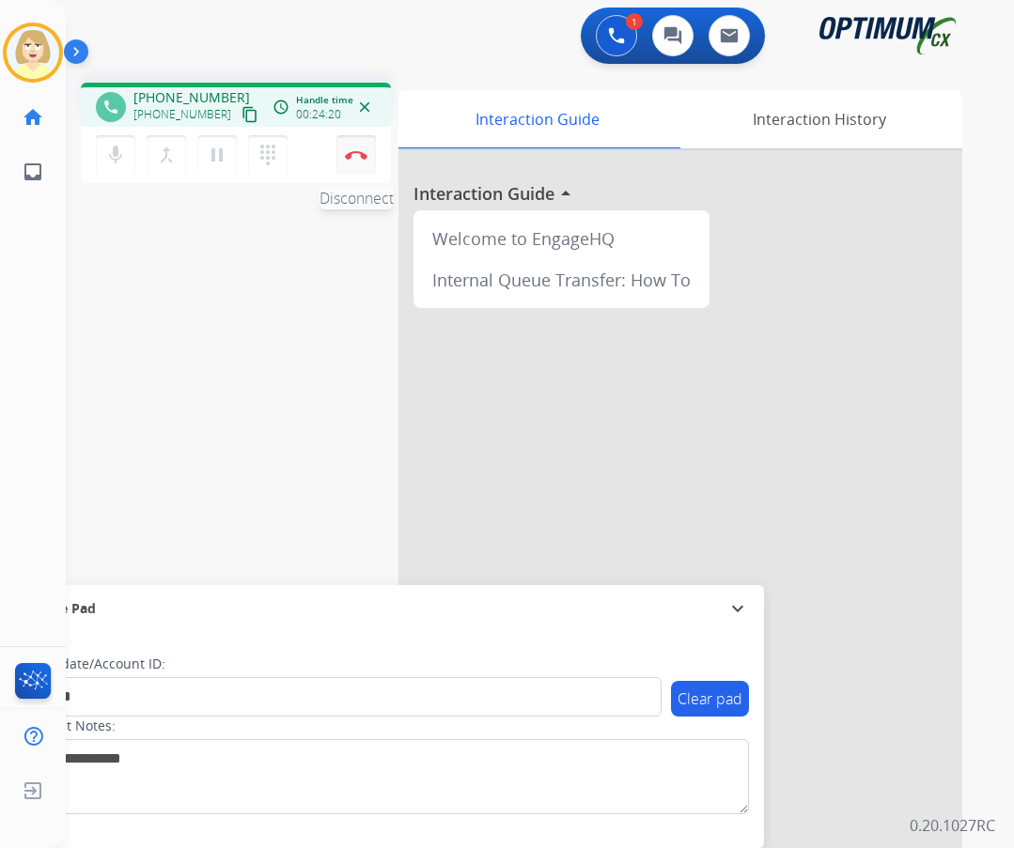
click at [356, 147] on button "Disconnect" at bounding box center [355, 154] width 39 height 39
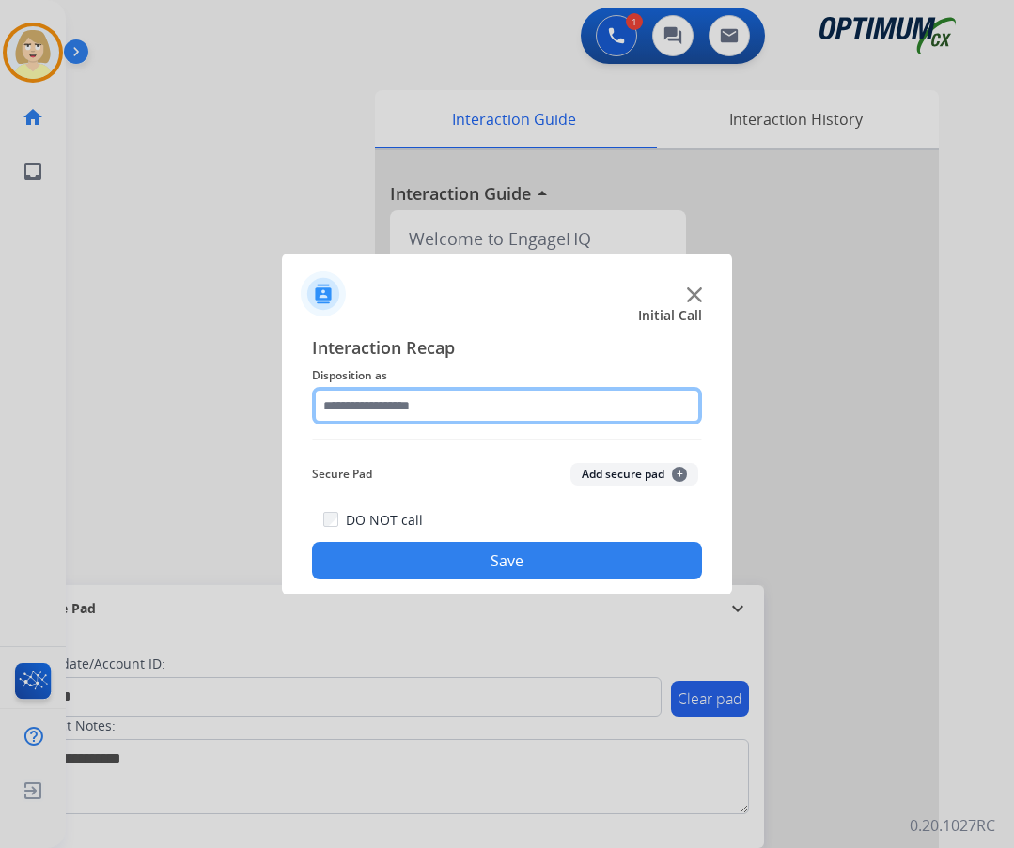
click at [392, 411] on input "text" at bounding box center [507, 406] width 390 height 38
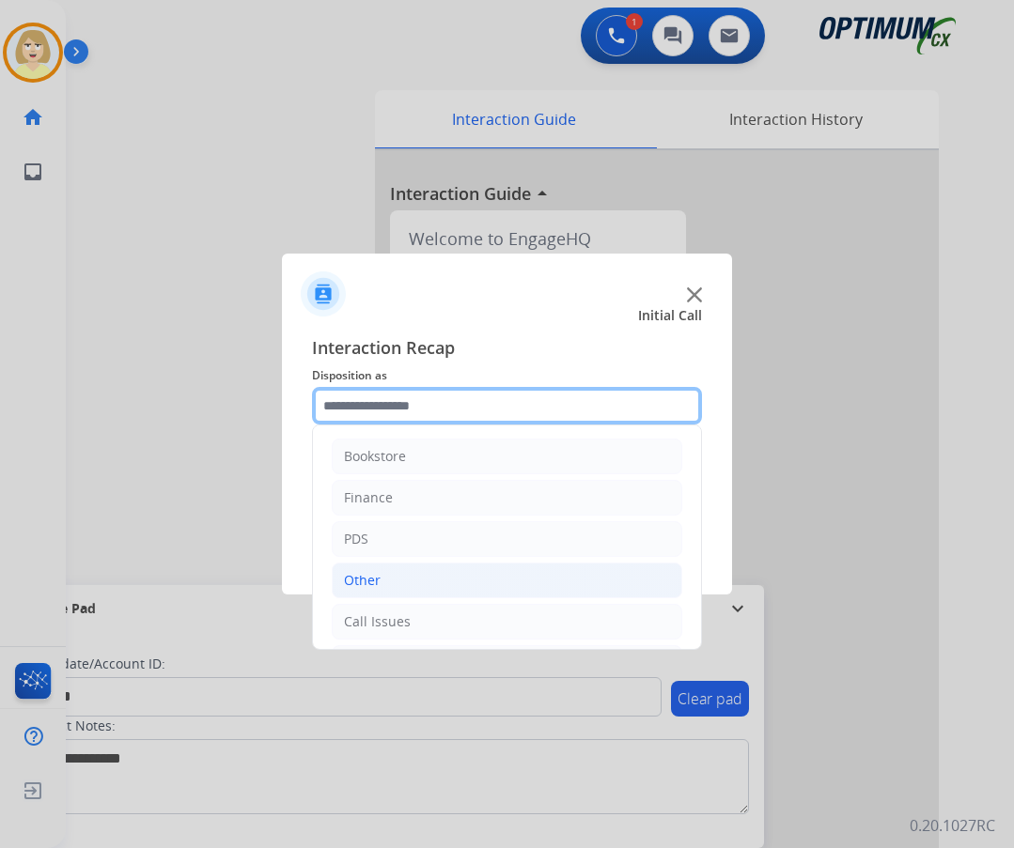
scroll to position [128, 0]
click at [410, 407] on input "text" at bounding box center [507, 406] width 390 height 38
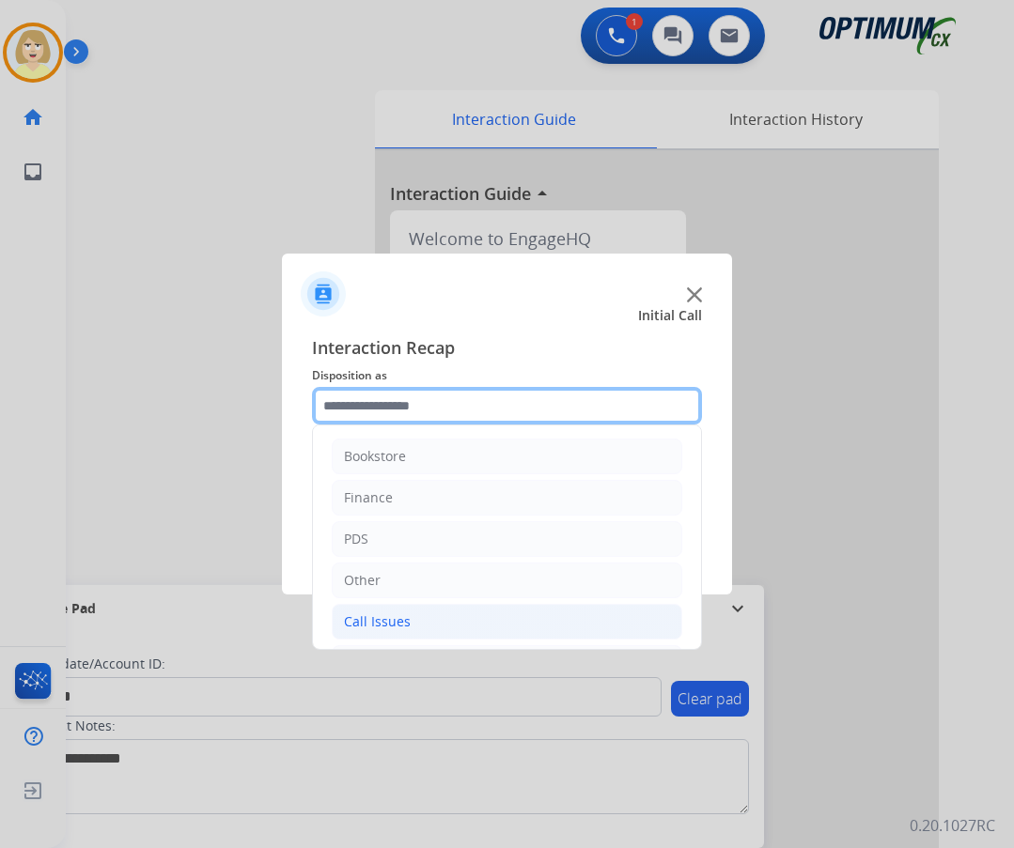
scroll to position [94, 0]
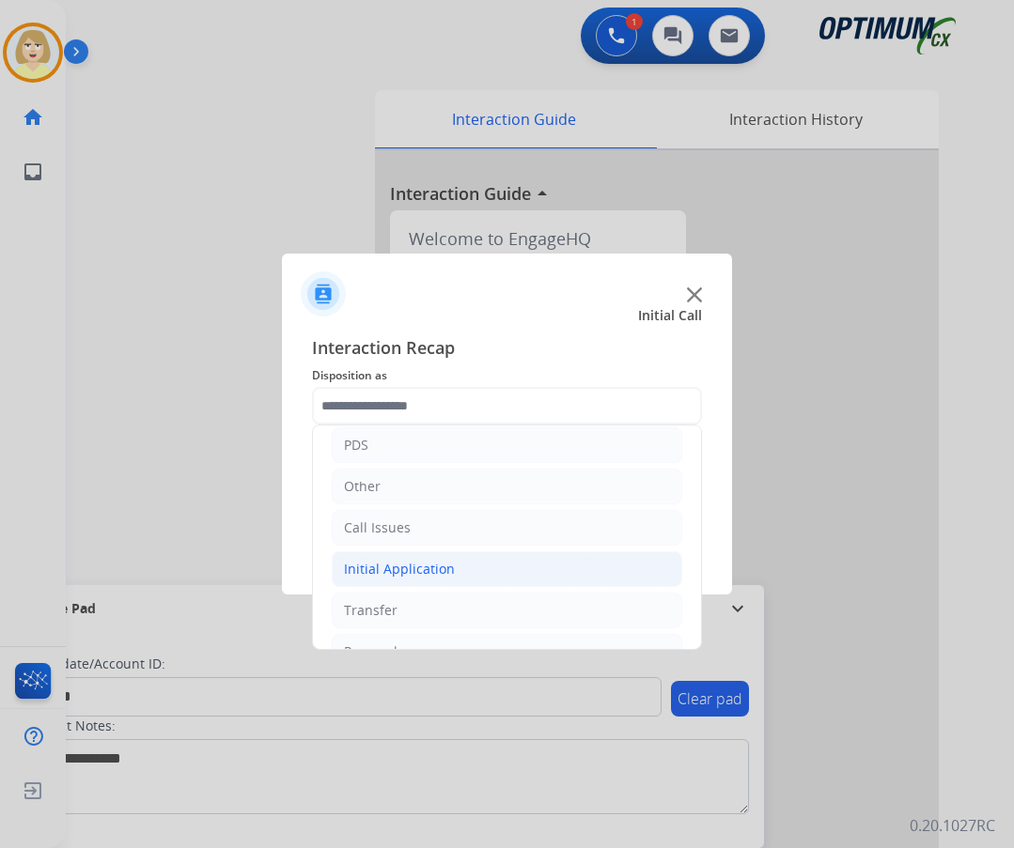
click at [394, 574] on div "Initial Application" at bounding box center [399, 569] width 111 height 19
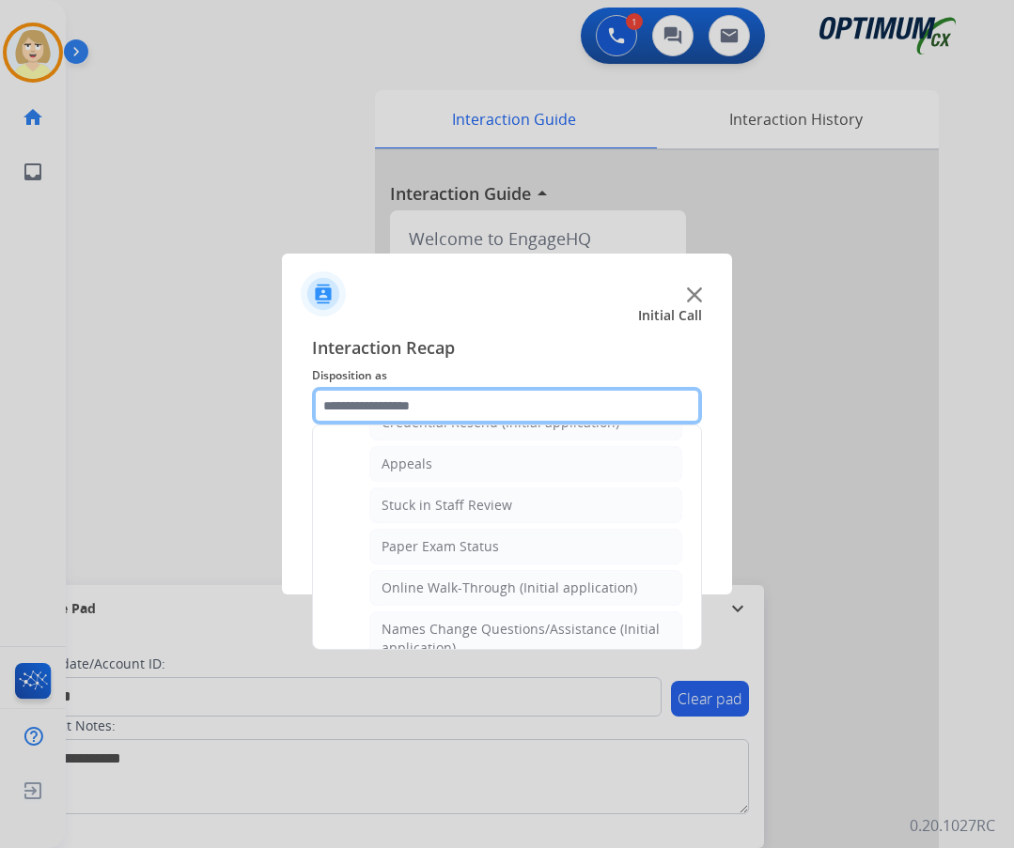
scroll to position [188, 0]
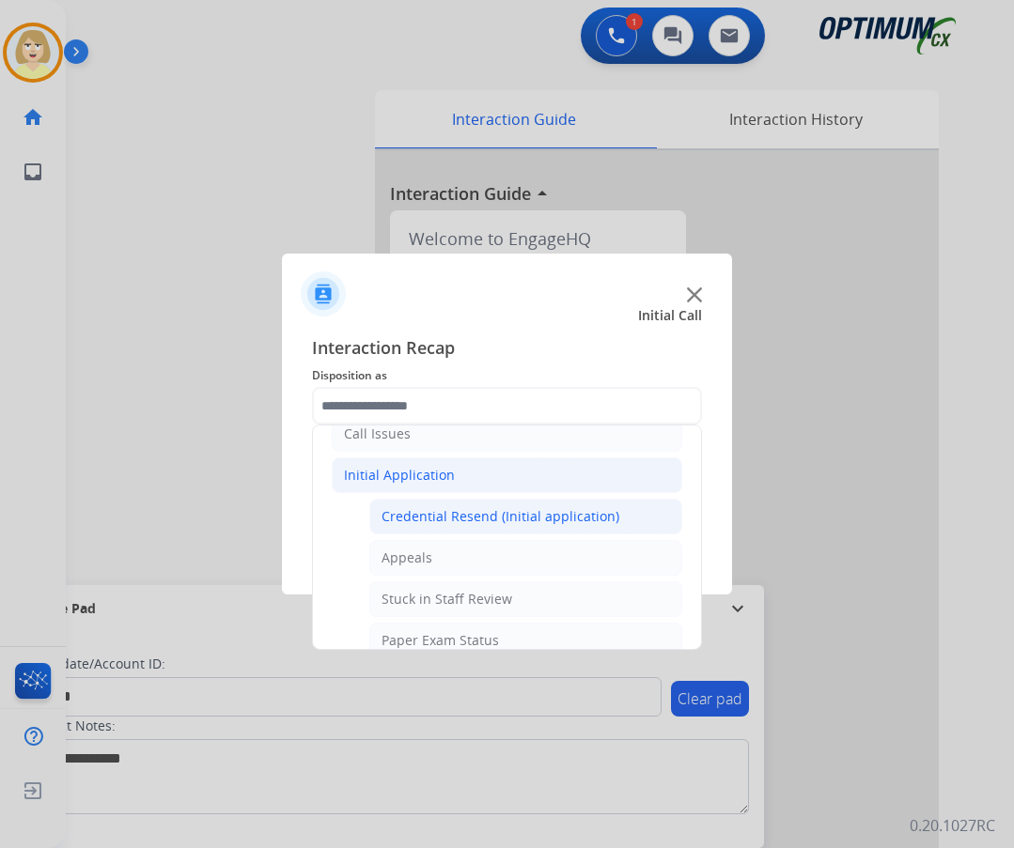
click at [457, 519] on div "Credential Resend (Initial application)" at bounding box center [500, 516] width 238 height 19
type input "**********"
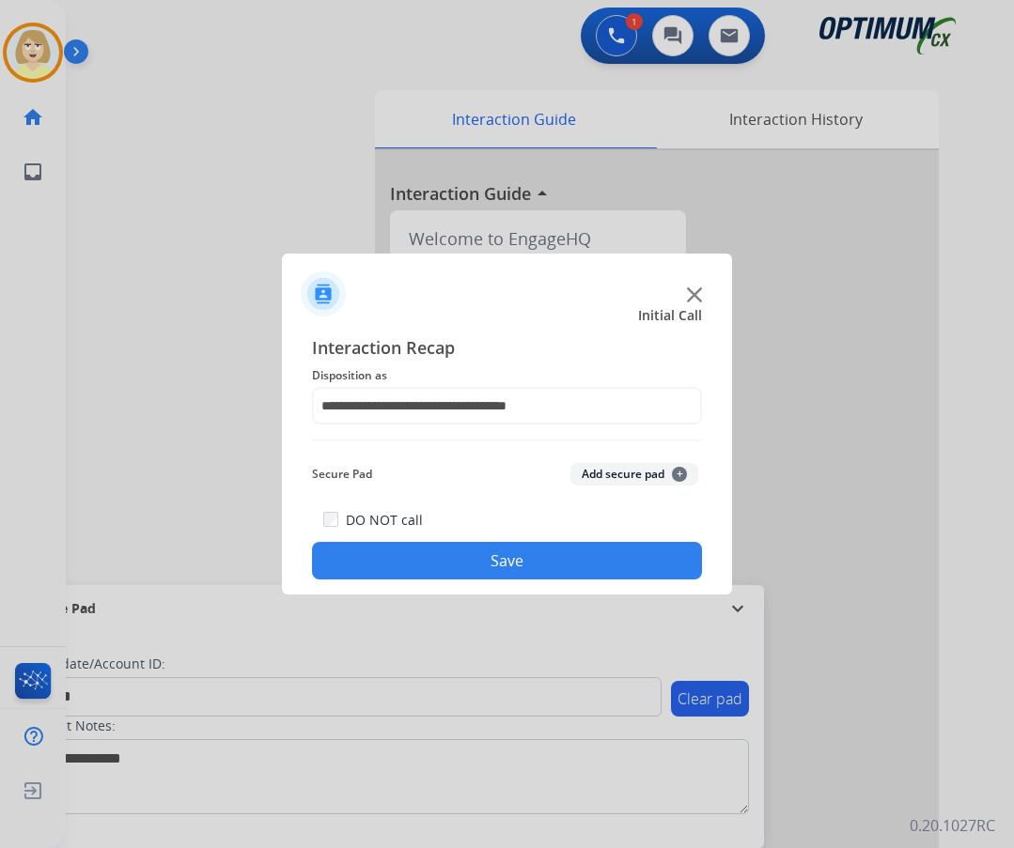
drag, startPoint x: 596, startPoint y: 472, endPoint x: 487, endPoint y: 544, distance: 130.8
click at [594, 472] on button "Add secure pad +" at bounding box center [634, 474] width 128 height 23
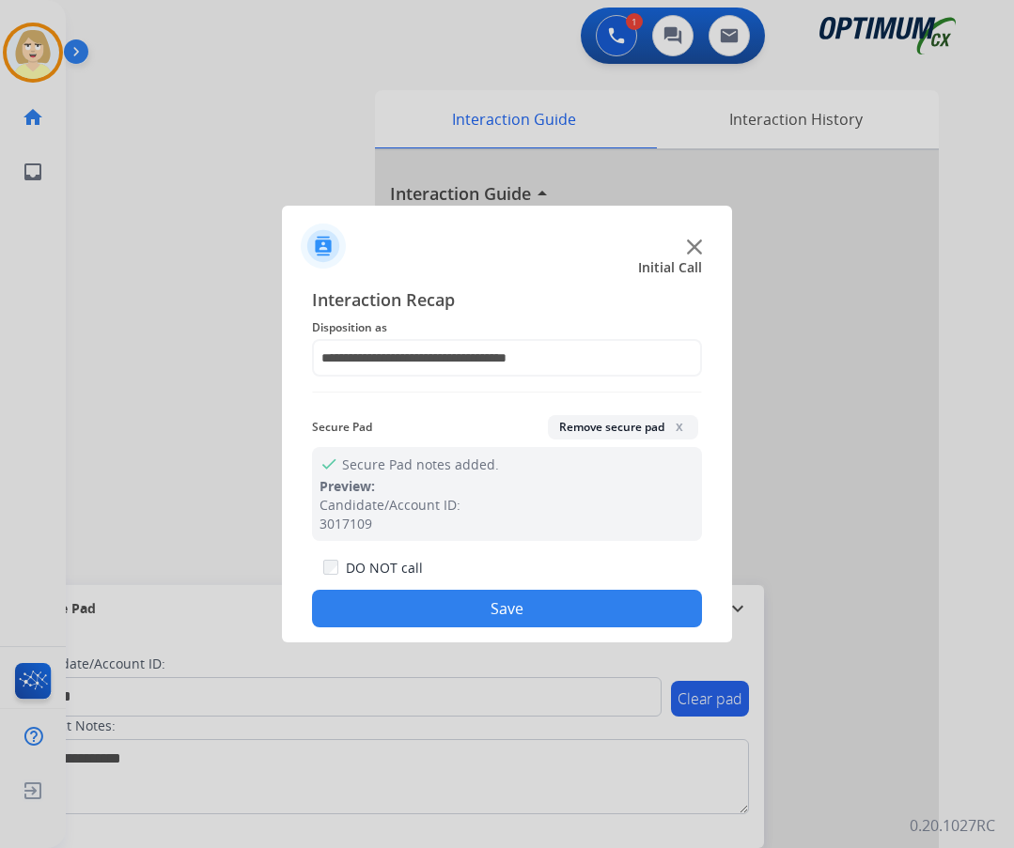
drag, startPoint x: 429, startPoint y: 608, endPoint x: 133, endPoint y: 351, distance: 391.5
click at [428, 608] on button "Save" at bounding box center [507, 609] width 390 height 38
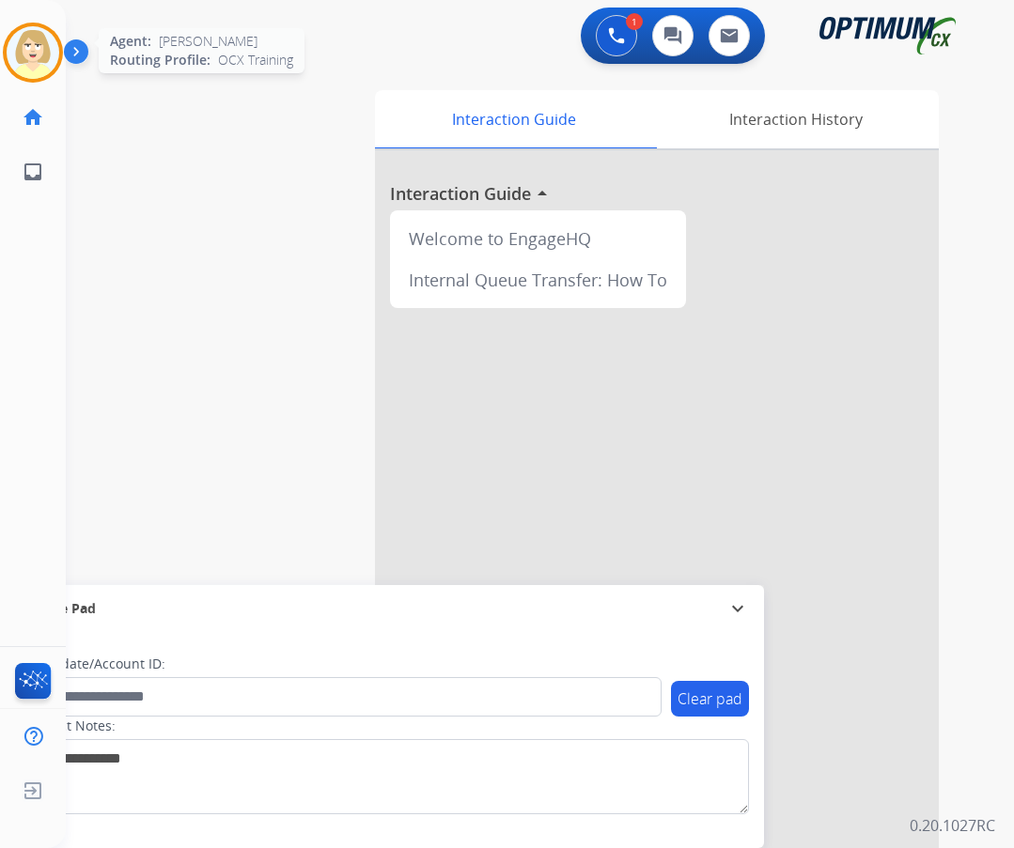
click at [45, 42] on img at bounding box center [33, 52] width 53 height 53
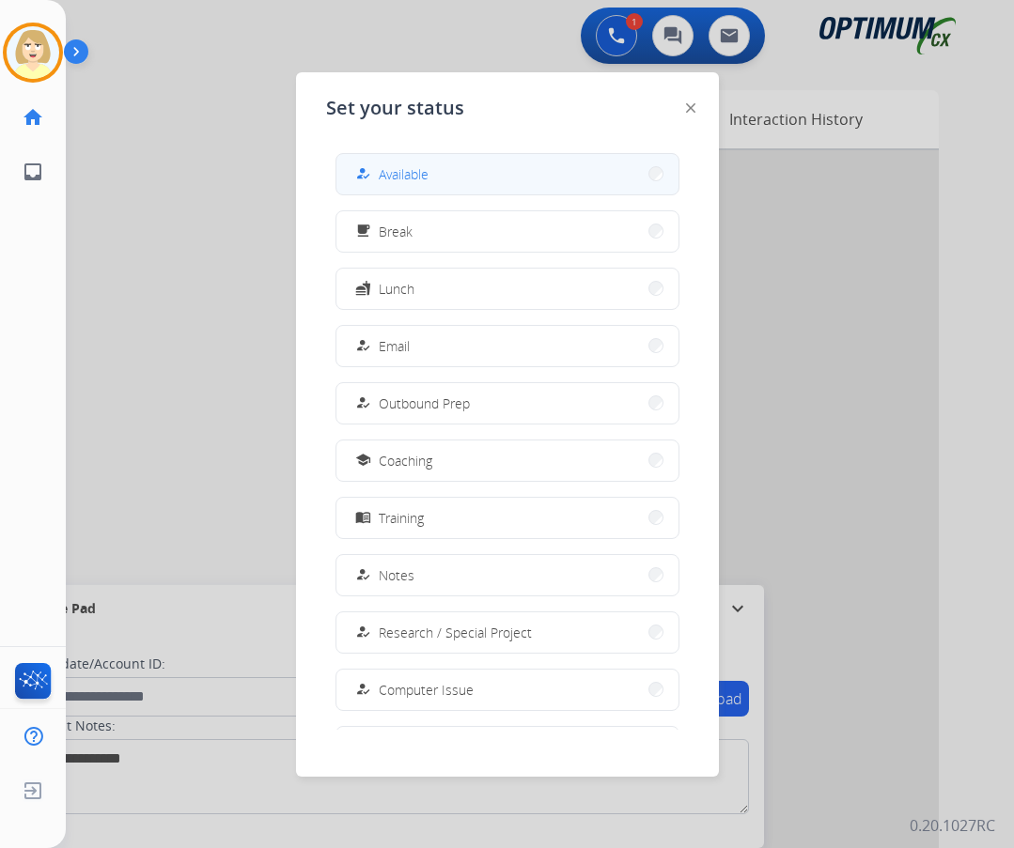
click at [381, 171] on div "how_to_reg Available" at bounding box center [389, 174] width 77 height 23
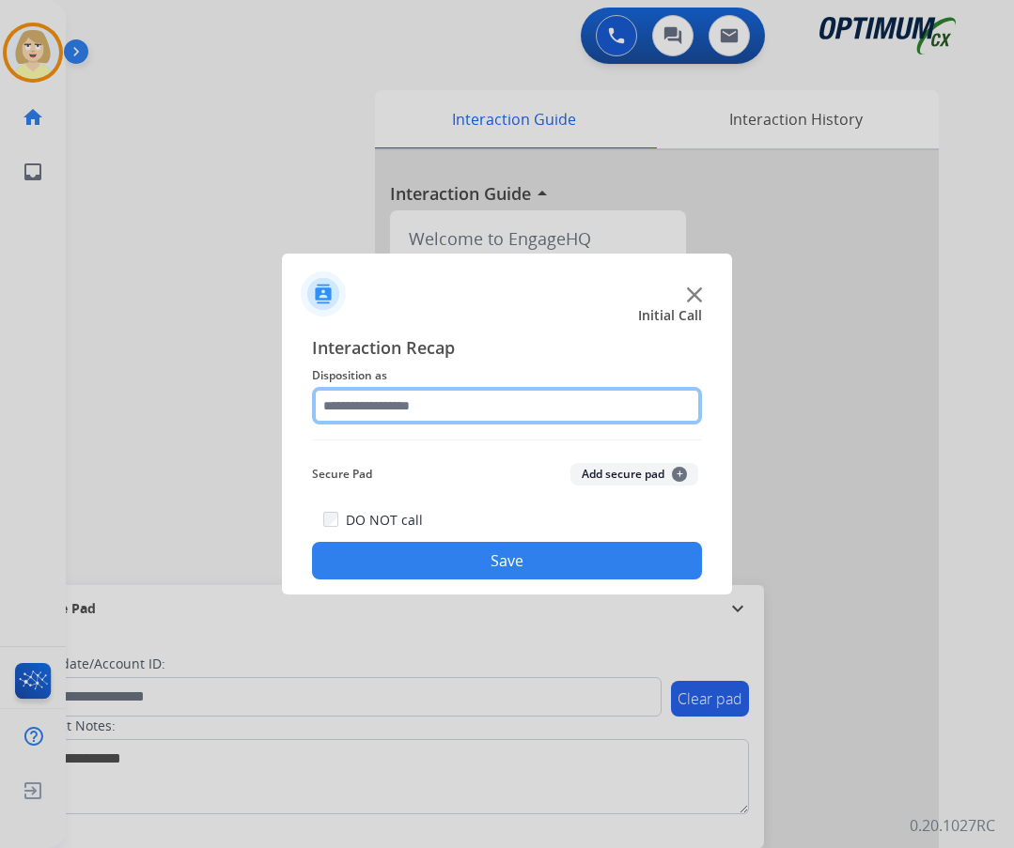
click at [370, 403] on input "text" at bounding box center [507, 406] width 390 height 38
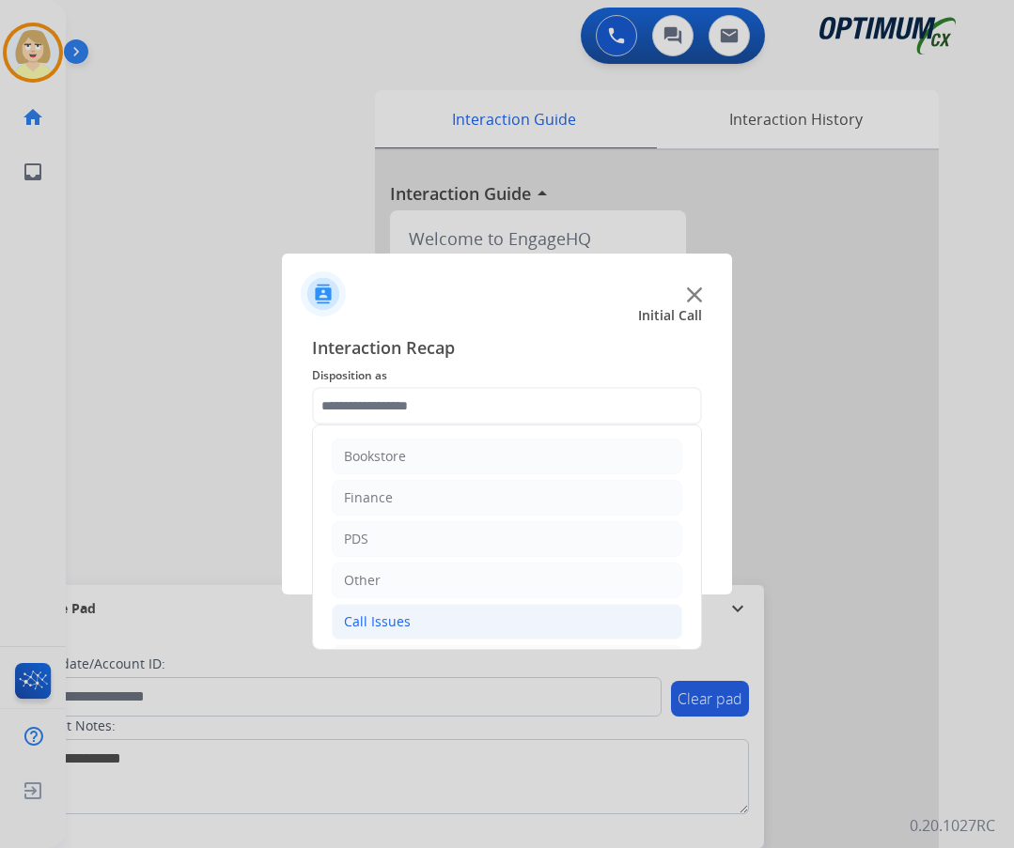
click at [395, 619] on div "Call Issues" at bounding box center [377, 621] width 67 height 19
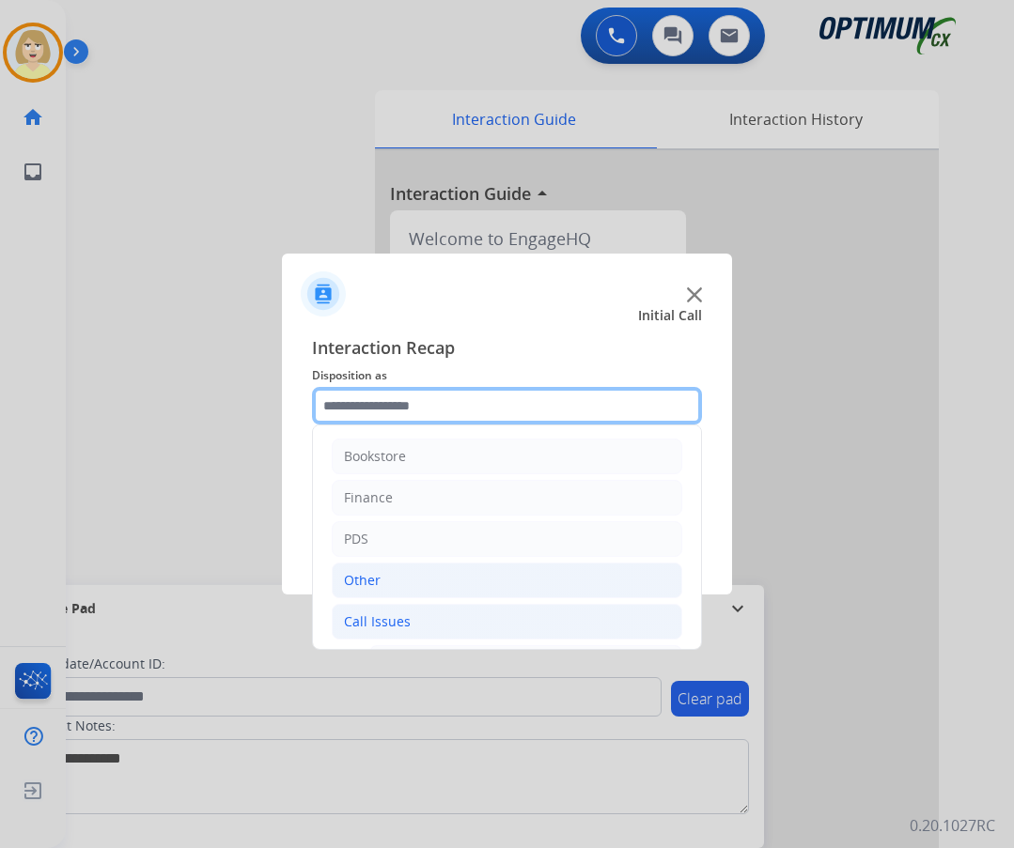
scroll to position [94, 0]
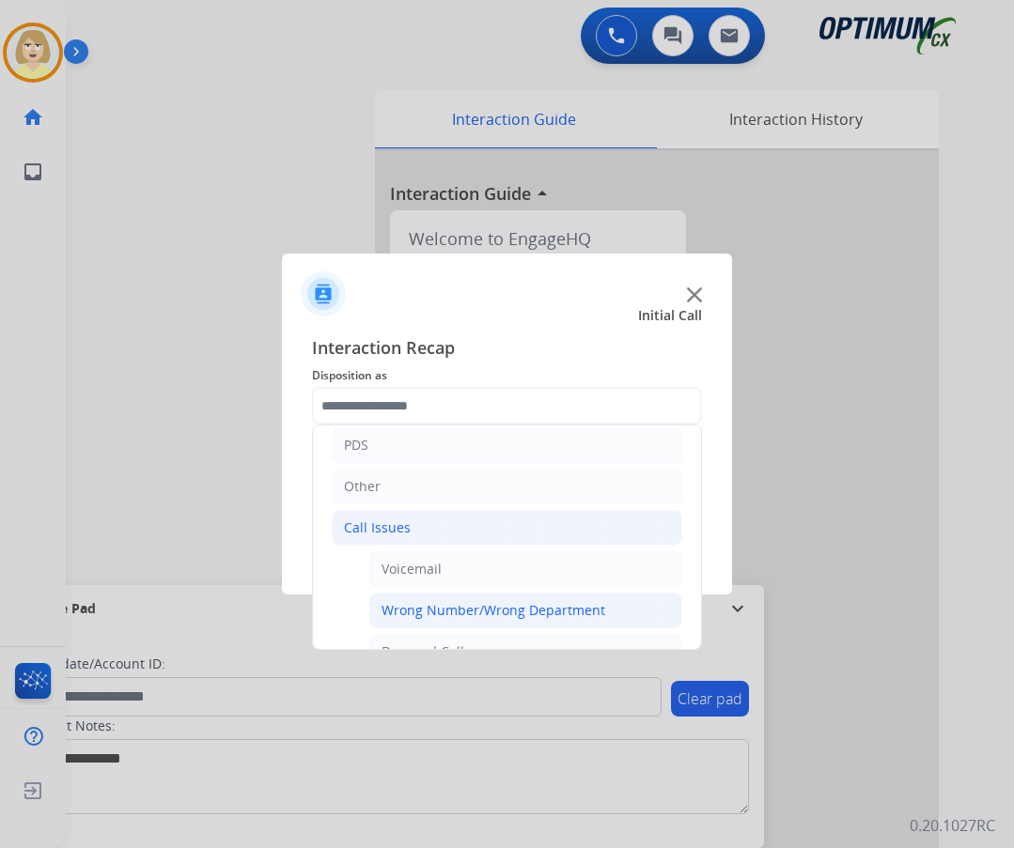
click at [416, 605] on div "Wrong Number/Wrong Department" at bounding box center [493, 610] width 224 height 19
type input "**********"
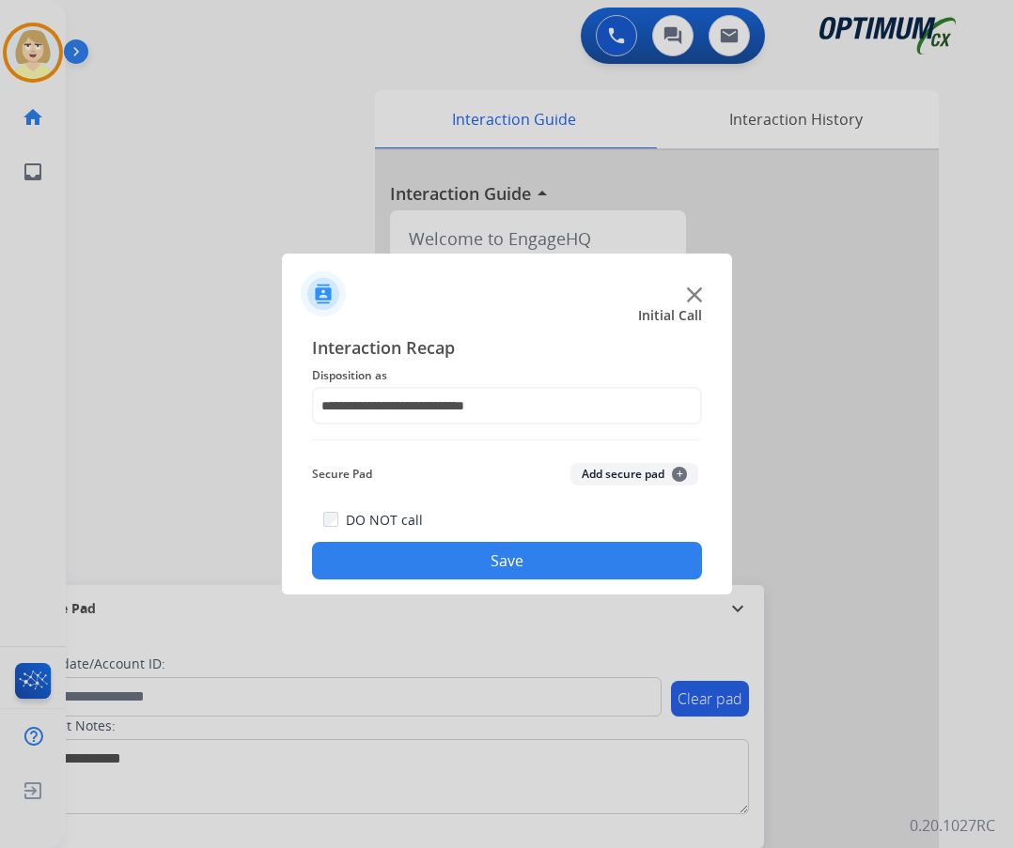
click at [588, 480] on button "Add secure pad +" at bounding box center [634, 474] width 128 height 23
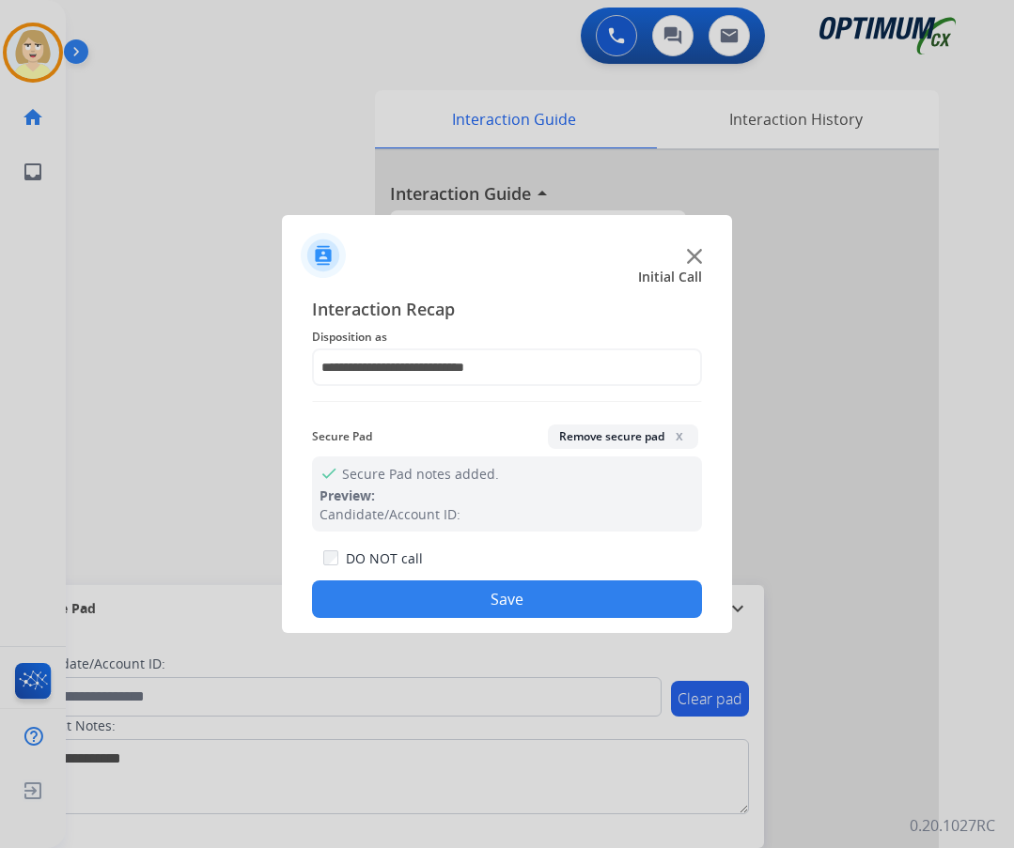
drag, startPoint x: 434, startPoint y: 604, endPoint x: 244, endPoint y: 486, distance: 223.6
click at [411, 593] on button "Save" at bounding box center [507, 599] width 390 height 38
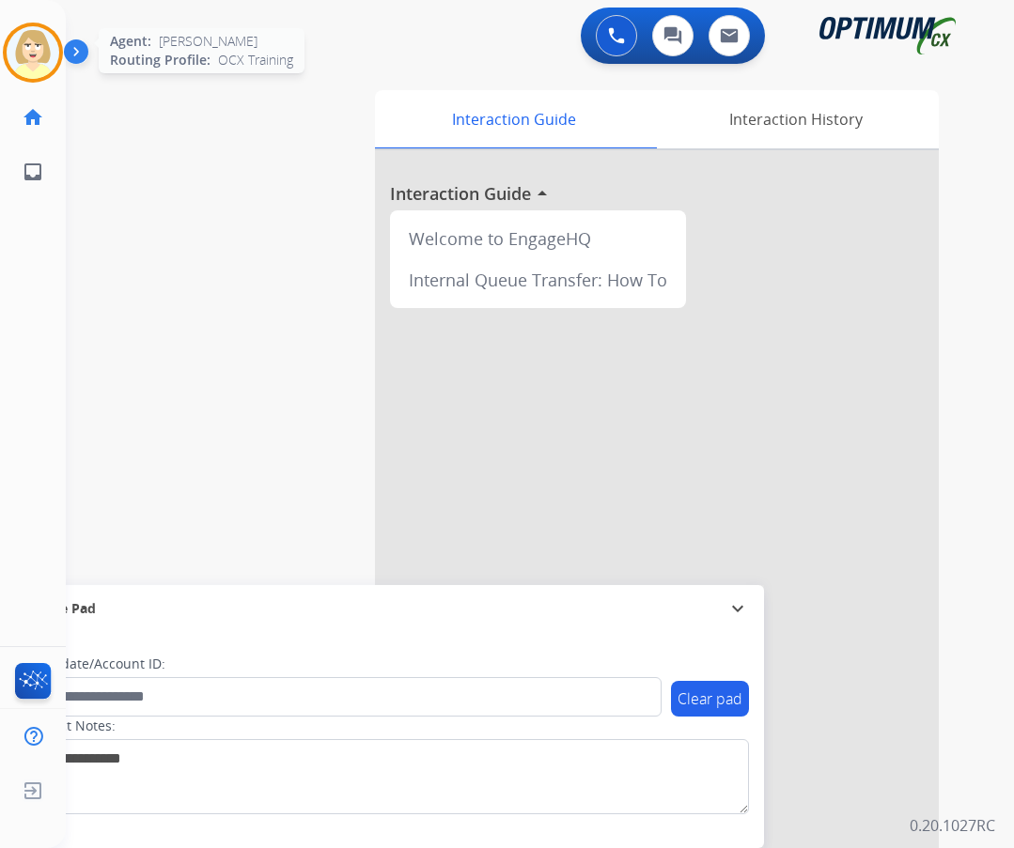
click at [27, 39] on img at bounding box center [33, 52] width 53 height 53
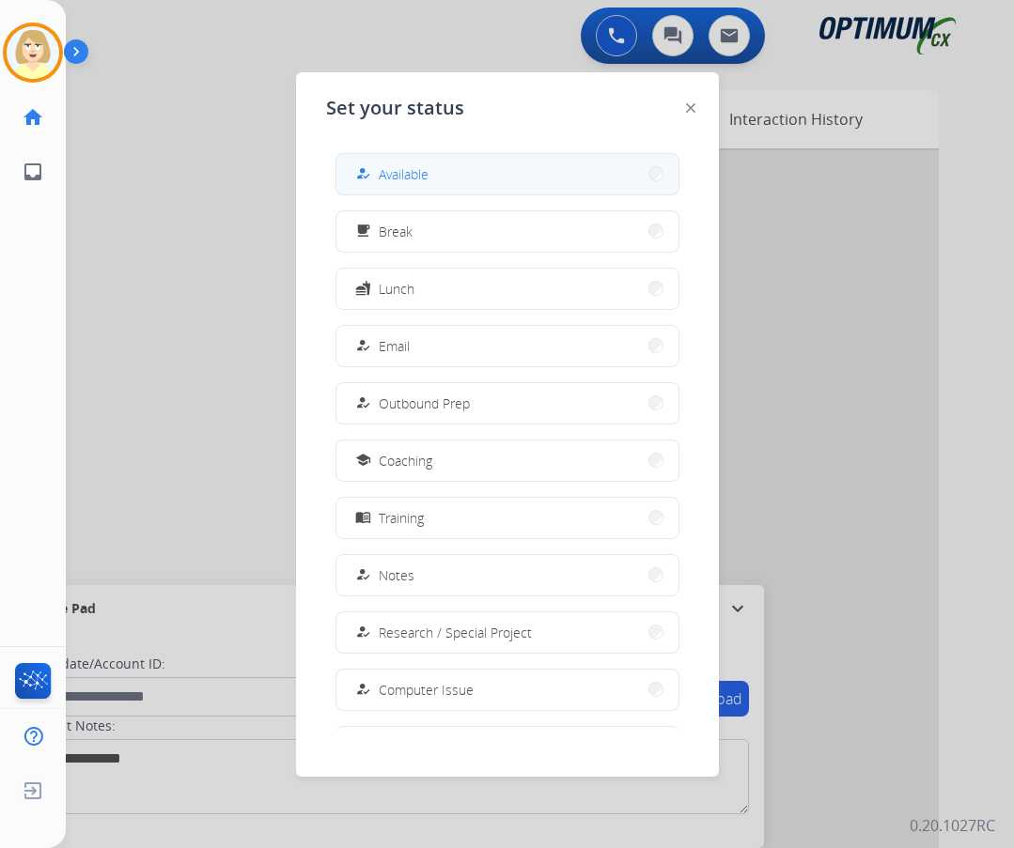
click at [403, 176] on span "Available" at bounding box center [404, 174] width 50 height 20
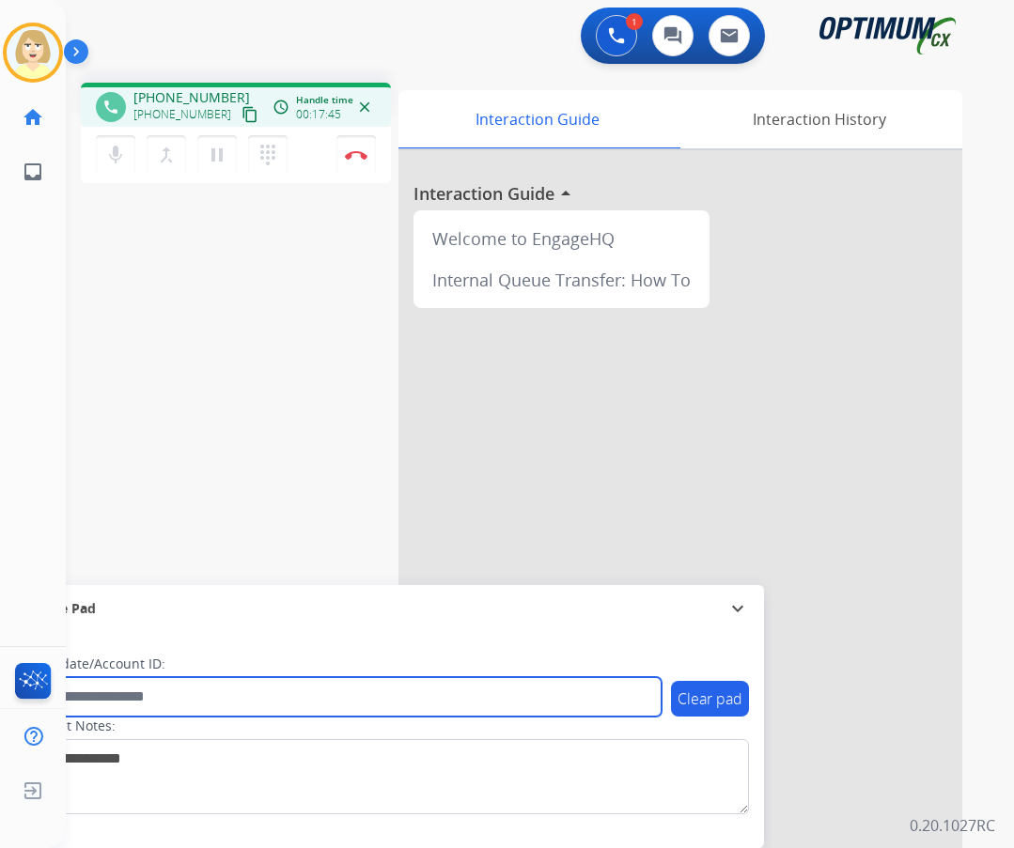
click at [105, 699] on input "text" at bounding box center [342, 696] width 637 height 39
paste input "*******"
type input "*******"
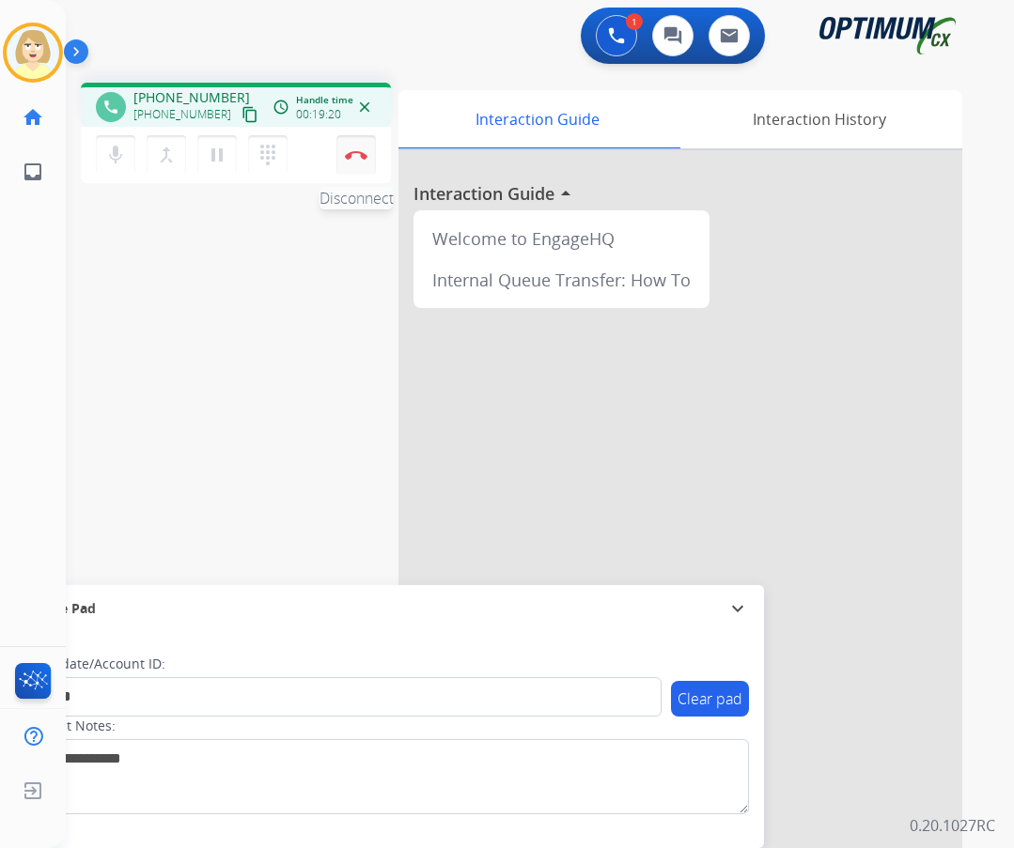
click at [359, 154] on img at bounding box center [356, 154] width 23 height 9
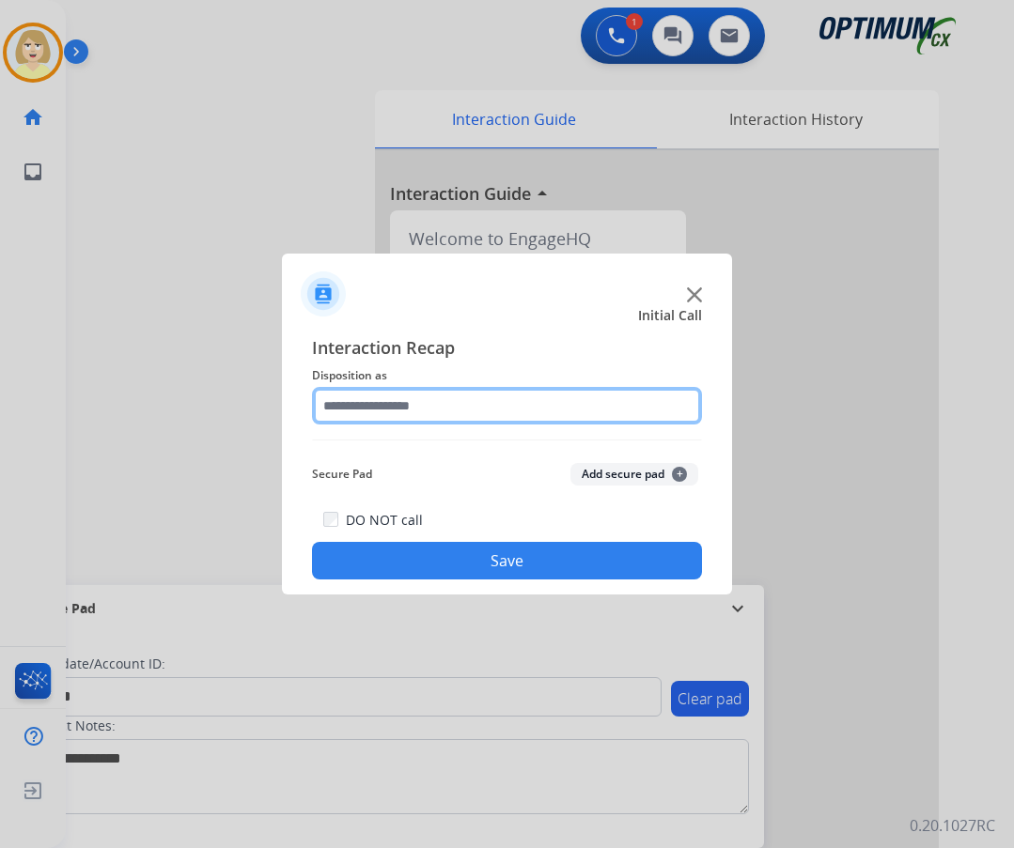
click at [377, 399] on input "text" at bounding box center [507, 406] width 390 height 38
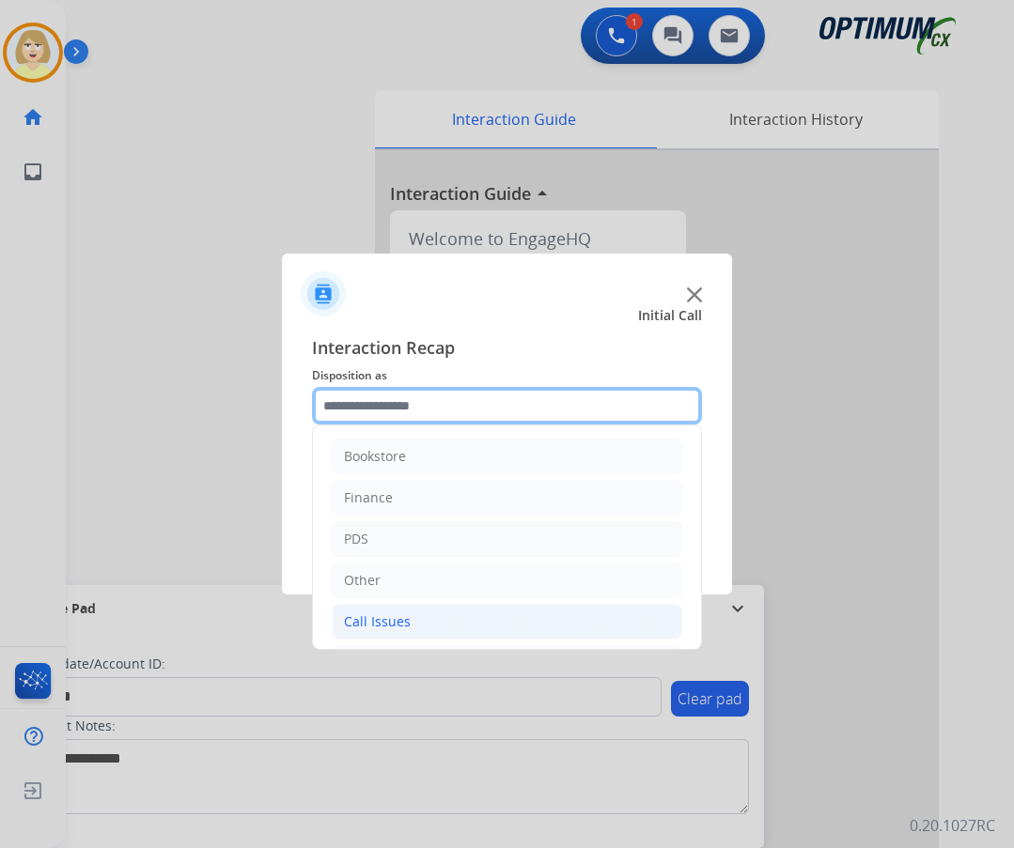
scroll to position [128, 0]
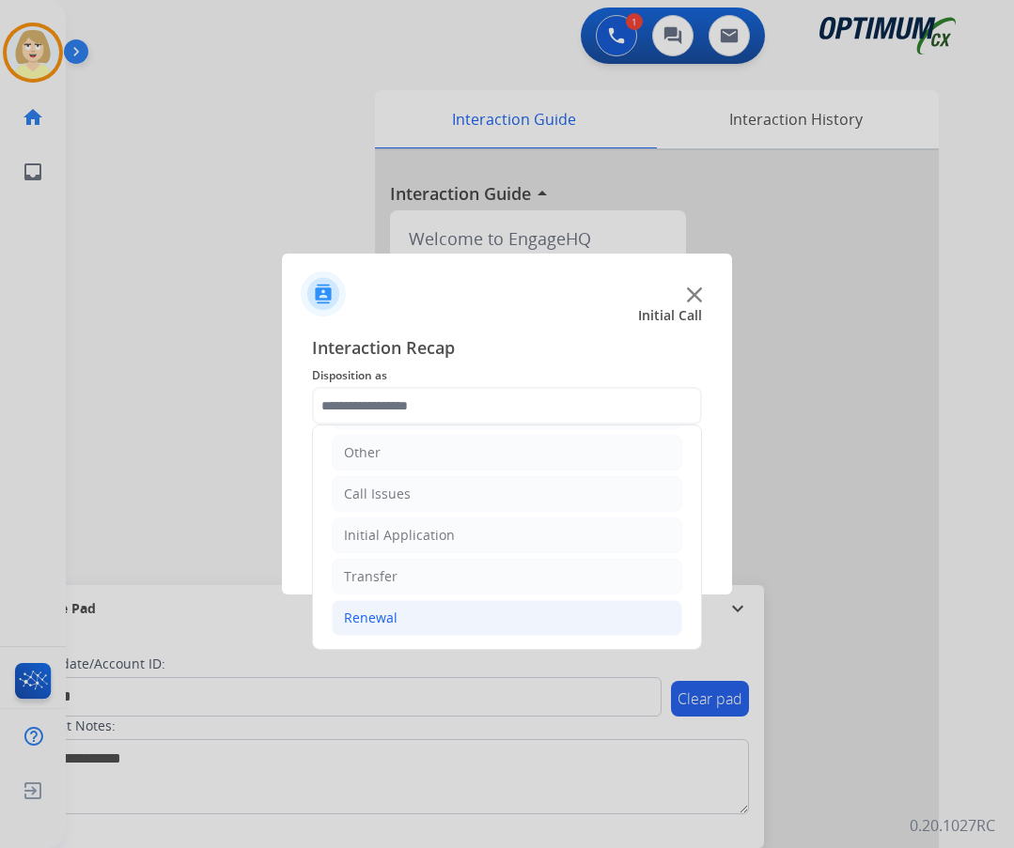
click at [375, 616] on div "Renewal" at bounding box center [371, 618] width 54 height 19
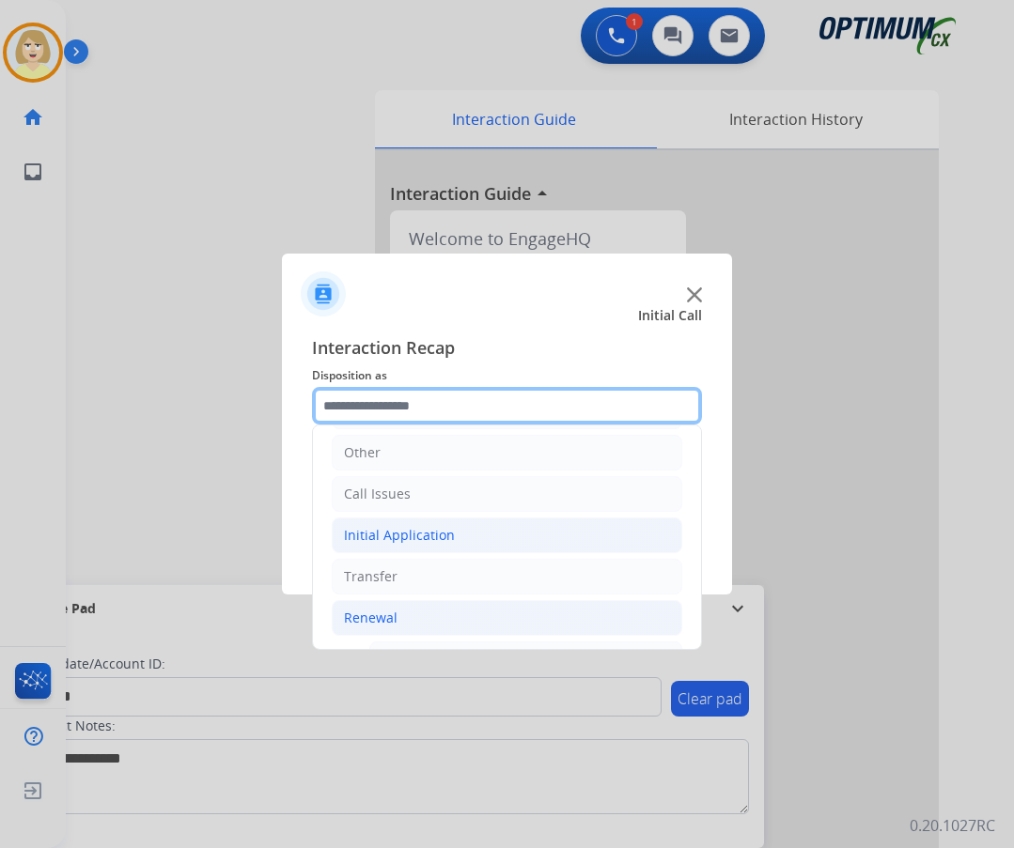
scroll to position [410, 0]
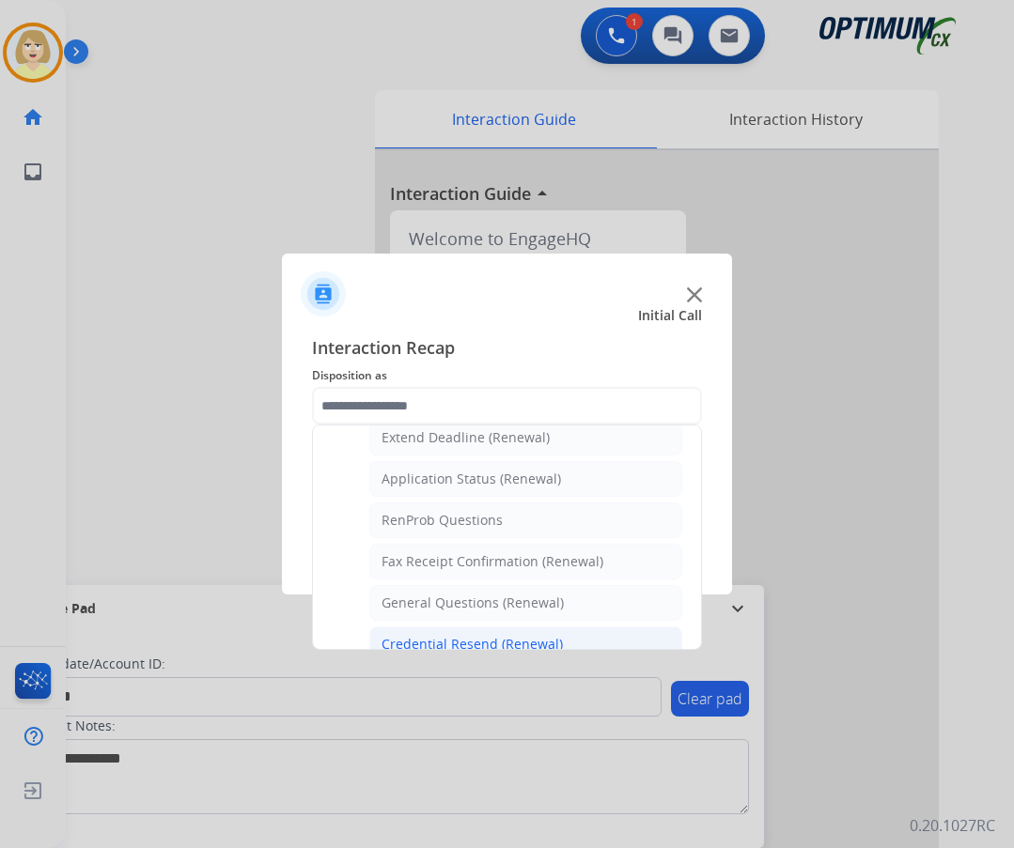
click at [448, 635] on div "Credential Resend (Renewal)" at bounding box center [471, 644] width 181 height 19
type input "**********"
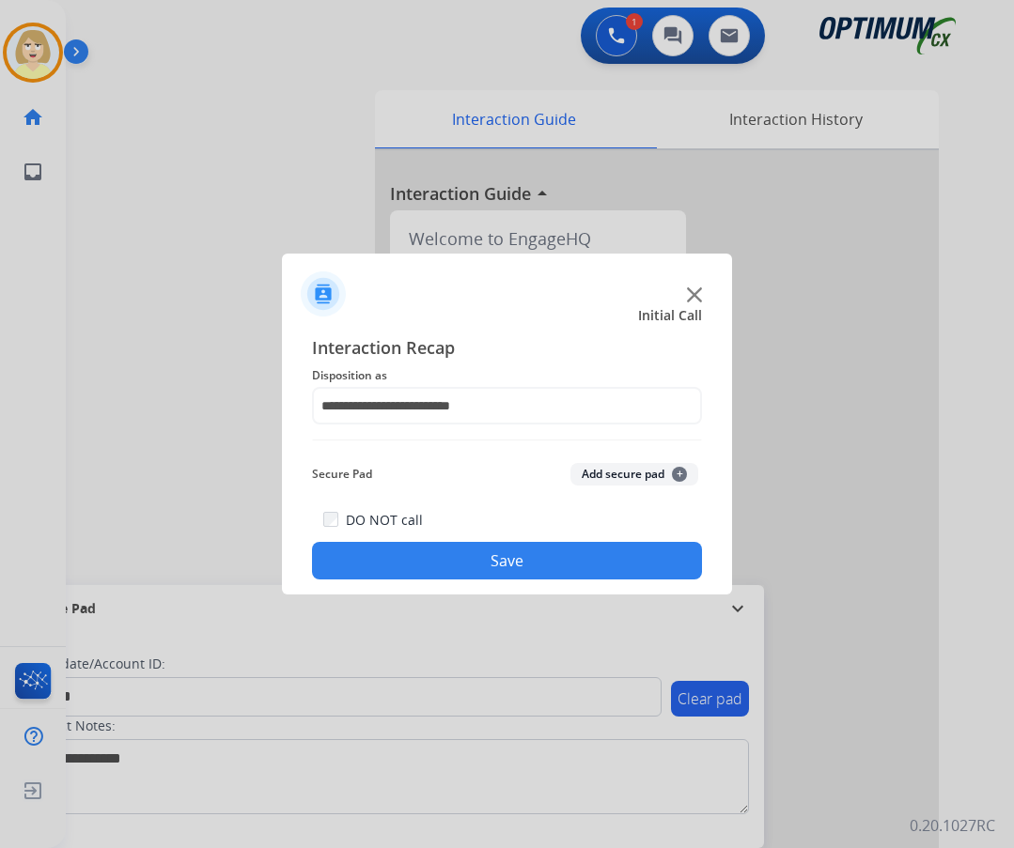
click at [606, 475] on button "Add secure pad +" at bounding box center [634, 474] width 128 height 23
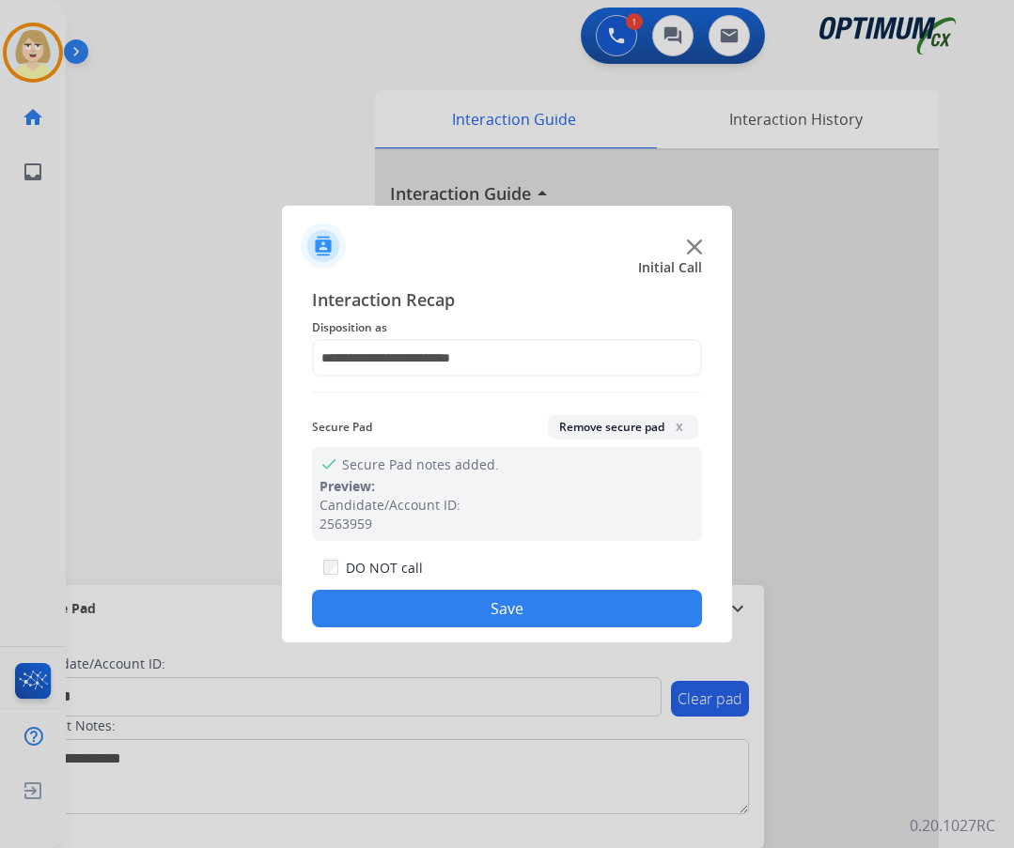
drag, startPoint x: 475, startPoint y: 612, endPoint x: 140, endPoint y: 341, distance: 431.4
click at [463, 597] on button "Save" at bounding box center [507, 609] width 390 height 38
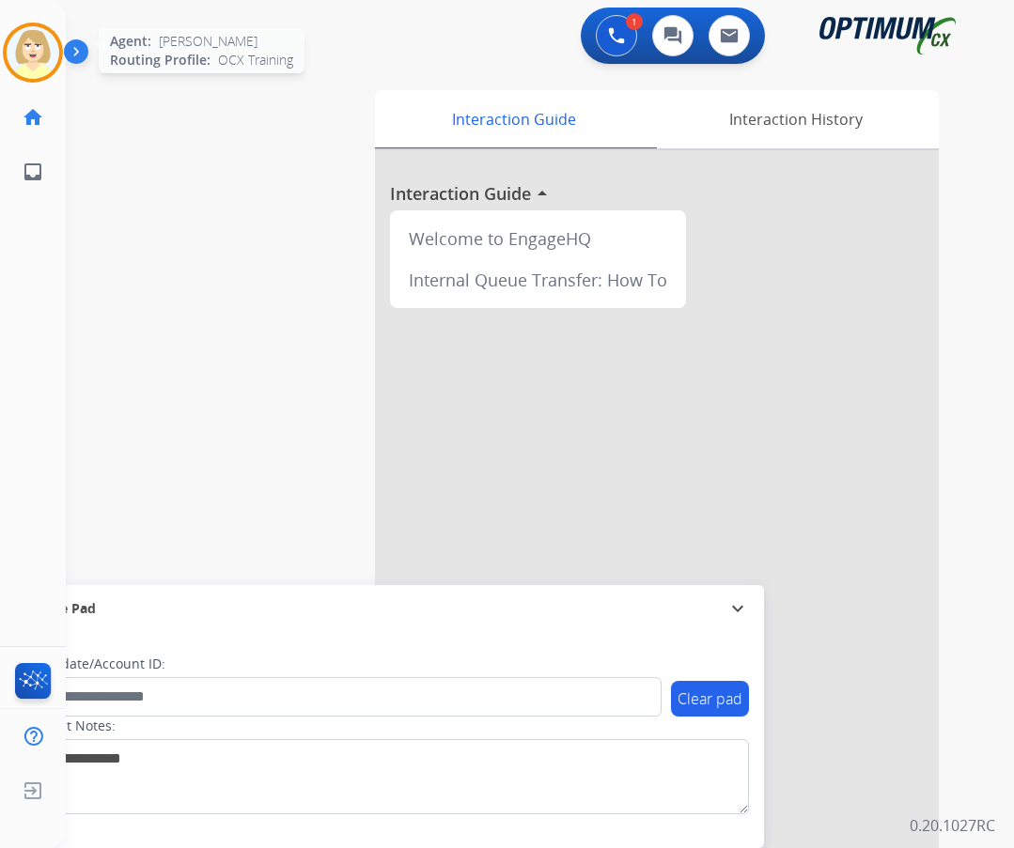
drag, startPoint x: 22, startPoint y: 40, endPoint x: 32, endPoint y: 44, distance: 11.0
click at [22, 39] on img at bounding box center [33, 52] width 53 height 53
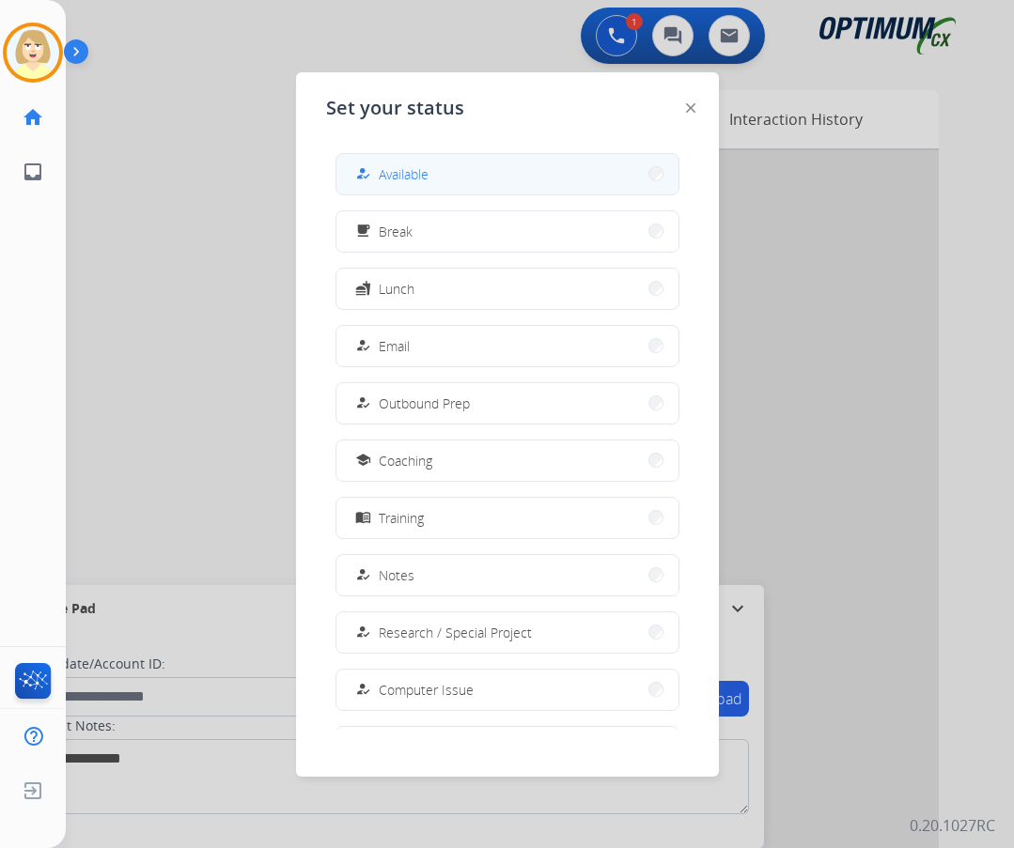
click at [398, 173] on span "Available" at bounding box center [404, 174] width 50 height 20
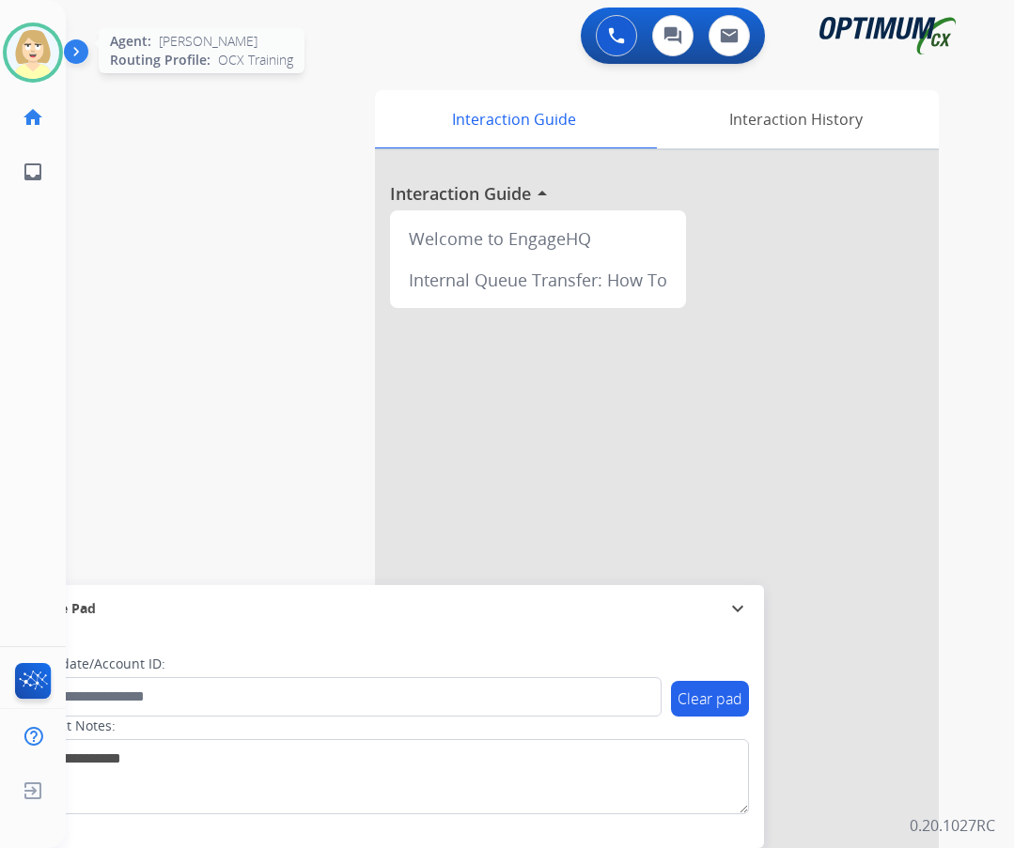
click at [23, 49] on img at bounding box center [33, 52] width 53 height 53
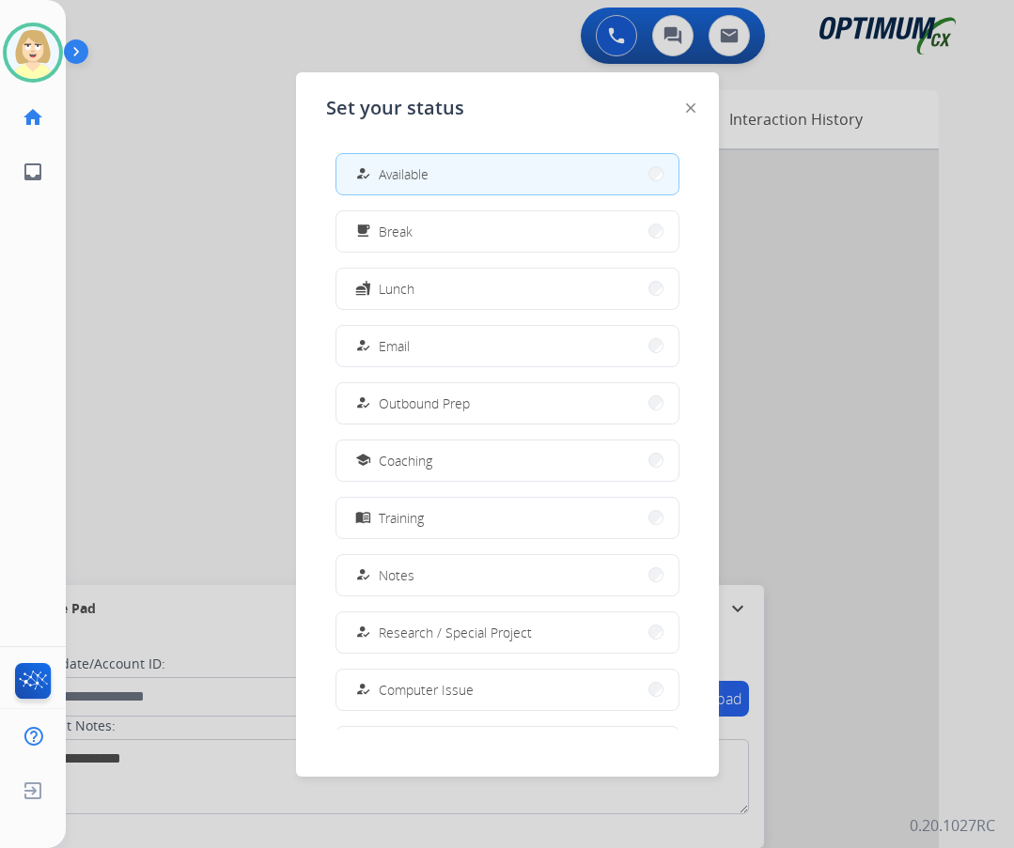
scroll to position [178, 0]
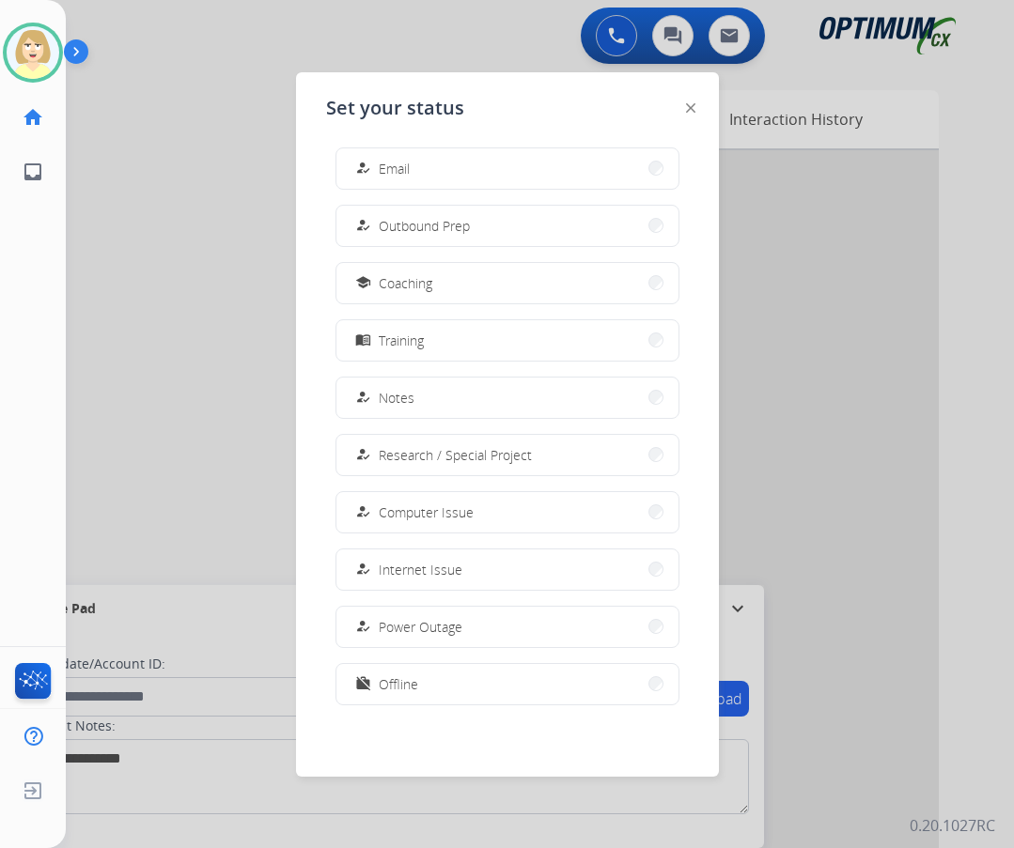
click at [398, 688] on span "Offline" at bounding box center [398, 684] width 39 height 20
